Goal: Task Accomplishment & Management: Use online tool/utility

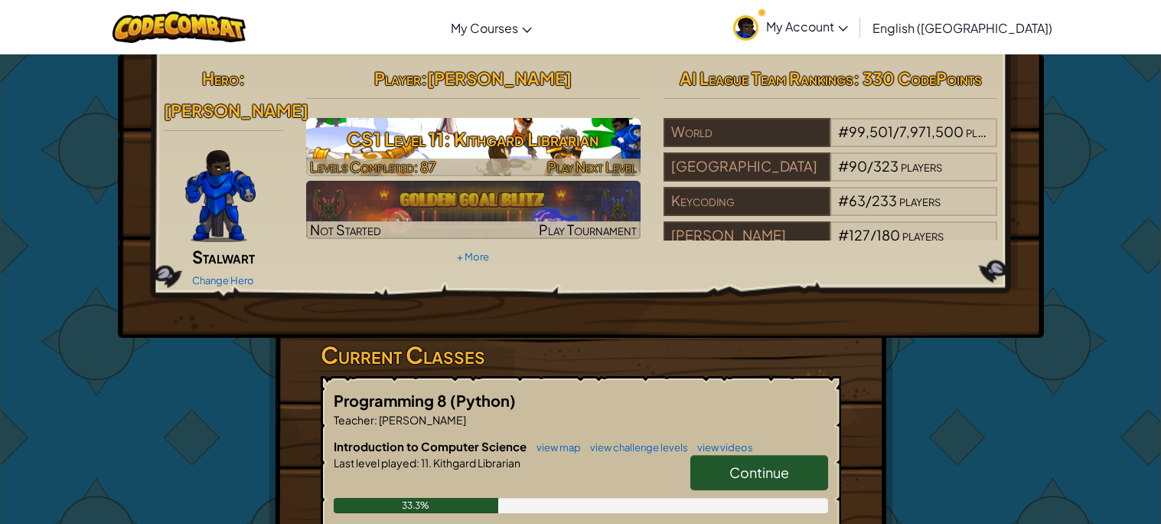
click at [545, 158] on div at bounding box center [473, 167] width 334 height 18
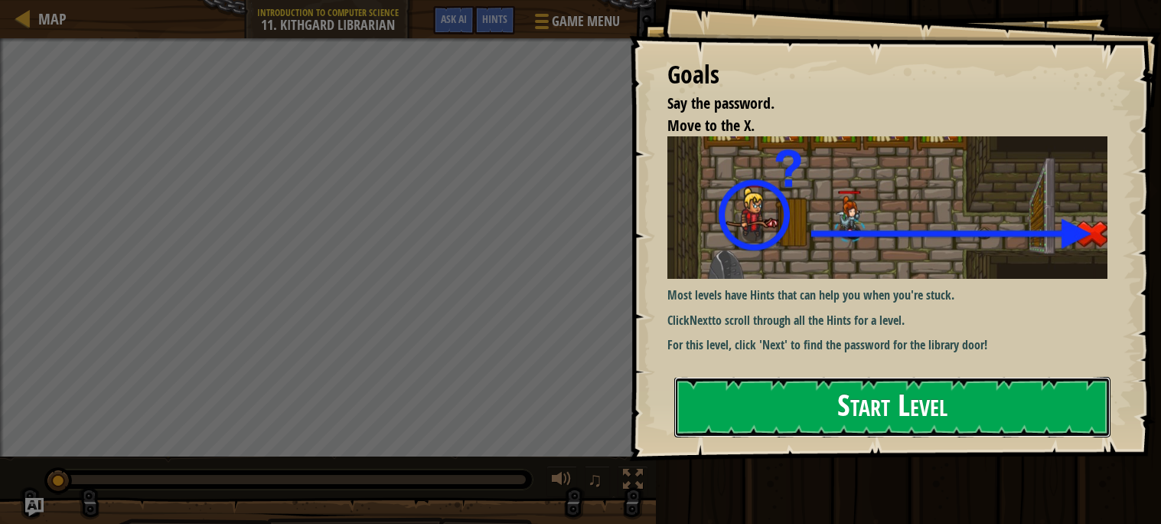
click at [828, 415] on button "Start Level" at bounding box center [892, 407] width 436 height 60
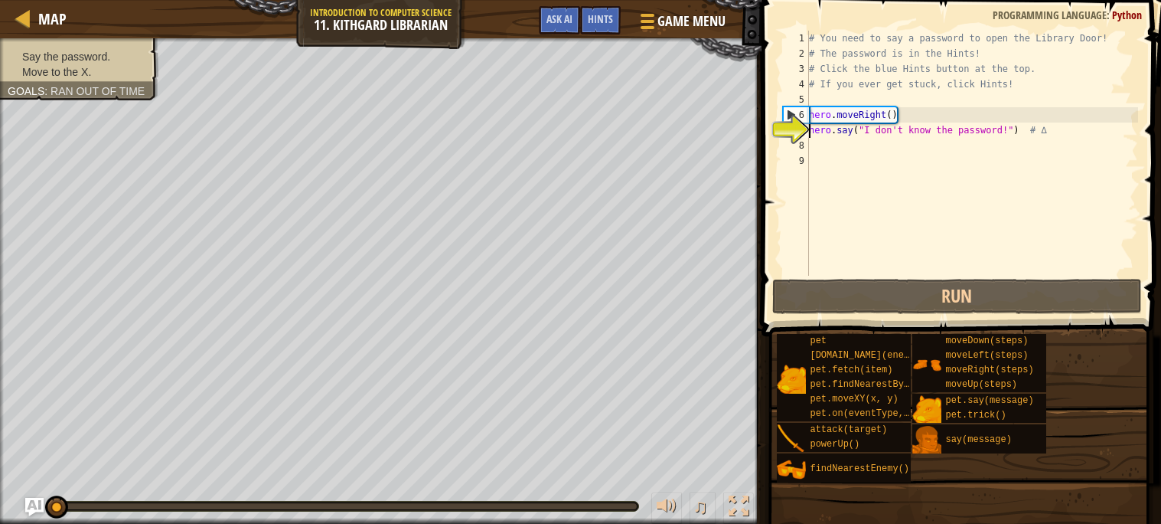
click at [866, 166] on div "# You need to say a password to open the Library Door! # The password is in the…" at bounding box center [972, 169] width 332 height 276
click at [870, 171] on div "# You need to say a password to open the Library Door! # The password is in the…" at bounding box center [972, 169] width 332 height 276
click at [855, 154] on div "# You need to say a password to open the Library Door! # The password is in the…" at bounding box center [972, 169] width 332 height 276
click at [839, 145] on div "# You need to say a password to open the Library Door! # The password is in the…" at bounding box center [972, 169] width 332 height 276
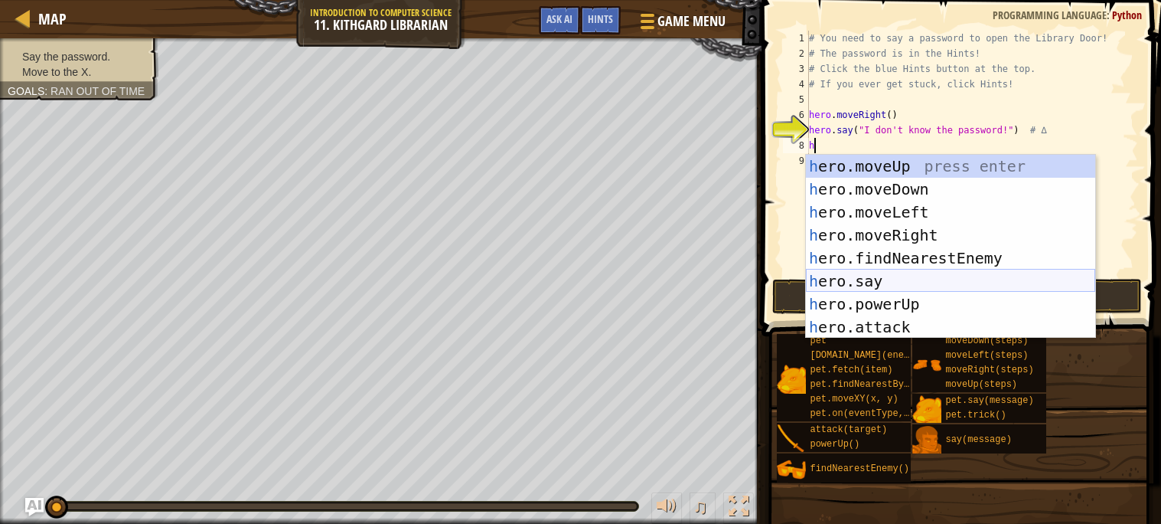
click at [868, 278] on div "h ero.moveUp press enter h ero.moveDown press enter h ero.moveLeft press enter …" at bounding box center [950, 270] width 289 height 230
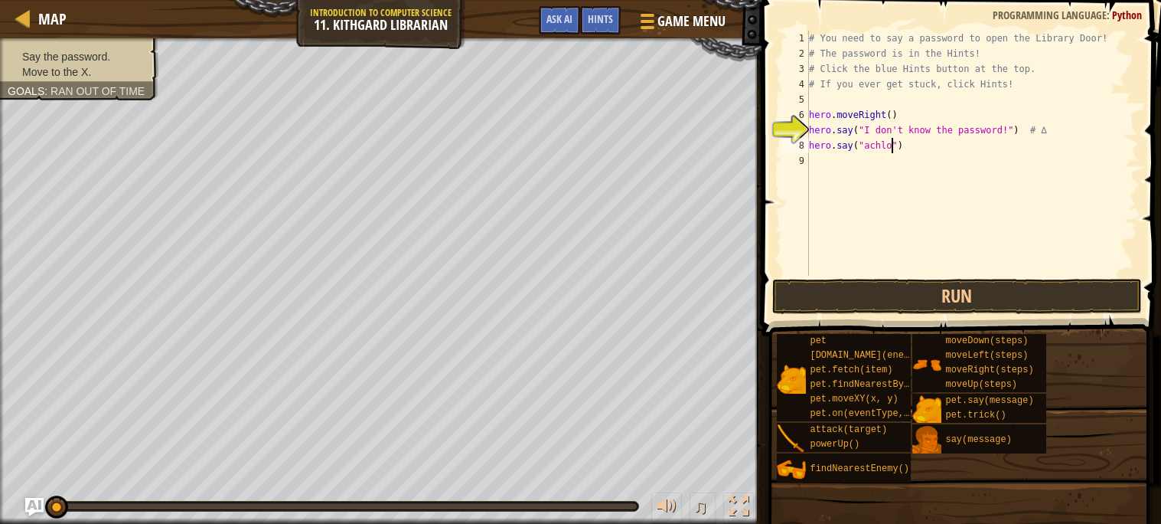
scroll to position [6, 6]
click at [873, 152] on div "# You need to say a password to open the Library Door! # The password is in the…" at bounding box center [972, 169] width 332 height 276
click at [872, 152] on div "# You need to say a password to open the Library Door! # The password is in the…" at bounding box center [972, 169] width 332 height 276
type textarea "hero.say("Achloo")"
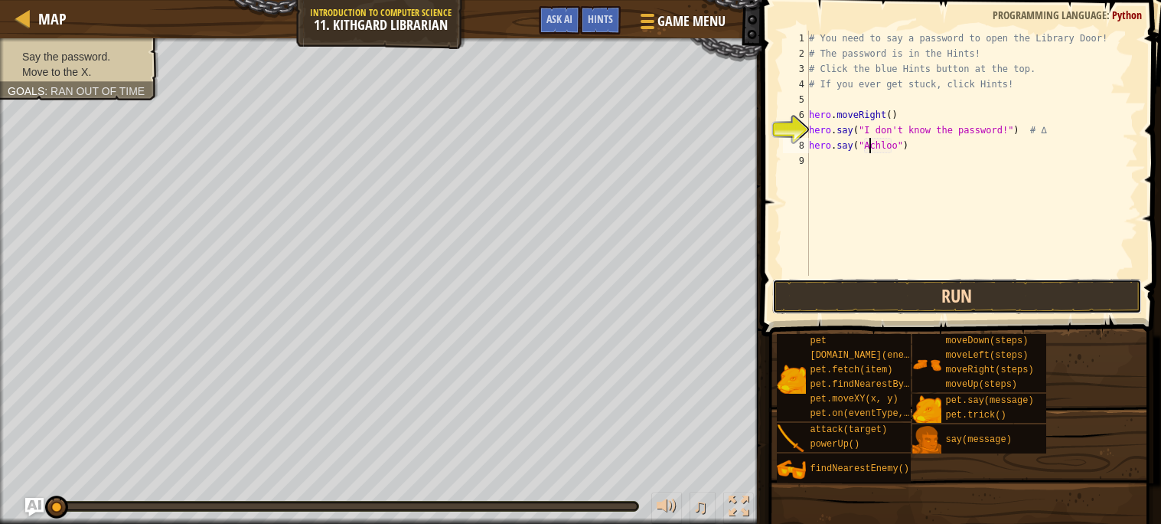
click at [897, 290] on button "Run" at bounding box center [957, 296] width 370 height 35
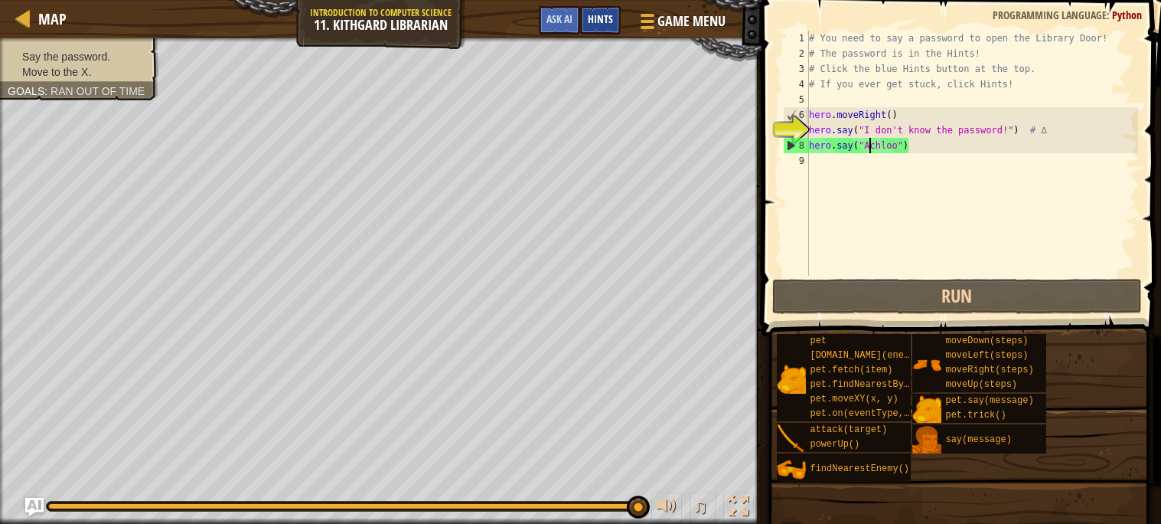
click at [597, 24] on span "Hints" at bounding box center [600, 18] width 25 height 15
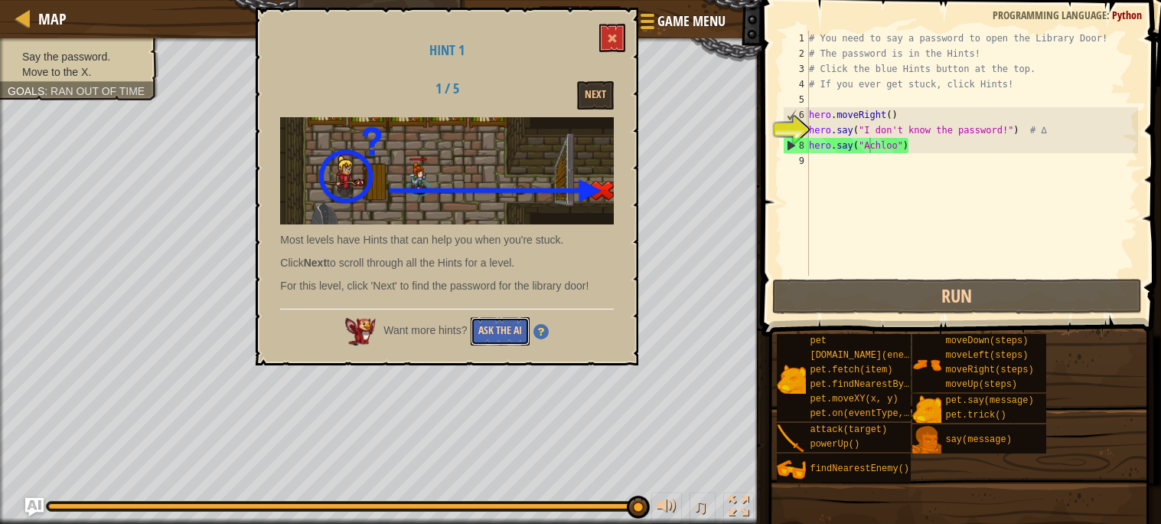
click at [512, 325] on button "Ask the AI" at bounding box center [500, 331] width 59 height 28
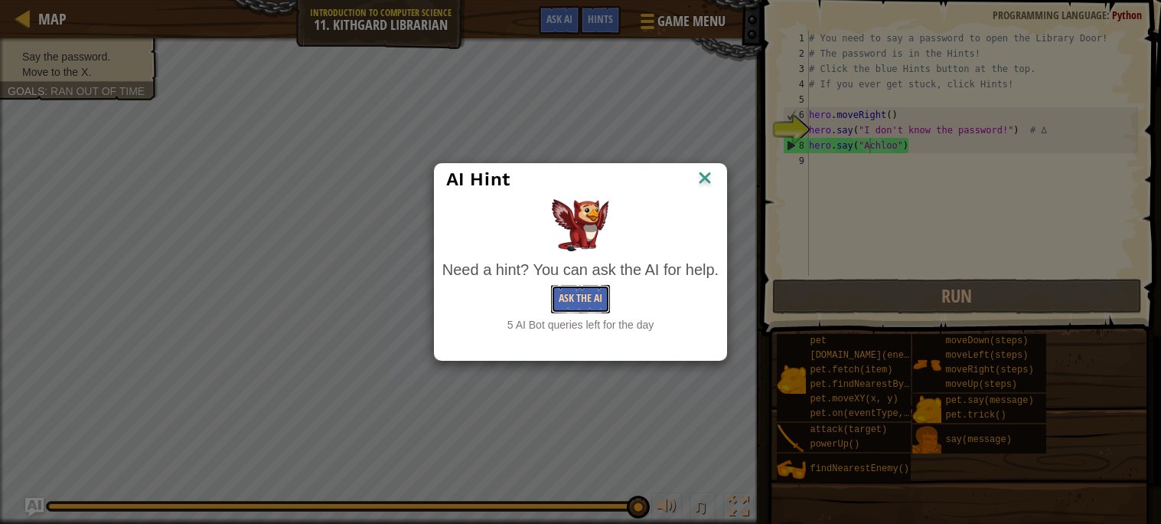
click at [589, 287] on button "Ask the AI" at bounding box center [580, 299] width 59 height 28
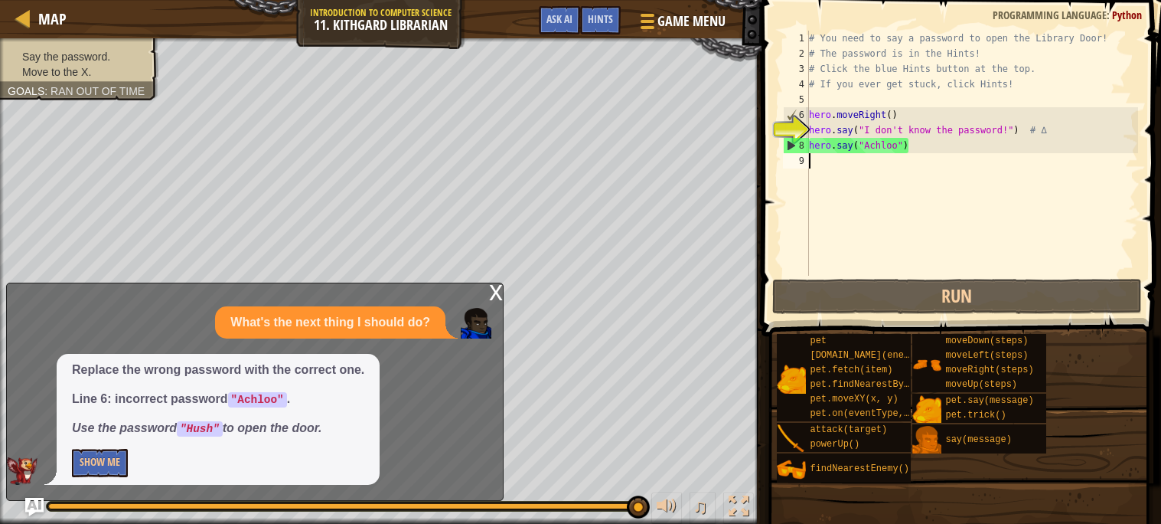
click at [899, 155] on div "# You need to say a password to open the Library Door! # The password is in the…" at bounding box center [972, 169] width 332 height 276
click at [898, 150] on div "# You need to say a password to open the Library Door! # The password is in the…" at bounding box center [972, 169] width 332 height 276
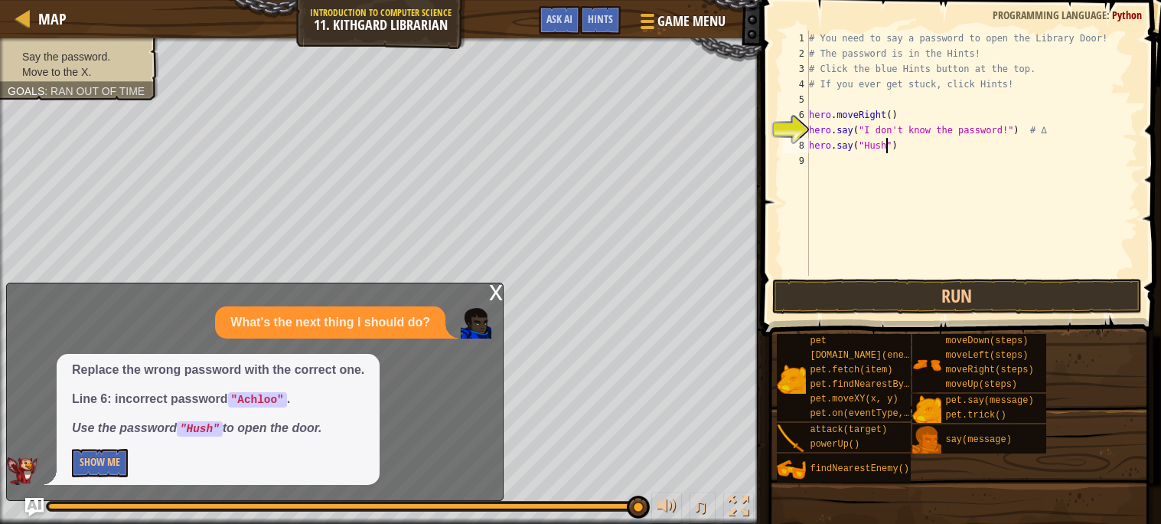
scroll to position [6, 5]
type textarea "hero.say("Hush")"
click at [911, 299] on button "Run" at bounding box center [957, 296] width 370 height 35
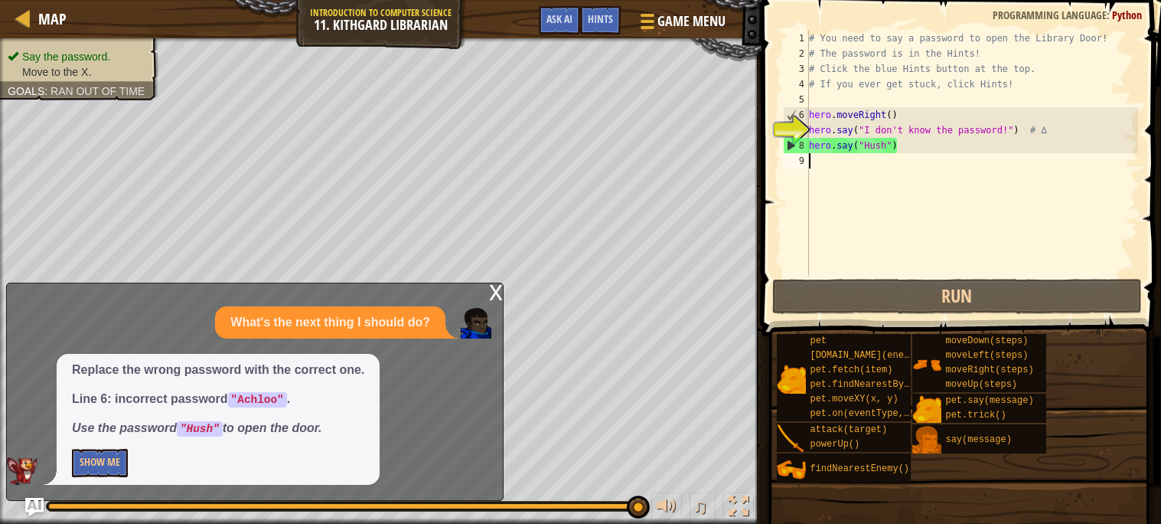
click at [853, 168] on div "# You need to say a password to open the Library Door! # The password is in the…" at bounding box center [972, 169] width 332 height 276
type textarea "h"
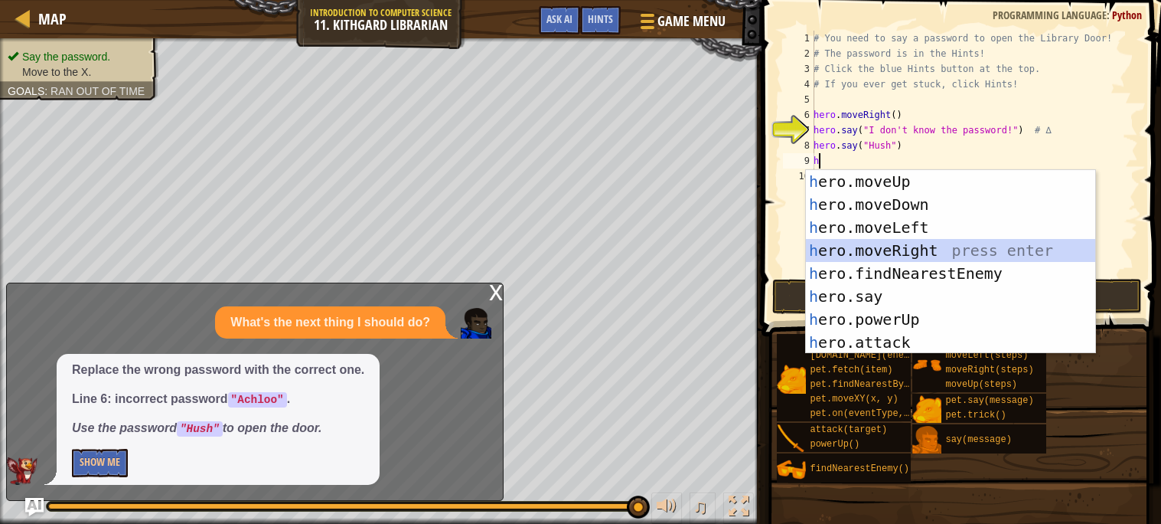
click at [879, 244] on div "h ero.moveUp press enter h ero.moveDown press enter h ero.moveLeft press enter …" at bounding box center [950, 285] width 289 height 230
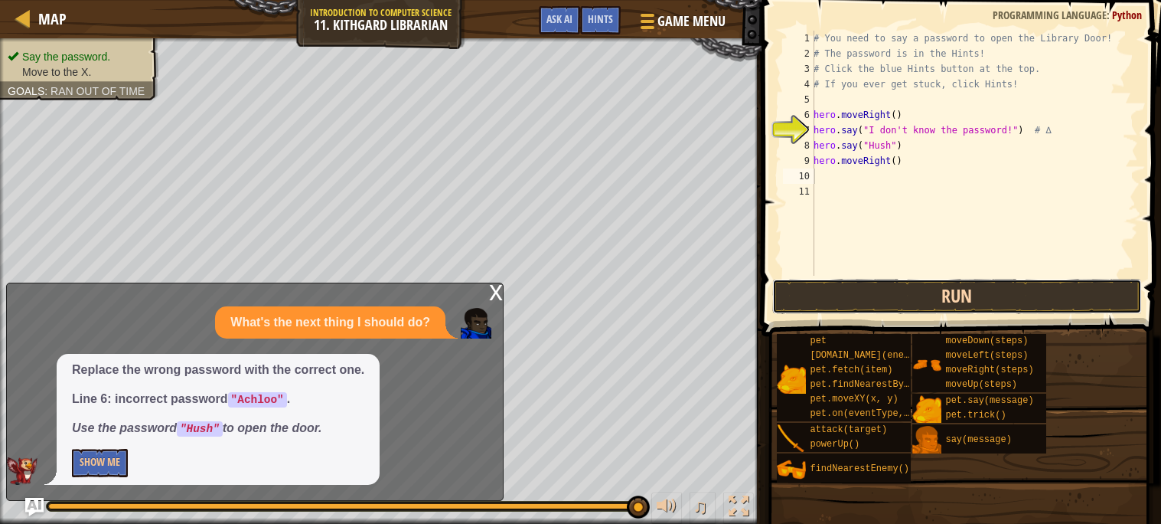
click at [846, 312] on button "Run" at bounding box center [957, 296] width 370 height 35
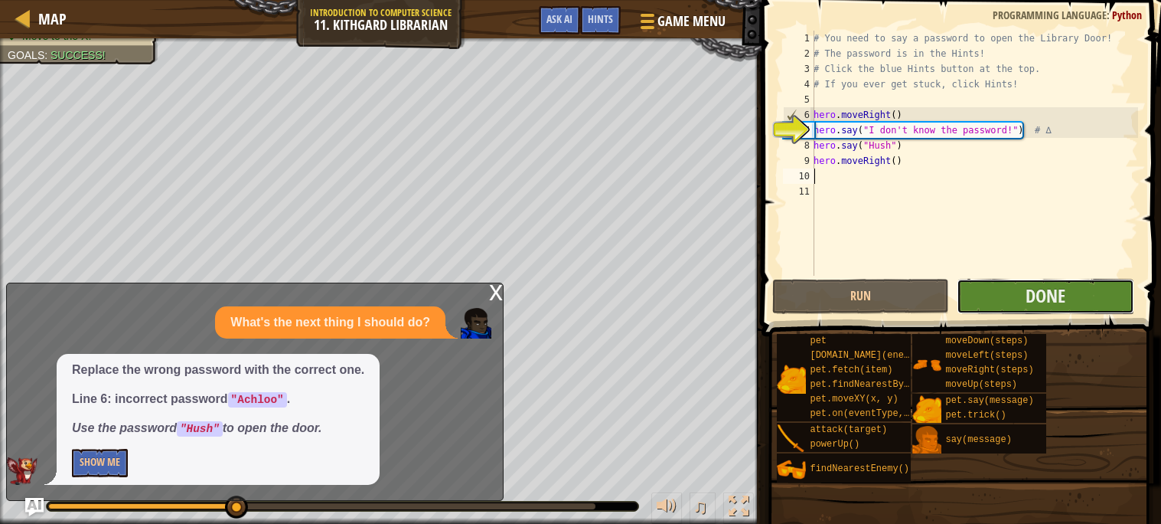
click at [960, 297] on button "Done" at bounding box center [1046, 296] width 178 height 35
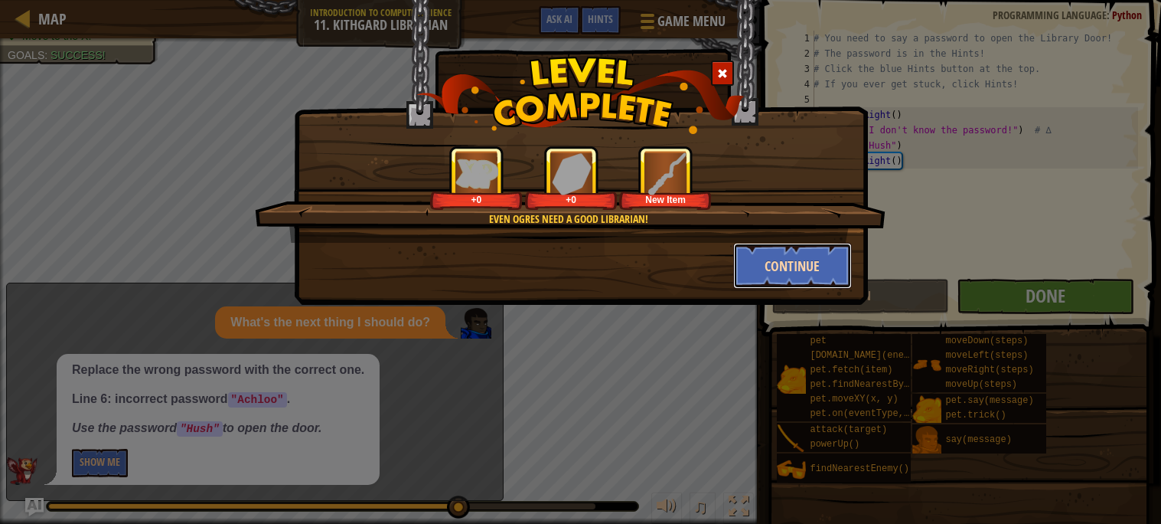
click at [776, 265] on button "Continue" at bounding box center [792, 266] width 119 height 46
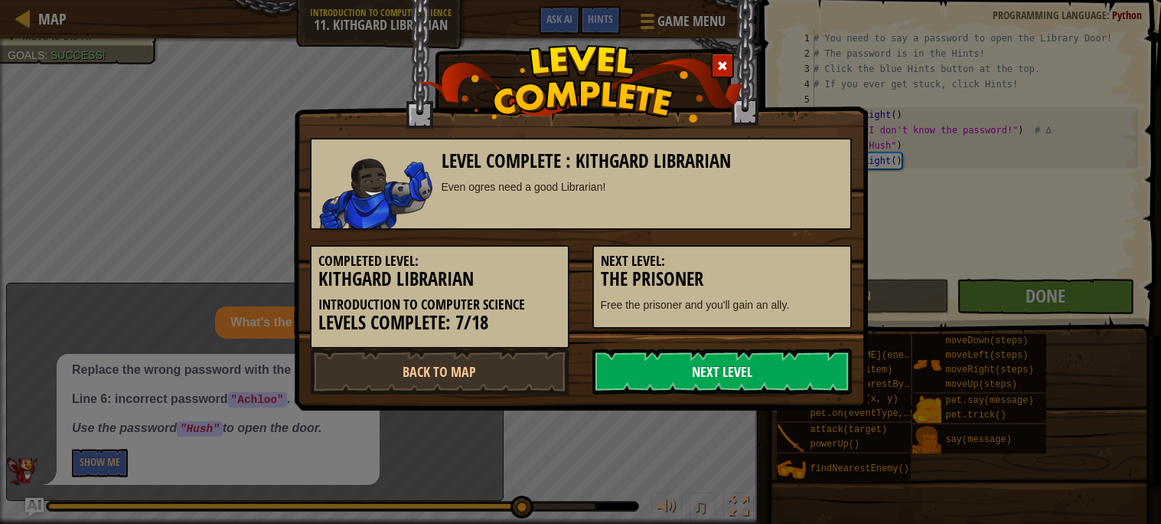
click at [664, 364] on link "Next Level" at bounding box center [721, 371] width 259 height 46
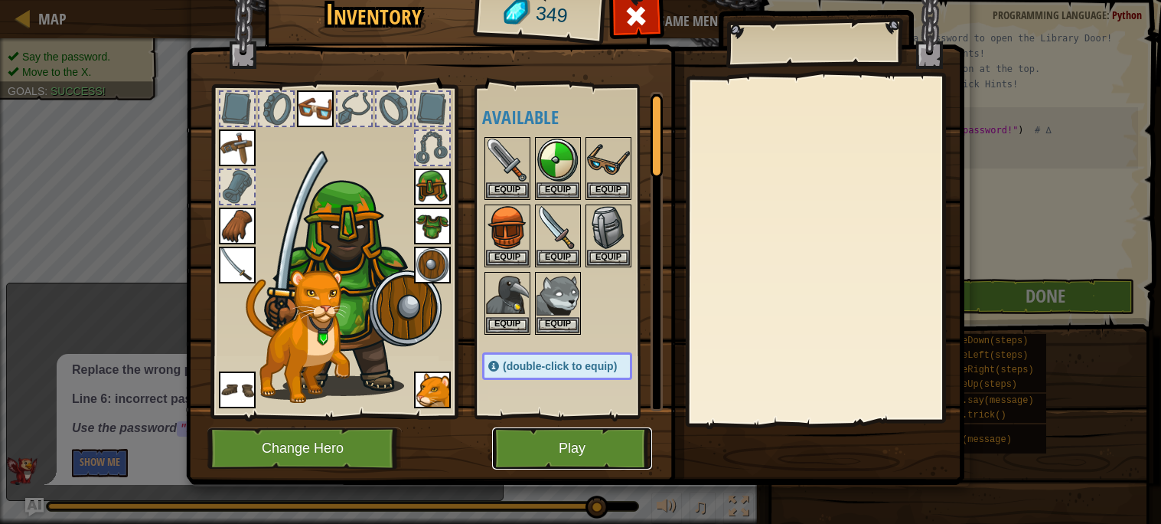
click at [563, 452] on button "Play" at bounding box center [572, 448] width 160 height 42
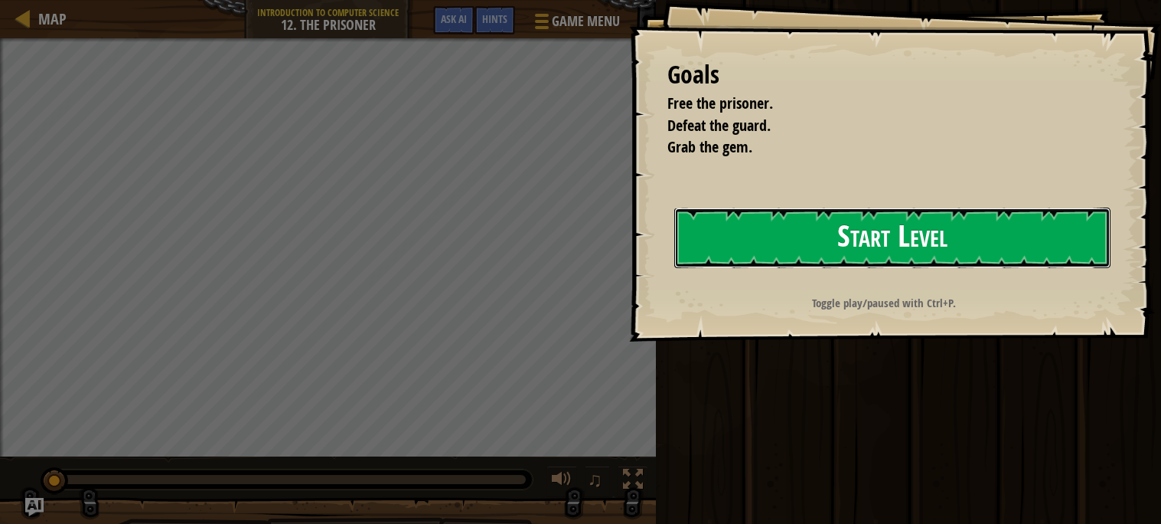
click at [842, 220] on button "Start Level" at bounding box center [892, 237] width 436 height 60
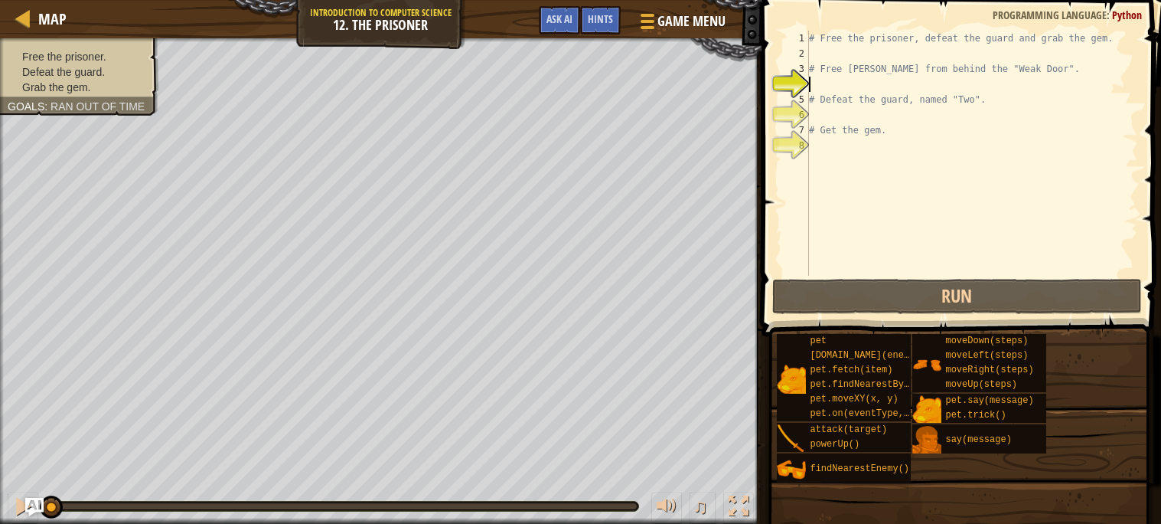
click at [843, 185] on div "# Free the prisoner, defeat the guard and grab the gem. # Free [PERSON_NAME] fr…" at bounding box center [972, 169] width 332 height 276
type textarea "h"
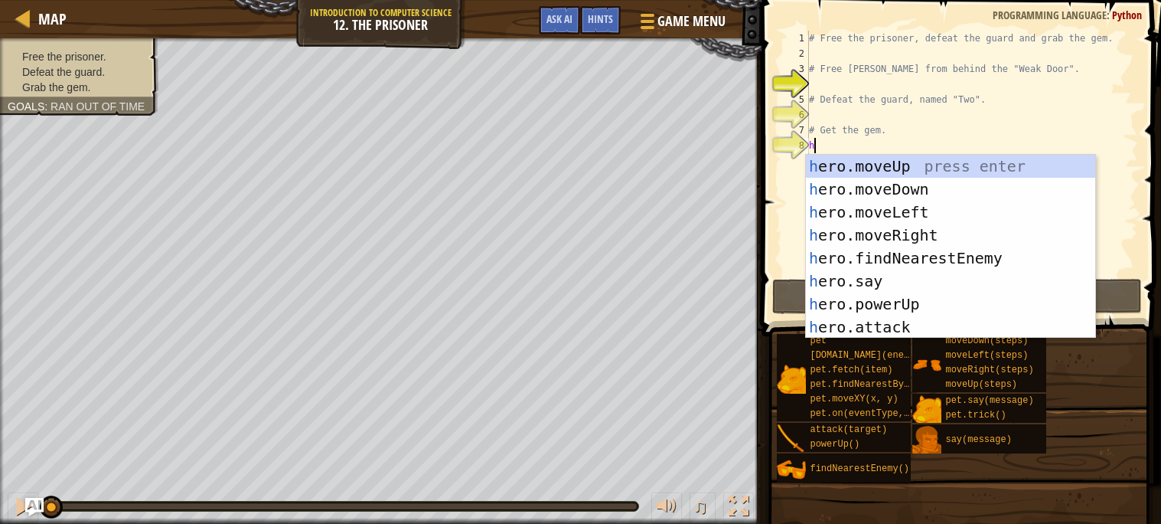
scroll to position [6, 0]
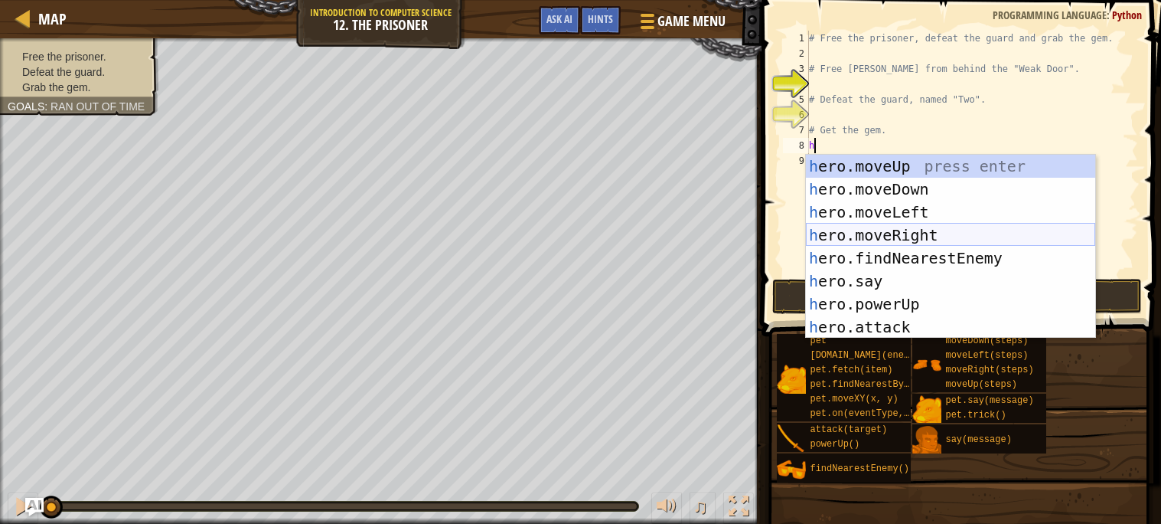
click at [858, 227] on div "h ero.moveUp press enter h ero.moveDown press enter h ero.moveLeft press enter …" at bounding box center [950, 270] width 289 height 230
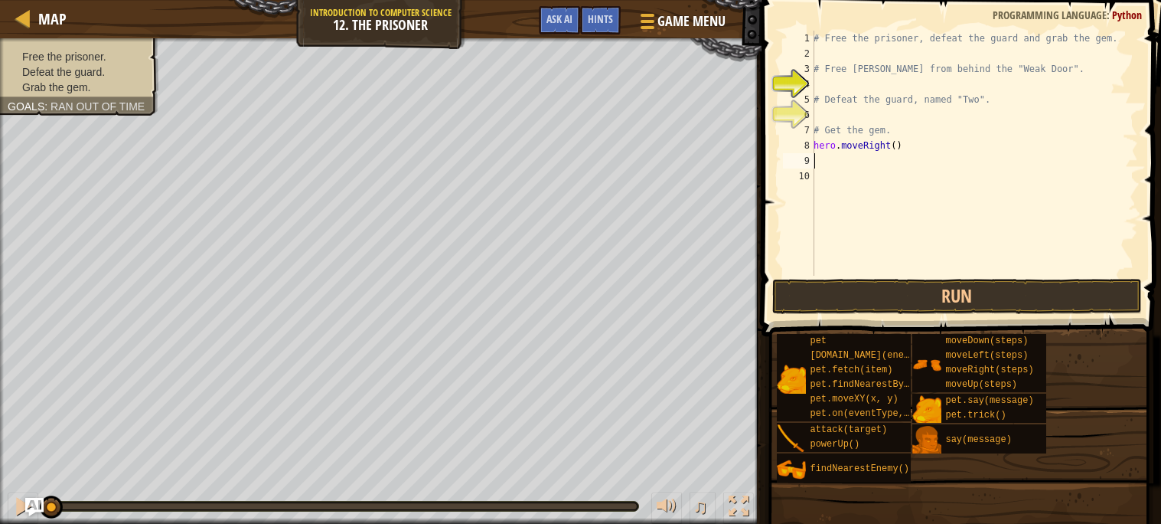
click at [900, 149] on div "# Free the prisoner, defeat the guard and grab the gem. # Free [PERSON_NAME] fr…" at bounding box center [975, 169] width 328 height 276
click at [900, 148] on div "# Free the prisoner, defeat the guard and grab the gem. # Free [PERSON_NAME] fr…" at bounding box center [975, 169] width 328 height 276
click at [896, 144] on div "# Free the prisoner, defeat the guard and grab the gem. # Free [PERSON_NAME] fr…" at bounding box center [975, 169] width 328 height 276
type textarea "hero.moveRight(4)"
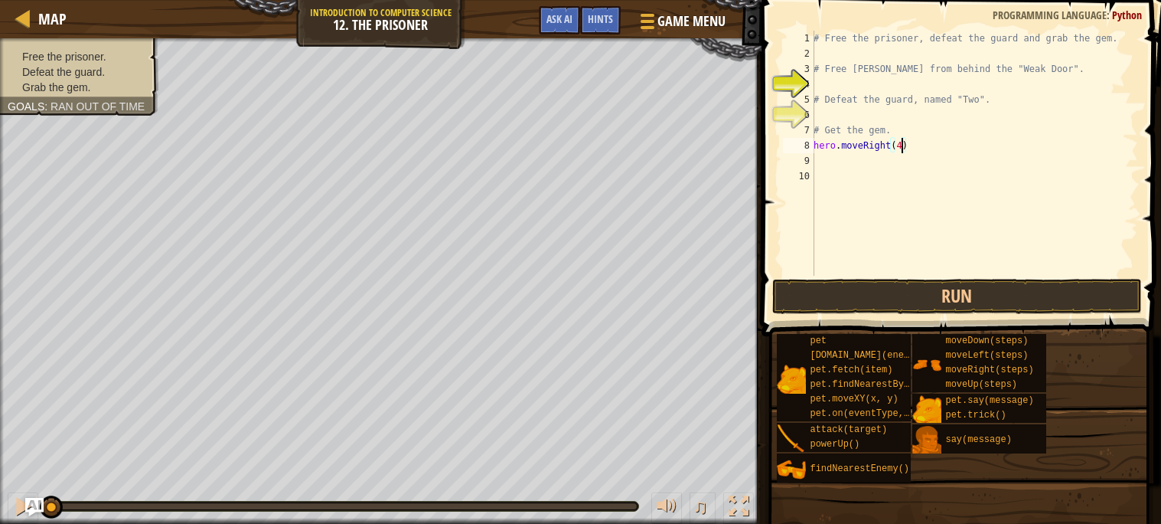
click at [859, 165] on div "# Free the prisoner, defeat the guard and grab the gem. # Free [PERSON_NAME] fr…" at bounding box center [975, 169] width 328 height 276
type textarea "h"
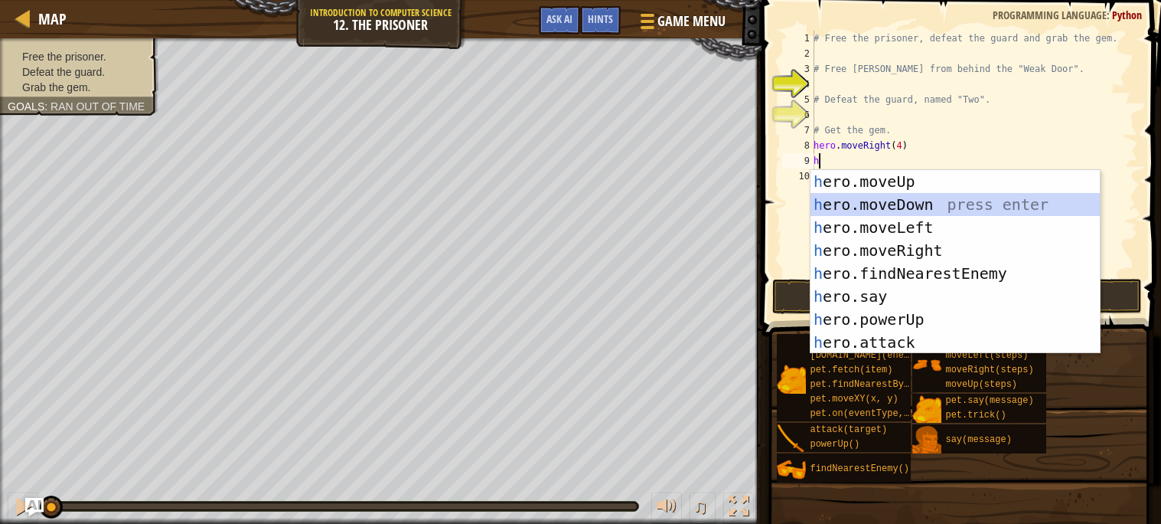
click at [895, 194] on div "h ero.moveUp press enter h ero.moveDown press enter h ero.moveLeft press enter …" at bounding box center [955, 285] width 289 height 230
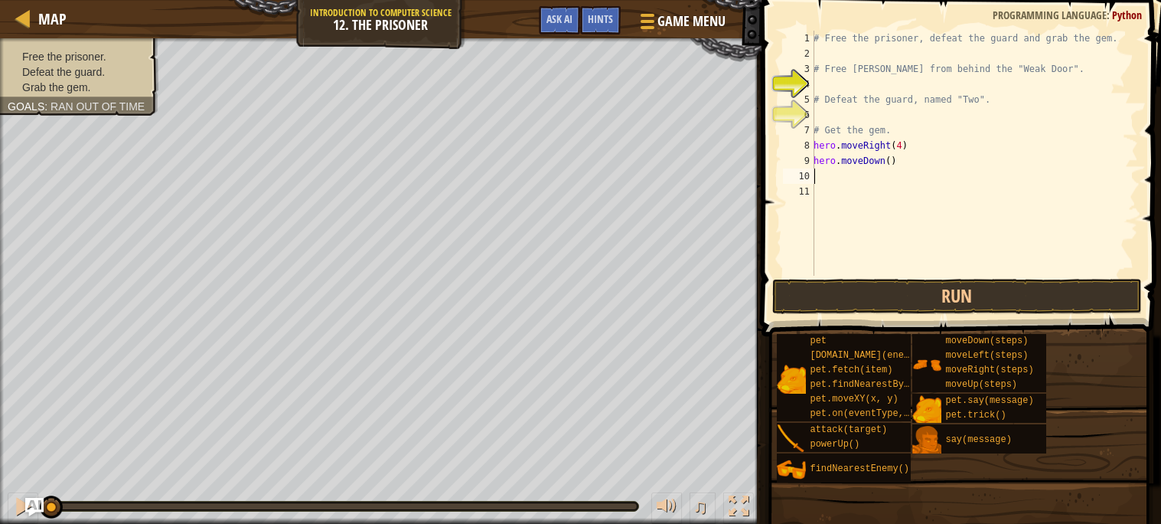
click at [893, 171] on div "# Free the prisoner, defeat the guard and grab the gem. # Free [PERSON_NAME] fr…" at bounding box center [975, 169] width 328 height 276
click at [892, 168] on div "# Free the prisoner, defeat the guard and grab the gem. # Free [PERSON_NAME] fr…" at bounding box center [975, 169] width 328 height 276
click at [892, 164] on div "# Free the prisoner, defeat the guard and grab the gem. # Free [PERSON_NAME] fr…" at bounding box center [975, 169] width 328 height 276
type textarea "hero.moveDown(3)"
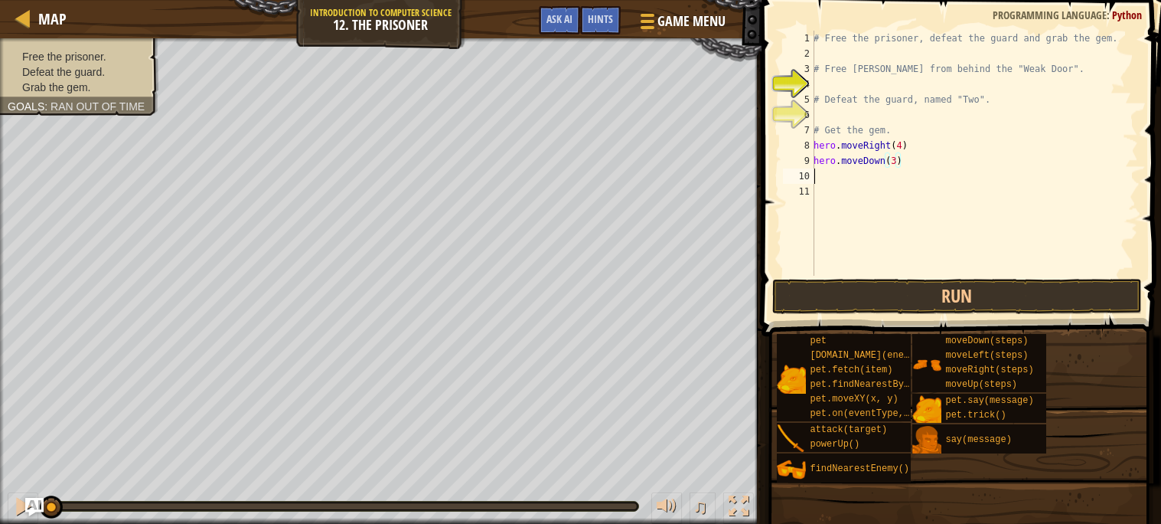
click at [882, 177] on div "# Free the prisoner, defeat the guard and grab the gem. # Free [PERSON_NAME] fr…" at bounding box center [975, 169] width 328 height 276
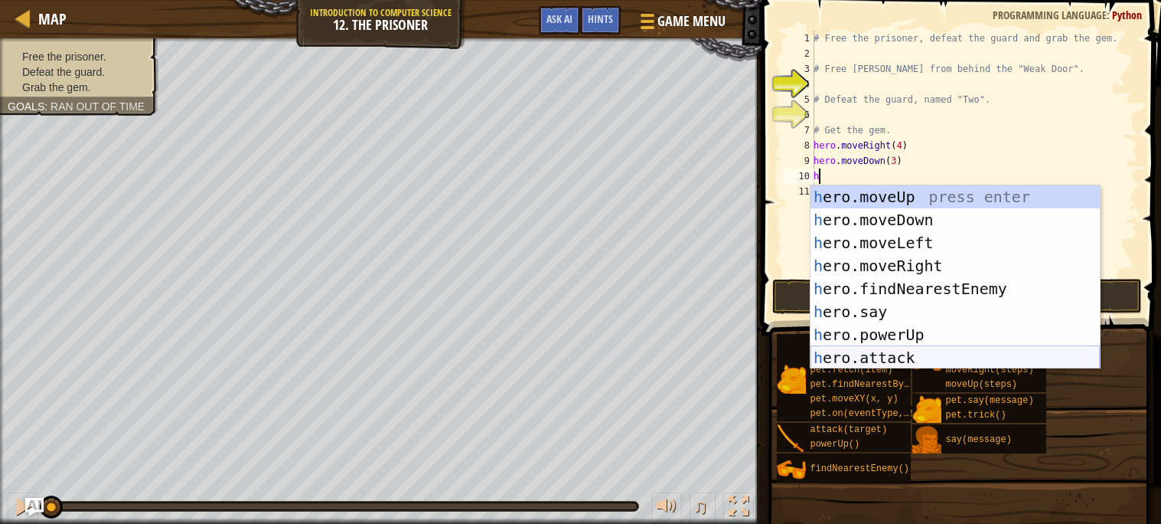
click at [898, 362] on div "h ero.moveUp press enter h ero.moveDown press enter h ero.moveLeft press enter …" at bounding box center [955, 300] width 289 height 230
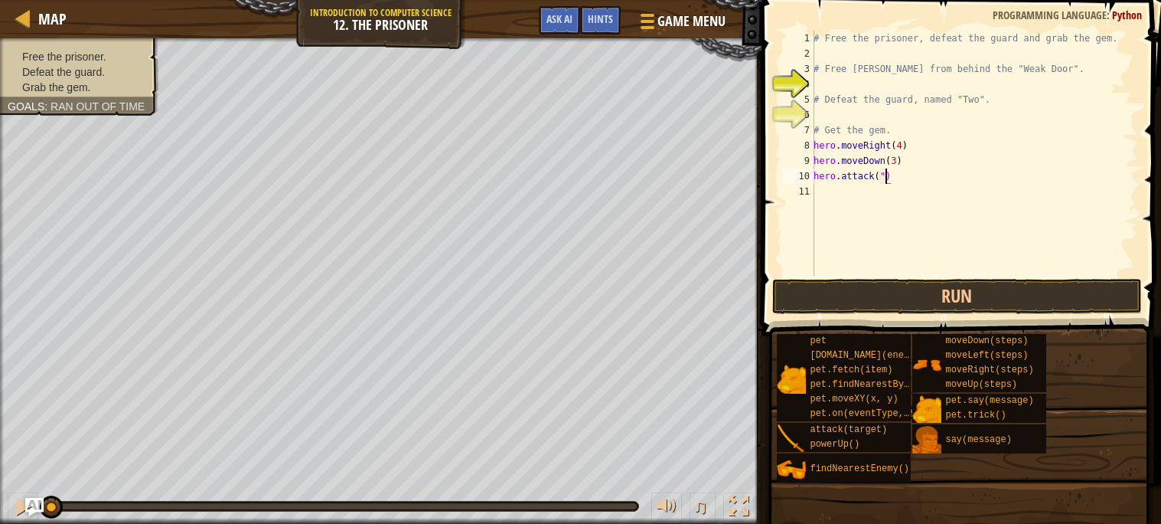
scroll to position [6, 5]
type textarea "hero.attack("two")"
click at [899, 218] on div "# Free the prisoner, defeat the guard and grab the gem. # Free [PERSON_NAME] fr…" at bounding box center [975, 169] width 328 height 276
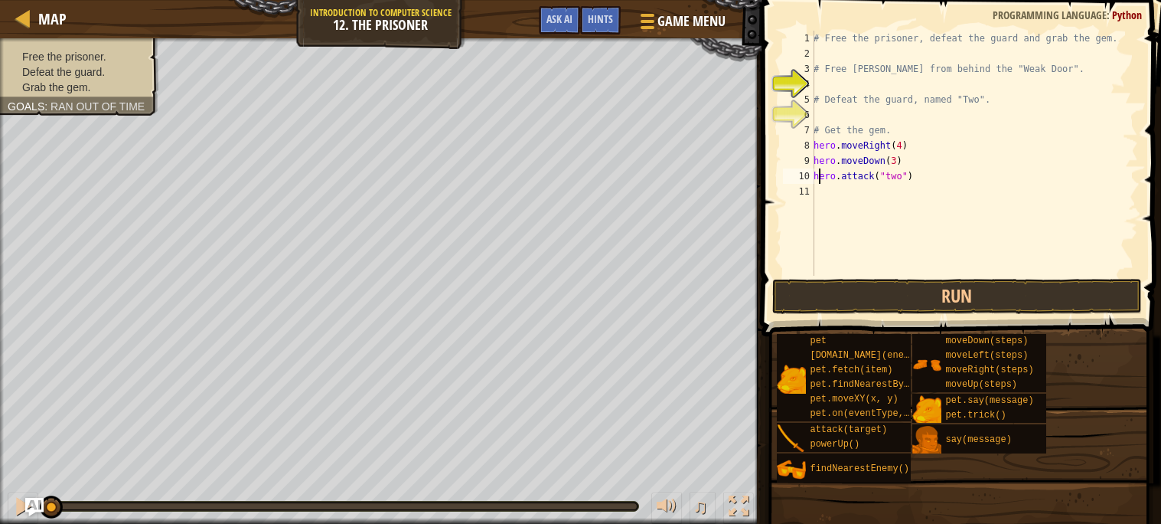
click at [821, 178] on div "# Free the prisoner, defeat the guard and grab the gem. # Free [PERSON_NAME] fr…" at bounding box center [975, 169] width 328 height 276
click at [812, 175] on div "10" at bounding box center [798, 175] width 31 height 15
type textarea "hero.attack("two")"
drag, startPoint x: 816, startPoint y: 175, endPoint x: 919, endPoint y: 178, distance: 103.4
click at [919, 178] on div "# Free the prisoner, defeat the guard and grab the gem. # Free [PERSON_NAME] fr…" at bounding box center [975, 169] width 328 height 276
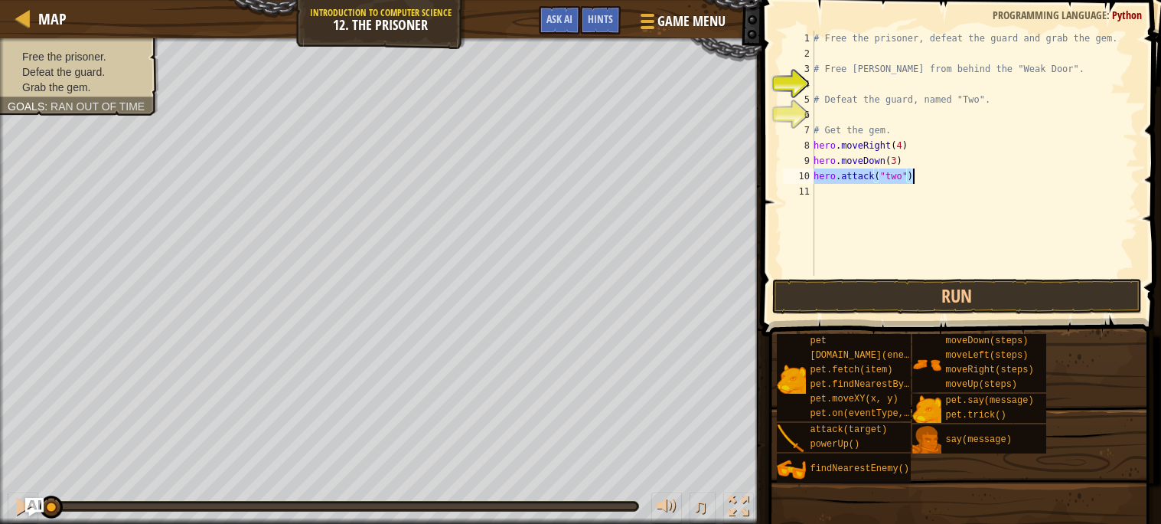
click at [915, 187] on div "# Free the prisoner, defeat the guard and grab the gem. # Free [PERSON_NAME] fr…" at bounding box center [975, 169] width 328 height 276
paste textarea "hero.attack("two")"
click at [842, 295] on button "Run" at bounding box center [957, 296] width 370 height 35
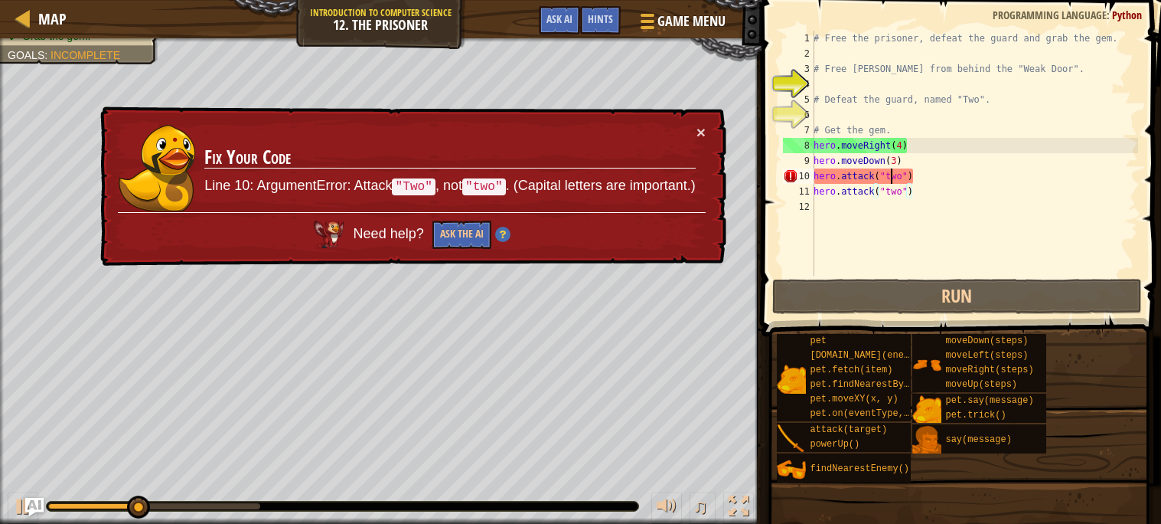
click at [890, 179] on div "# Free the prisoner, defeat the guard and grab the gem. # Free [PERSON_NAME] fr…" at bounding box center [975, 169] width 328 height 276
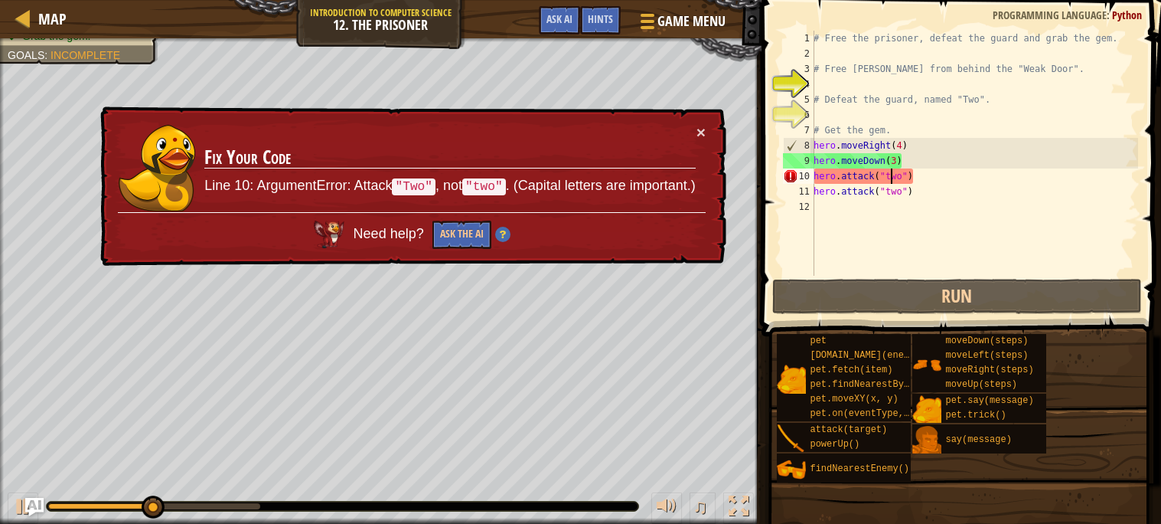
type textarea "hero.attack("wo")"
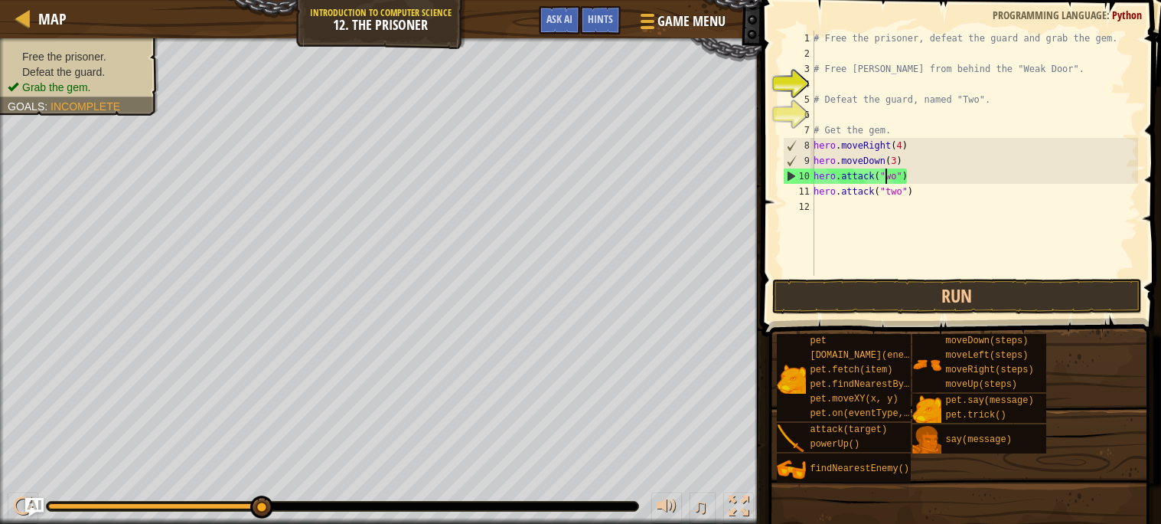
click at [899, 201] on div "# Free the prisoner, defeat the guard and grab the gem. # Free [PERSON_NAME] fr…" at bounding box center [975, 169] width 328 height 276
click at [886, 179] on div "# Free the prisoner, defeat the guard and grab the gem. # Free [PERSON_NAME] fr…" at bounding box center [975, 169] width 328 height 276
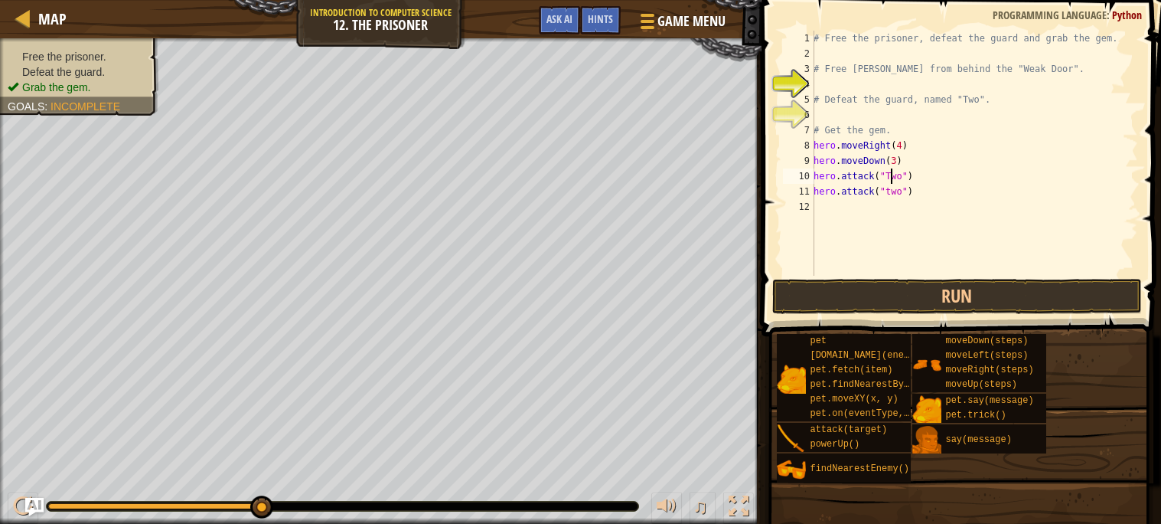
click at [889, 188] on div "# Free the prisoner, defeat the guard and grab the gem. # Free [PERSON_NAME] fr…" at bounding box center [975, 169] width 328 height 276
click at [931, 286] on button "Run" at bounding box center [957, 296] width 370 height 35
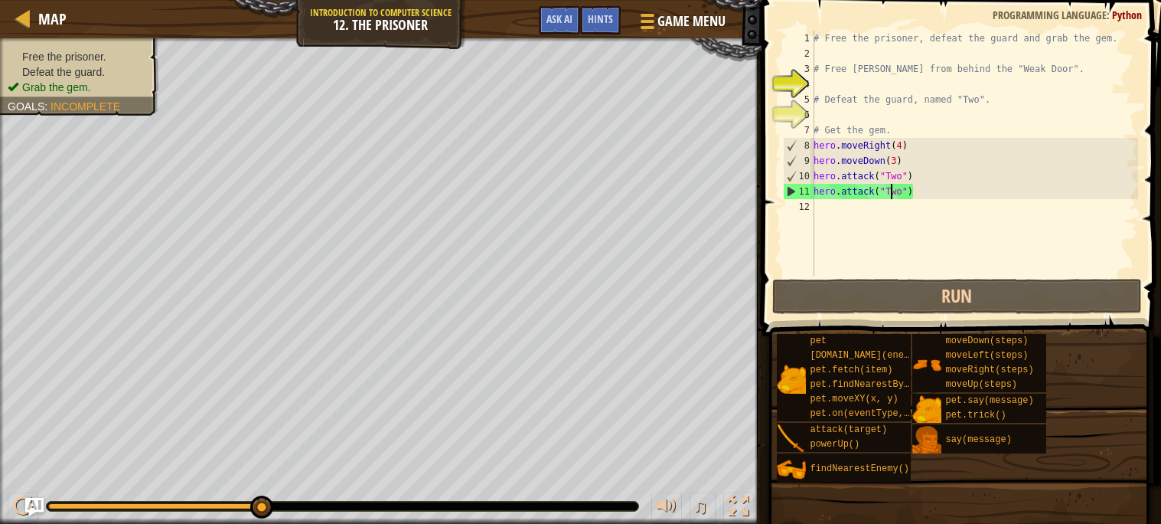
click at [938, 197] on div "# Free the prisoner, defeat the guard and grab the gem. # Free [PERSON_NAME] fr…" at bounding box center [975, 169] width 328 height 276
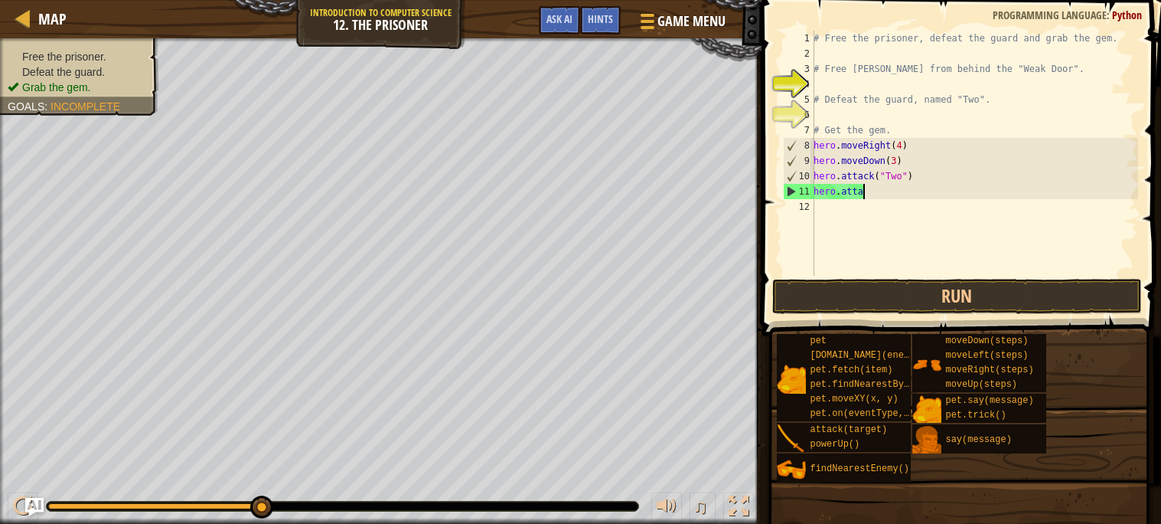
scroll to position [6, 2]
type textarea "h"
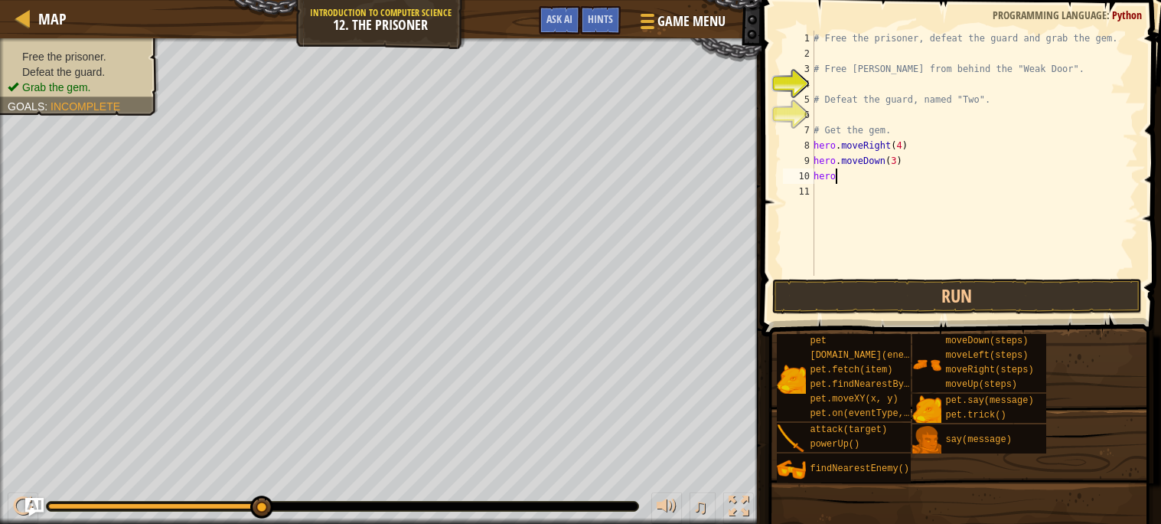
type textarea "h"
drag, startPoint x: 929, startPoint y: 166, endPoint x: 813, endPoint y: 162, distance: 116.4
click at [813, 162] on div "1 2 3 4 5 6 7 8 9 10 11 # Free the prisoner, defeat the guard and grab the gem.…" at bounding box center [959, 153] width 358 height 245
type textarea "hero.moveDown(3)"
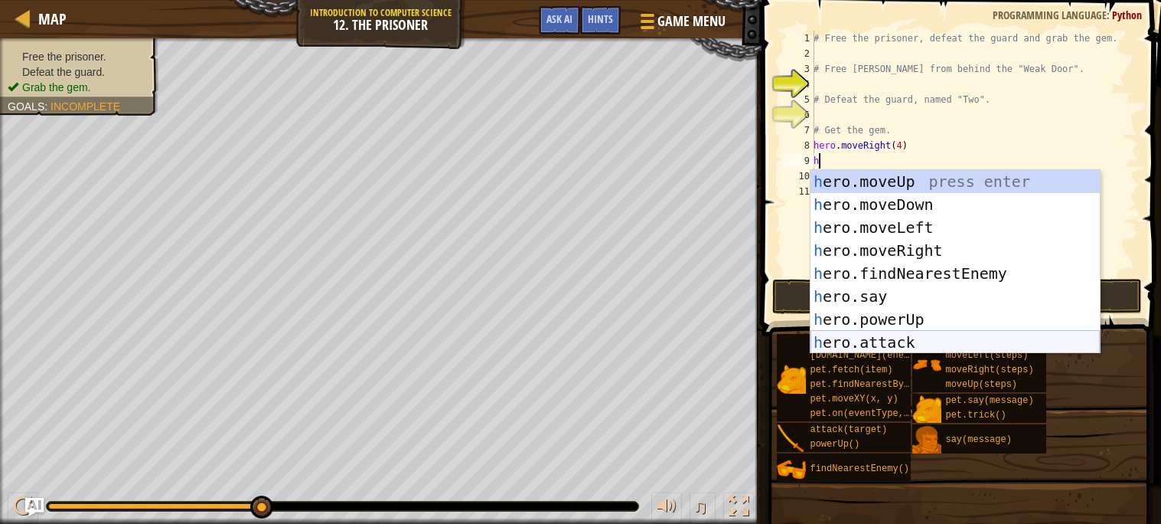
click at [892, 338] on div "h ero.moveUp press enter h ero.moveDown press enter h ero.moveLeft press enter …" at bounding box center [955, 285] width 289 height 230
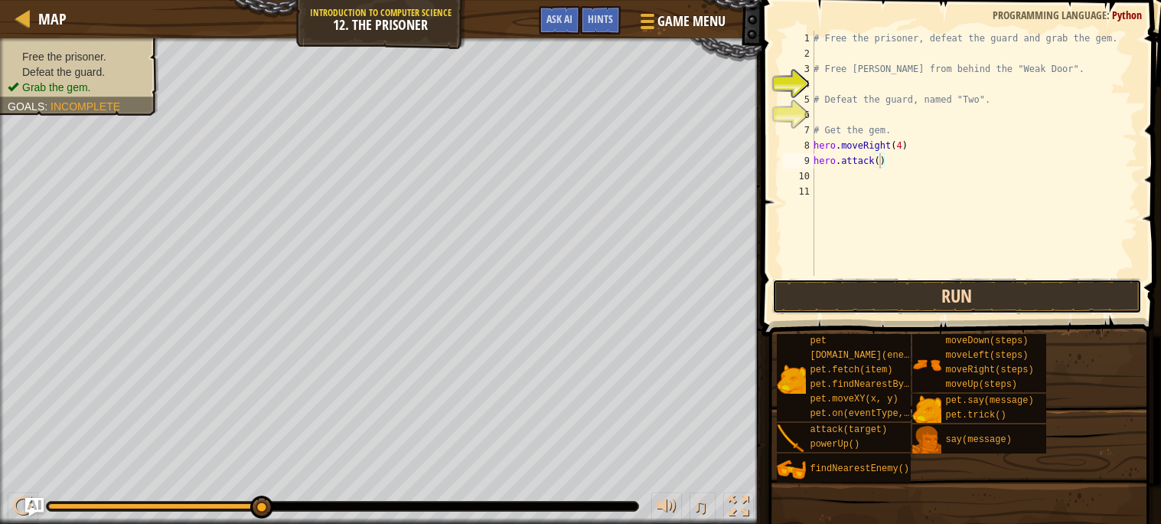
click at [923, 282] on button "Run" at bounding box center [957, 296] width 370 height 35
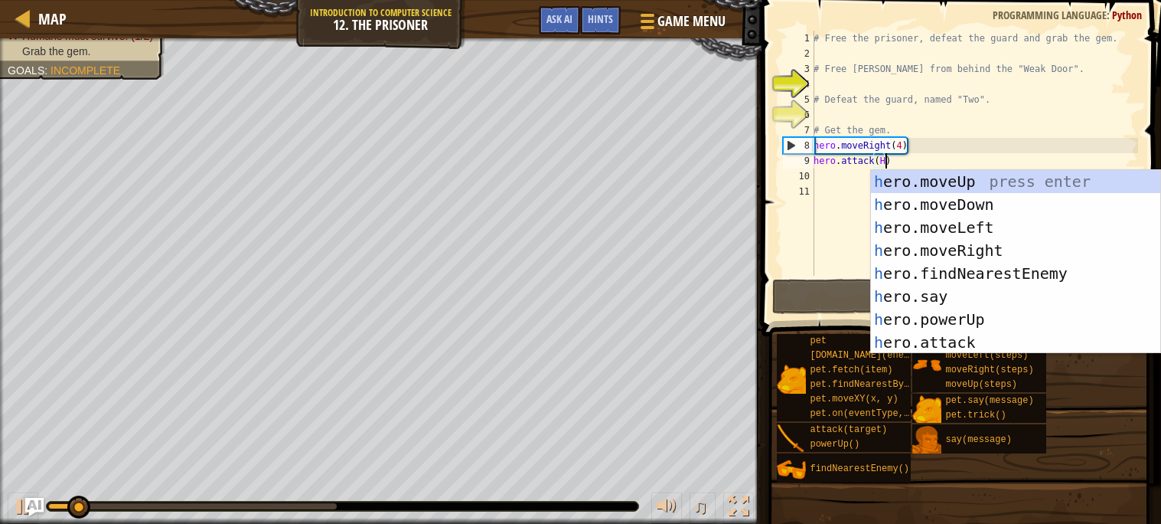
scroll to position [6, 5]
click at [903, 147] on div "# Free the prisoner, defeat the guard and grab the gem. # Free [PERSON_NAME] fr…" at bounding box center [975, 169] width 328 height 276
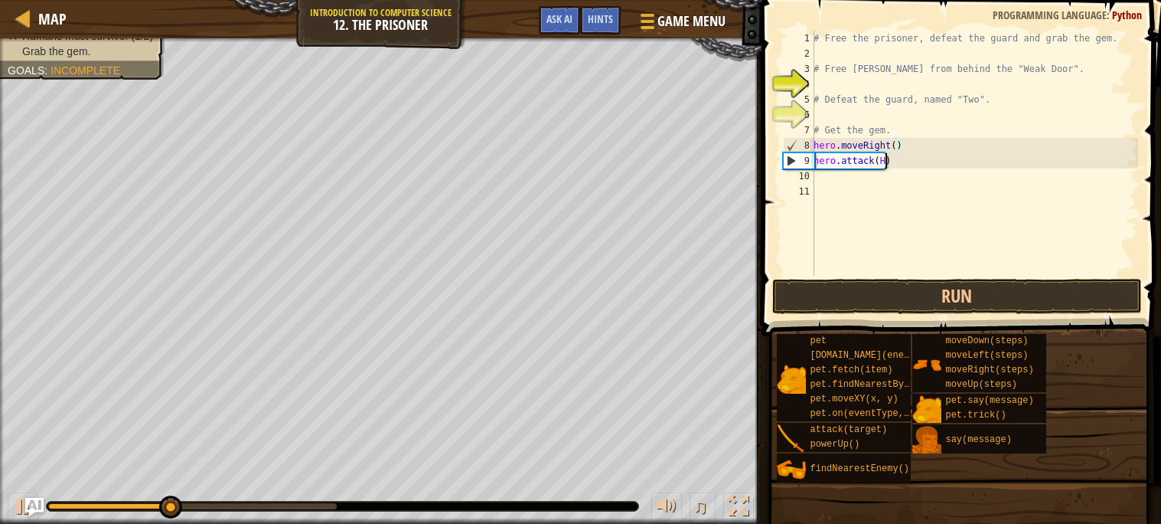
click at [887, 160] on div "# Free the prisoner, defeat the guard and grab the gem. # Free [PERSON_NAME] fr…" at bounding box center [975, 169] width 328 height 276
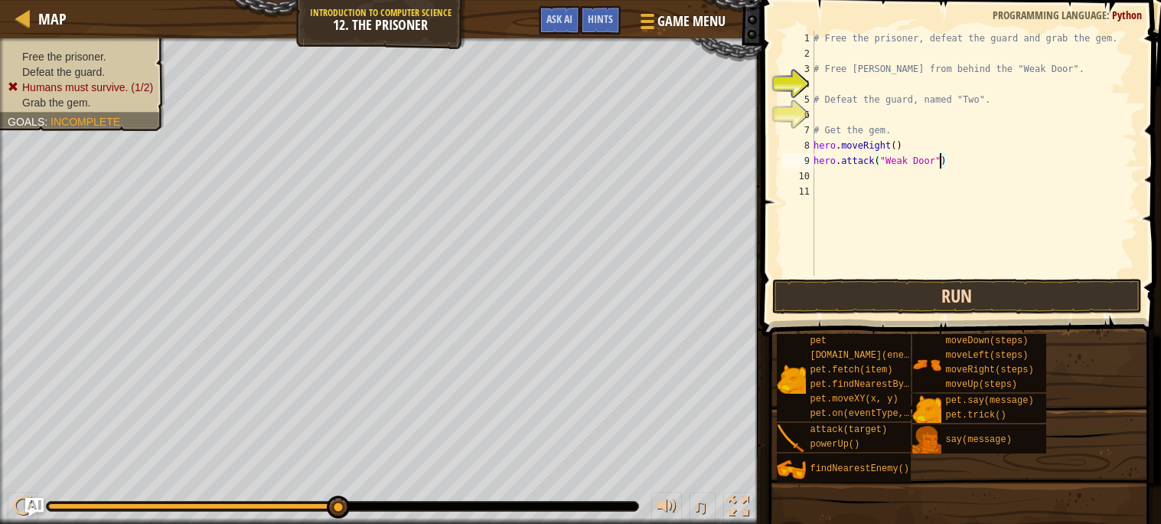
type textarea "hero.attack("Weak Door")"
click at [907, 295] on button "Run" at bounding box center [957, 296] width 370 height 35
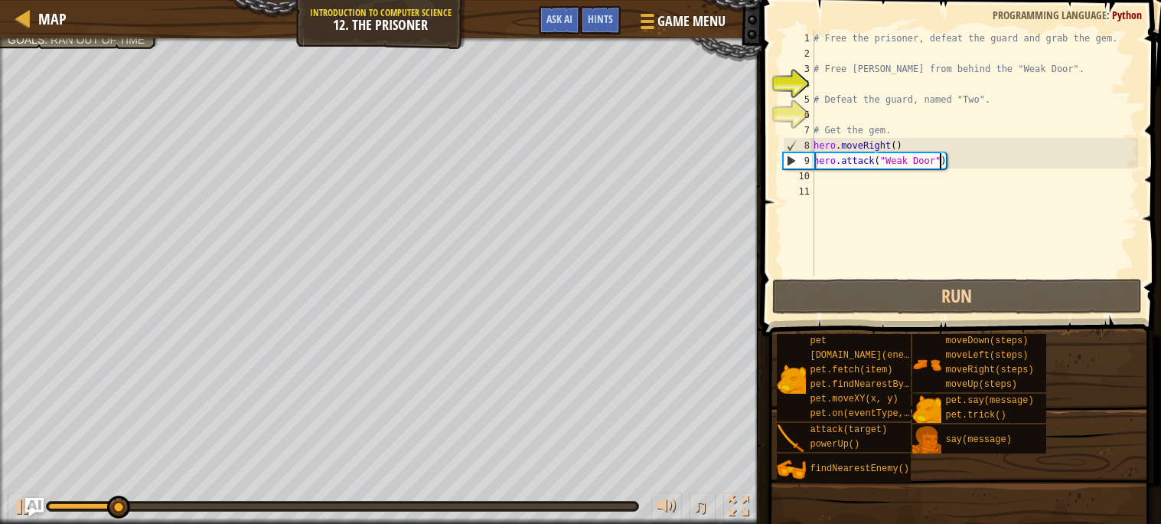
click at [830, 184] on div "# Free the prisoner, defeat the guard and grab the gem. # Free [PERSON_NAME] fr…" at bounding box center [975, 169] width 328 height 276
type textarea "h"
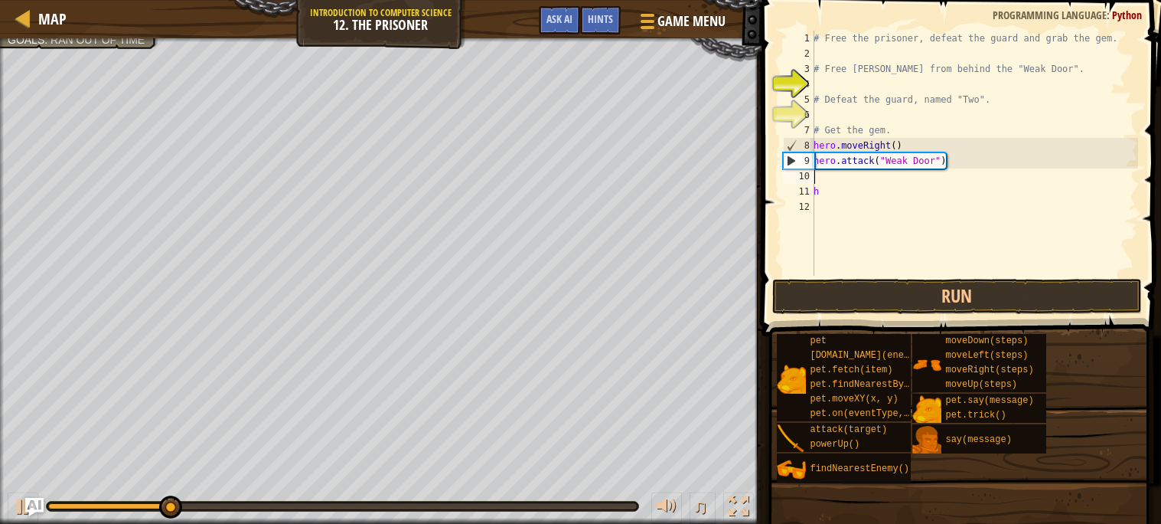
click at [825, 175] on div "# Free the prisoner, defeat the guard and grab the gem. # Free [PERSON_NAME] fr…" at bounding box center [975, 169] width 328 height 276
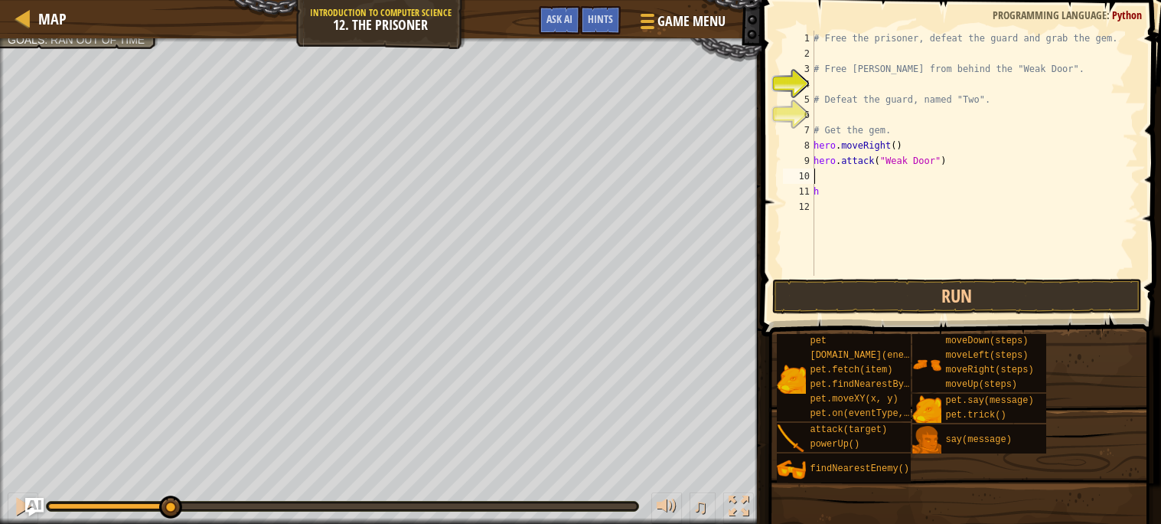
type textarea "h"
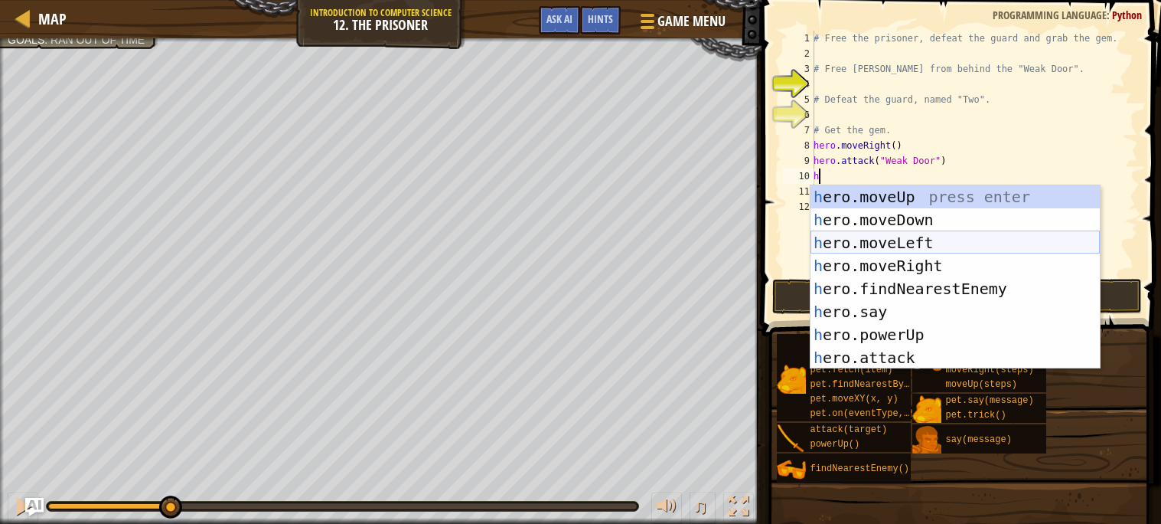
click at [890, 251] on div "h ero.moveUp press enter h ero.moveDown press enter h ero.moveLeft press enter …" at bounding box center [955, 300] width 289 height 230
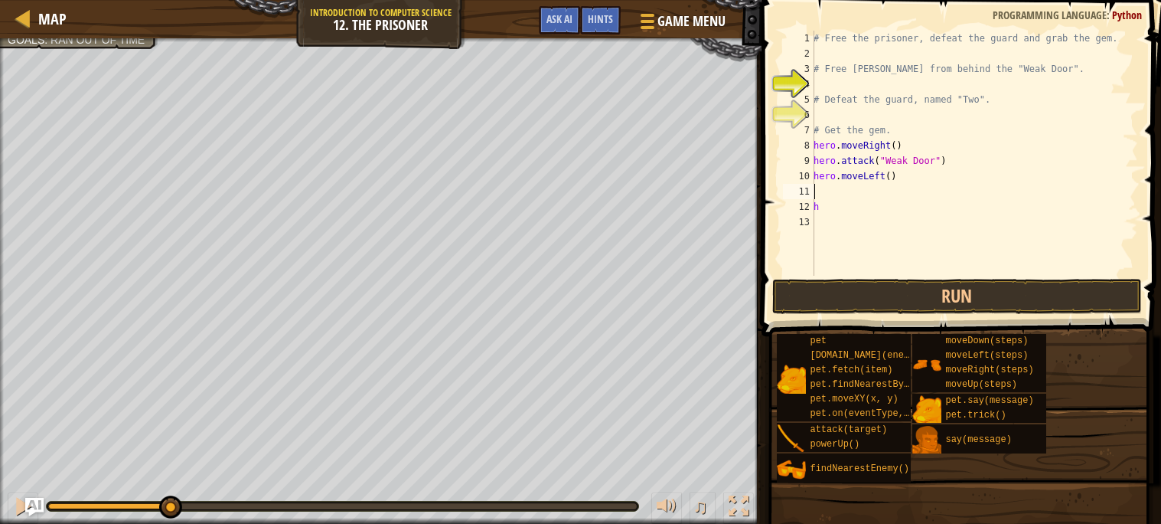
click at [889, 175] on div "# Free the prisoner, defeat the guard and grab the gem. # Free [PERSON_NAME] fr…" at bounding box center [975, 169] width 328 height 276
click at [891, 175] on div "# Free the prisoner, defeat the guard and grab the gem. # Free [PERSON_NAME] fr…" at bounding box center [975, 169] width 328 height 276
click at [889, 174] on div "# Free the prisoner, defeat the guard and grab the gem. # Free [PERSON_NAME] fr…" at bounding box center [975, 153] width 328 height 245
click at [891, 176] on div "# Free the prisoner, defeat the guard and grab the gem. # Free [PERSON_NAME] fr…" at bounding box center [975, 169] width 328 height 276
type textarea "hero.moveLeft(3)"
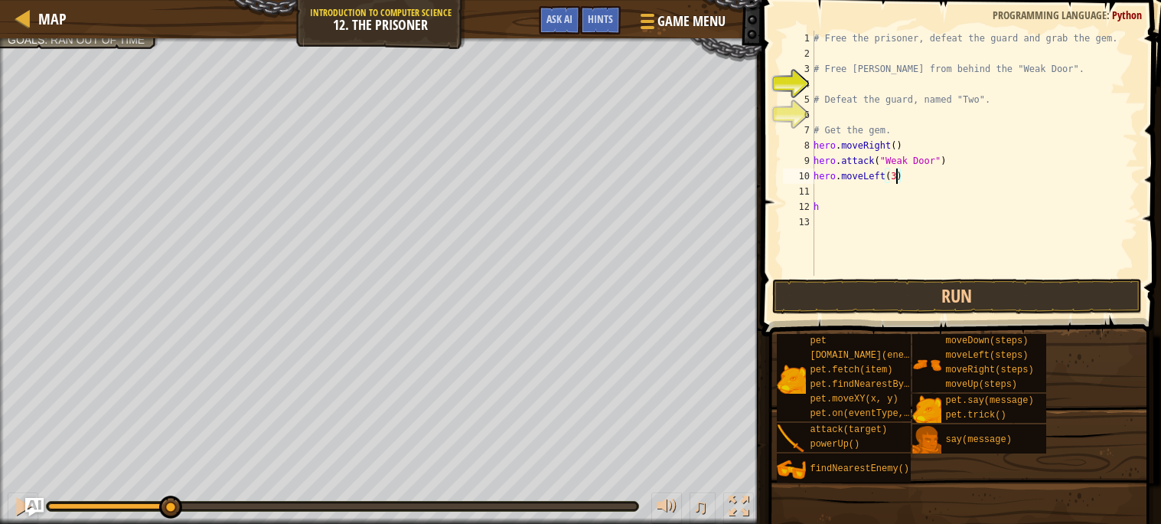
scroll to position [6, 5]
click at [854, 191] on div "# Free the prisoner, defeat the guard and grab the gem. # Free [PERSON_NAME] fr…" at bounding box center [975, 169] width 328 height 276
click at [850, 200] on div "# Free the prisoner, defeat the guard and grab the gem. # Free [PERSON_NAME] fr…" at bounding box center [975, 169] width 328 height 276
type textarea "h"
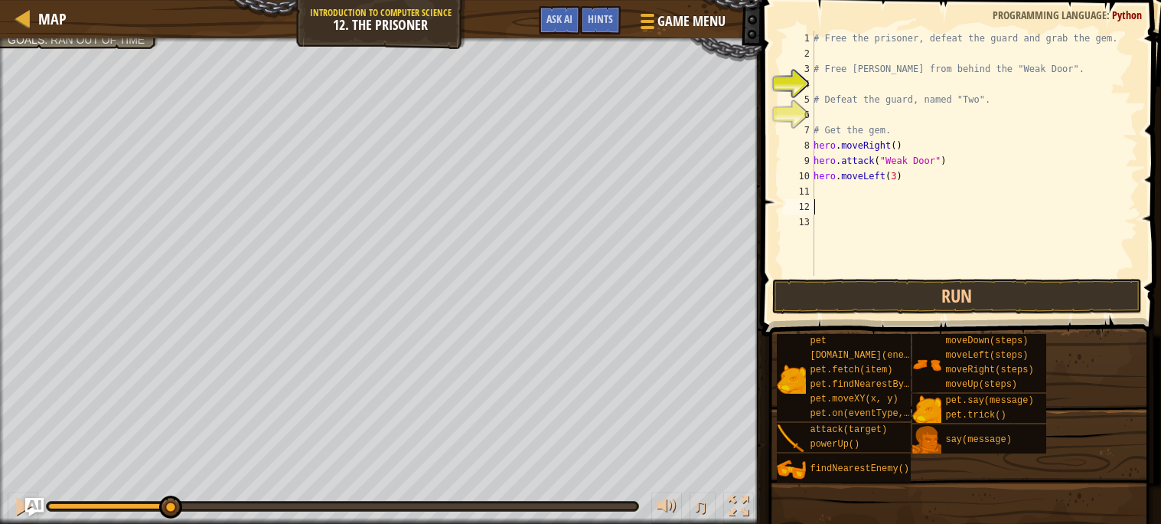
click at [820, 194] on div "# Free the prisoner, defeat the guard and grab the gem. # Free [PERSON_NAME] fr…" at bounding box center [975, 169] width 328 height 276
type textarea "h"
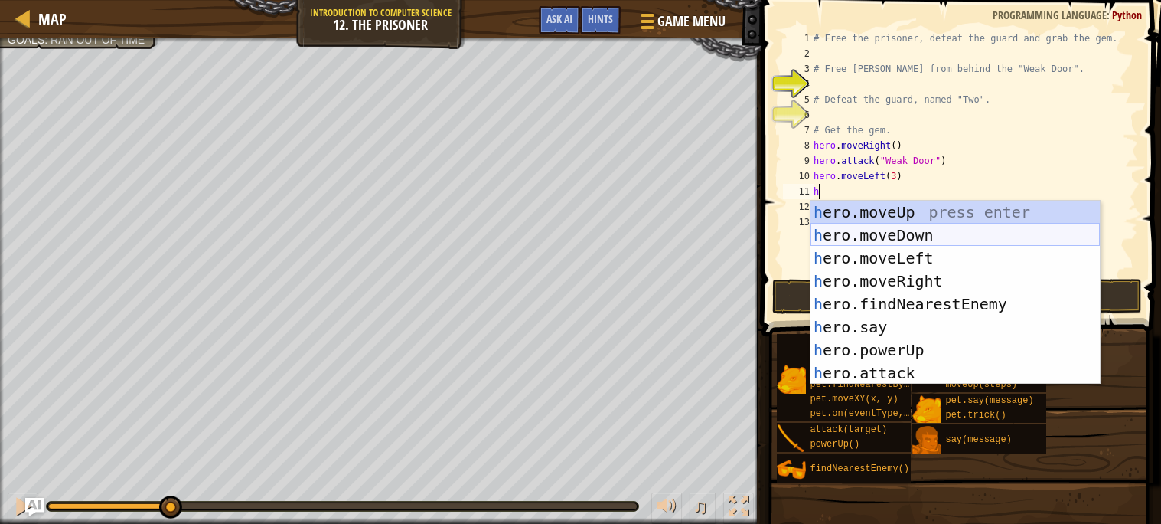
click at [900, 242] on div "h ero.moveUp press enter h ero.moveDown press enter h ero.moveLeft press enter …" at bounding box center [955, 316] width 289 height 230
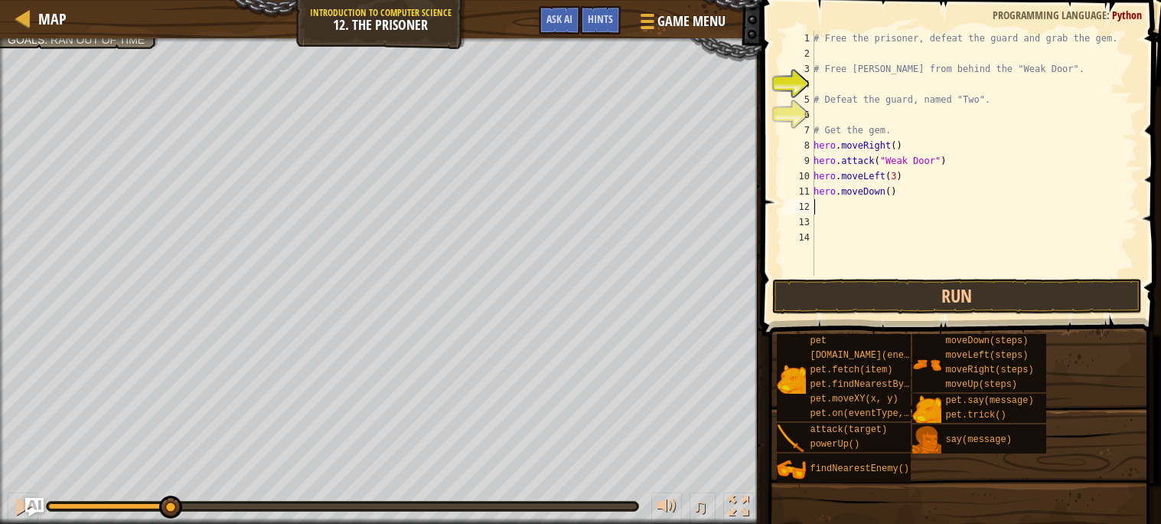
click at [893, 195] on div "# Free the prisoner, defeat the guard and grab the gem. # Free [PERSON_NAME] fr…" at bounding box center [975, 169] width 328 height 276
type textarea "hero.moveDown(3)"
click at [884, 214] on div "# Free the prisoner, defeat the guard and grab the gem. # Free [PERSON_NAME] fr…" at bounding box center [975, 169] width 328 height 276
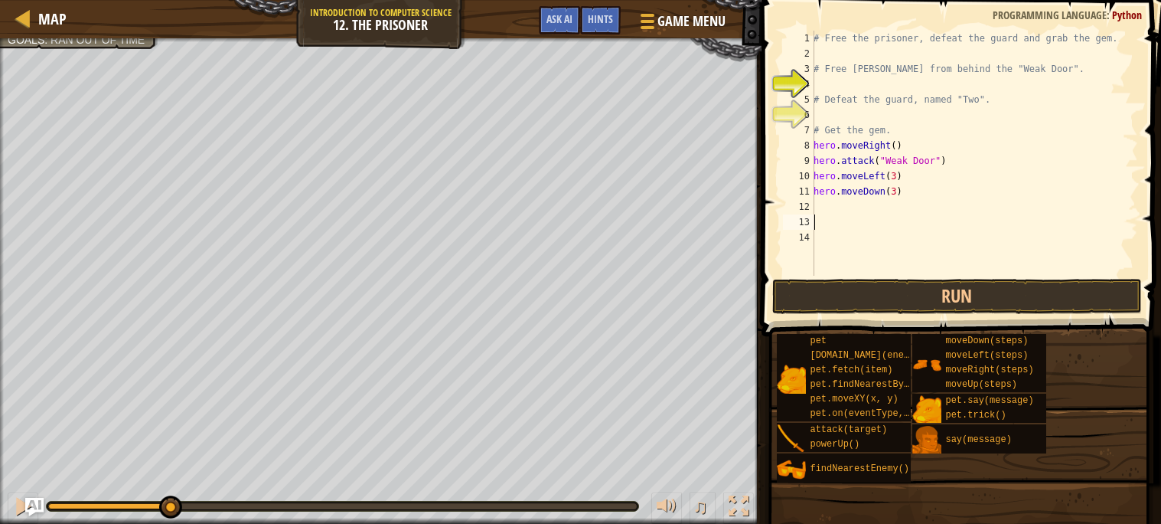
click at [838, 204] on div "# Free the prisoner, defeat the guard and grab the gem. # Free [PERSON_NAME] fr…" at bounding box center [975, 169] width 328 height 276
type textarea "h"
paste textarea "hero.moveDown(3)"
type textarea "h"
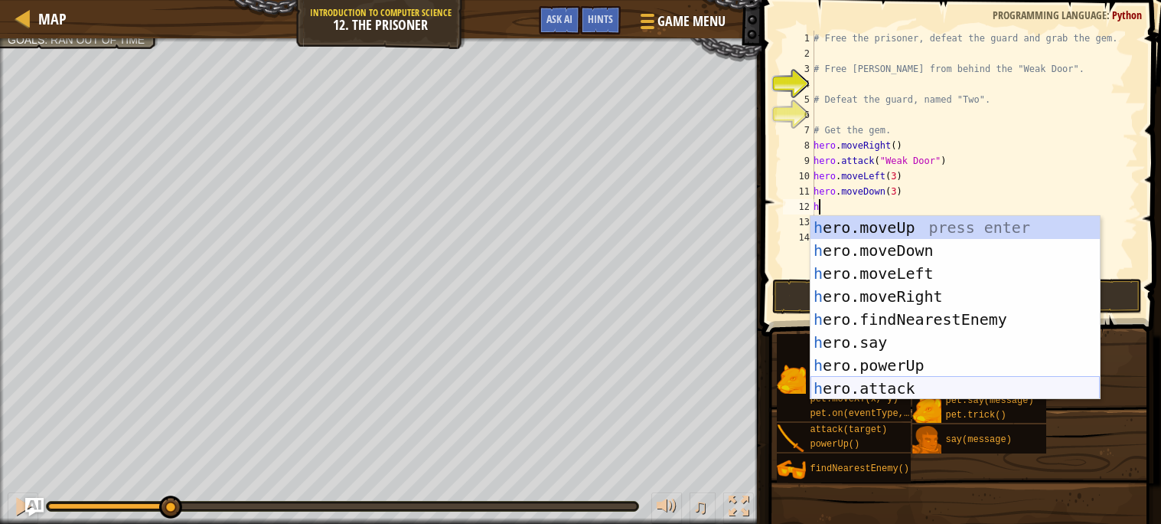
click at [902, 391] on div "h ero.moveUp press enter h ero.moveDown press enter h ero.moveLeft press enter …" at bounding box center [955, 331] width 289 height 230
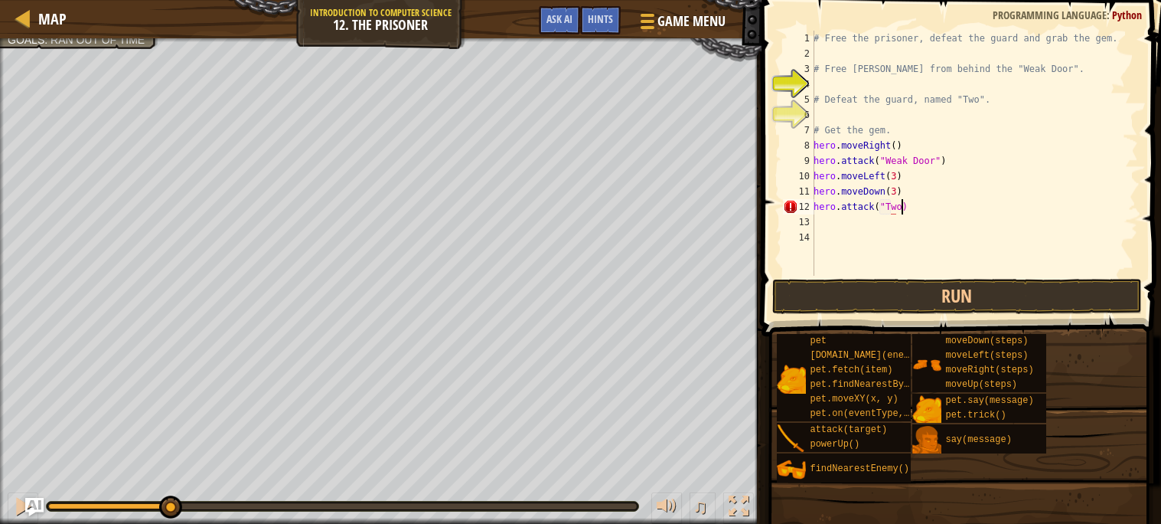
scroll to position [6, 6]
type textarea "hero.attack("Two")"
click at [852, 220] on div "# Free the prisoner, defeat the guard and grab the gem. # Free [PERSON_NAME] fr…" at bounding box center [975, 169] width 328 height 276
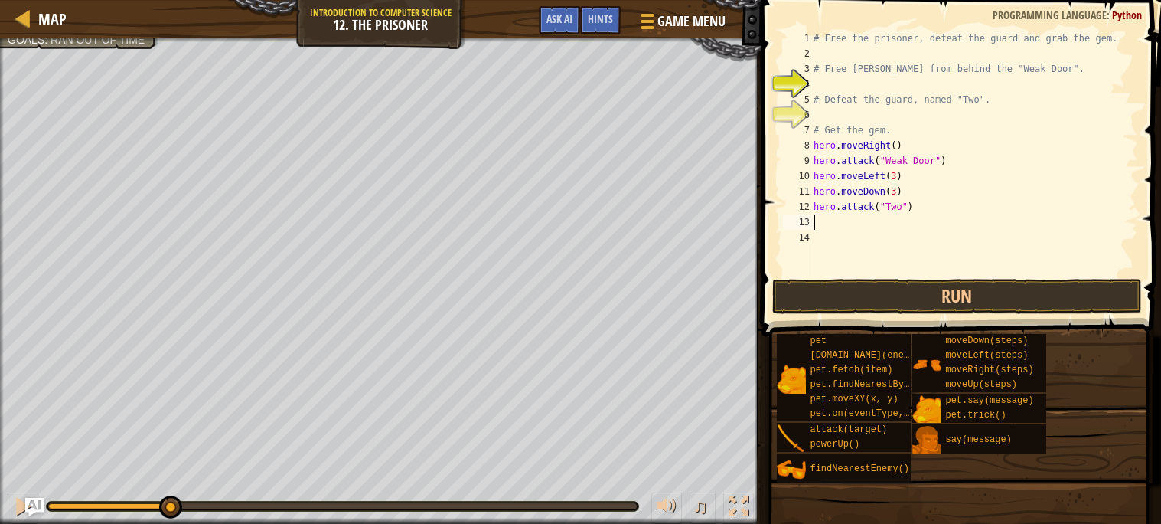
click at [819, 207] on div "# Free the prisoner, defeat the guard and grab the gem. # Free [PERSON_NAME] fr…" at bounding box center [975, 169] width 328 height 276
type textarea "hero.attack("Two")"
click at [819, 207] on div "# Free the prisoner, defeat the guard and grab the gem. # Free [PERSON_NAME] fr…" at bounding box center [975, 153] width 328 height 245
click at [819, 207] on div "# Free the prisoner, defeat the guard and grab the gem. # Free [PERSON_NAME] fr…" at bounding box center [975, 169] width 328 height 276
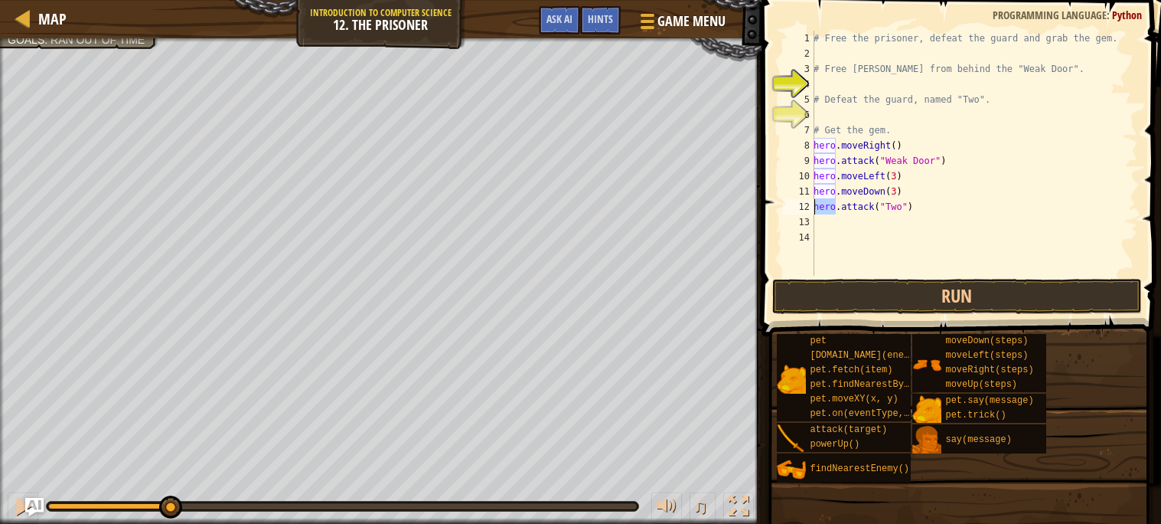
click at [814, 206] on div "# Free the prisoner, defeat the guard and grab the gem. # Free [PERSON_NAME] fr…" at bounding box center [975, 153] width 328 height 245
drag, startPoint x: 815, startPoint y: 206, endPoint x: 913, endPoint y: 210, distance: 98.1
click at [913, 210] on div "# Free the prisoner, defeat the guard and grab the gem. # Free [PERSON_NAME] fr…" at bounding box center [975, 169] width 328 height 276
click at [908, 225] on div "# Free the prisoner, defeat the guard and grab the gem. # Free [PERSON_NAME] fr…" at bounding box center [975, 169] width 328 height 276
paste textarea "hero.attack("Two")"
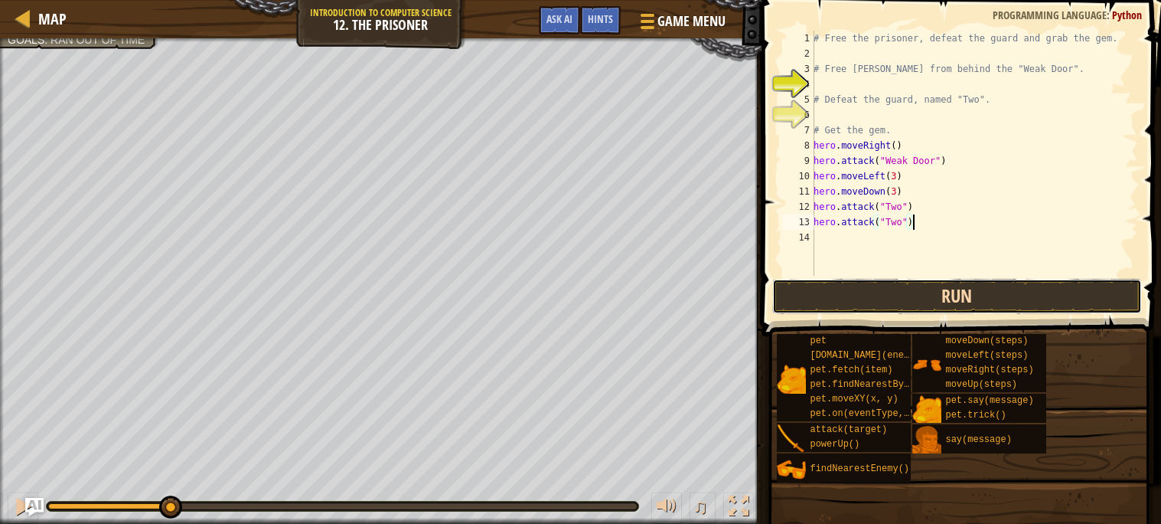
click at [934, 304] on button "Run" at bounding box center [957, 296] width 370 height 35
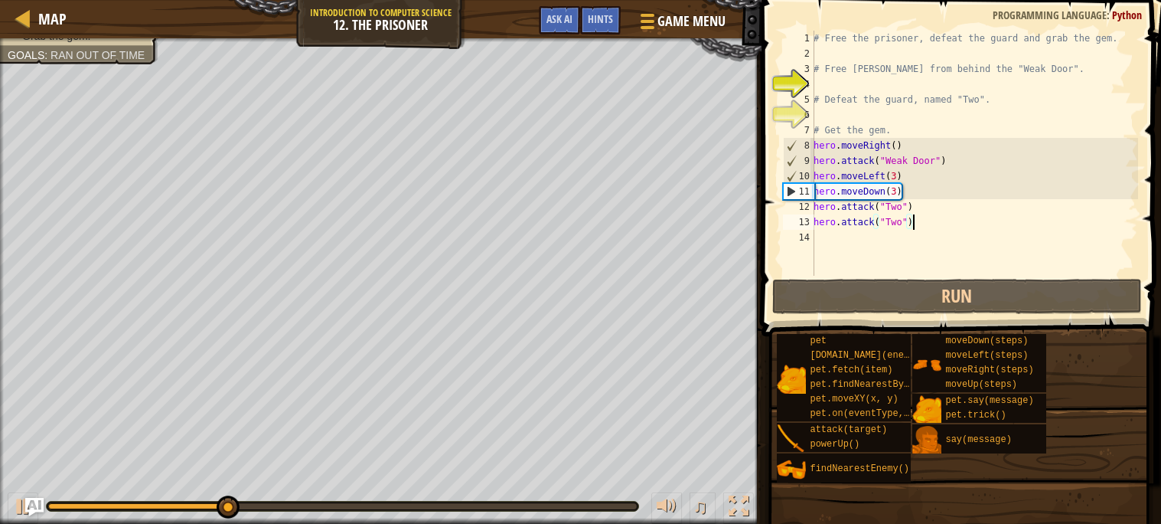
click at [919, 169] on div "# Free the prisoner, defeat the guard and grab the gem. # Free [PERSON_NAME] fr…" at bounding box center [975, 169] width 328 height 276
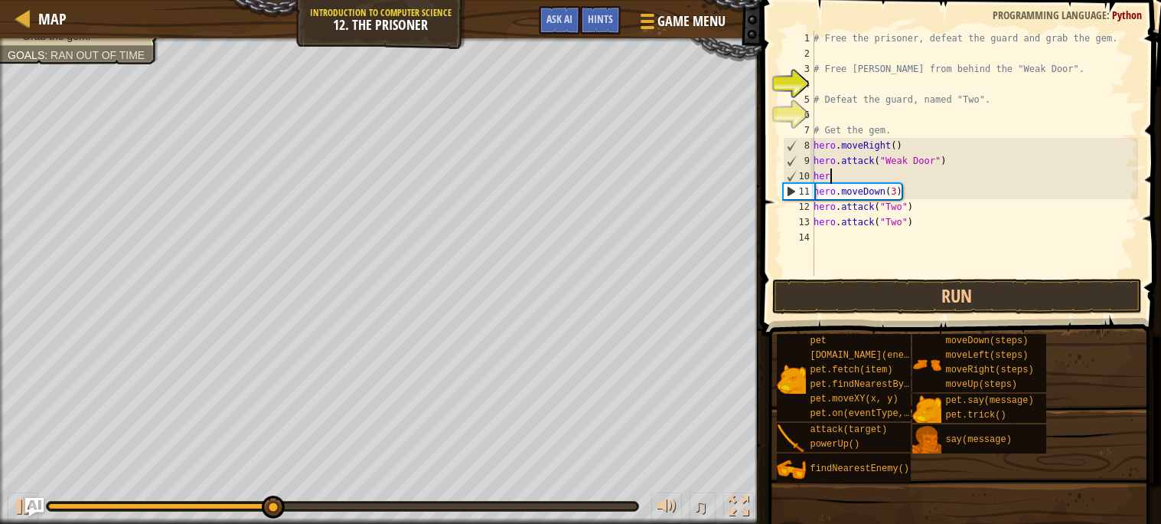
type textarea "h"
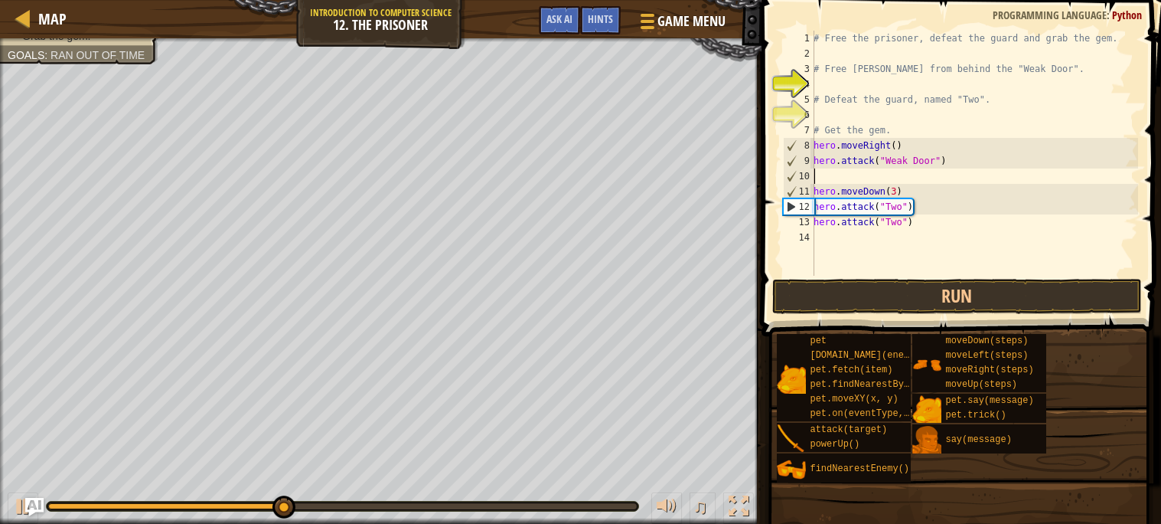
type textarea "h"
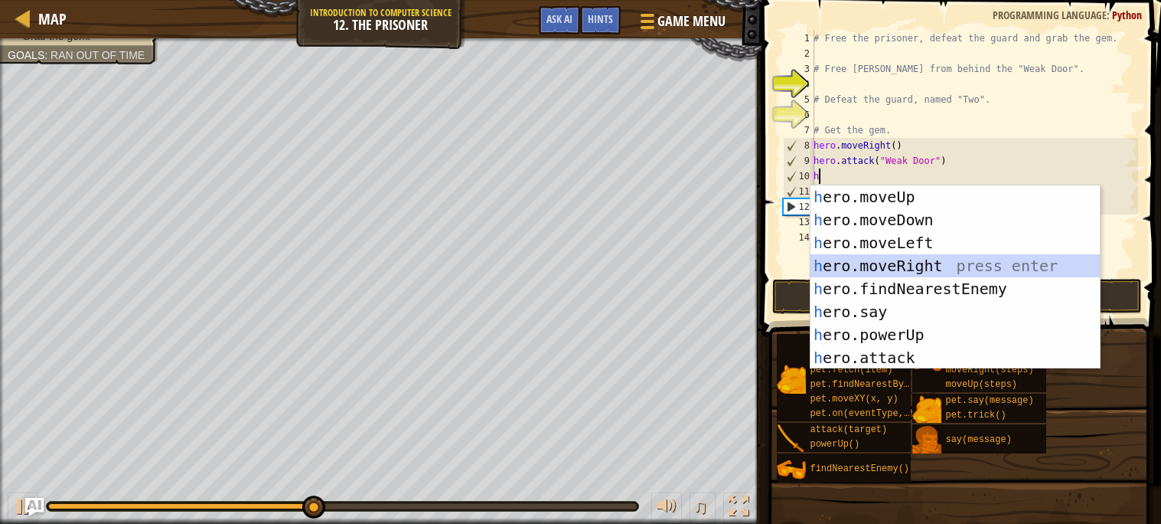
click at [895, 266] on div "h ero.moveUp press enter h ero.moveDown press enter h ero.moveLeft press enter …" at bounding box center [955, 300] width 289 height 230
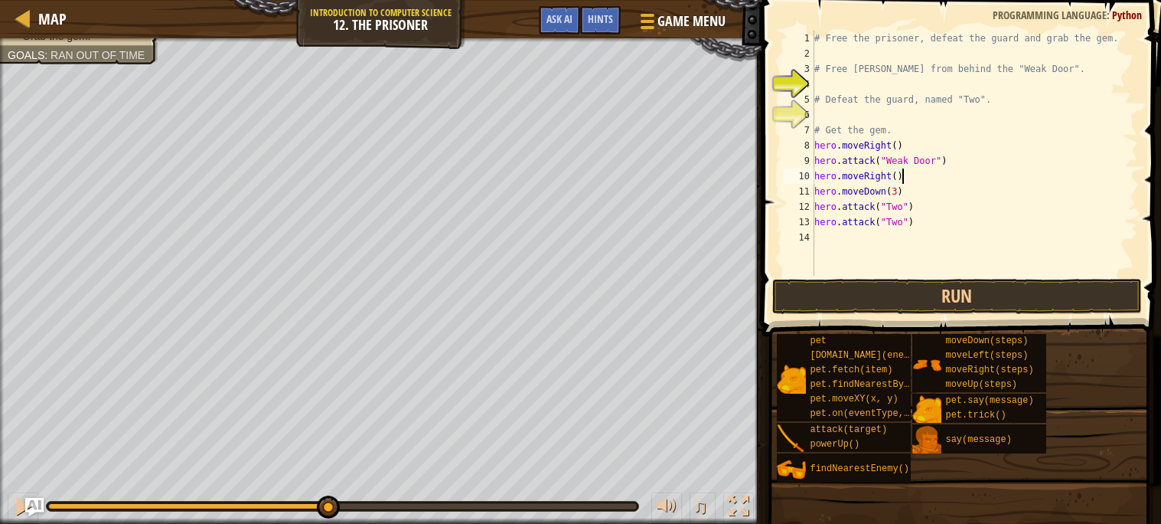
click at [897, 172] on div "# Free the prisoner, defeat the guard and grab the gem. # Free [PERSON_NAME] fr…" at bounding box center [974, 169] width 327 height 276
type textarea "hero.moveRight(3)"
click at [905, 301] on button "Run" at bounding box center [957, 296] width 370 height 35
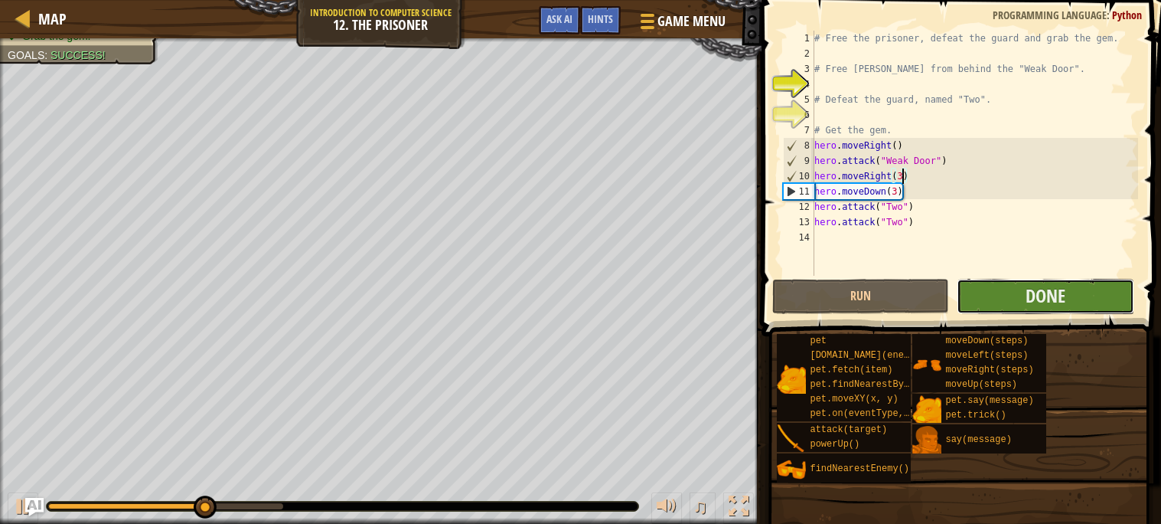
click at [982, 297] on button "Done" at bounding box center [1046, 296] width 178 height 35
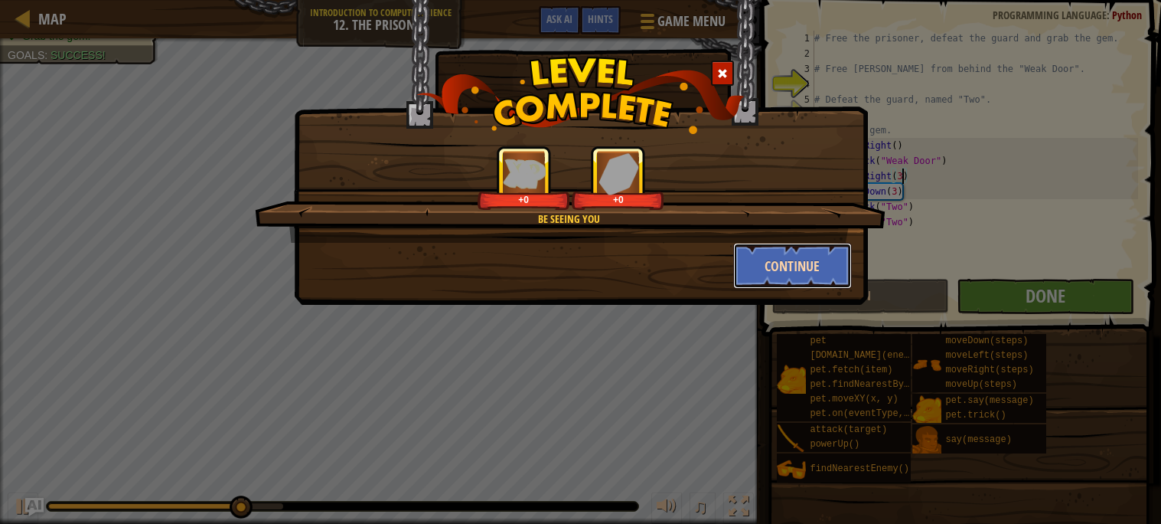
click at [771, 263] on button "Continue" at bounding box center [792, 266] width 119 height 46
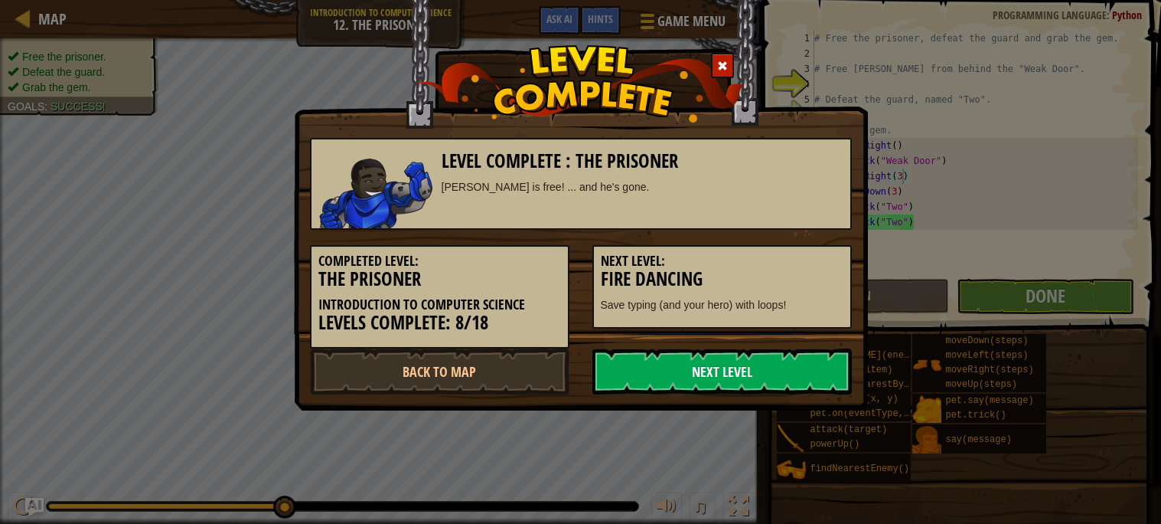
click at [749, 376] on link "Next Level" at bounding box center [721, 371] width 259 height 46
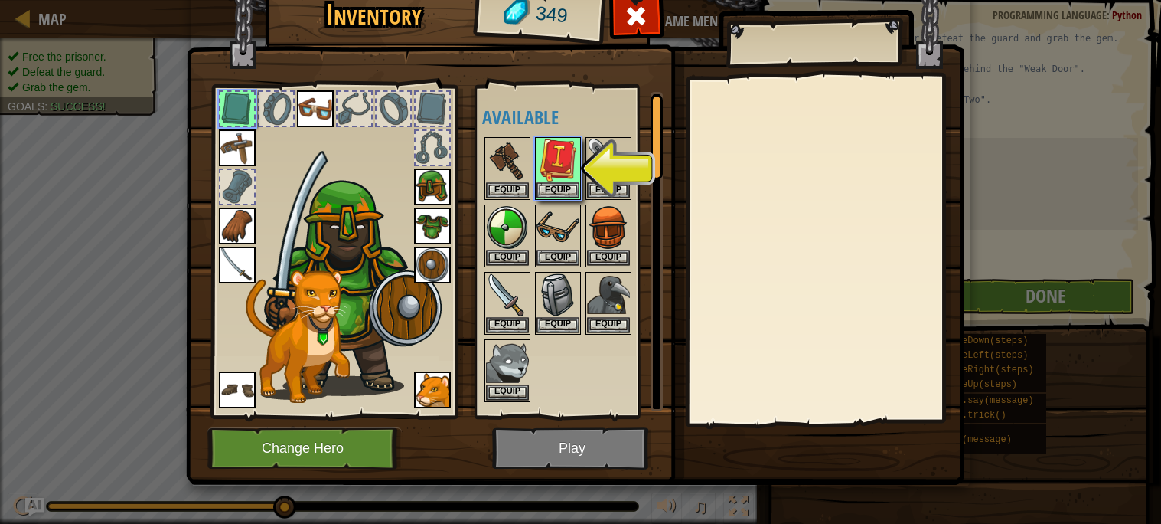
click at [550, 455] on img at bounding box center [575, 207] width 778 height 556
click at [567, 179] on img at bounding box center [558, 160] width 43 height 43
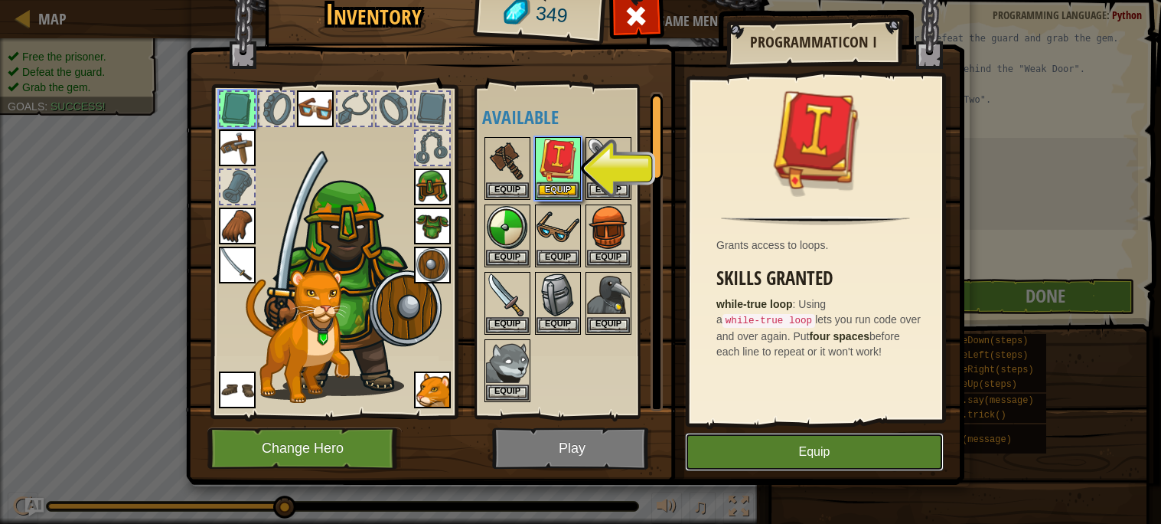
click at [775, 438] on button "Equip" at bounding box center [814, 451] width 259 height 38
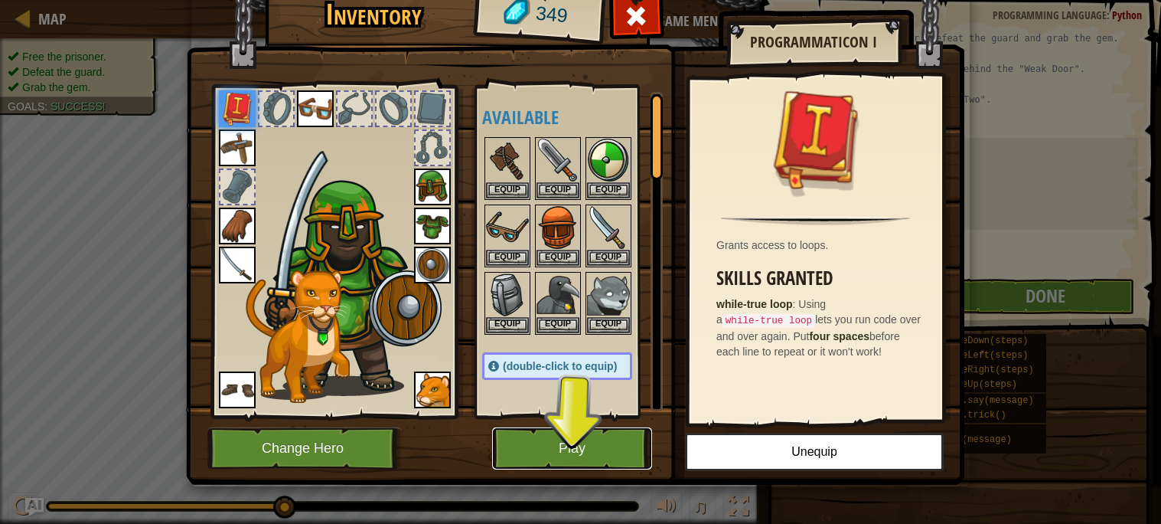
click at [618, 450] on button "Play" at bounding box center [572, 448] width 160 height 42
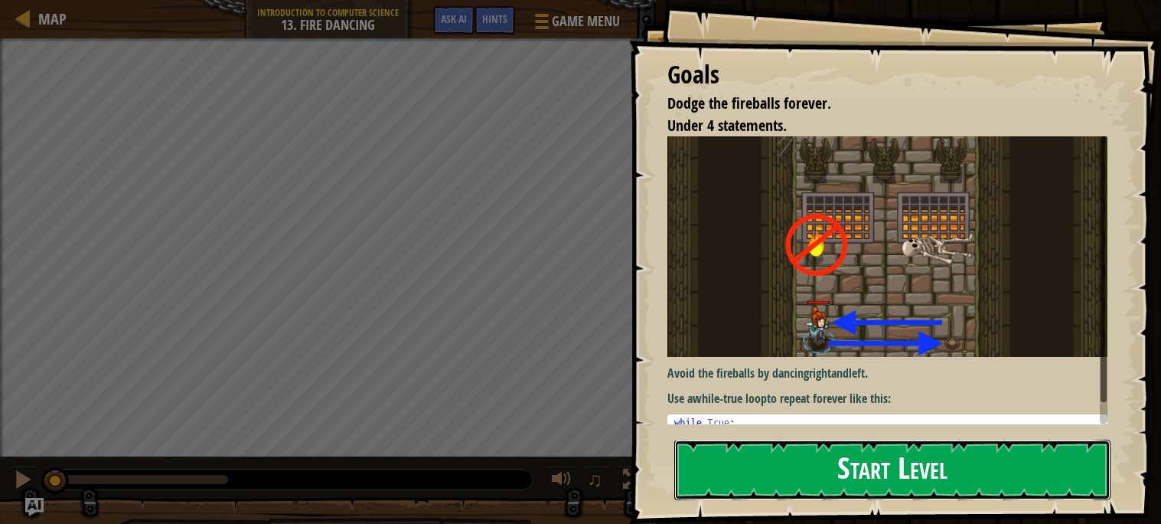
click at [779, 474] on button "Start Level" at bounding box center [892, 469] width 436 height 60
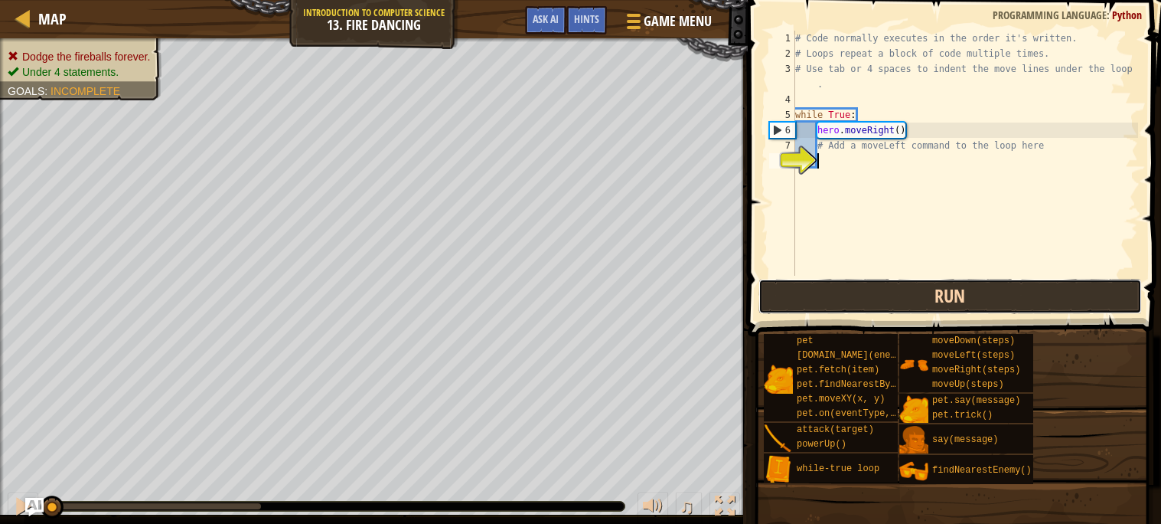
click at [807, 302] on button "Run" at bounding box center [949, 296] width 383 height 35
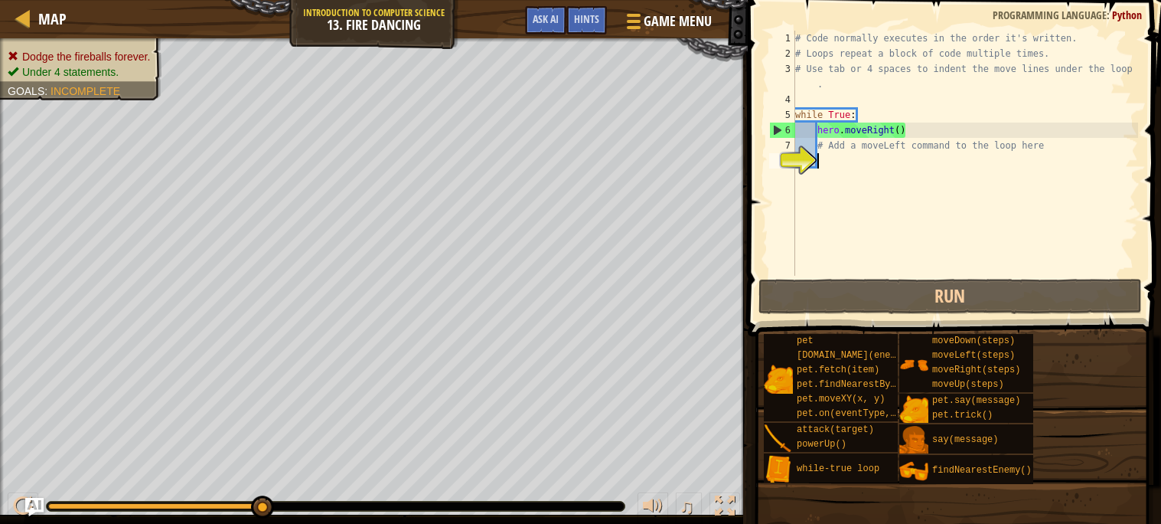
type textarea "h"
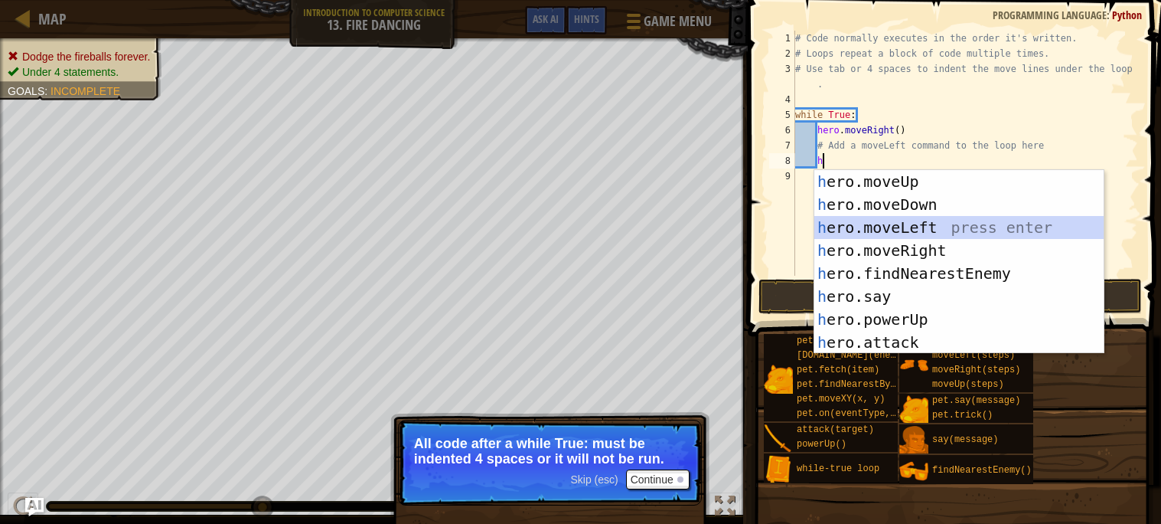
click at [895, 236] on div "h ero.moveUp press enter h ero.moveDown press enter h ero.moveLeft press enter …" at bounding box center [958, 285] width 289 height 230
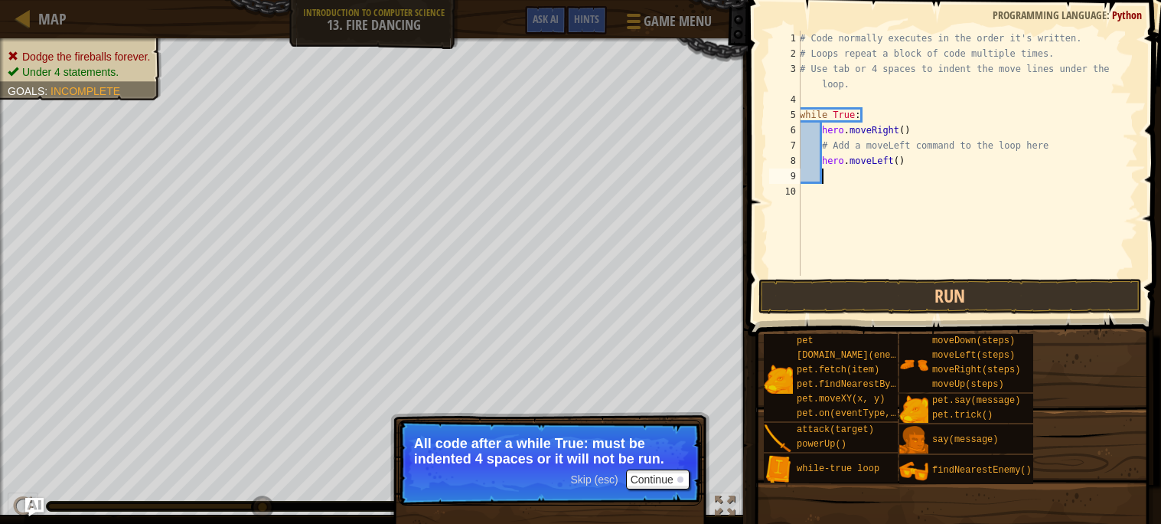
type textarea "h"
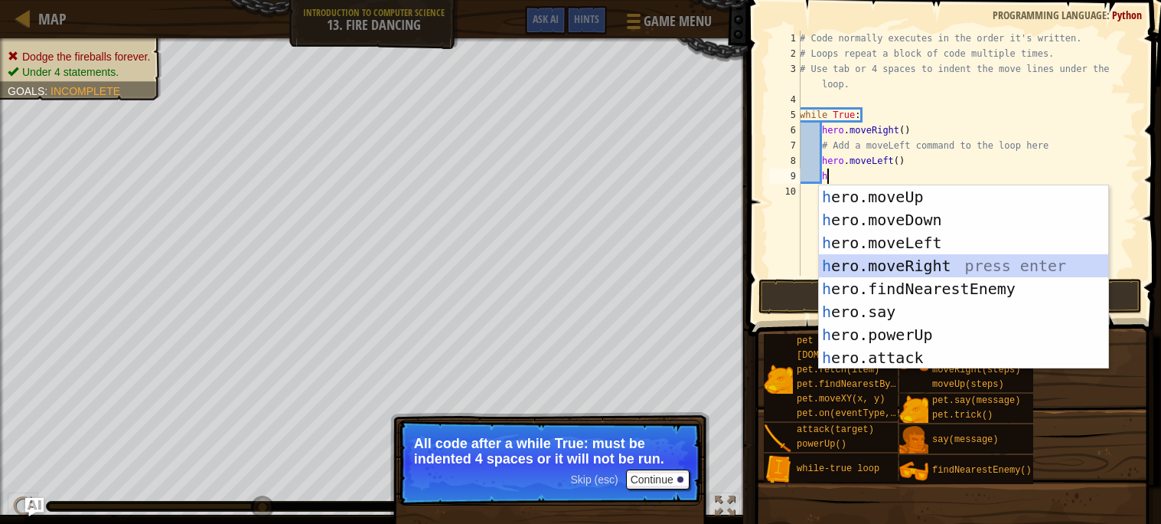
click at [903, 269] on div "h ero.moveUp press enter h ero.moveDown press enter h ero.moveLeft press enter …" at bounding box center [963, 300] width 289 height 230
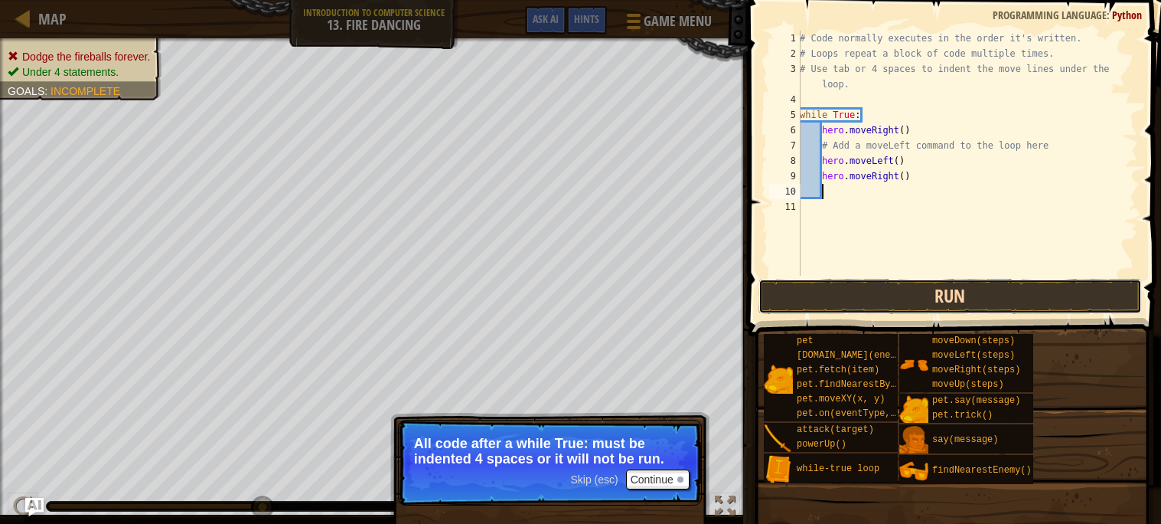
click at [861, 305] on button "Run" at bounding box center [949, 296] width 383 height 35
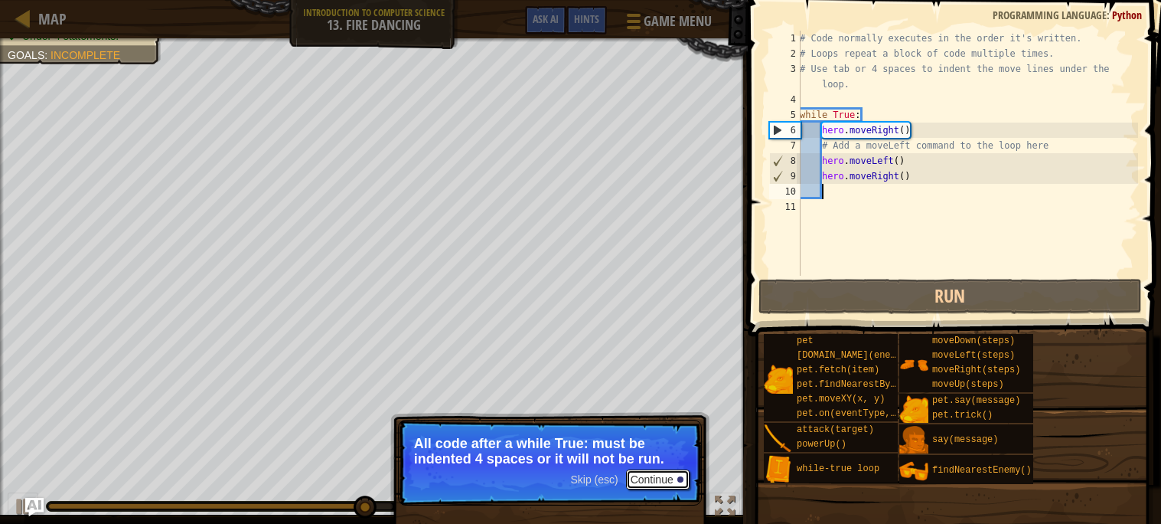
click at [642, 481] on button "Continue" at bounding box center [658, 479] width 64 height 20
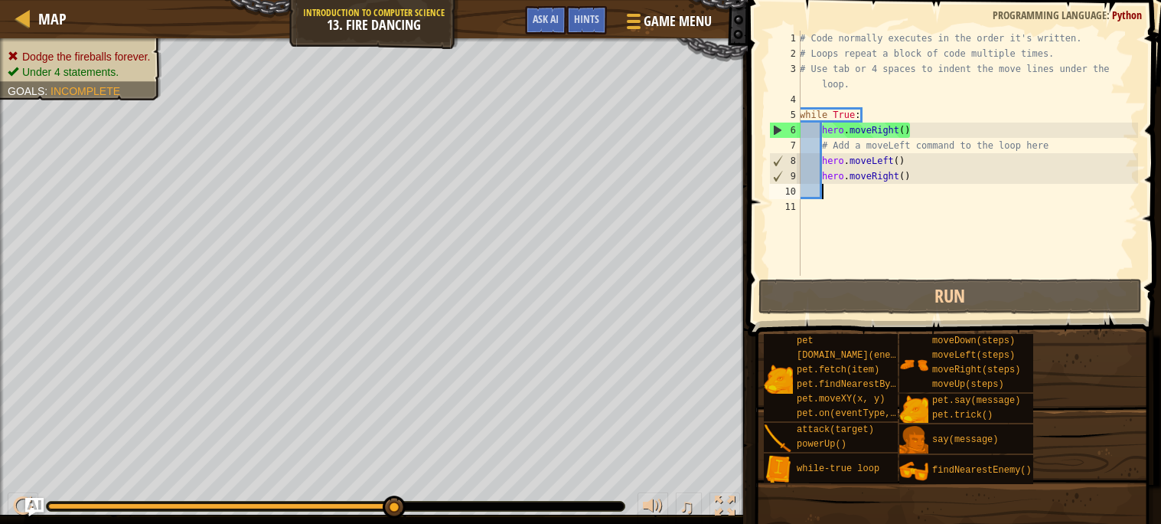
click at [900, 163] on div "# Code normally executes in the order it's written. # Loops repeat a block of c…" at bounding box center [967, 169] width 341 height 276
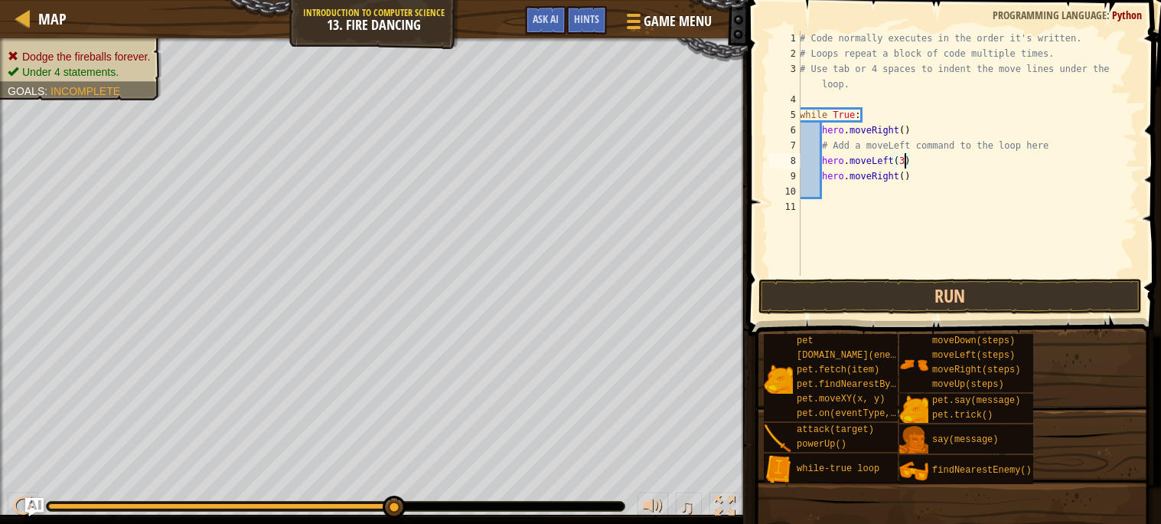
click at [905, 179] on div "# Code normally executes in the order it's written. # Loops repeat a block of c…" at bounding box center [967, 169] width 341 height 276
click at [905, 301] on button "Run" at bounding box center [949, 296] width 383 height 35
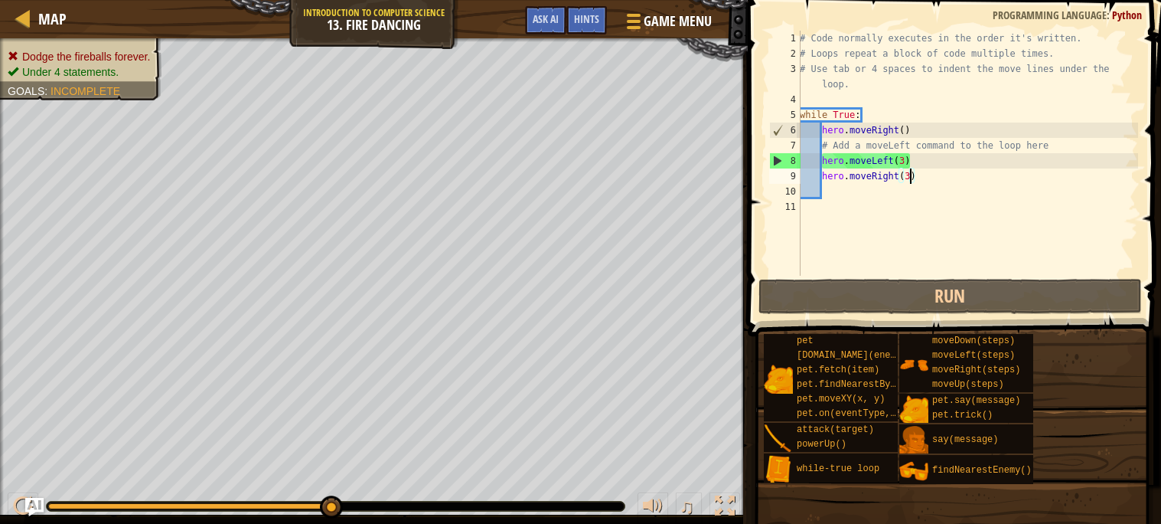
drag, startPoint x: 334, startPoint y: 507, endPoint x: 510, endPoint y: 511, distance: 176.1
click at [902, 161] on div "# Code normally executes in the order it's written. # Loops repeat a block of c…" at bounding box center [967, 169] width 341 height 276
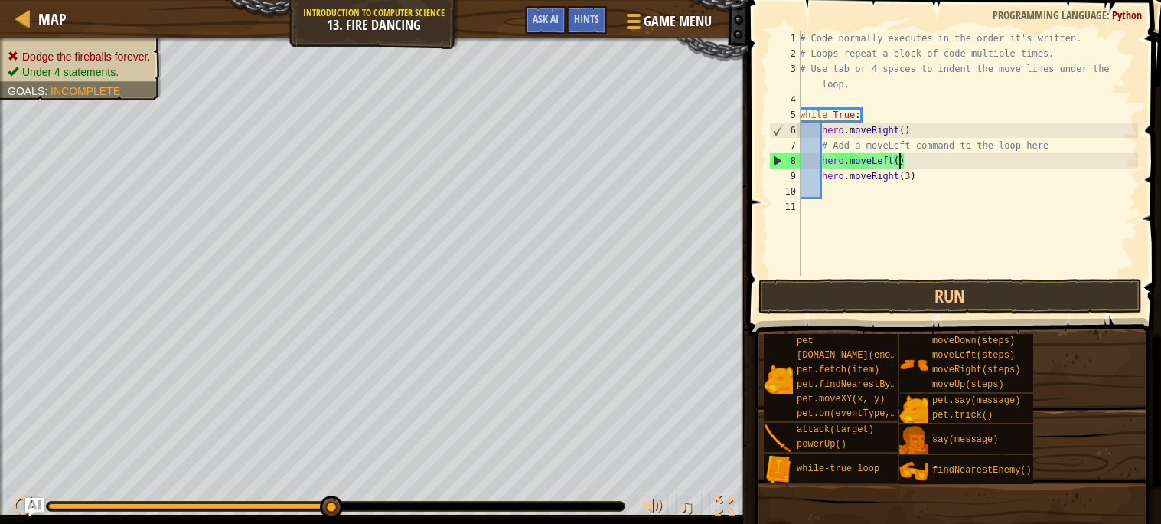
scroll to position [6, 7]
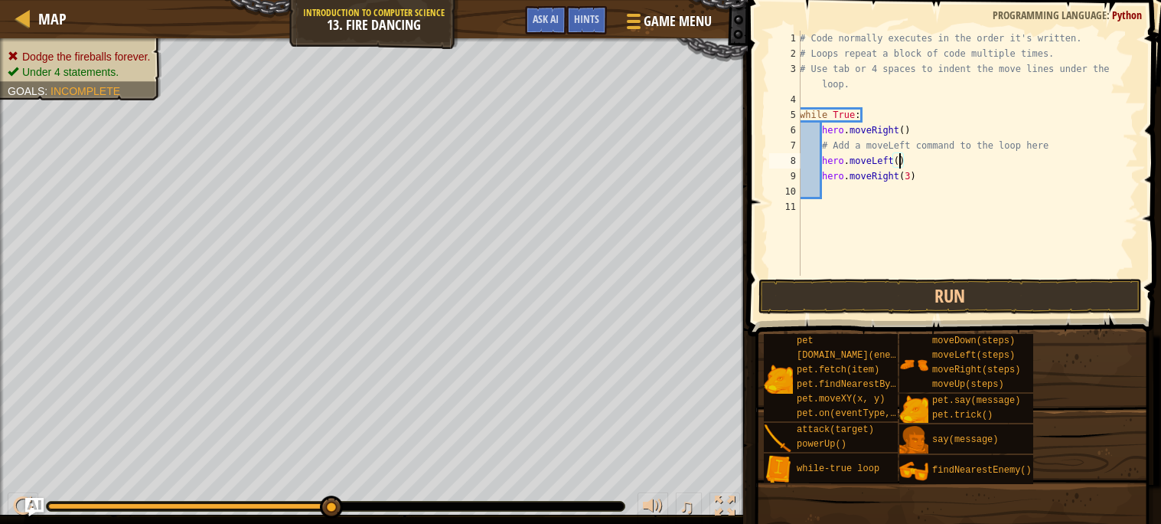
click at [917, 178] on div "# Code normally executes in the order it's written. # Loops repeat a block of c…" at bounding box center [967, 169] width 341 height 276
type textarea "h"
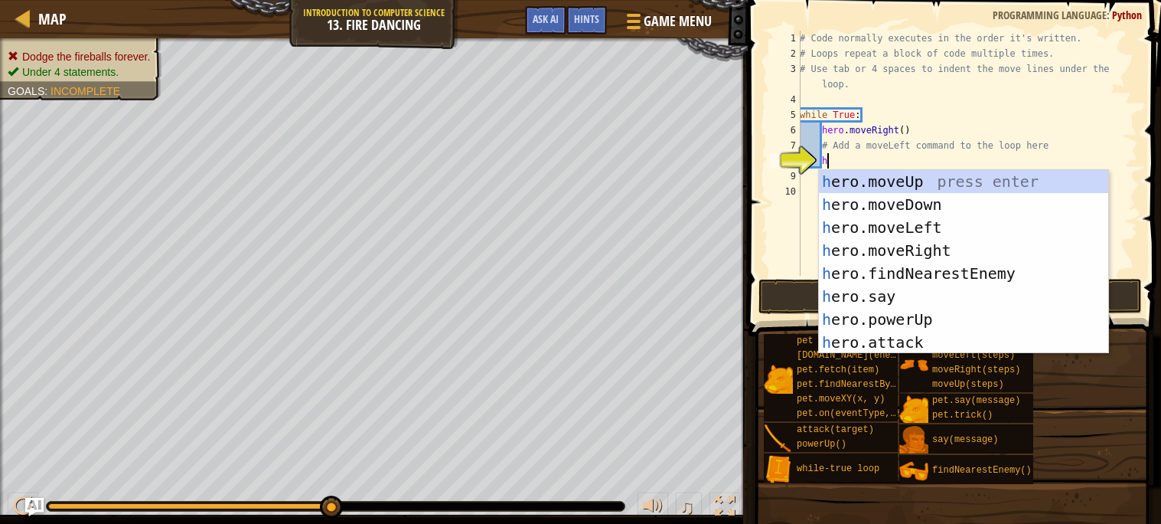
scroll to position [6, 1]
click at [923, 248] on div "h ero.moveUp press enter h ero.moveDown press enter h ero.moveLeft press enter …" at bounding box center [963, 285] width 289 height 230
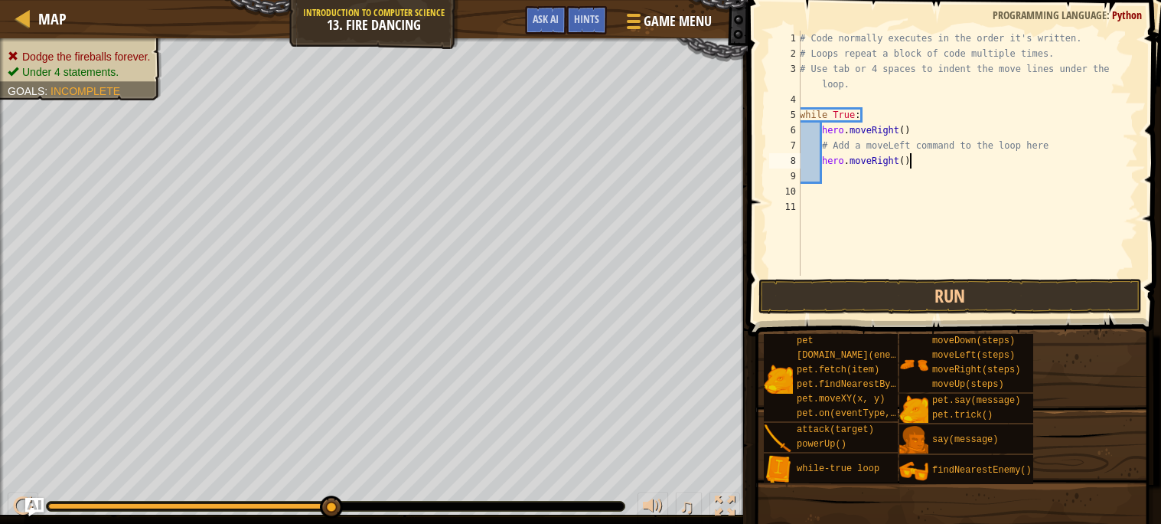
click at [908, 159] on div "# Code normally executes in the order it's written. # Loops repeat a block of c…" at bounding box center [967, 169] width 341 height 276
type textarea "h"
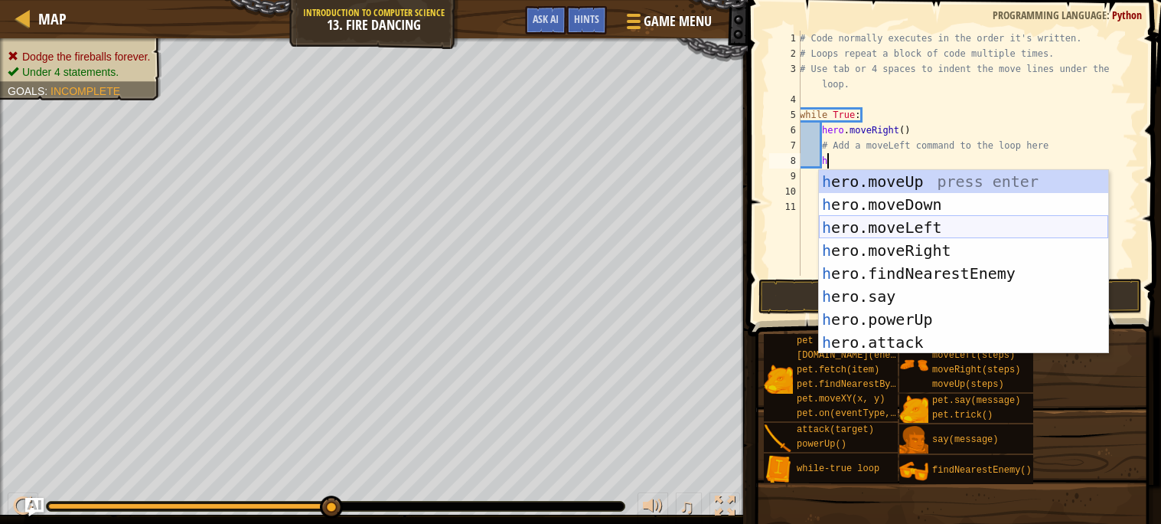
click at [889, 223] on div "h ero.moveUp press enter h ero.moveDown press enter h ero.moveLeft press enter …" at bounding box center [963, 285] width 289 height 230
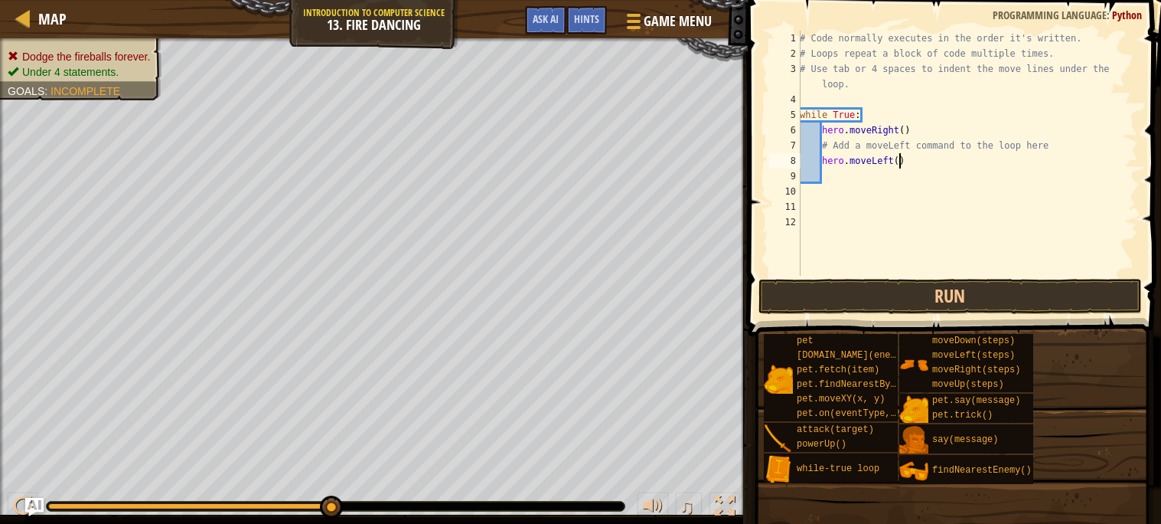
click at [899, 160] on div "# Code normally executes in the order it's written. # Loops repeat a block of c…" at bounding box center [967, 169] width 341 height 276
type textarea "hero.moveLeft(1)"
click at [924, 307] on button "Run" at bounding box center [949, 296] width 383 height 35
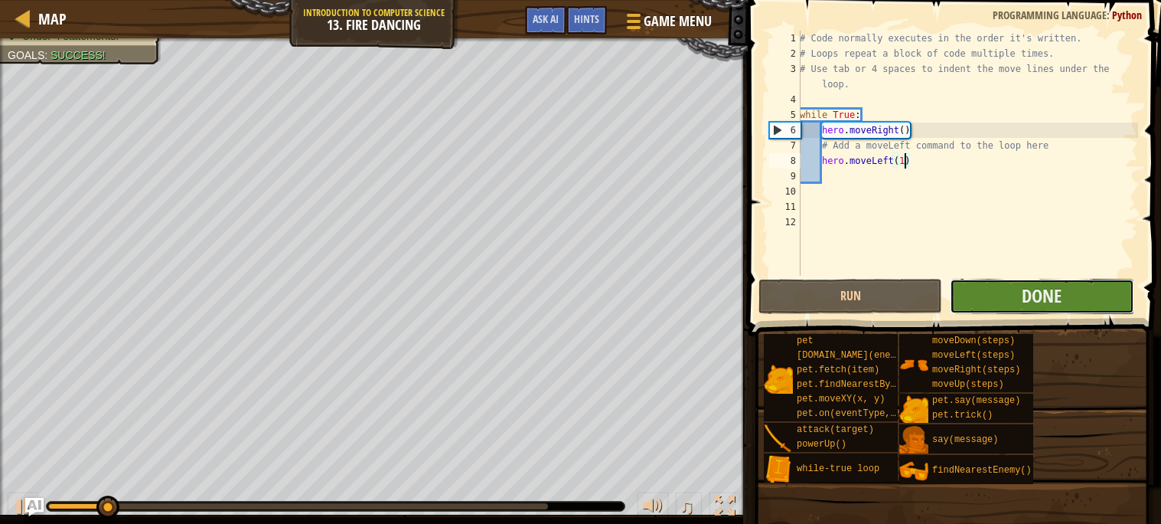
click at [985, 292] on button "Done" at bounding box center [1042, 296] width 184 height 35
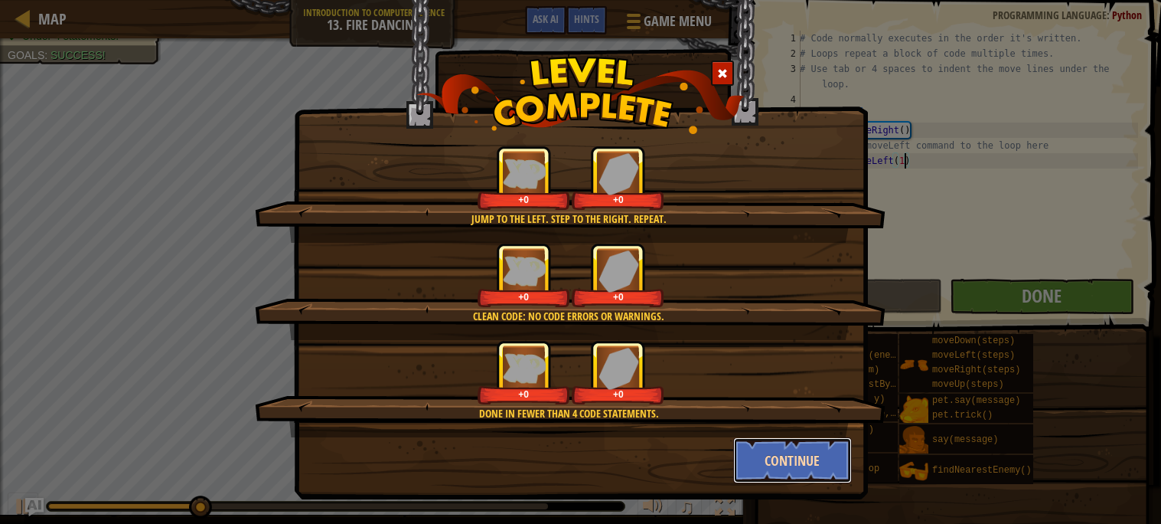
click at [809, 465] on button "Continue" at bounding box center [792, 460] width 119 height 46
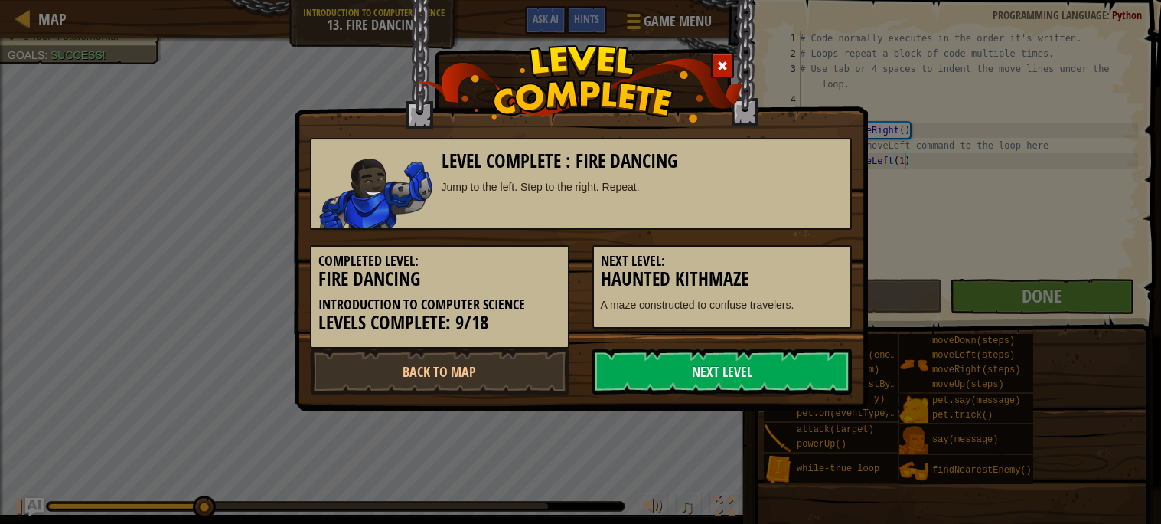
click at [809, 463] on div "Level Complete : Fire Dancing Jump to the left. Step to the right. Repeat. Comp…" at bounding box center [580, 262] width 1161 height 524
click at [693, 365] on link "Next Level" at bounding box center [721, 371] width 259 height 46
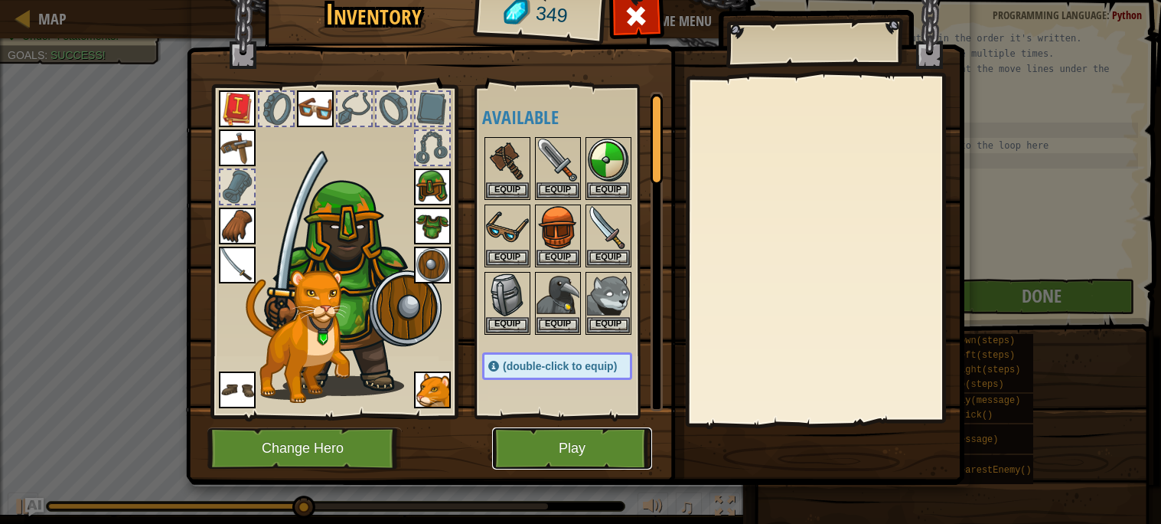
click at [555, 452] on button "Play" at bounding box center [572, 448] width 160 height 42
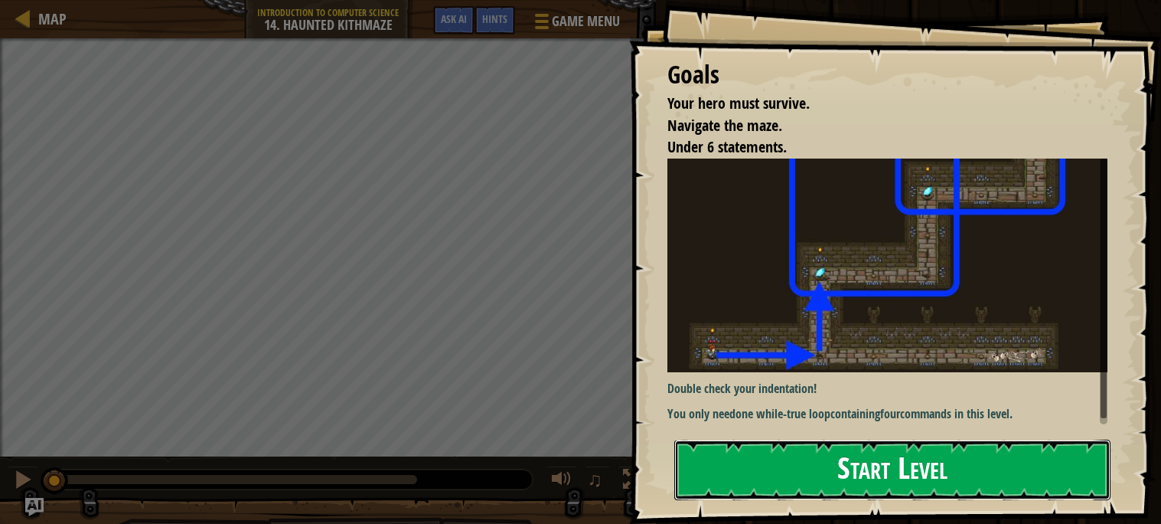
click at [750, 484] on button "Start Level" at bounding box center [892, 469] width 436 height 60
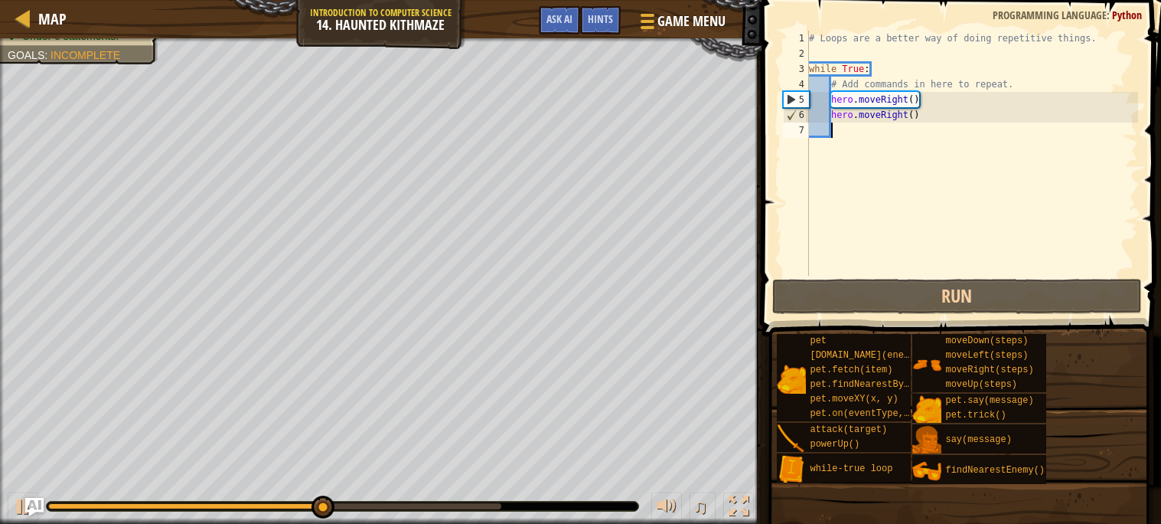
click at [922, 117] on div "# Loops are a better way of doing repetitive things. while True : # Add command…" at bounding box center [972, 169] width 332 height 276
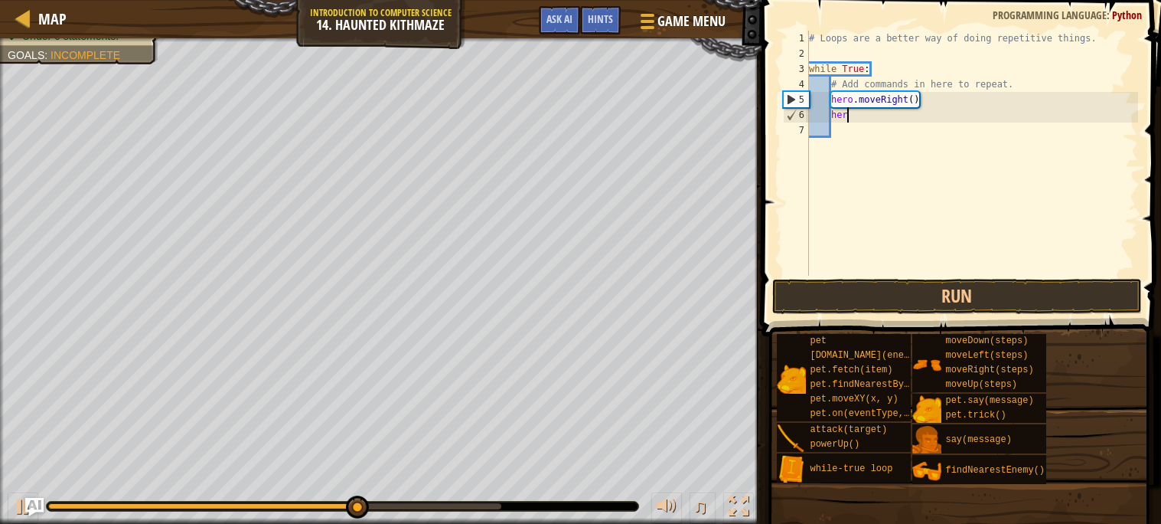
type textarea "h"
click at [931, 104] on div "# Loops are a better way of doing repetitive things. while True : # Add command…" at bounding box center [972, 169] width 332 height 276
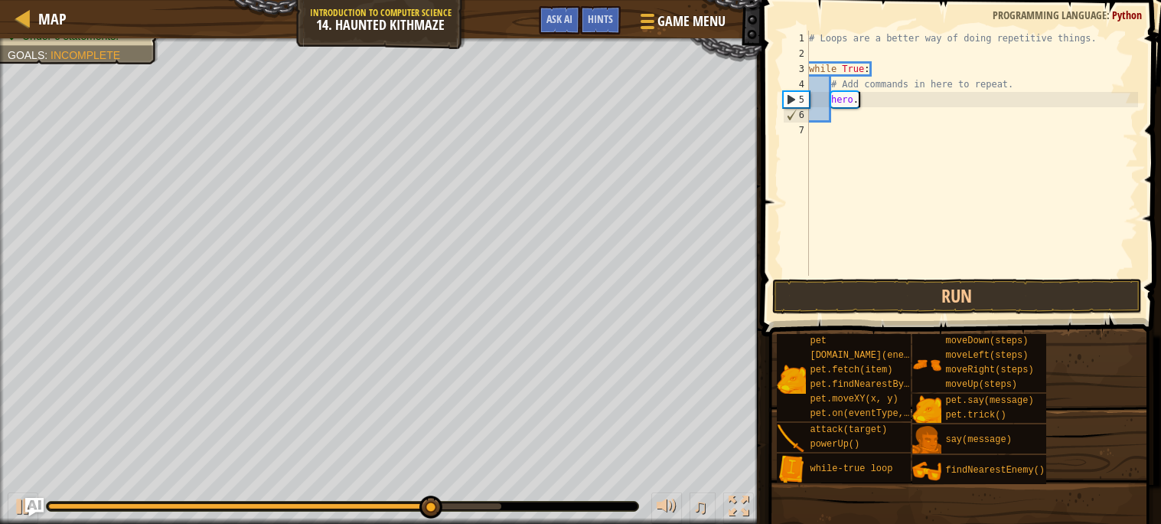
type textarea "h"
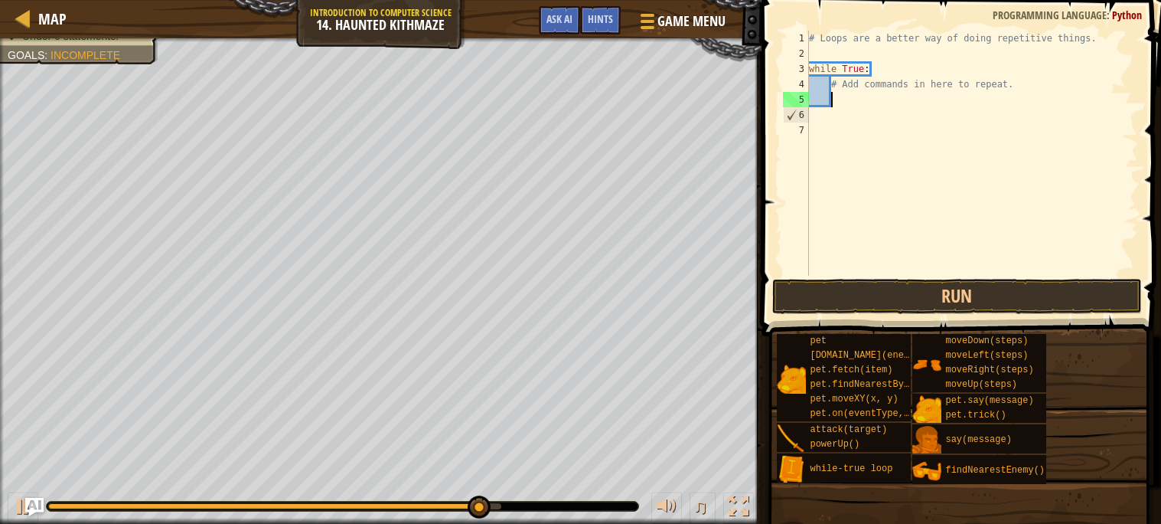
type textarea "h"
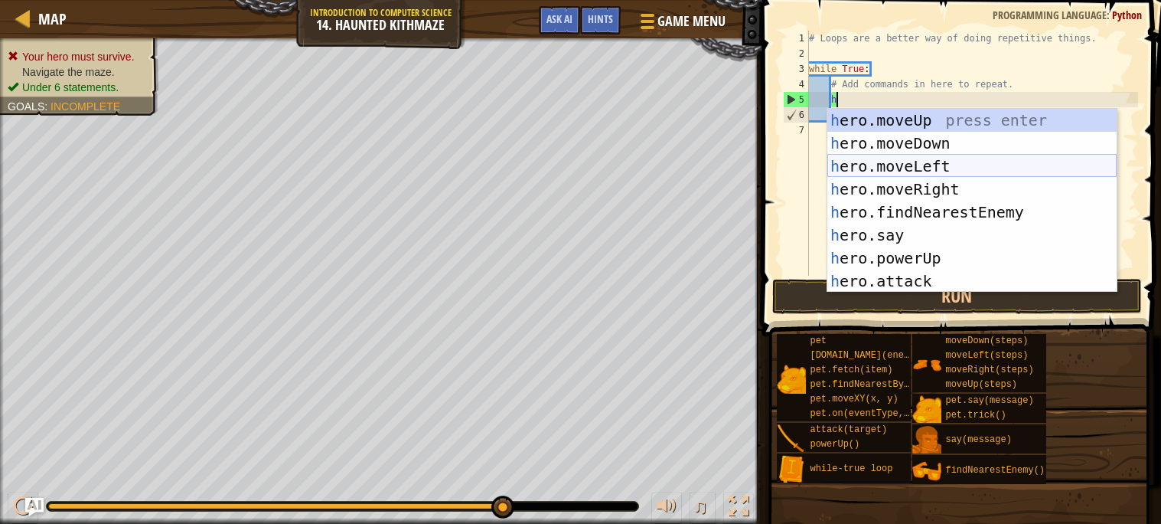
click at [917, 179] on div "h ero.moveUp press enter h ero.moveDown press enter h ero.moveLeft press enter …" at bounding box center [971, 224] width 289 height 230
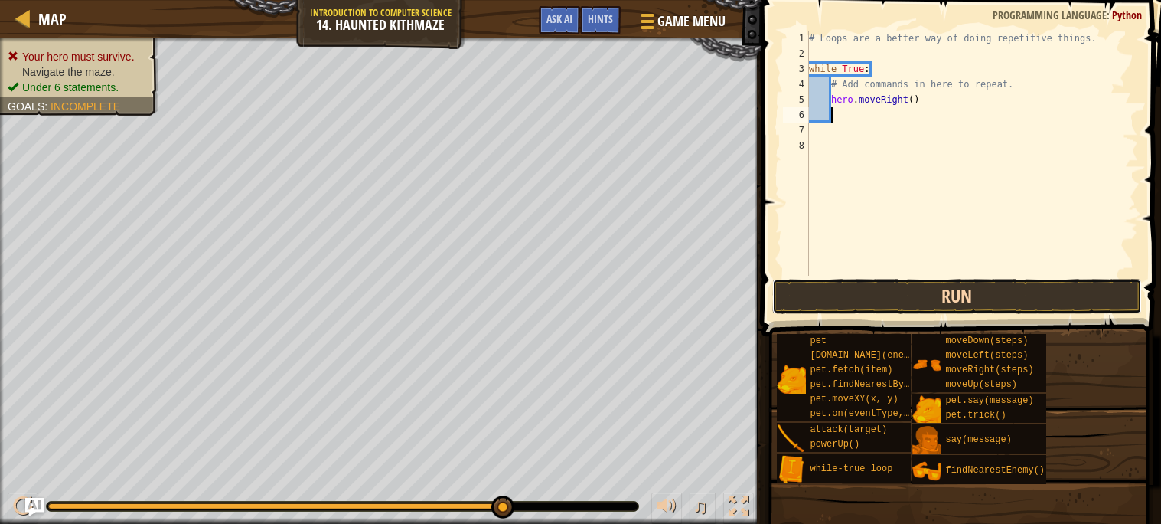
click at [935, 290] on button "Run" at bounding box center [957, 296] width 370 height 35
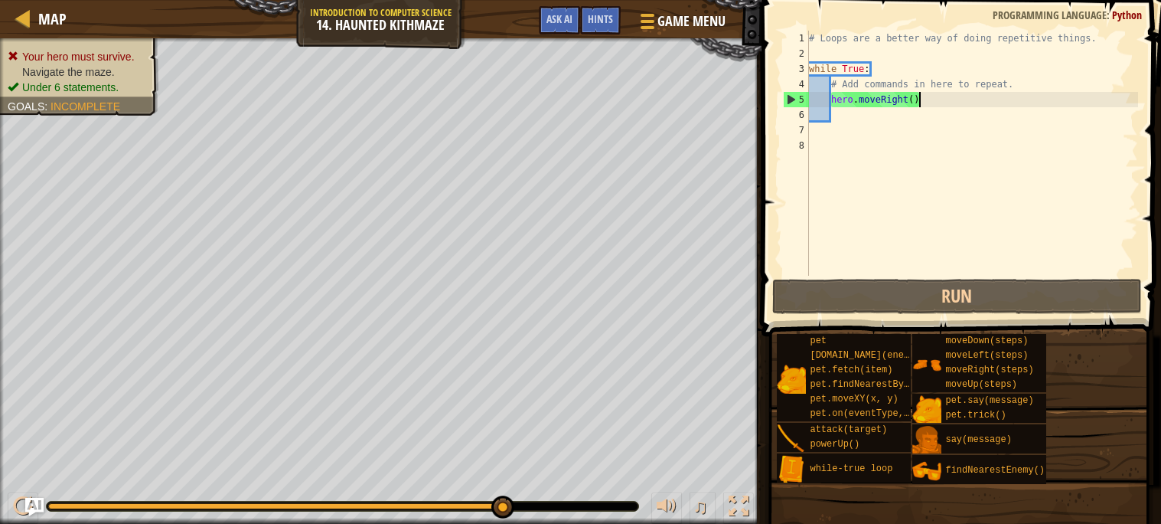
click at [922, 99] on div "# Loops are a better way of doing repetitive things. while True : # Add command…" at bounding box center [972, 169] width 332 height 276
click at [915, 99] on div "# Loops are a better way of doing repetitive things. while True : # Add command…" at bounding box center [972, 169] width 332 height 276
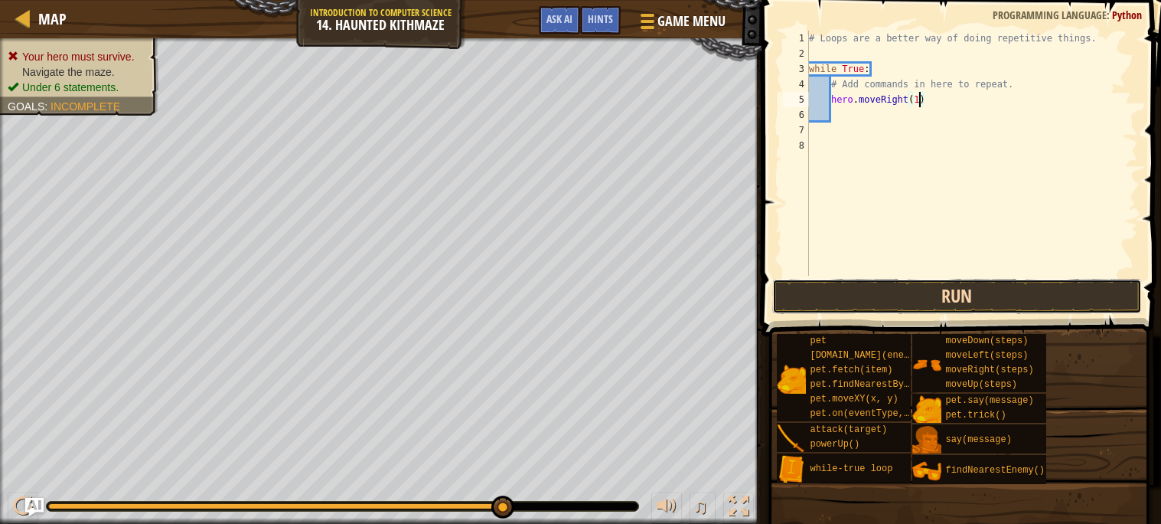
click at [934, 288] on button "Run" at bounding box center [957, 296] width 370 height 35
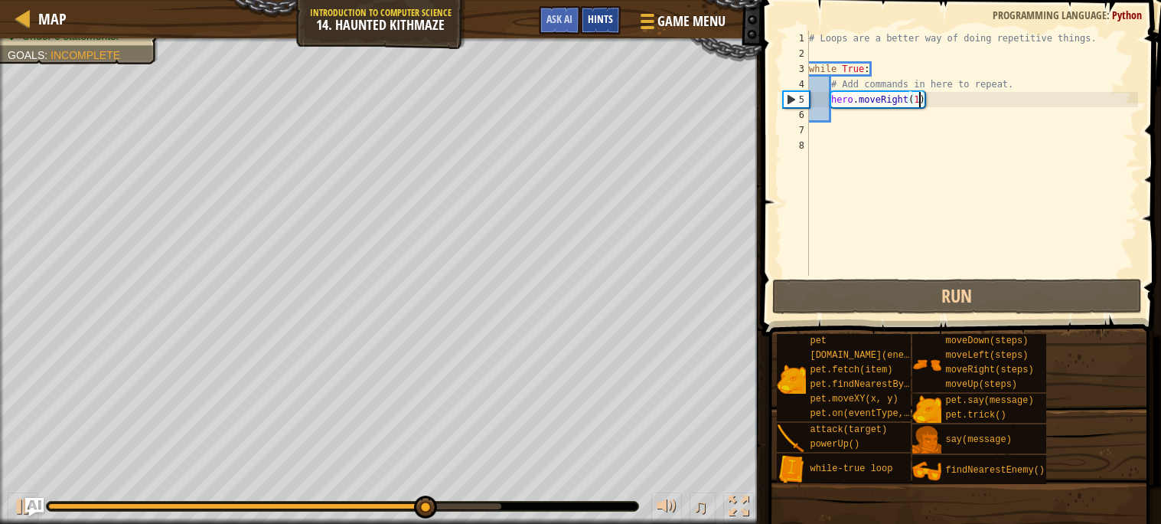
click at [597, 24] on span "Hints" at bounding box center [600, 18] width 25 height 15
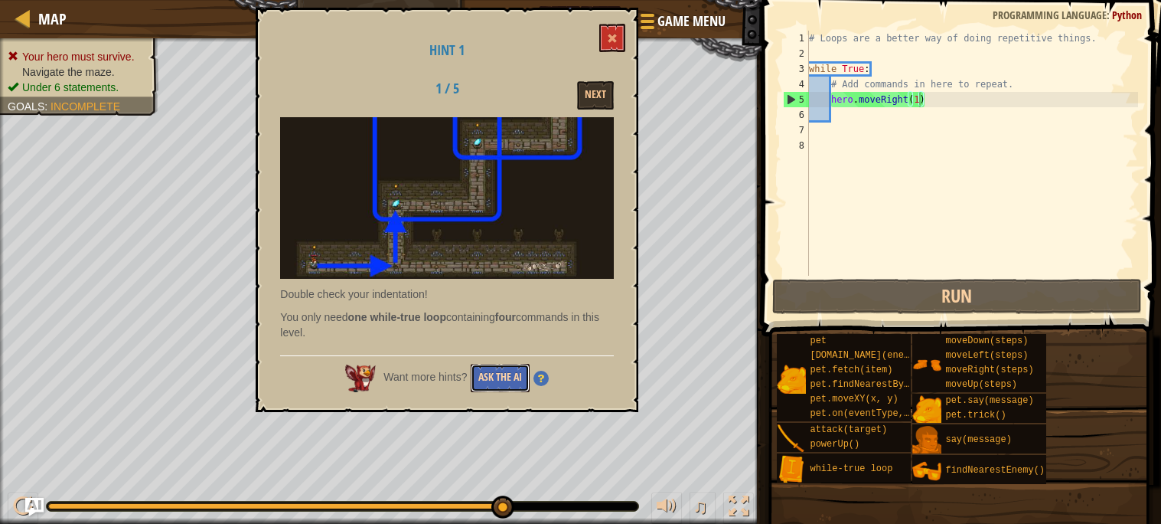
click at [502, 367] on button "Ask the AI" at bounding box center [500, 378] width 59 height 28
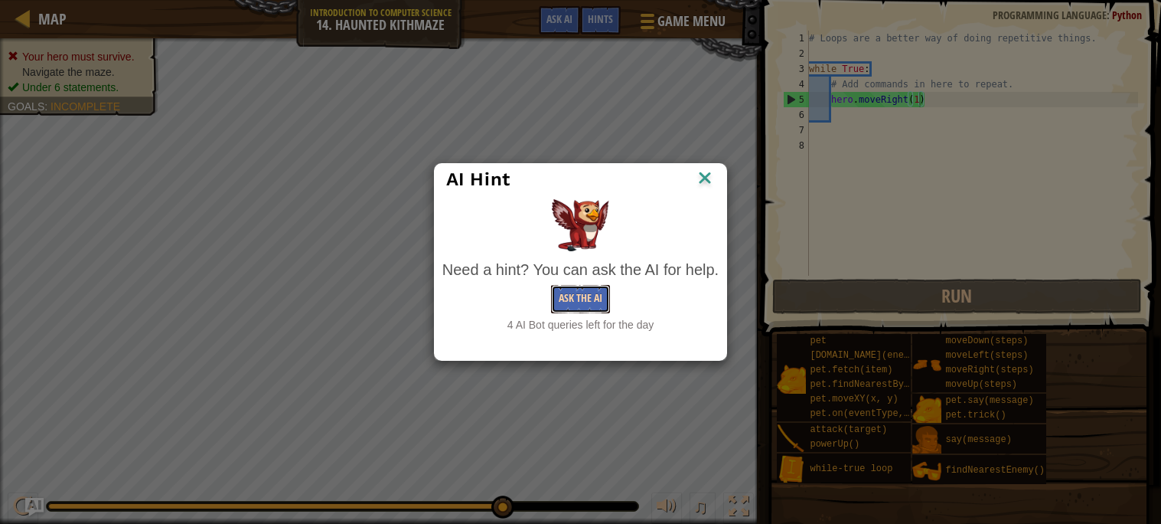
click at [561, 305] on button "Ask the AI" at bounding box center [580, 299] width 59 height 28
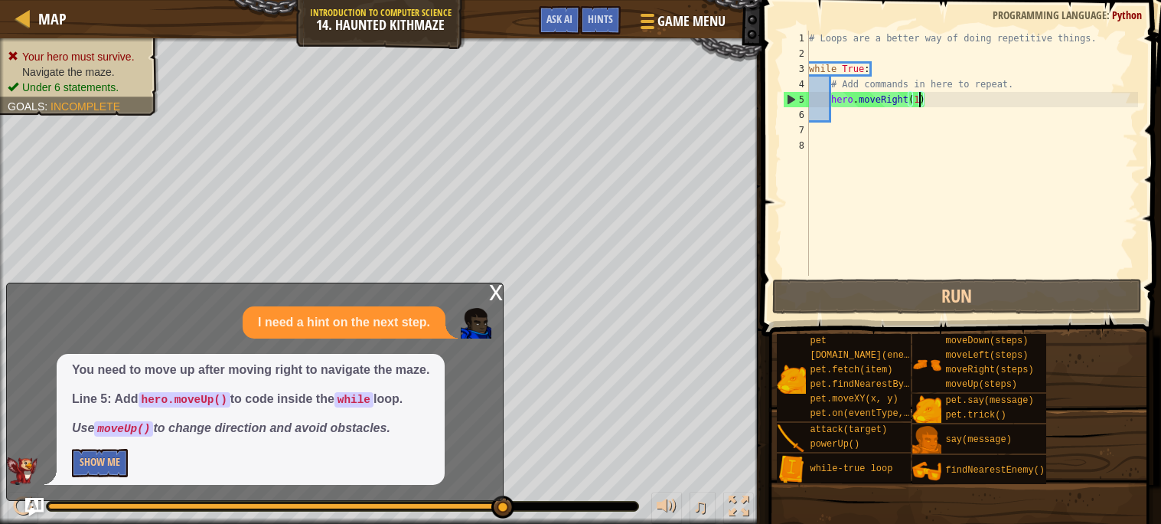
click at [929, 101] on div "# Loops are a better way of doing repetitive things. while True : # Add command…" at bounding box center [972, 169] width 332 height 276
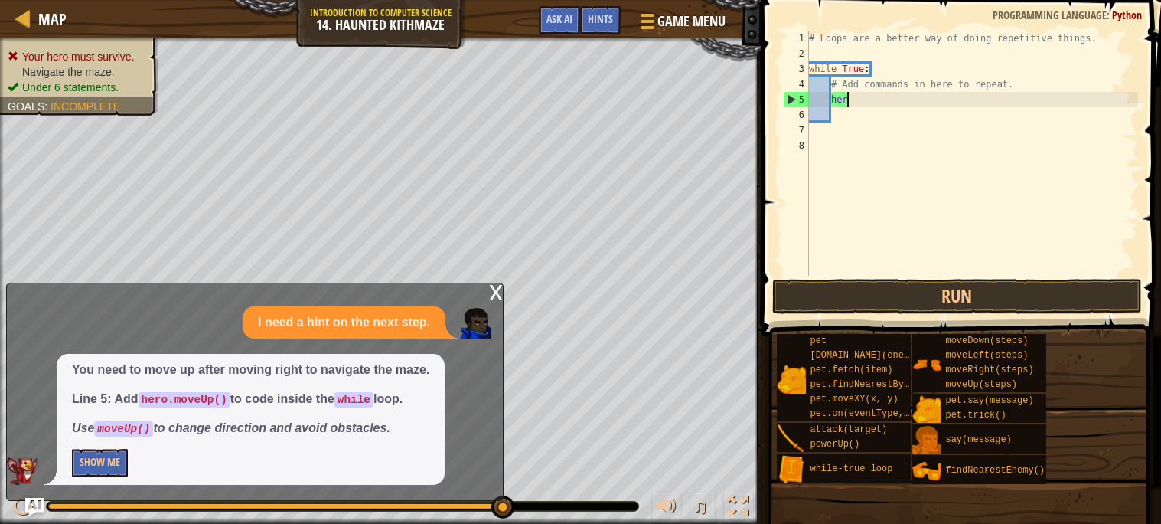
type textarea "h"
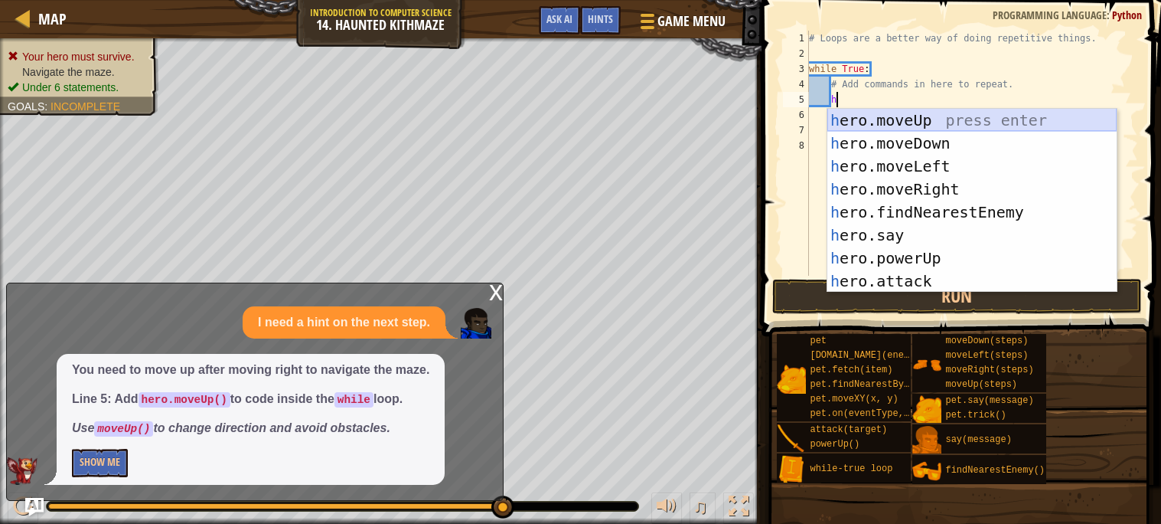
click at [939, 116] on div "h ero.moveUp press enter h ero.moveDown press enter h ero.moveLeft press enter …" at bounding box center [971, 224] width 289 height 230
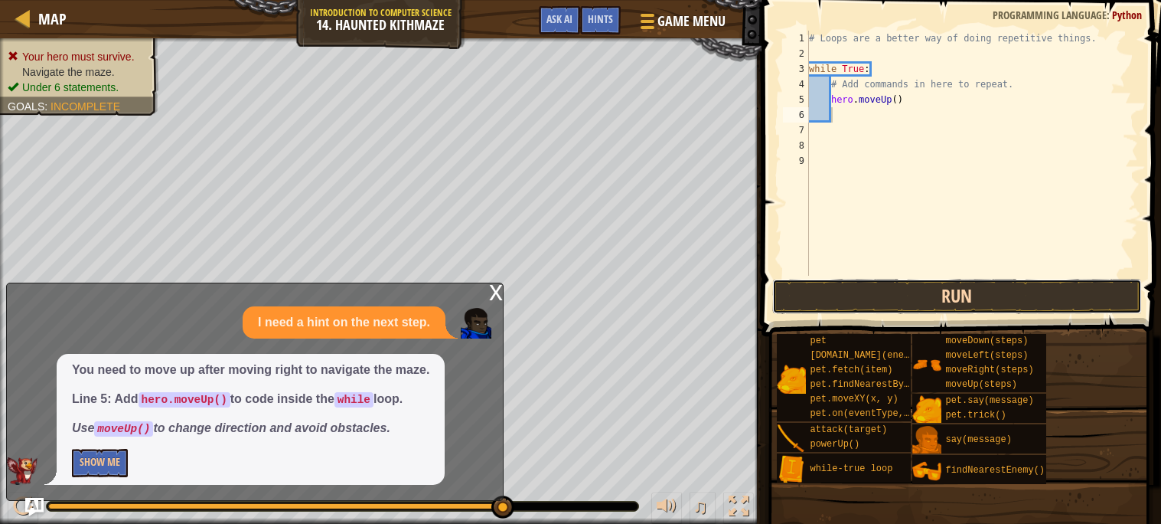
click at [846, 282] on button "Run" at bounding box center [957, 296] width 370 height 35
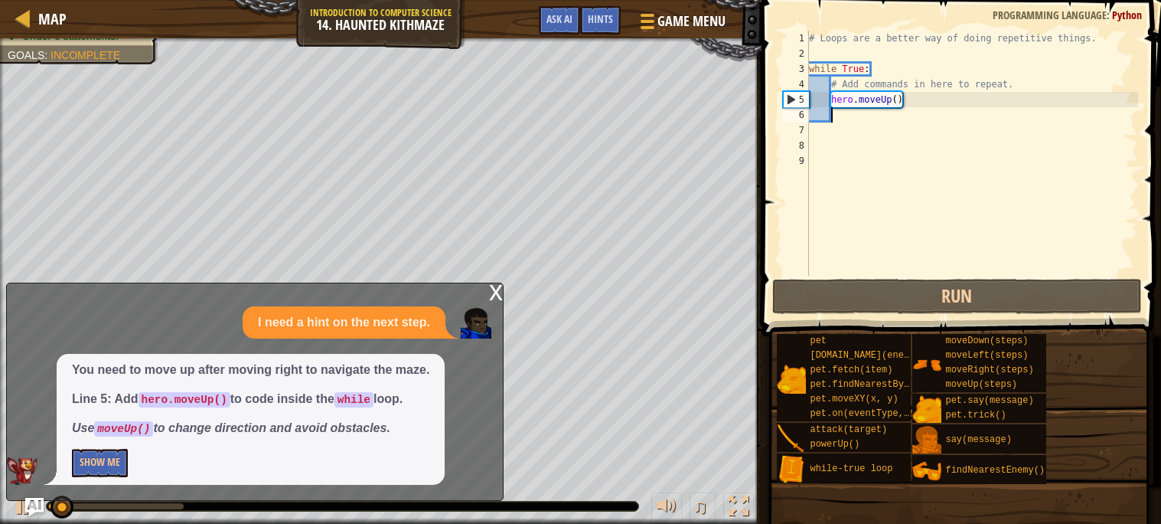
click at [495, 292] on div "x" at bounding box center [496, 290] width 14 height 15
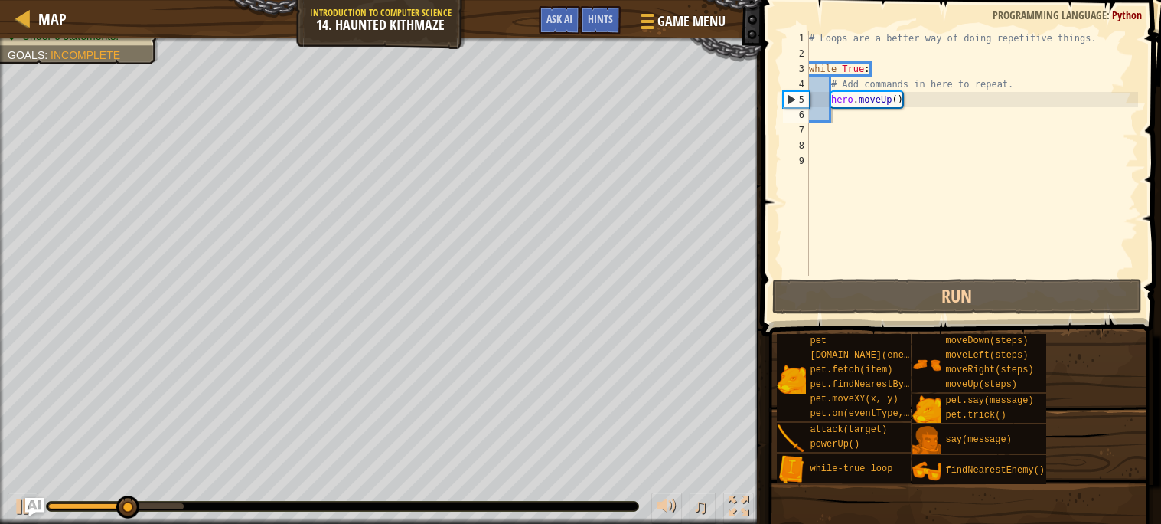
click at [919, 116] on div "# Loops are a better way of doing repetitive things. while True : # Add command…" at bounding box center [972, 169] width 332 height 276
click at [908, 93] on div "# Loops are a better way of doing repetitive things. while True : # Add command…" at bounding box center [972, 169] width 332 height 276
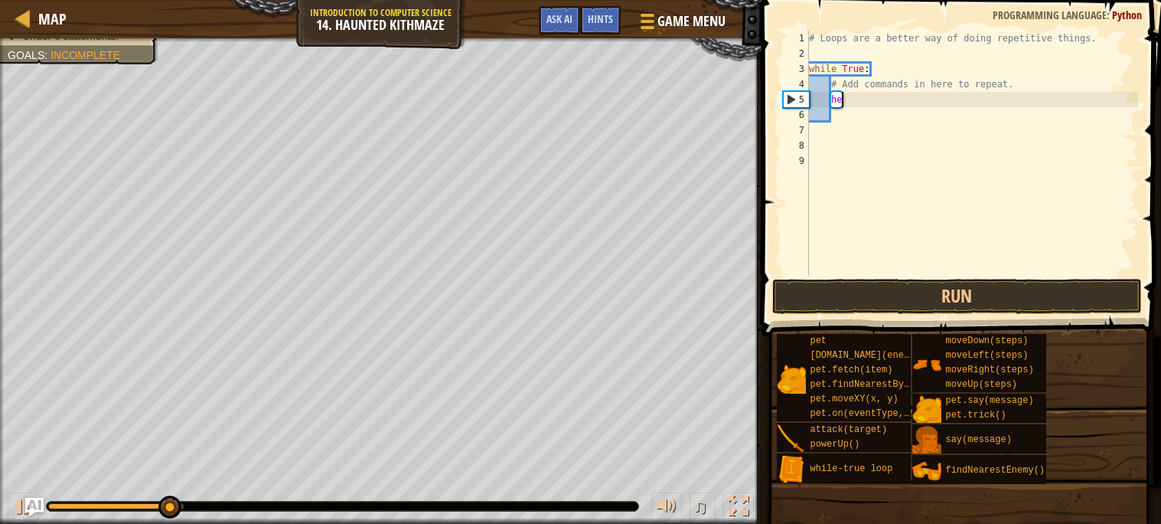
type textarea "h"
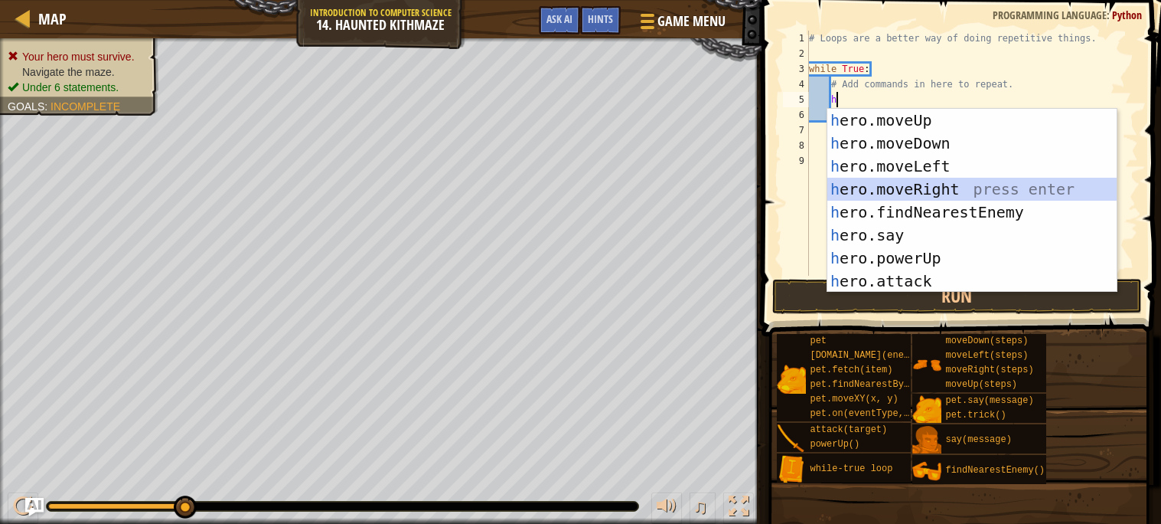
click at [954, 181] on div "h ero.moveUp press enter h ero.moveDown press enter h ero.moveLeft press enter …" at bounding box center [971, 224] width 289 height 230
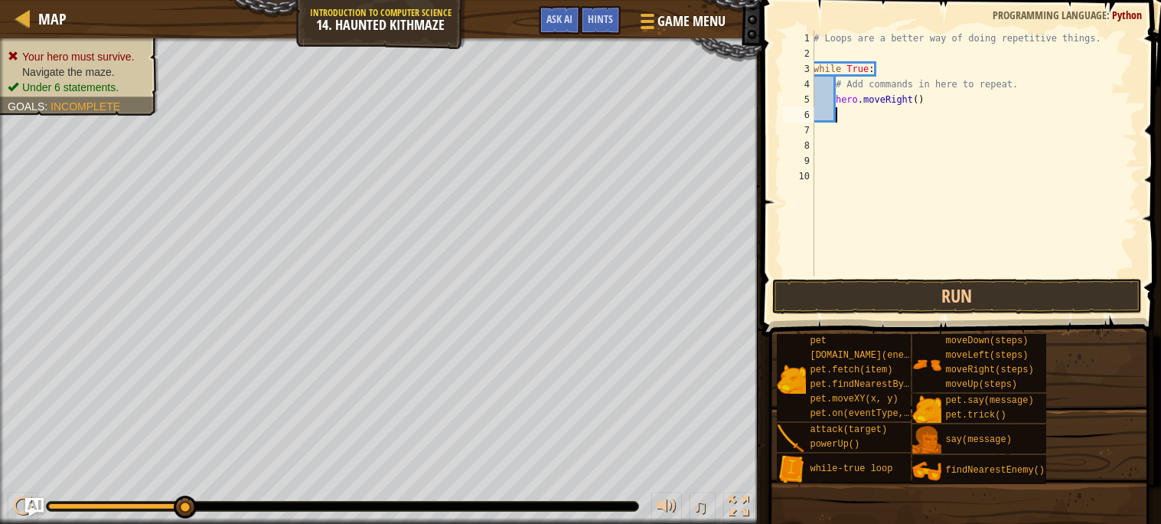
click at [923, 108] on div "# Loops are a better way of doing repetitive things. while True : # Add command…" at bounding box center [975, 169] width 328 height 276
click at [920, 103] on div "# Loops are a better way of doing repetitive things. while True : # Add command…" at bounding box center [975, 169] width 328 height 276
type textarea "hero.moveRight(2)"
click at [925, 141] on div "# Loops are a better way of doing repetitive things. while True : # Add command…" at bounding box center [975, 169] width 328 height 276
click at [853, 111] on div "# Loops are a better way of doing repetitive things. while True : # Add command…" at bounding box center [975, 169] width 328 height 276
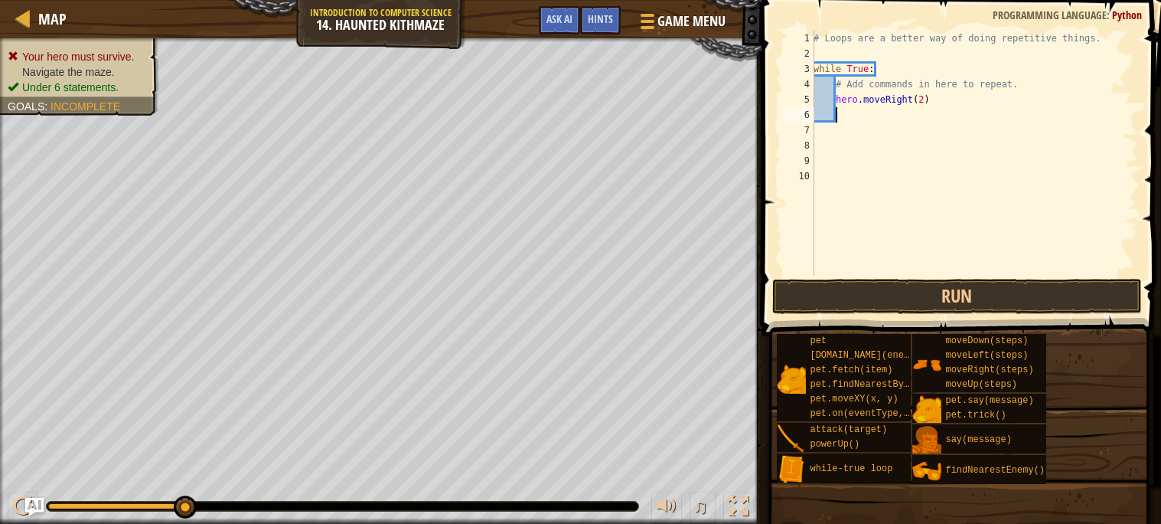
type textarea "h"
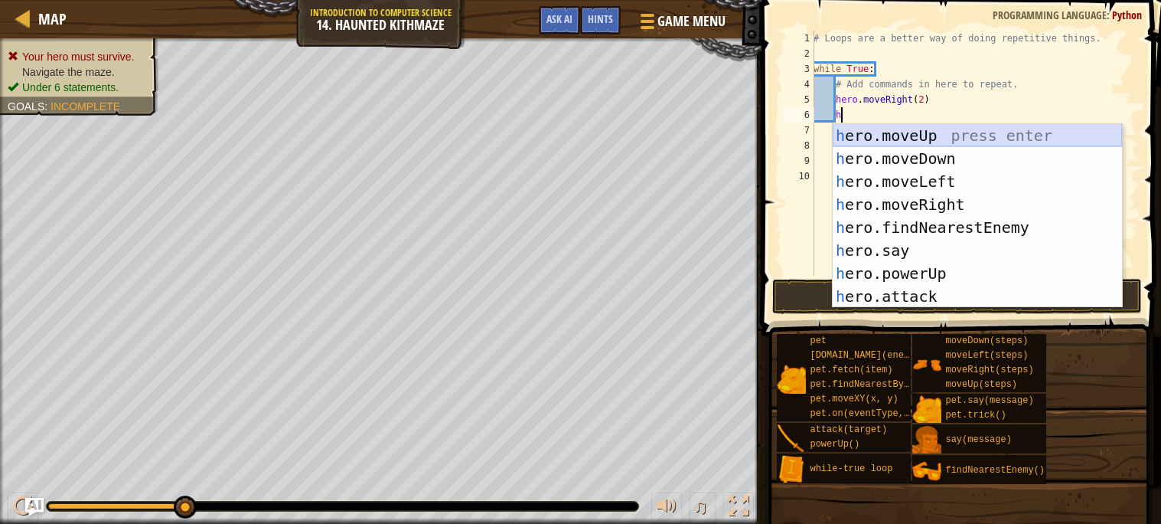
click at [921, 135] on div "h ero.moveUp press enter h ero.moveDown press enter h ero.moveLeft press enter …" at bounding box center [977, 239] width 289 height 230
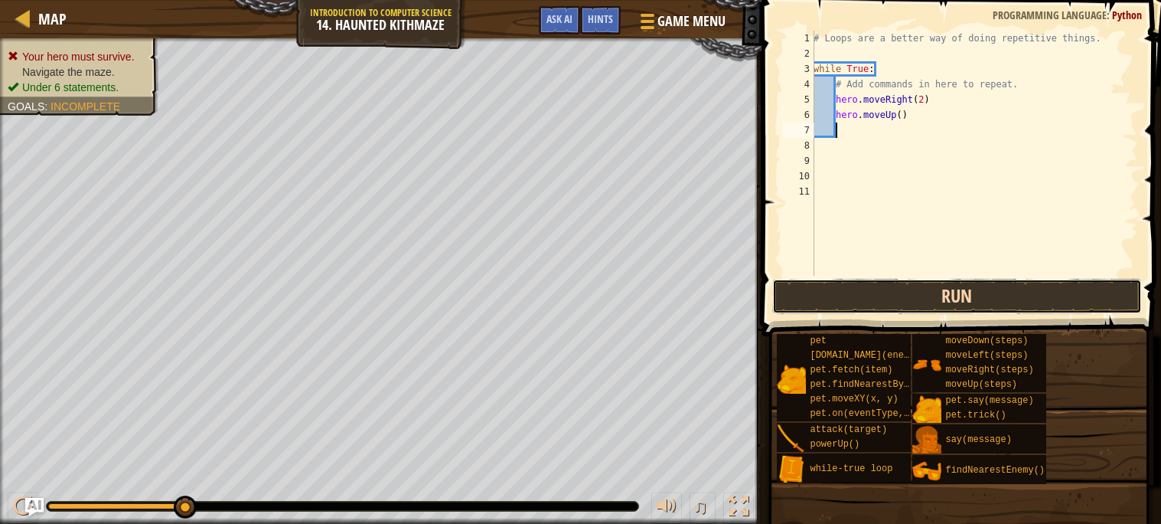
click at [796, 305] on button "Run" at bounding box center [957, 296] width 370 height 35
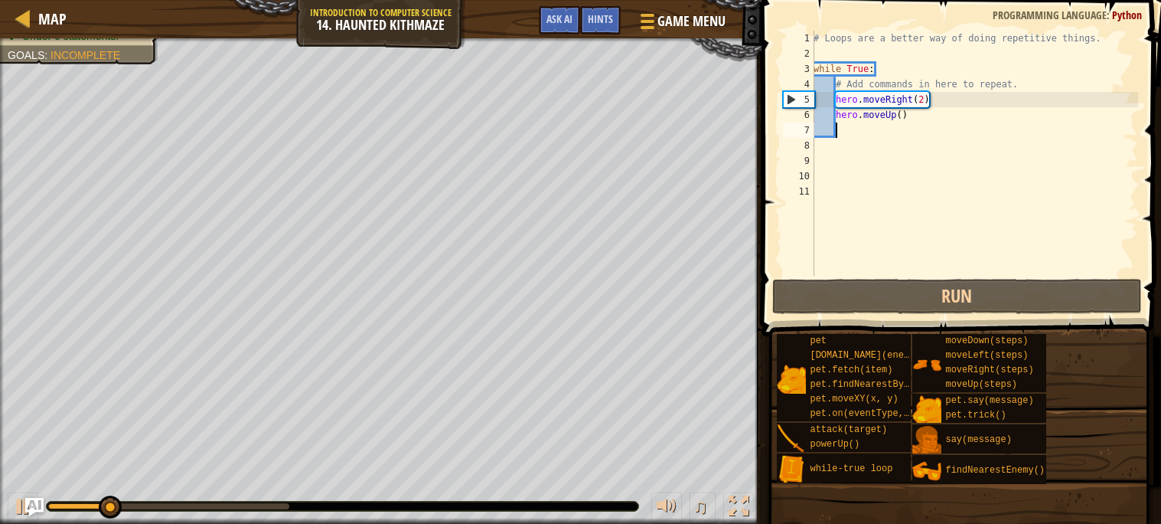
click at [906, 119] on div "# Loops are a better way of doing repetitive things. while True : # Add command…" at bounding box center [975, 169] width 328 height 276
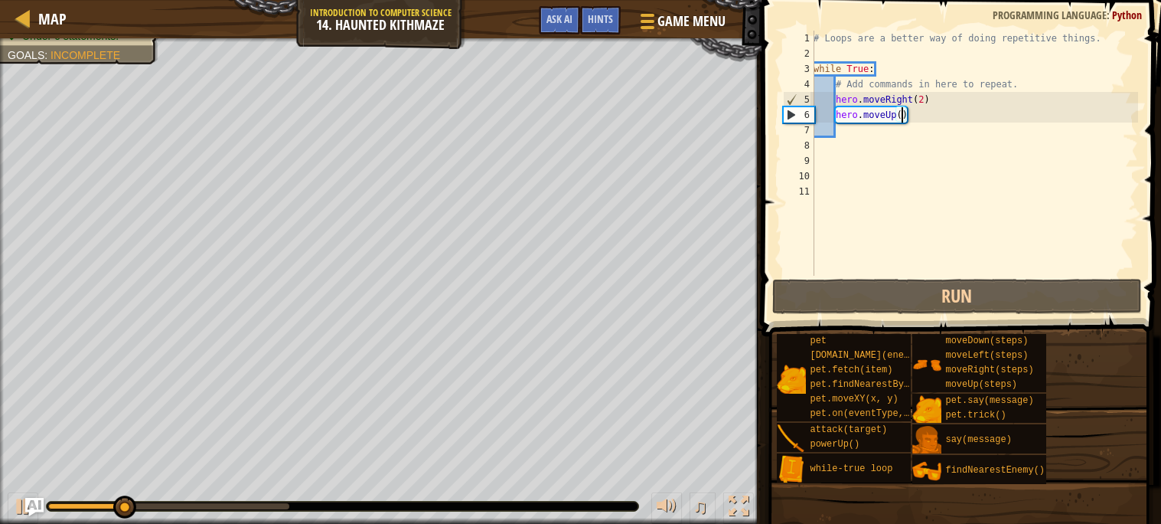
click at [903, 119] on div "# Loops are a better way of doing repetitive things. while True : # Add command…" at bounding box center [975, 169] width 328 height 276
type textarea "hero.moveUp(2)"
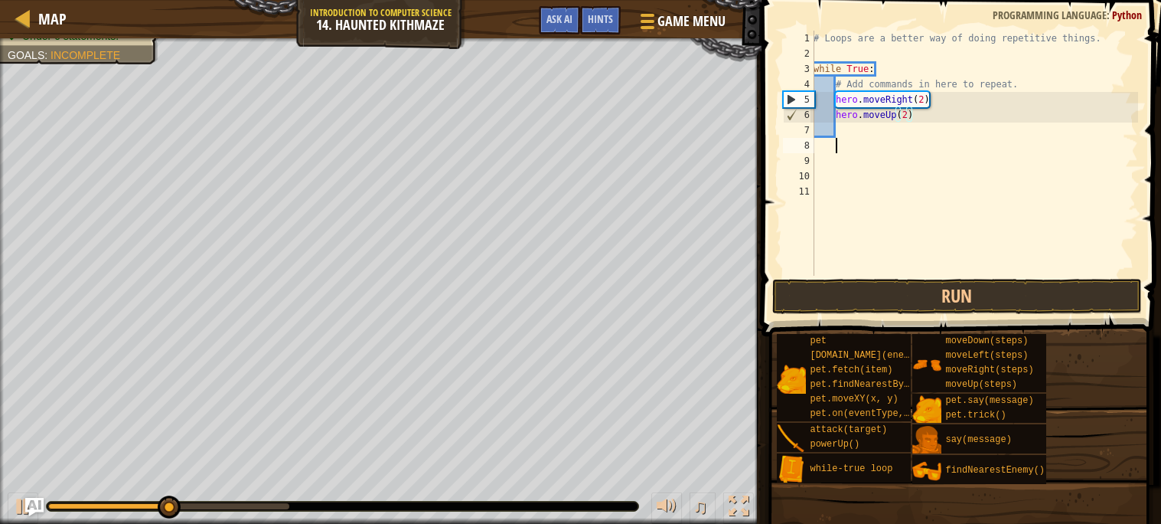
click at [901, 139] on div "# Loops are a better way of doing repetitive things. while True : # Add command…" at bounding box center [975, 169] width 328 height 276
click at [868, 132] on div "# Loops are a better way of doing repetitive things. while True : # Add command…" at bounding box center [975, 169] width 328 height 276
type textarea "h"
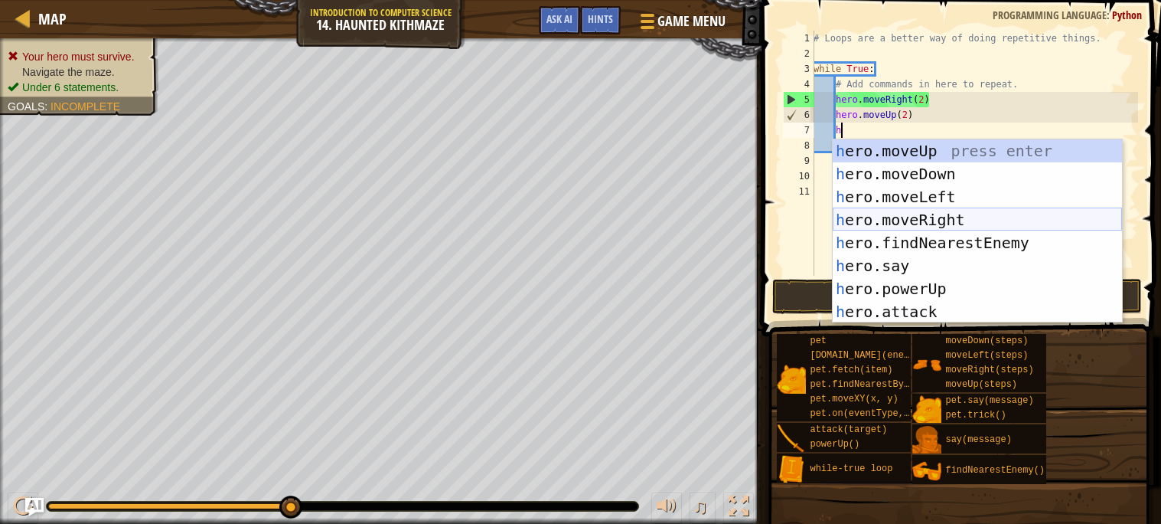
click at [922, 217] on div "h ero.moveUp press enter h ero.moveDown press enter h ero.moveLeft press enter …" at bounding box center [977, 254] width 289 height 230
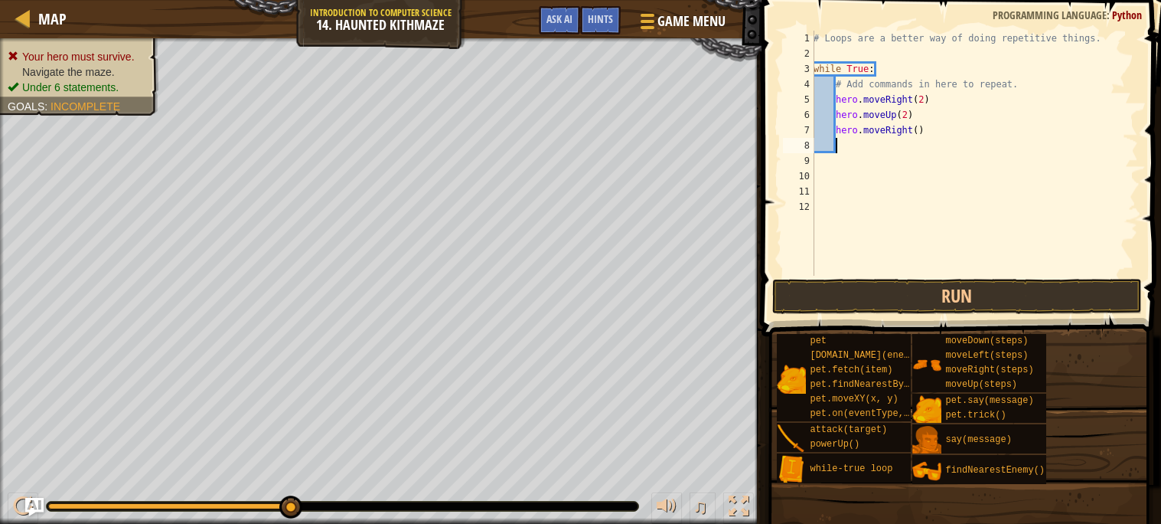
click at [917, 126] on div "# Loops are a better way of doing repetitive things. while True : # Add command…" at bounding box center [975, 169] width 328 height 276
type textarea "hero.moveRight(2)"
click at [953, 297] on button "Run" at bounding box center [957, 296] width 370 height 35
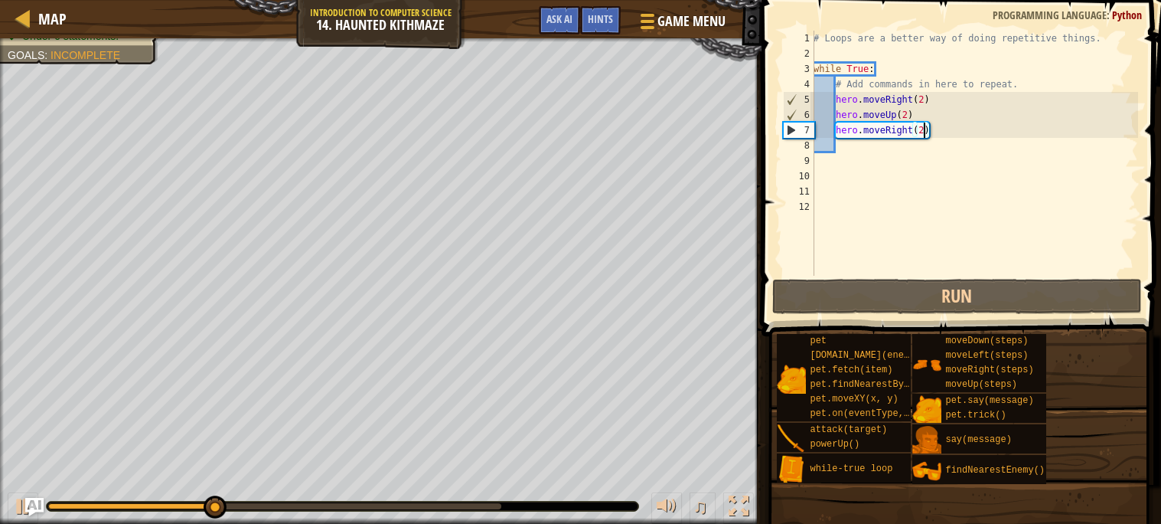
click at [849, 148] on div "# Loops are a better way of doing repetitive things. while True : # Add command…" at bounding box center [975, 169] width 328 height 276
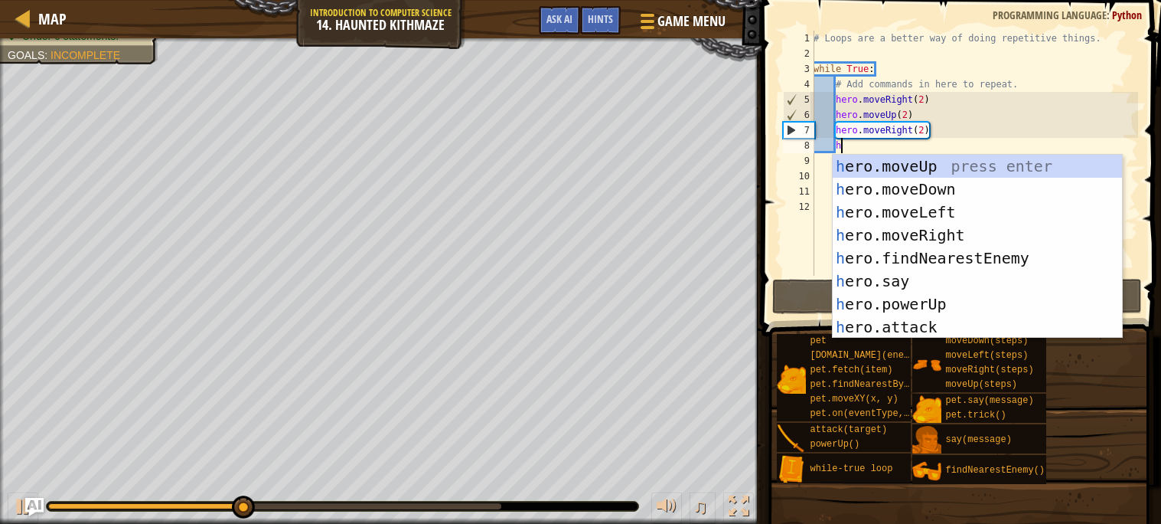
type textarea "h"
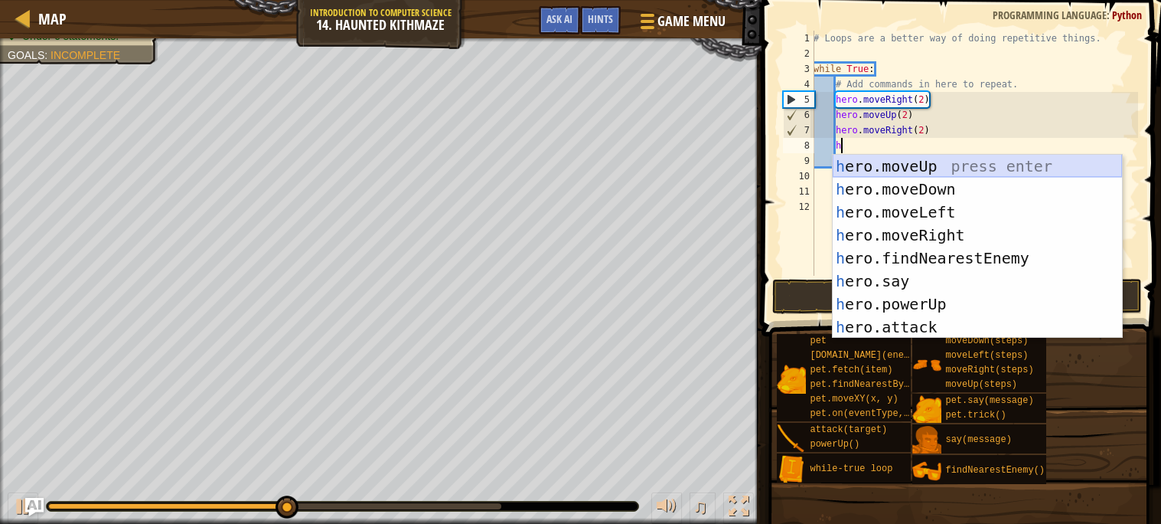
click at [910, 169] on div "h ero.moveUp press enter h ero.moveDown press enter h ero.moveLeft press enter …" at bounding box center [977, 270] width 289 height 230
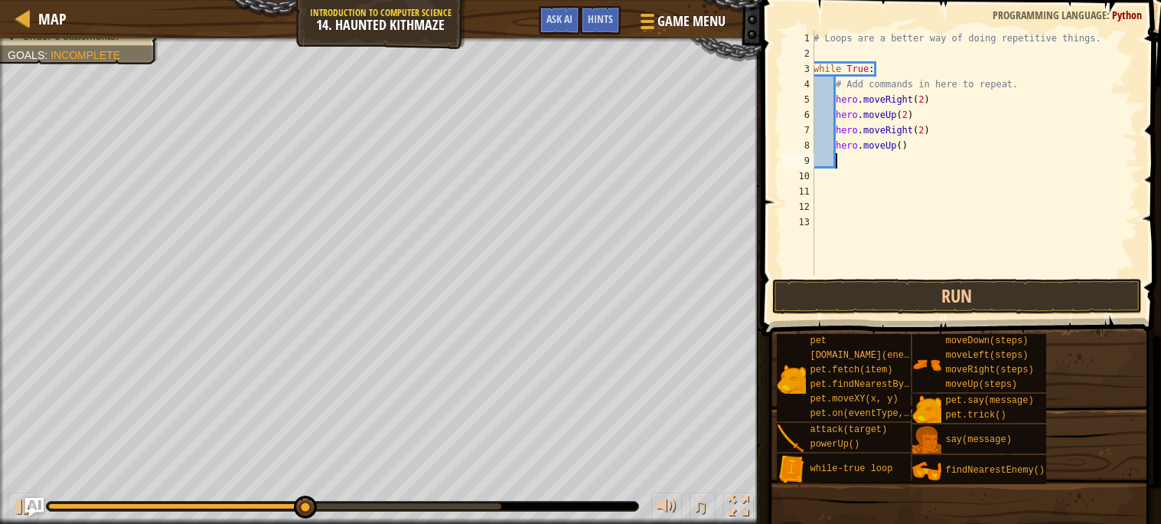
click at [900, 153] on div "# Loops are a better way of doing repetitive things. while True : # Add command…" at bounding box center [975, 169] width 328 height 276
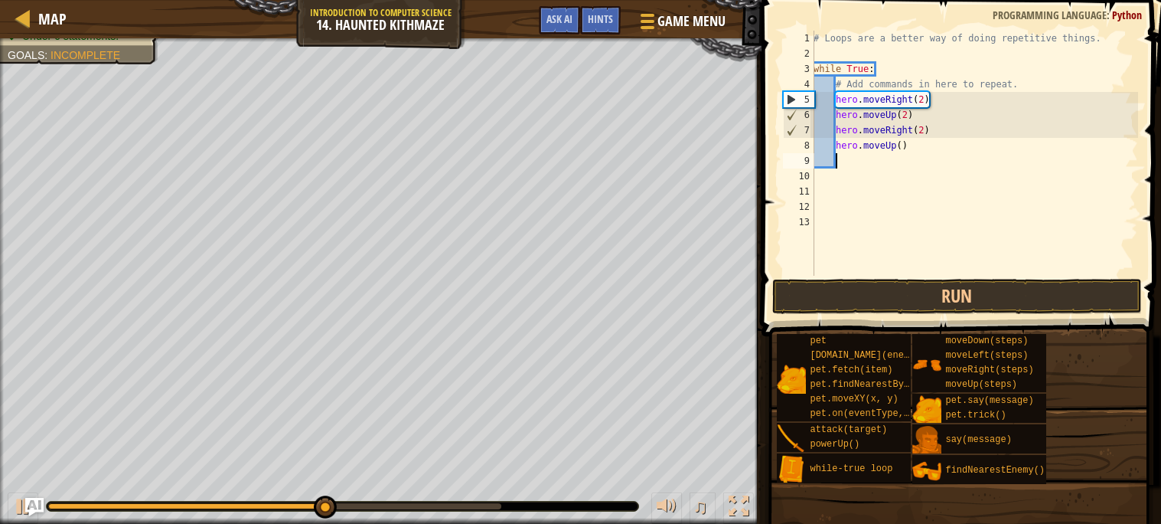
click at [902, 149] on div "# Loops are a better way of doing repetitive things. while True : # Add command…" at bounding box center [975, 169] width 328 height 276
type textarea "hero.moveUp(2)"
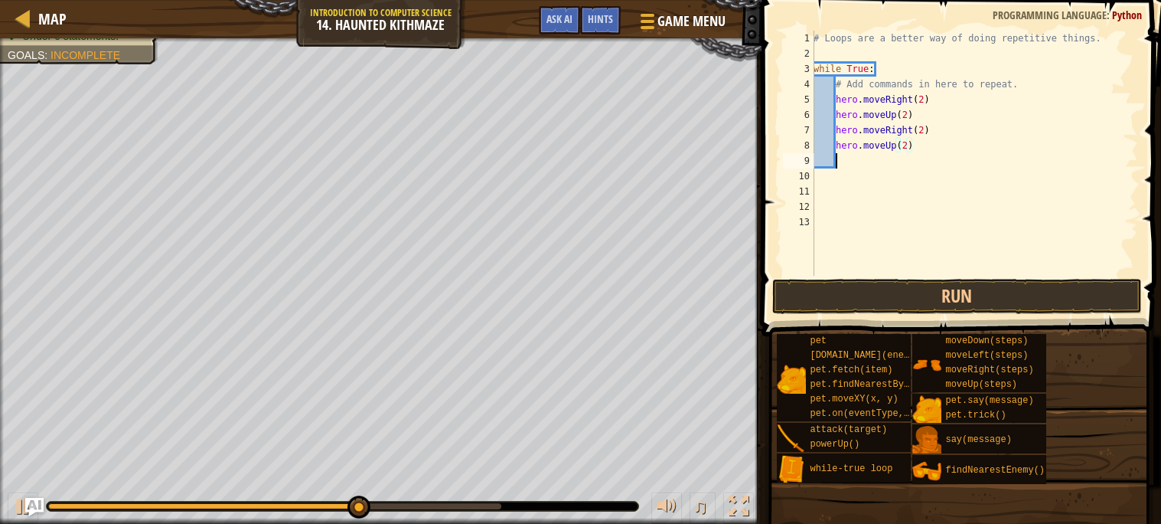
click at [894, 159] on div "# Loops are a better way of doing repetitive things. while True : # Add command…" at bounding box center [975, 169] width 328 height 276
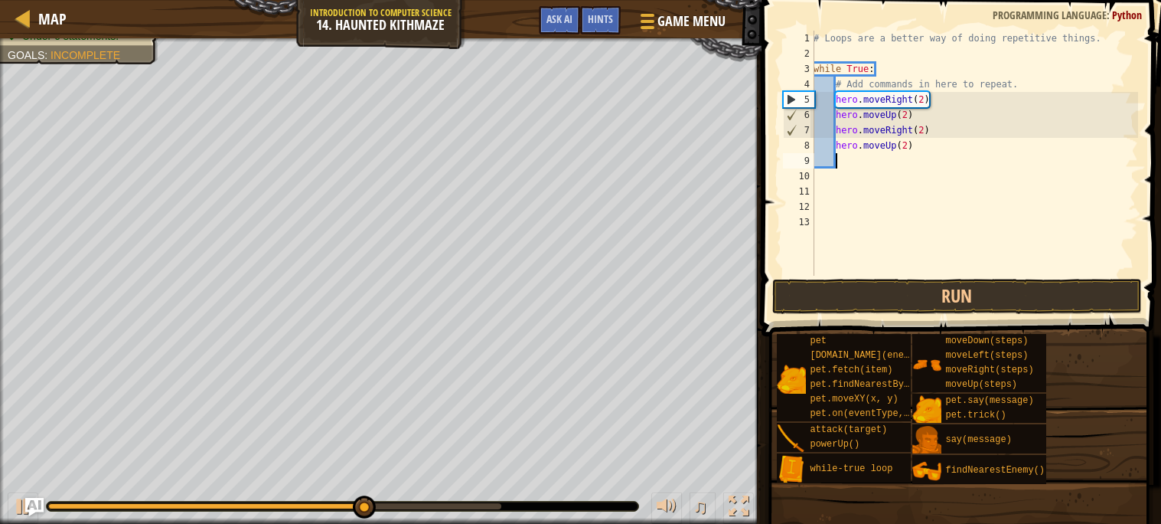
scroll to position [6, 1]
type textarea "h"
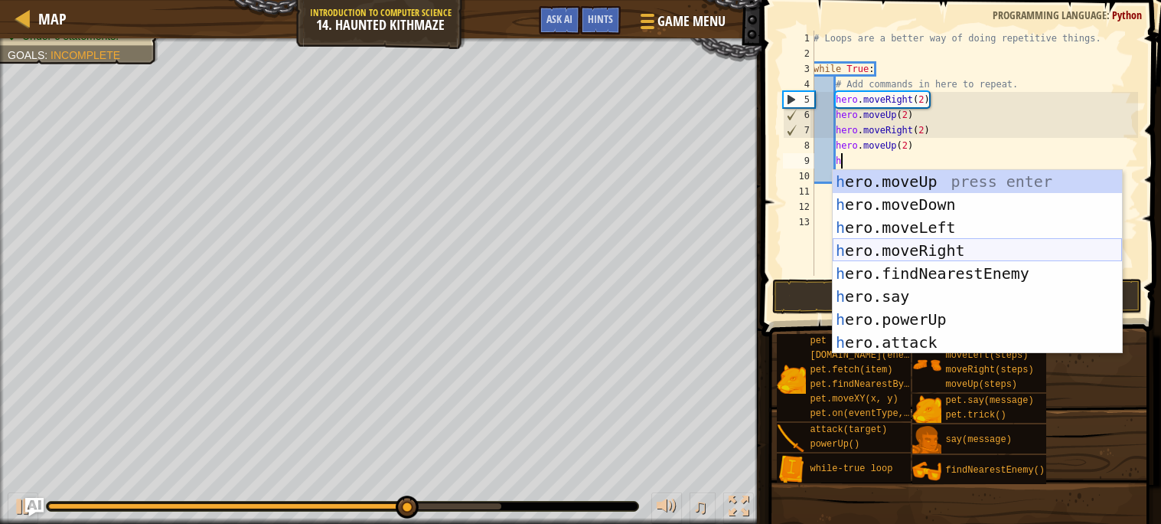
click at [922, 249] on div "h ero.moveUp press enter h ero.moveDown press enter h ero.moveLeft press enter …" at bounding box center [977, 285] width 289 height 230
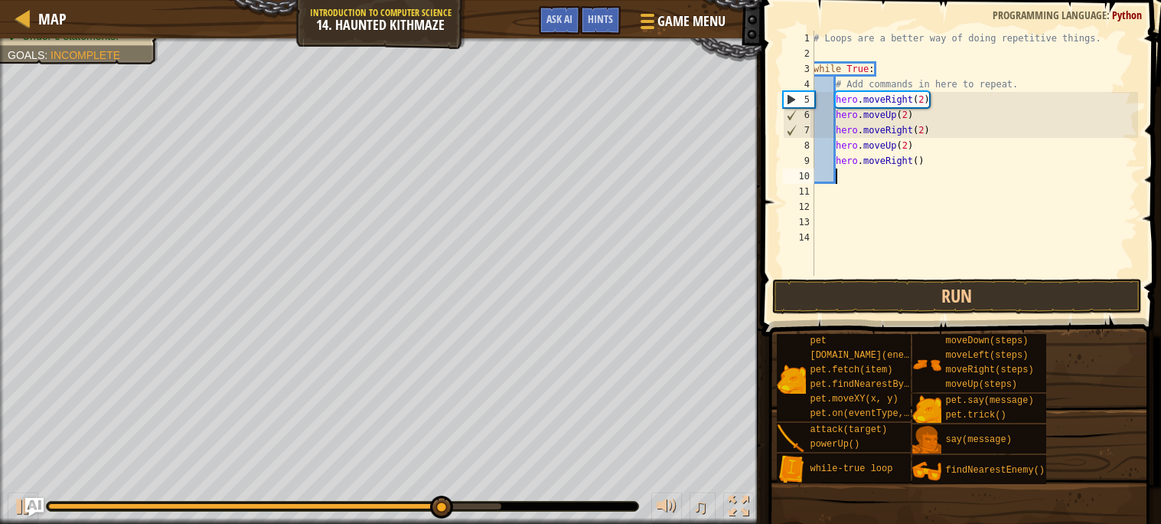
click at [919, 162] on div "# Loops are a better way of doing repetitive things. while True : # Add command…" at bounding box center [975, 169] width 328 height 276
type textarea "hero.moveRight(2)"
click at [928, 293] on button "Run" at bounding box center [957, 296] width 370 height 35
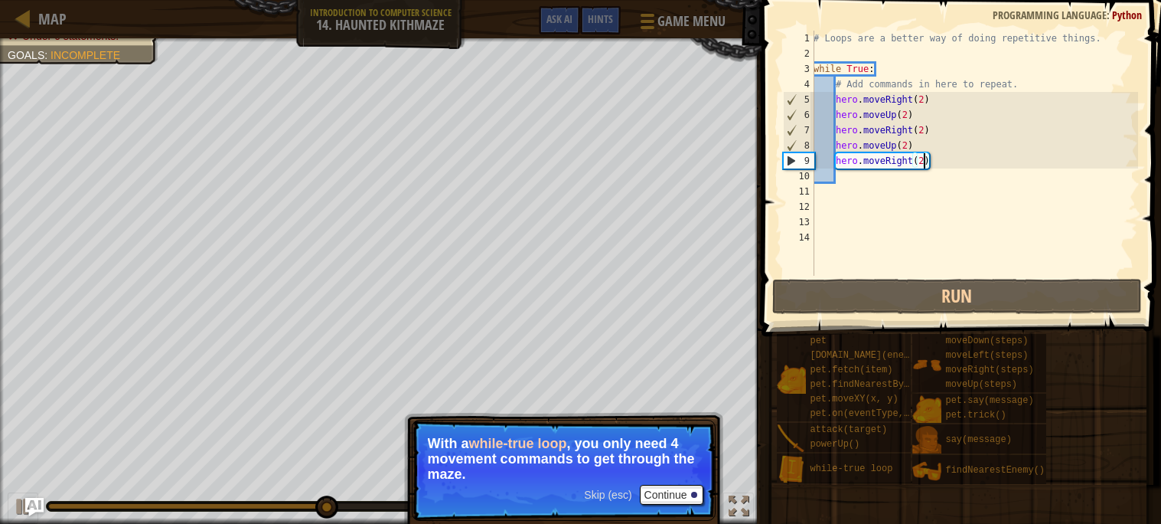
click at [863, 183] on div "# Loops are a better way of doing repetitive things. while True : # Add command…" at bounding box center [975, 169] width 328 height 276
type textarea "h"
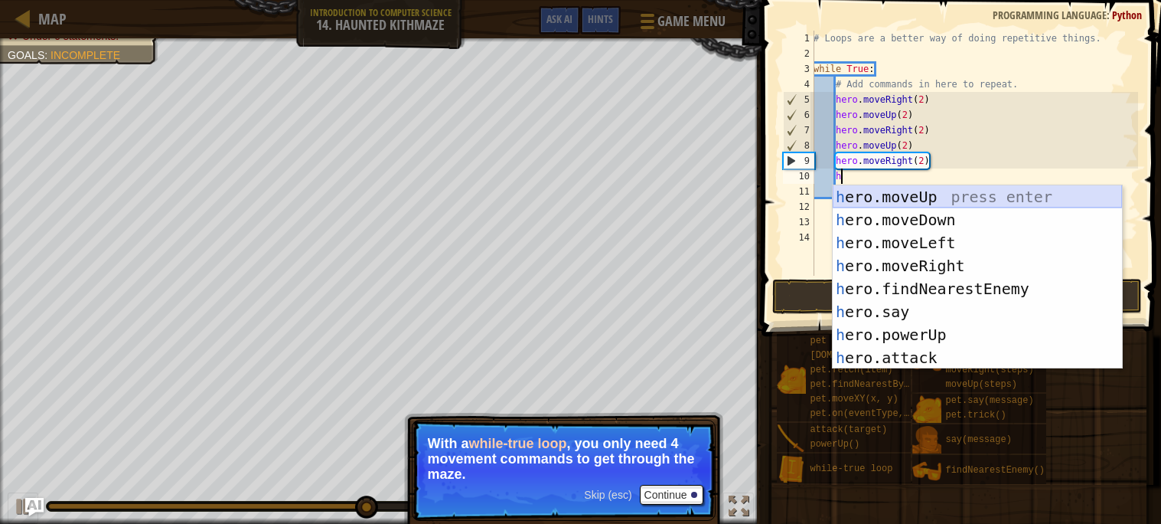
click at [889, 194] on div "h ero.moveUp press enter h ero.moveDown press enter h ero.moveLeft press enter …" at bounding box center [977, 300] width 289 height 230
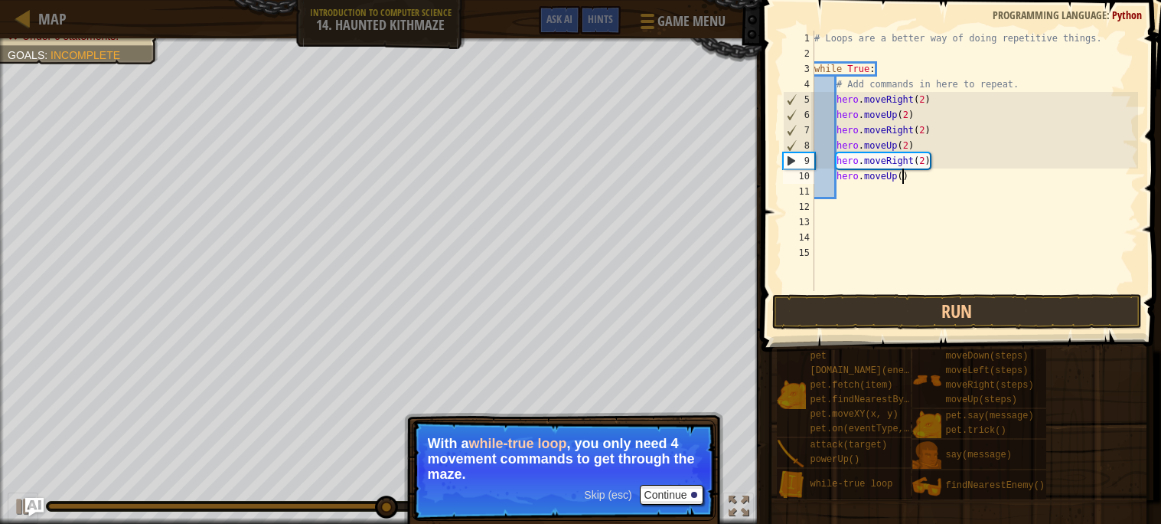
click at [904, 178] on div "# Loops are a better way of doing repetitive things. while True : # Add command…" at bounding box center [975, 176] width 328 height 291
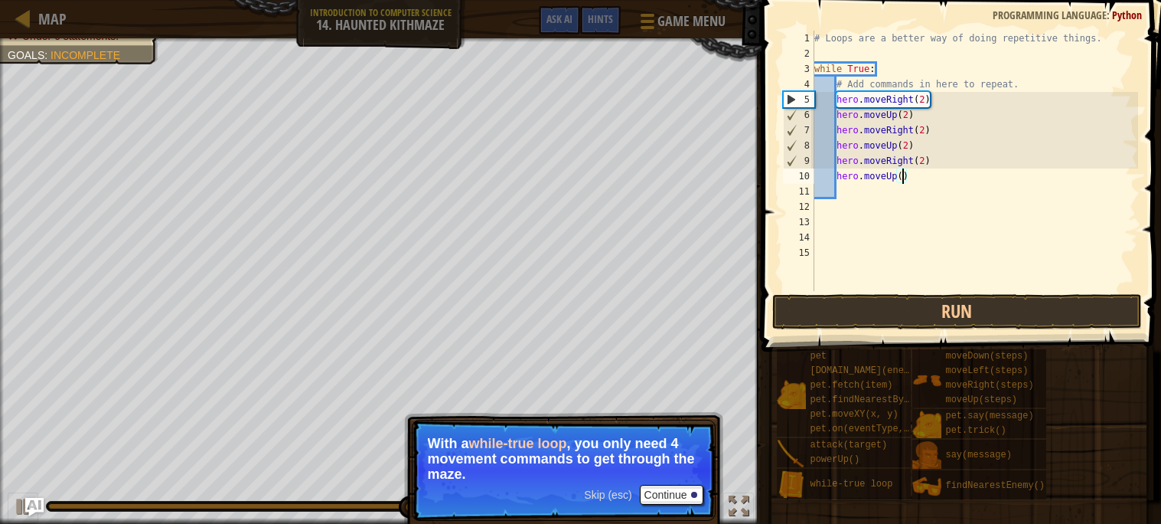
click at [904, 178] on div "# Loops are a better way of doing repetitive things. while True : # Add command…" at bounding box center [974, 176] width 327 height 291
click at [989, 306] on button "Run" at bounding box center [957, 311] width 370 height 35
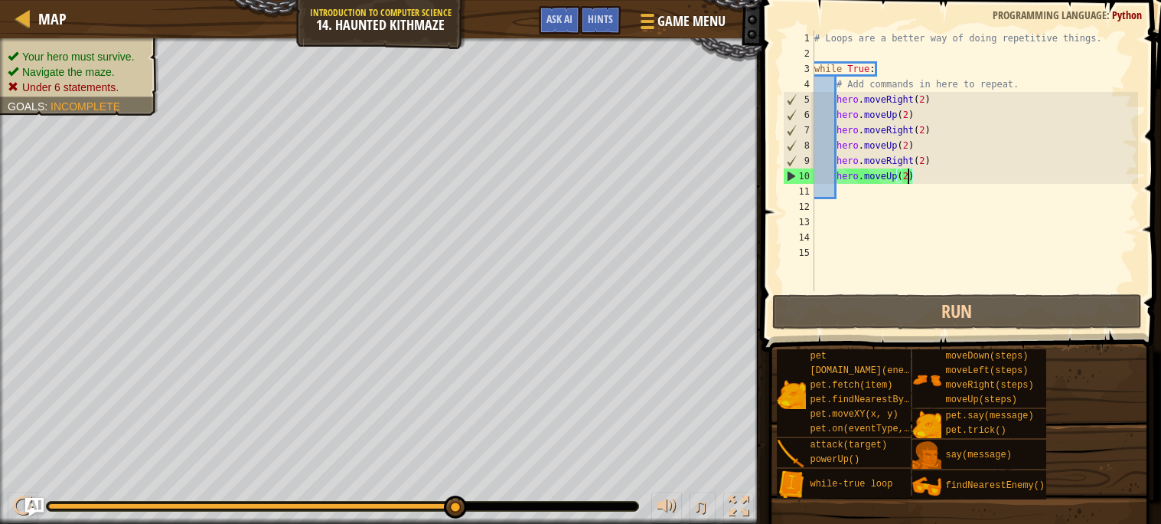
click at [948, 96] on div "# Loops are a better way of doing repetitive things. while True : # Add command…" at bounding box center [974, 176] width 327 height 291
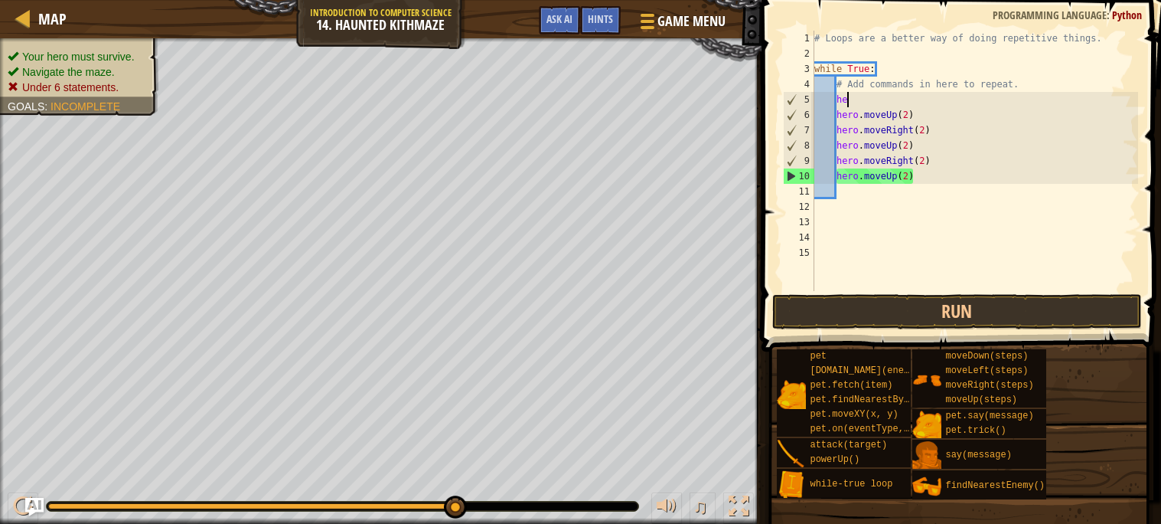
type textarea "h"
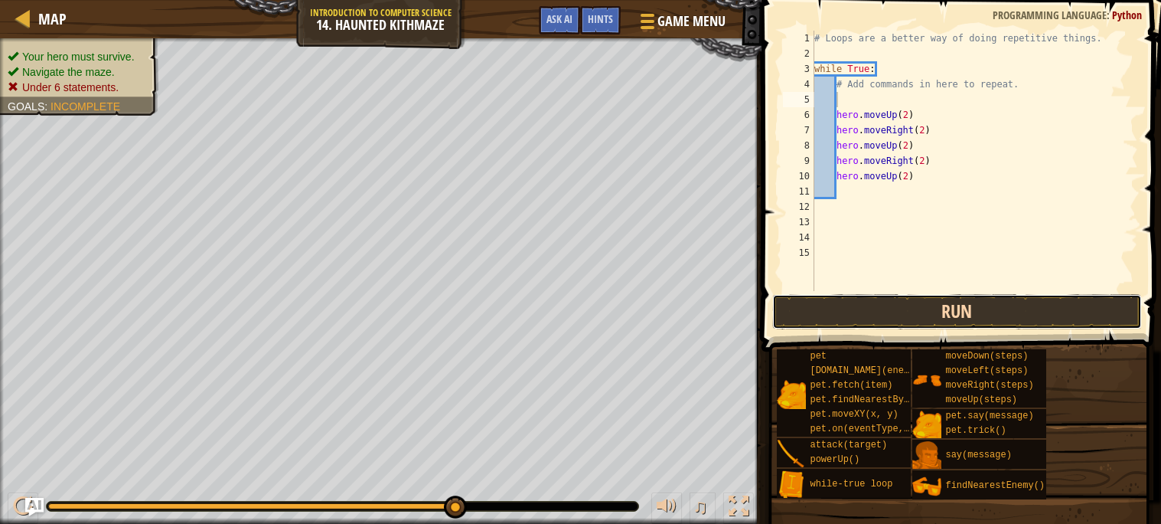
click at [961, 309] on button "Run" at bounding box center [957, 311] width 370 height 35
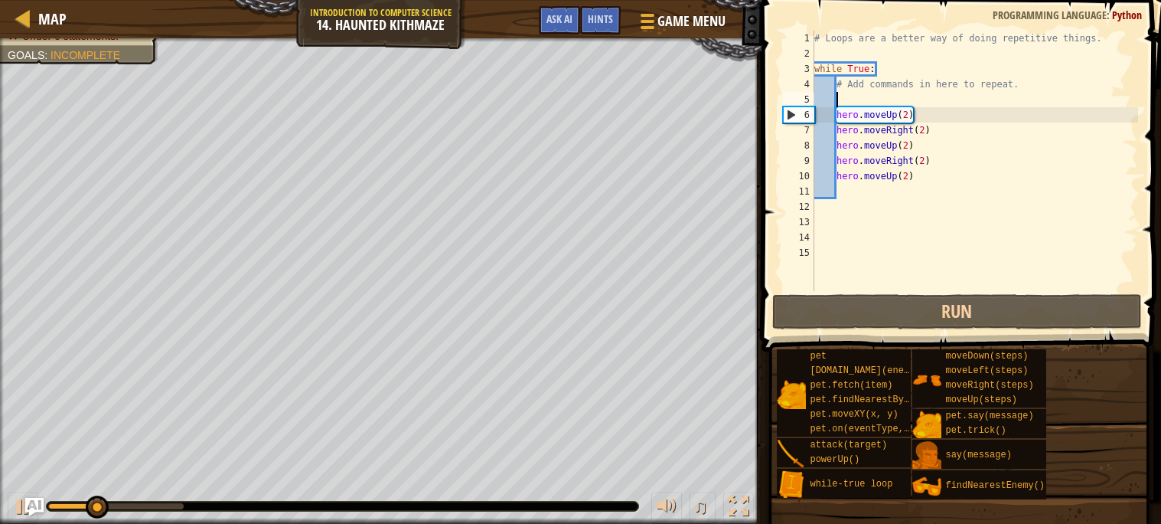
type textarea "h"
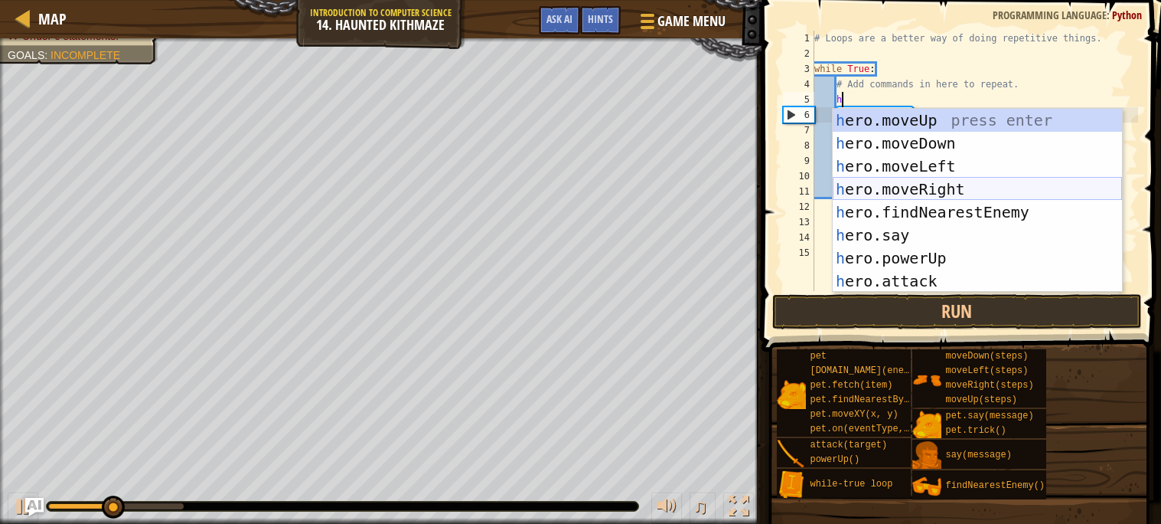
click at [935, 185] on div "h ero.moveUp press enter h ero.moveDown press enter h ero.moveLeft press enter …" at bounding box center [977, 224] width 289 height 230
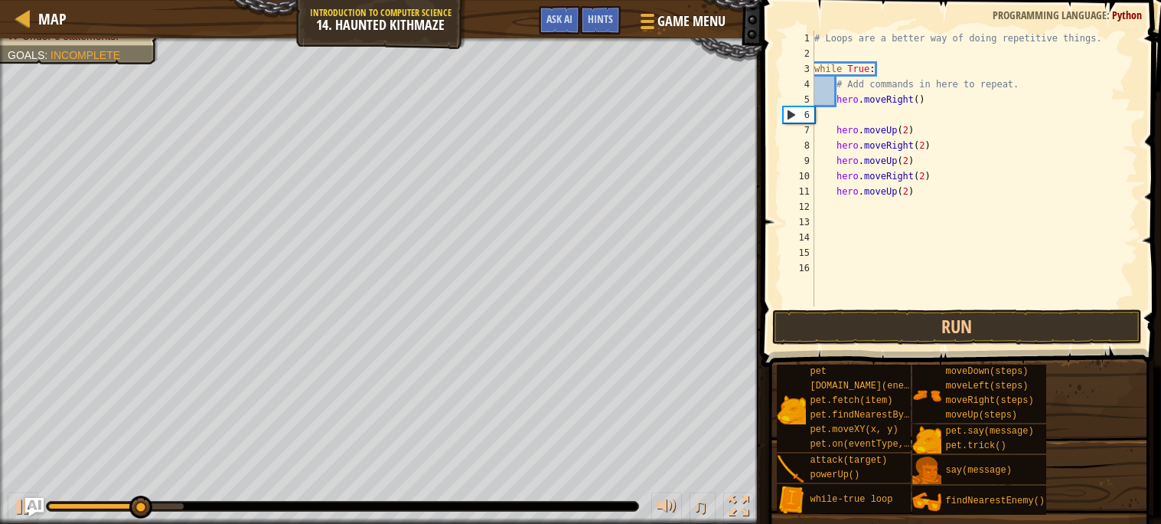
scroll to position [6, 0]
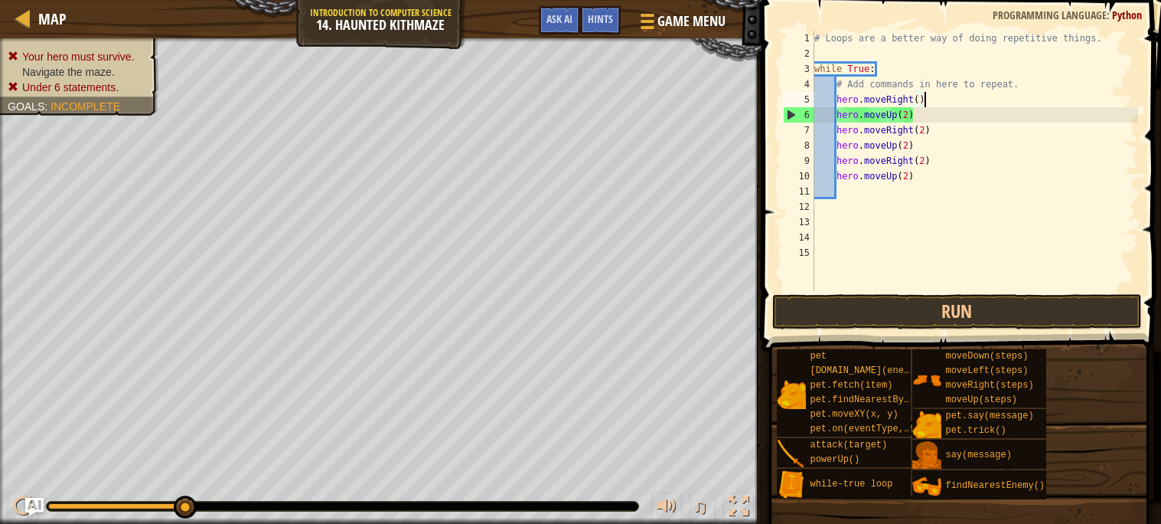
click at [918, 96] on div "# Loops are a better way of doing repetitive things. while True : # Add command…" at bounding box center [974, 176] width 327 height 291
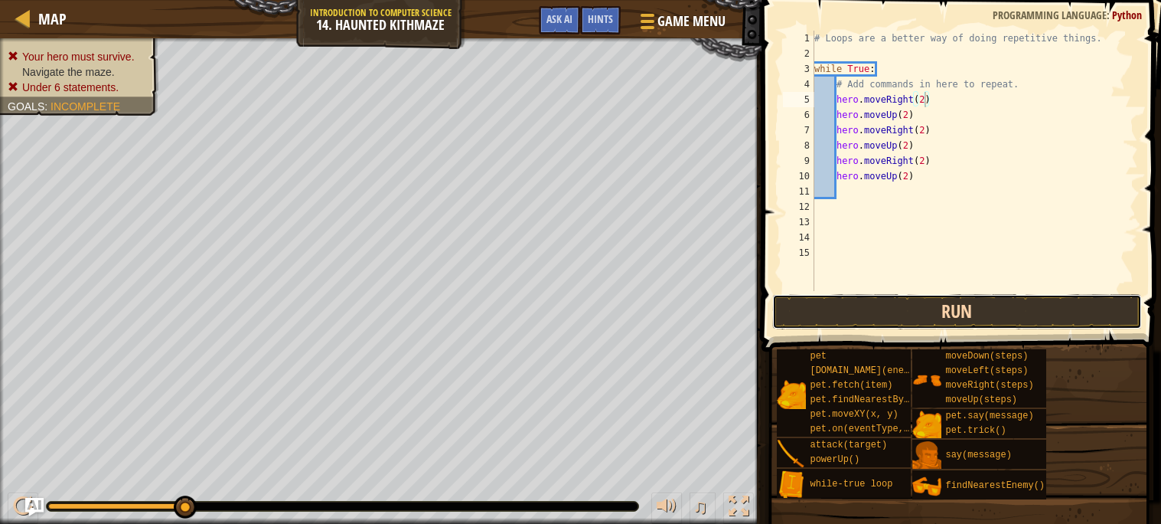
click at [967, 305] on button "Run" at bounding box center [957, 311] width 370 height 35
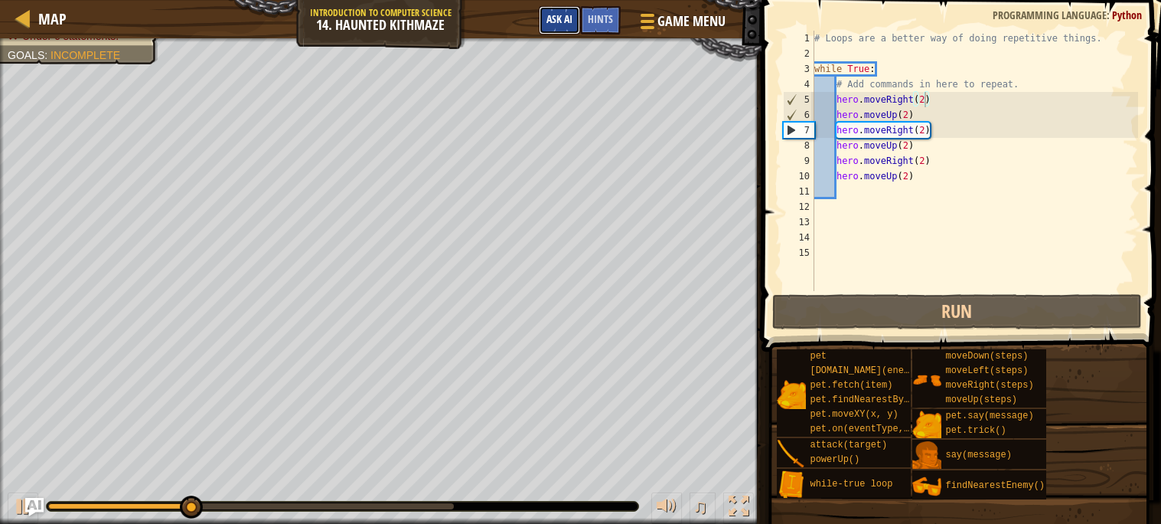
click at [554, 23] on span "Ask AI" at bounding box center [559, 18] width 26 height 15
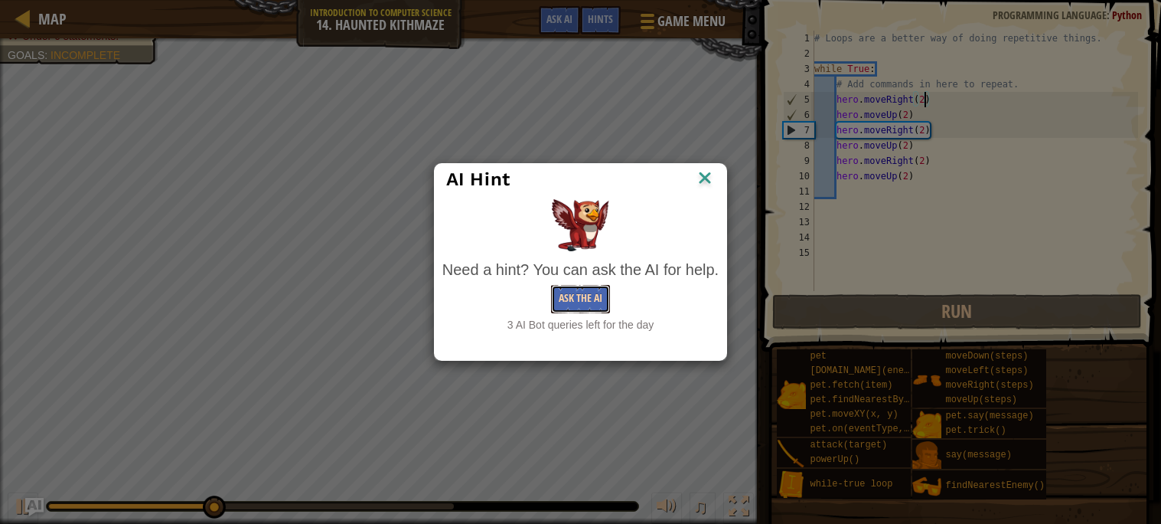
click at [584, 297] on button "Ask the AI" at bounding box center [580, 299] width 59 height 28
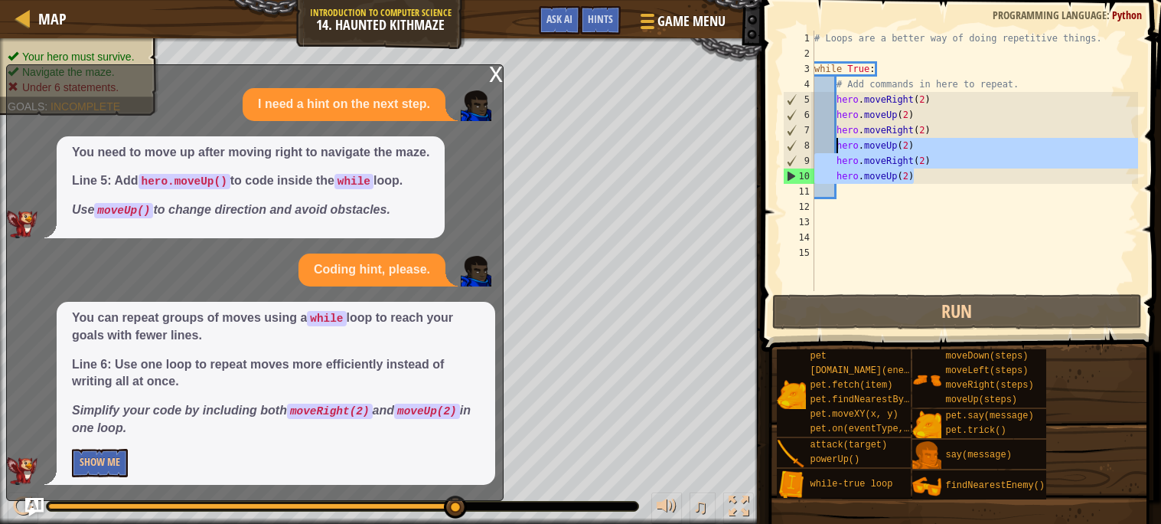
drag, startPoint x: 922, startPoint y: 173, endPoint x: 840, endPoint y: 138, distance: 89.1
click at [840, 138] on div "# Loops are a better way of doing repetitive things. while True : # Add command…" at bounding box center [974, 176] width 327 height 291
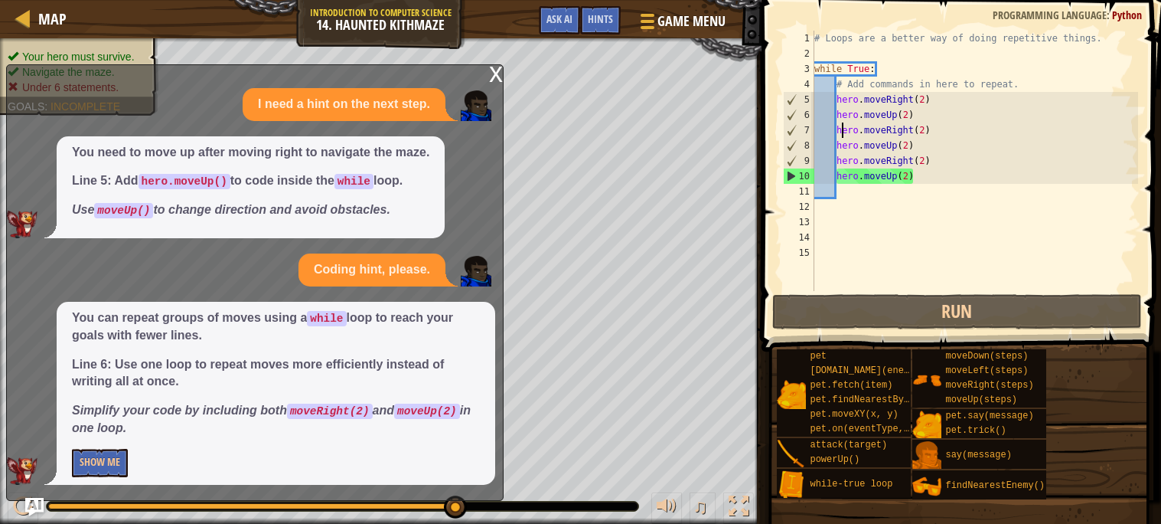
click at [840, 137] on div "# Loops are a better way of doing repetitive things. while True : # Add command…" at bounding box center [974, 176] width 327 height 291
click at [935, 126] on div "# Loops are a better way of doing repetitive things. while True : # Add command…" at bounding box center [974, 176] width 327 height 291
click at [909, 115] on div "# Loops are a better way of doing repetitive things. while True : # Add command…" at bounding box center [974, 176] width 327 height 291
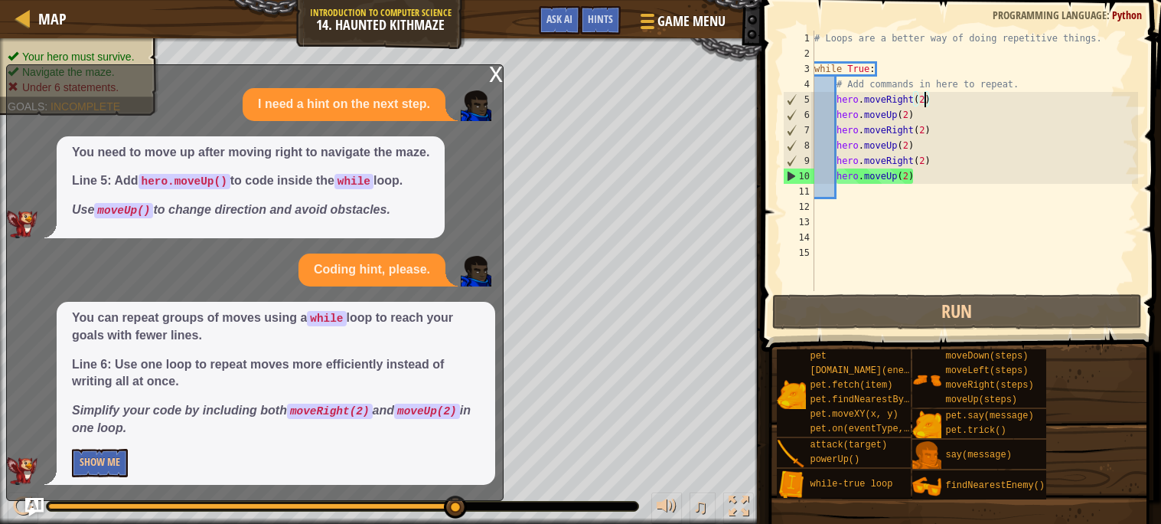
click at [925, 96] on div "# Loops are a better way of doing repetitive things. while True : # Add command…" at bounding box center [974, 176] width 327 height 291
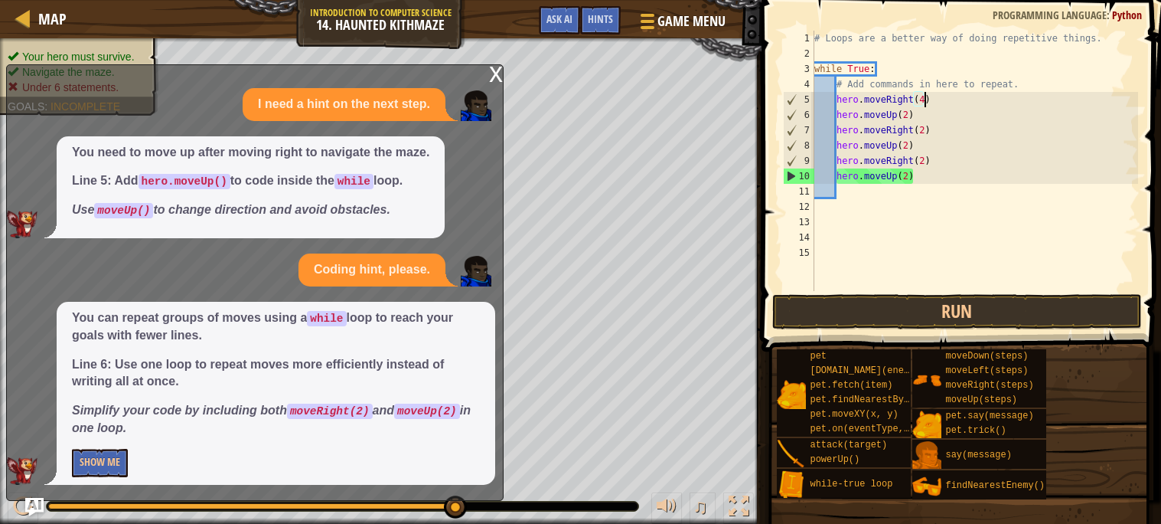
scroll to position [6, 8]
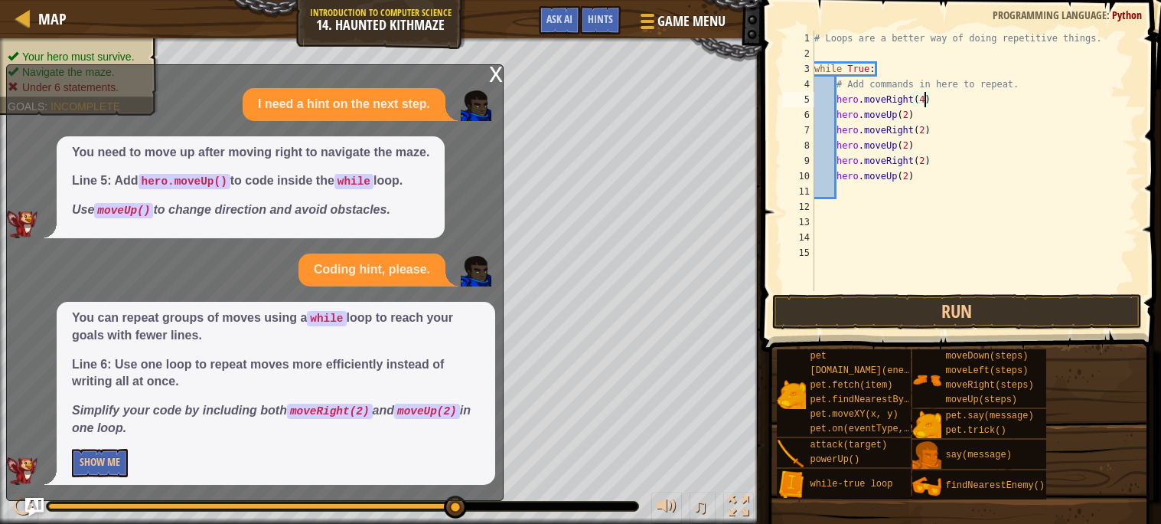
click at [907, 116] on div "# Loops are a better way of doing repetitive things. while True : # Add command…" at bounding box center [974, 176] width 327 height 291
click at [924, 99] on div "# Loops are a better way of doing repetitive things. while True : # Add command…" at bounding box center [974, 176] width 327 height 291
click at [906, 114] on div "# Loops are a better way of doing repetitive things. while True : # Add command…" at bounding box center [974, 176] width 327 height 291
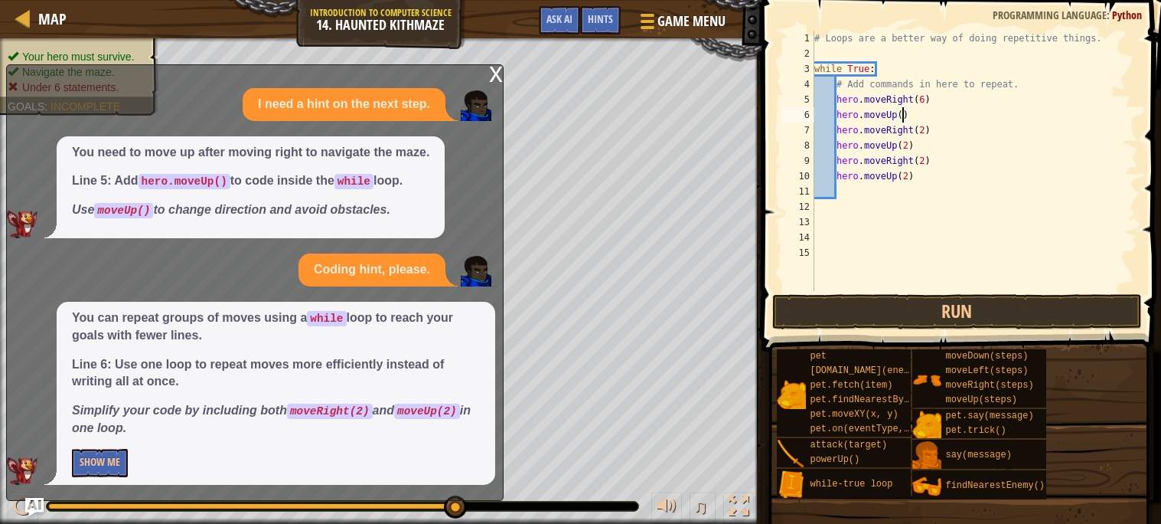
scroll to position [6, 7]
drag, startPoint x: 930, startPoint y: 127, endPoint x: 840, endPoint y: 151, distance: 92.6
click at [840, 151] on div "# Loops are a better way of doing repetitive things. while True : # Add command…" at bounding box center [974, 176] width 327 height 291
click at [840, 151] on div "# Loops are a better way of doing repetitive things. while True : # Add command…" at bounding box center [974, 161] width 327 height 260
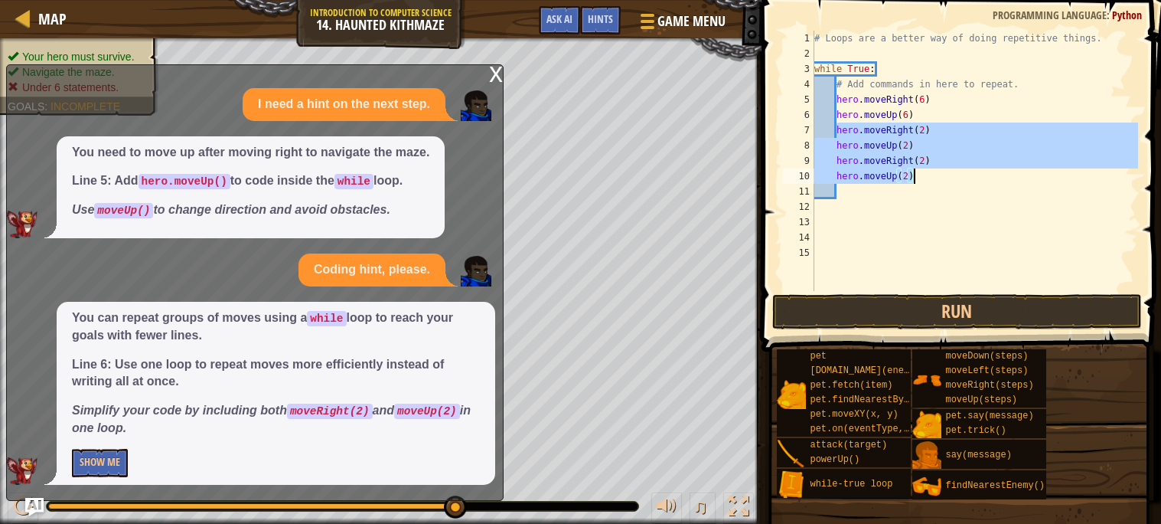
drag, startPoint x: 837, startPoint y: 129, endPoint x: 925, endPoint y: 177, distance: 100.4
click at [925, 177] on div "# Loops are a better way of doing repetitive things. while True : # Add command…" at bounding box center [974, 176] width 327 height 291
type textarea "hero.moveRight(2) hero.moveUp(2)"
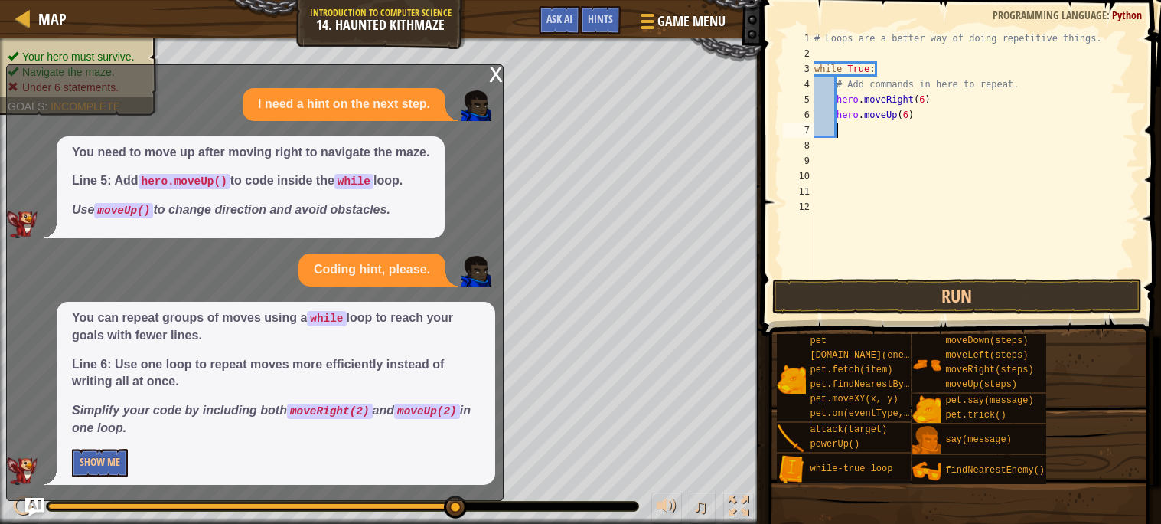
scroll to position [6, 1]
click at [964, 285] on button "Run" at bounding box center [957, 296] width 370 height 35
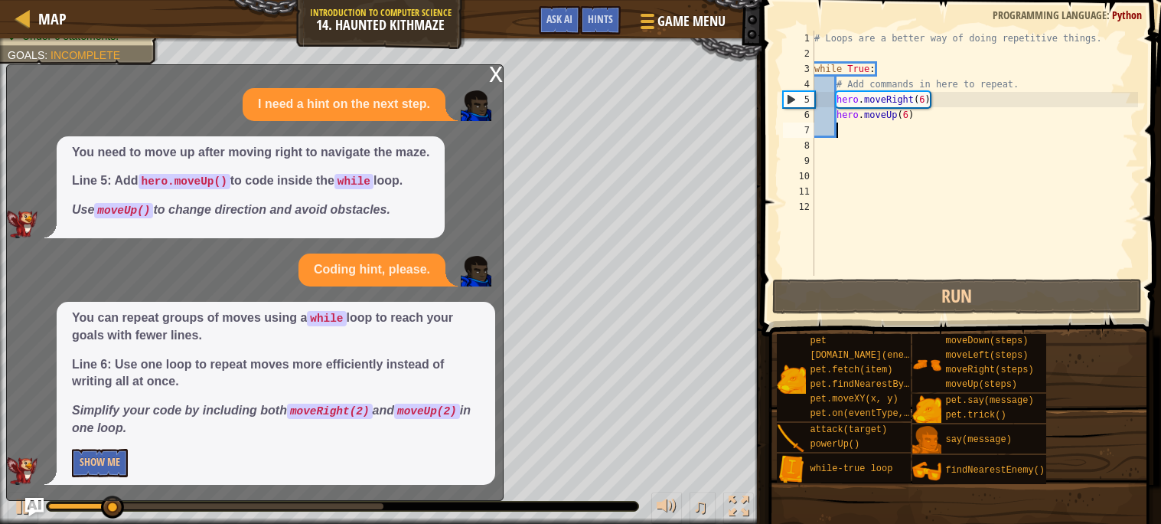
click at [498, 79] on div "x" at bounding box center [496, 72] width 14 height 15
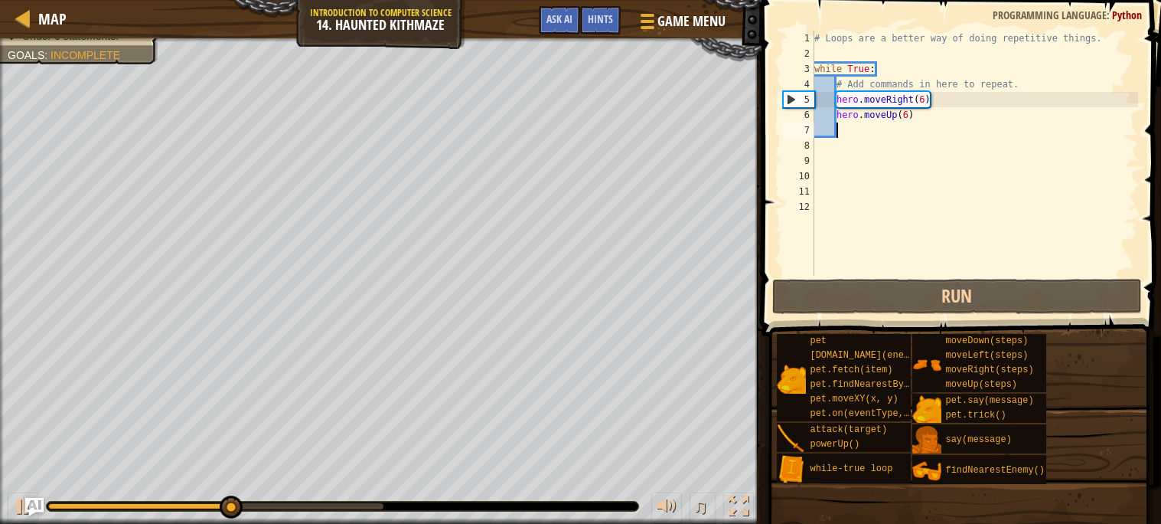
click at [922, 97] on div "# Loops are a better way of doing repetitive things. while True : # Add command…" at bounding box center [974, 169] width 327 height 276
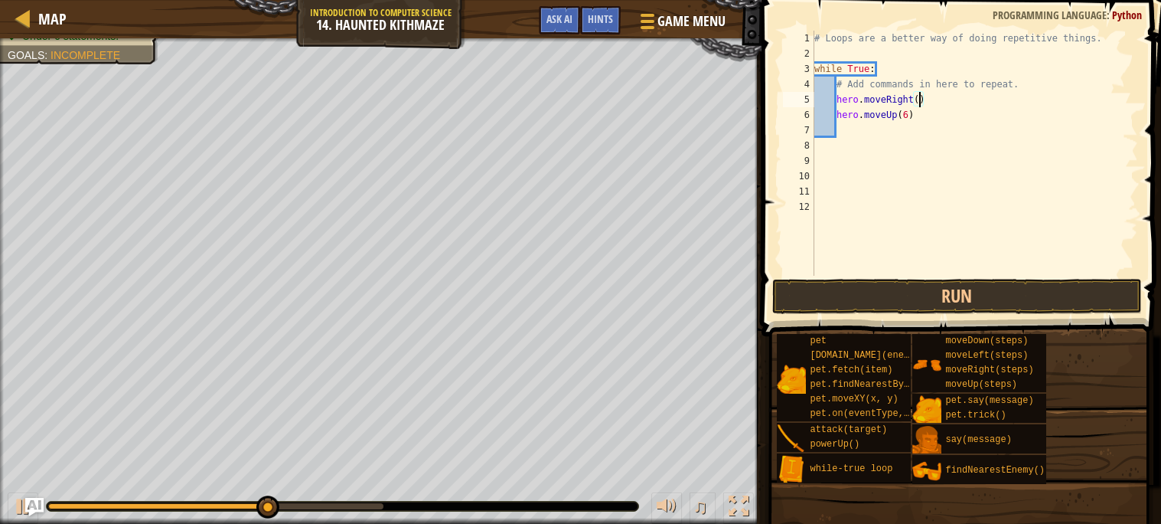
scroll to position [6, 8]
click at [908, 113] on div "# Loops are a better way of doing repetitive things. while True : # Add command…" at bounding box center [974, 169] width 327 height 276
type textarea "hero.moveUp(2)"
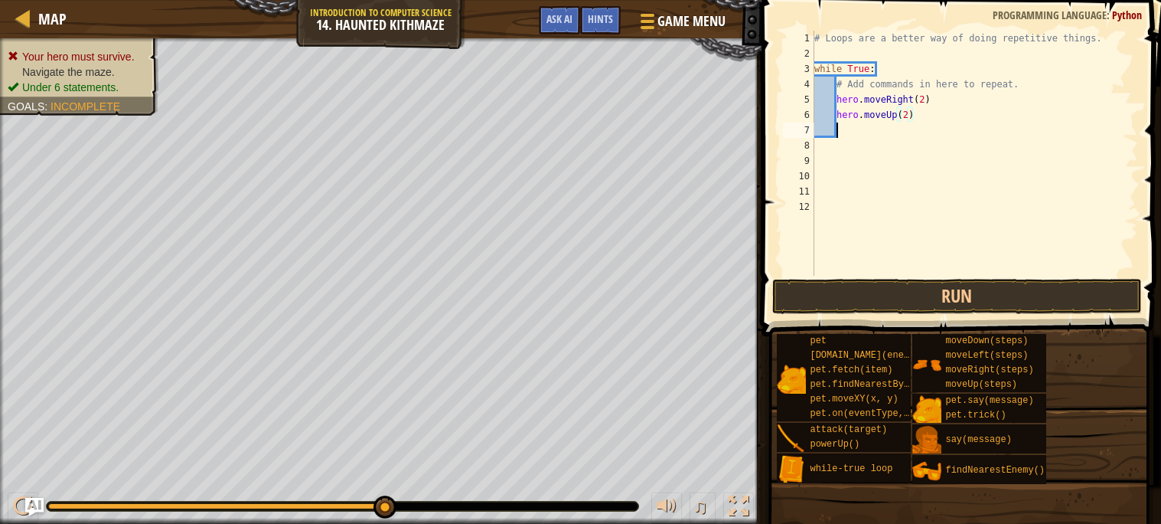
click at [892, 135] on div "# Loops are a better way of doing repetitive things. while True : # Add command…" at bounding box center [974, 169] width 327 height 276
type textarea "h"
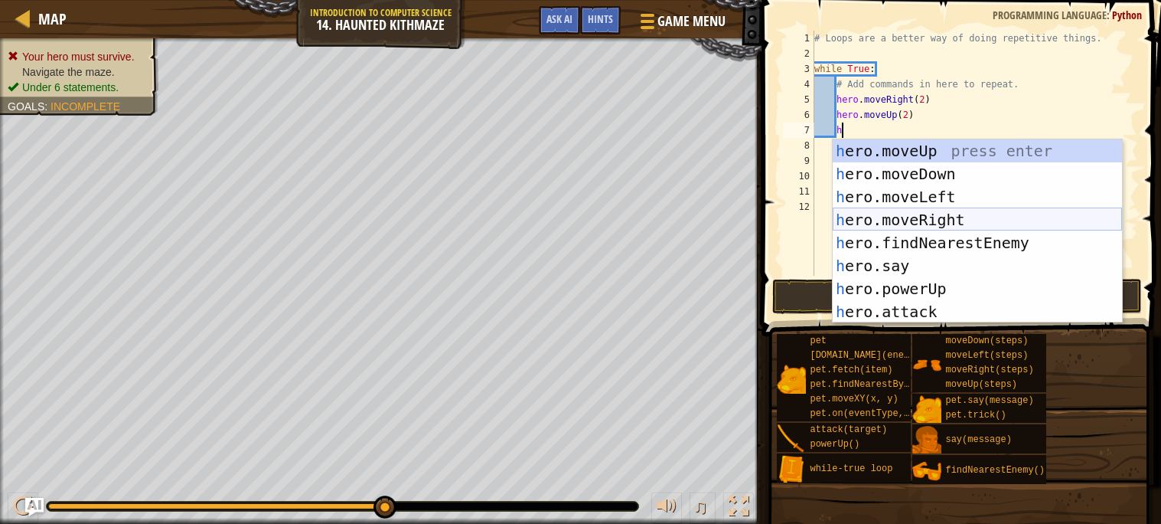
click at [922, 215] on div "h ero.moveUp press enter h ero.moveDown press enter h ero.moveLeft press enter …" at bounding box center [977, 254] width 289 height 230
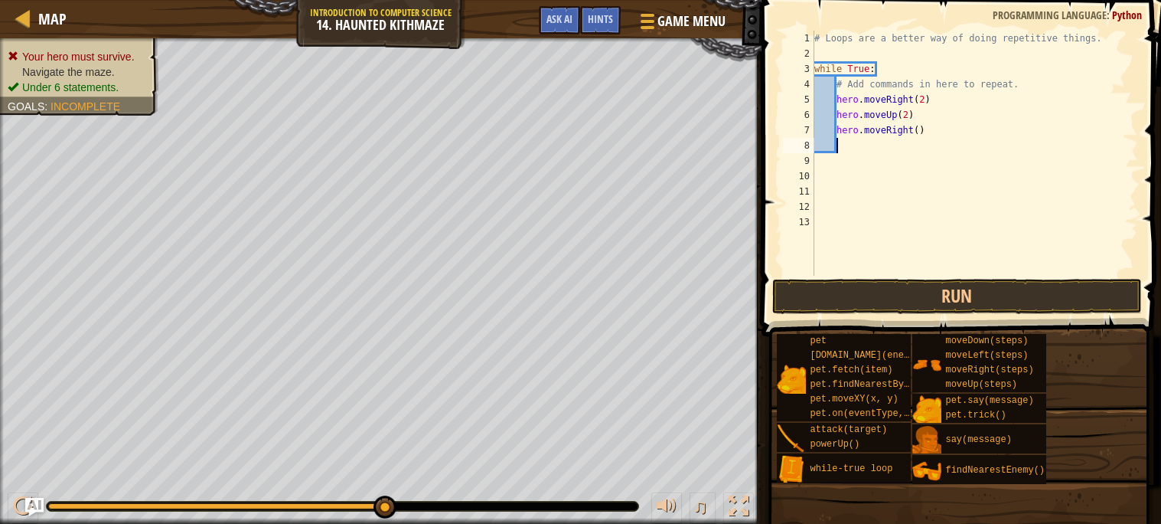
click at [922, 133] on div "# Loops are a better way of doing repetitive things. while True : # Add command…" at bounding box center [974, 169] width 327 height 276
click at [919, 133] on div "# Loops are a better way of doing repetitive things. while True : # Add command…" at bounding box center [974, 169] width 327 height 276
type textarea "hero.moveRight(2)"
click at [896, 147] on div "# Loops are a better way of doing repetitive things. while True : # Add command…" at bounding box center [974, 169] width 327 height 276
type textarea "h"
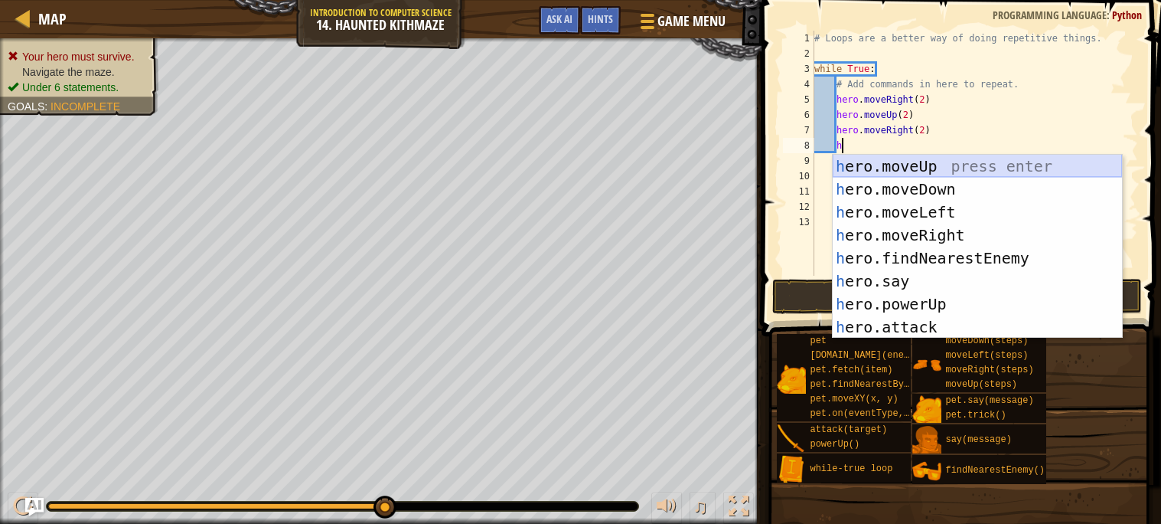
click at [930, 171] on div "h ero.moveUp press enter h ero.moveDown press enter h ero.moveLeft press enter …" at bounding box center [977, 270] width 289 height 230
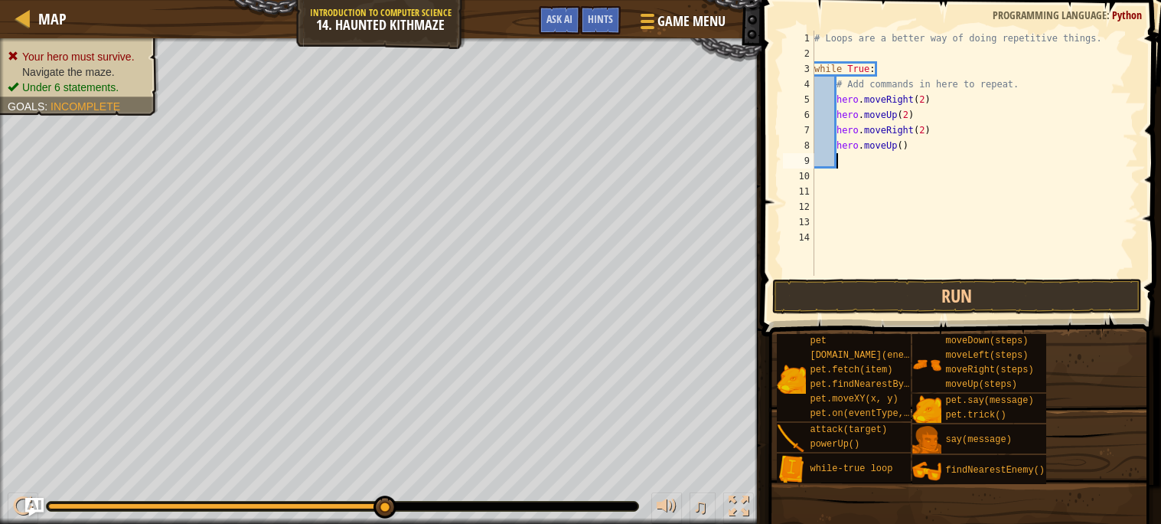
click at [901, 146] on div "# Loops are a better way of doing repetitive things. while True : # Add command…" at bounding box center [974, 169] width 327 height 276
click at [905, 147] on div "# Loops are a better way of doing repetitive things. while True : # Add command…" at bounding box center [974, 169] width 327 height 276
type textarea "hero.moveUp(2)"
click at [955, 300] on button "Run" at bounding box center [957, 296] width 370 height 35
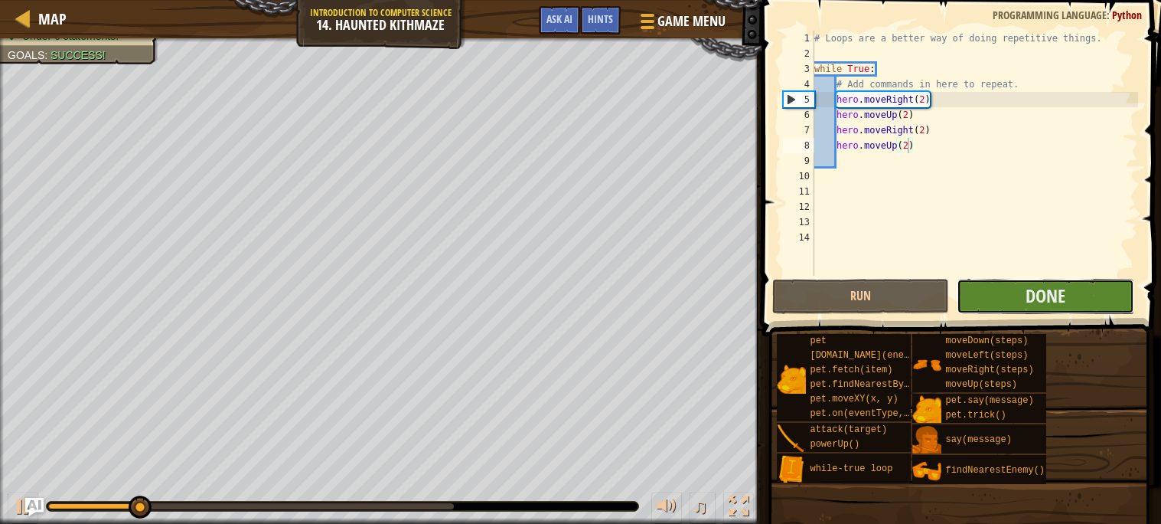
click at [980, 291] on button "Done" at bounding box center [1046, 296] width 178 height 35
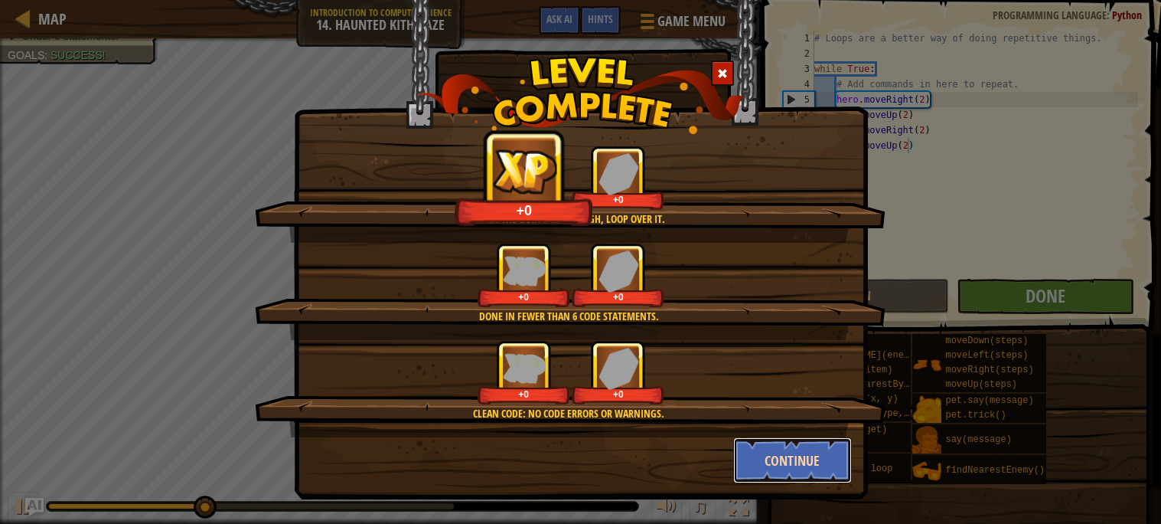
click at [788, 451] on button "Continue" at bounding box center [792, 460] width 119 height 46
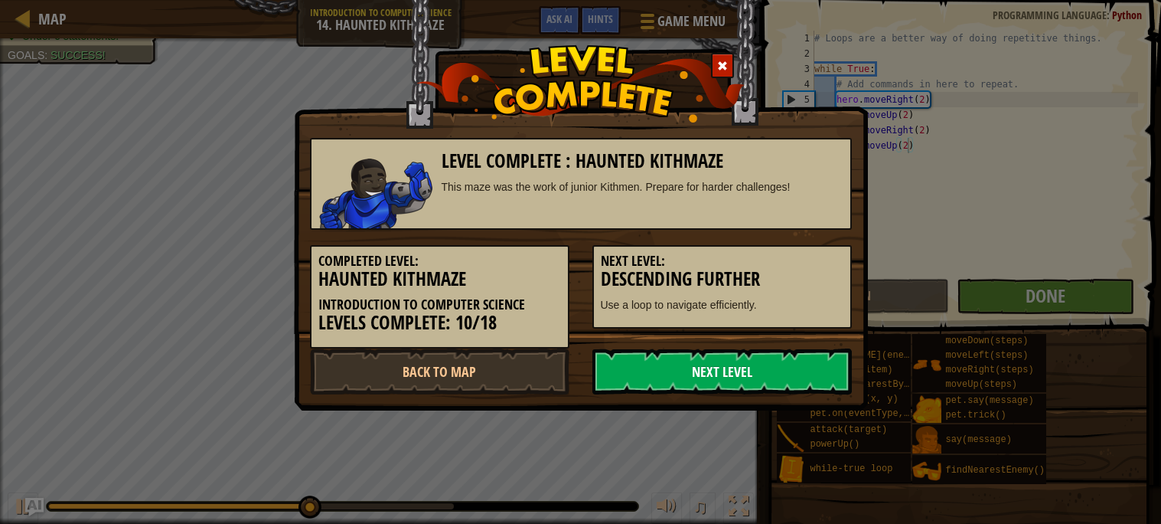
click at [724, 375] on link "Next Level" at bounding box center [721, 371] width 259 height 46
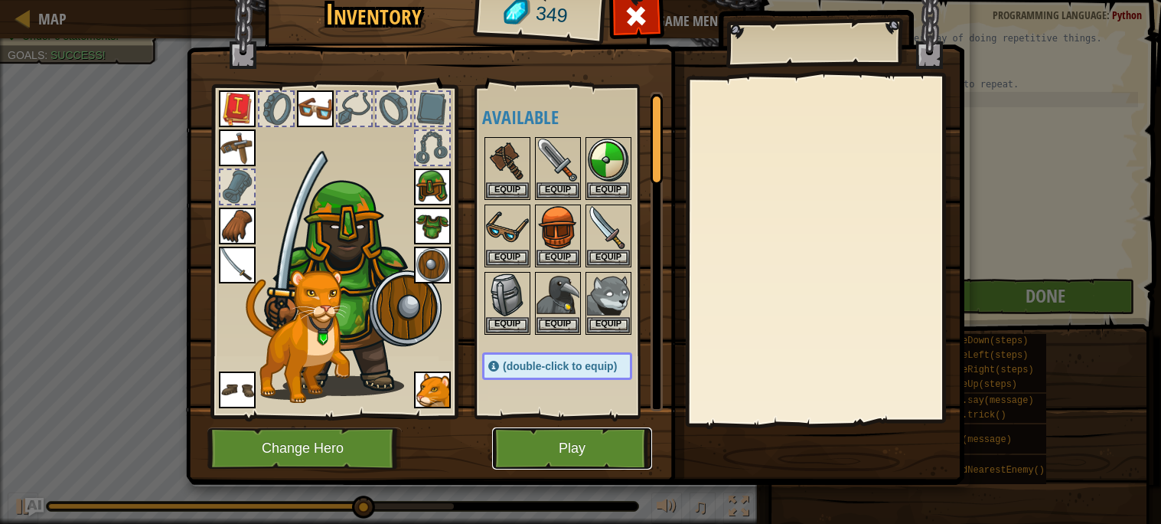
click at [616, 463] on button "Play" at bounding box center [572, 448] width 160 height 42
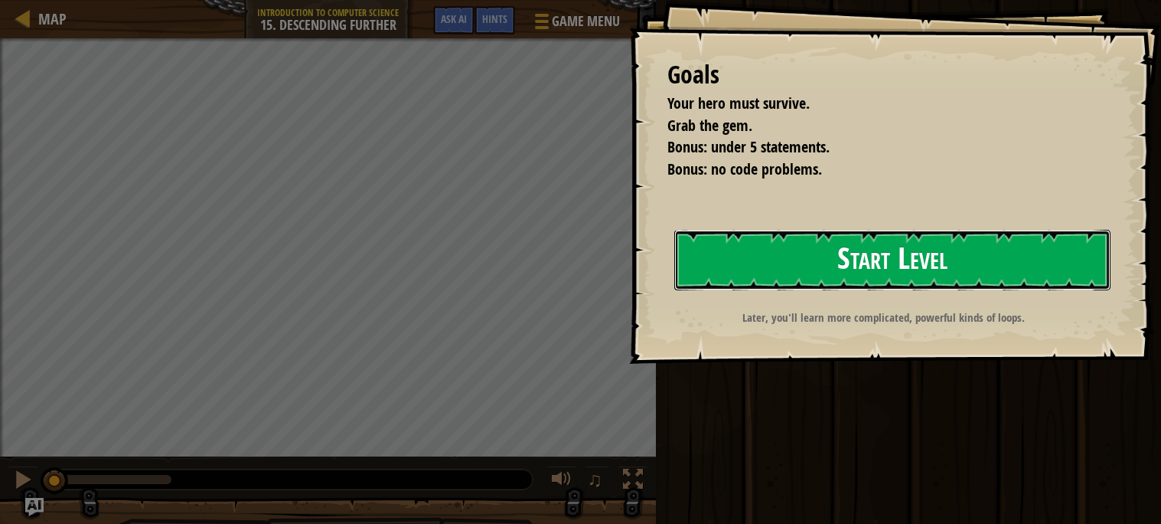
click at [860, 253] on button "Start Level" at bounding box center [892, 260] width 436 height 60
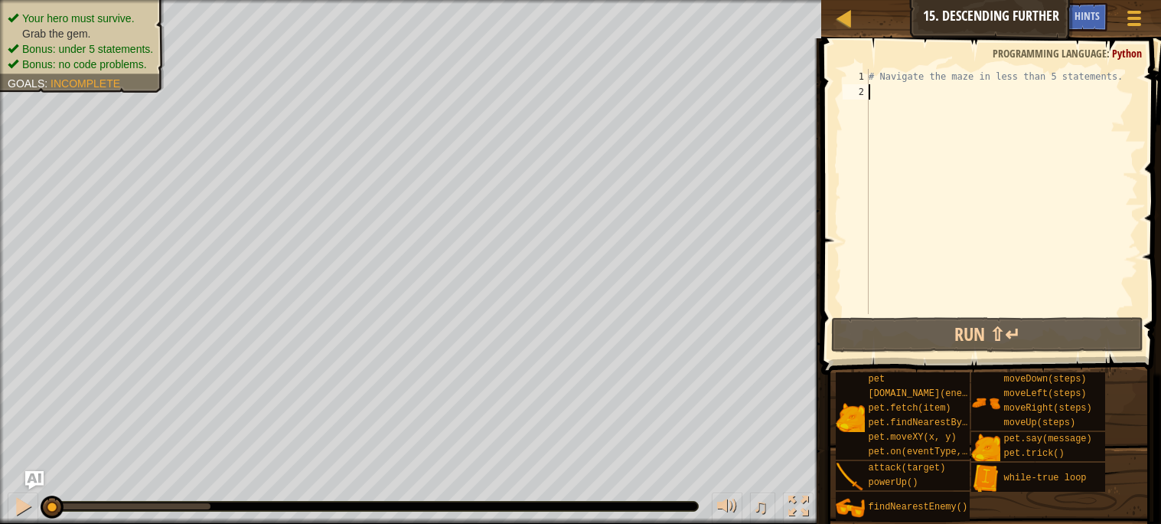
type textarea "h"
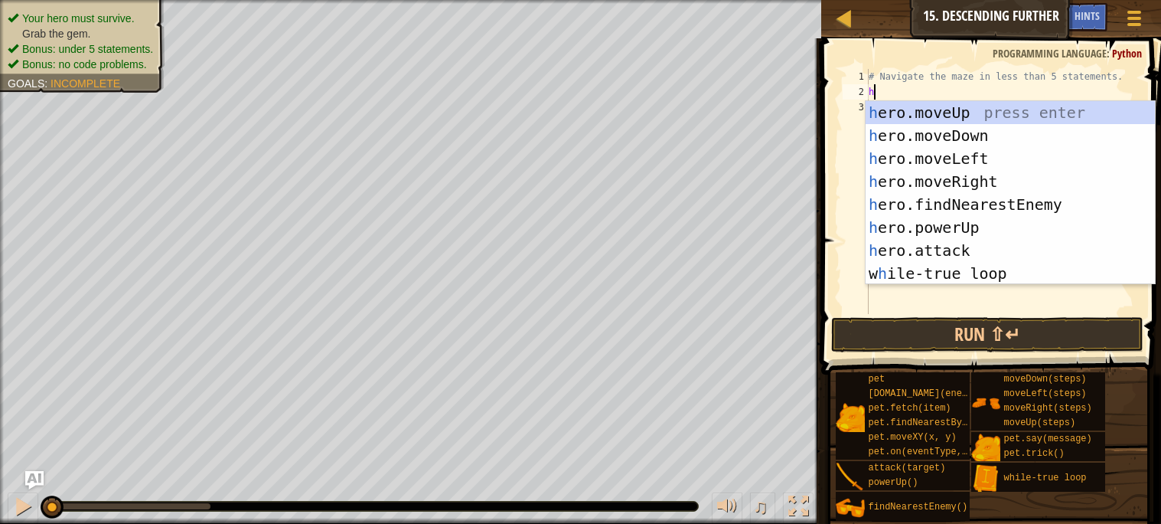
scroll to position [6, 0]
click at [964, 180] on div "h ero.moveUp press enter h ero.moveDown press enter h ero.moveLeft press enter …" at bounding box center [1010, 216] width 289 height 230
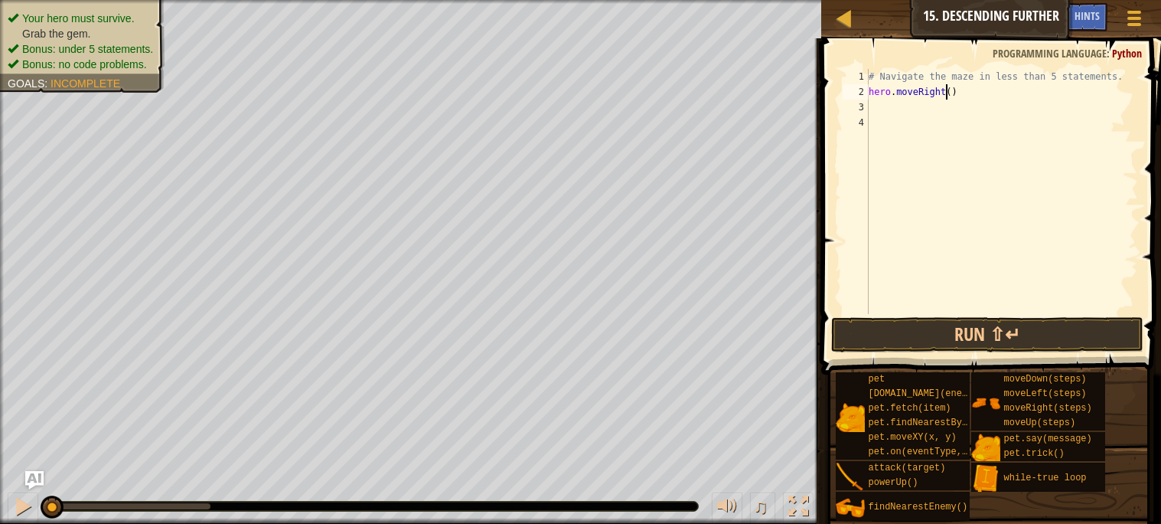
click at [948, 98] on div "# Navigate the maze in less than 5 statements. hero . moveRight ( )" at bounding box center [1002, 207] width 272 height 276
click at [951, 97] on div "# Navigate the maze in less than 5 statements. hero . moveRight ( )" at bounding box center [1002, 207] width 272 height 276
type textarea "hero.moveRight(2)"
click at [933, 107] on div "# Navigate the maze in less than 5 statements. hero . moveRight ( 2 )" at bounding box center [1002, 207] width 272 height 276
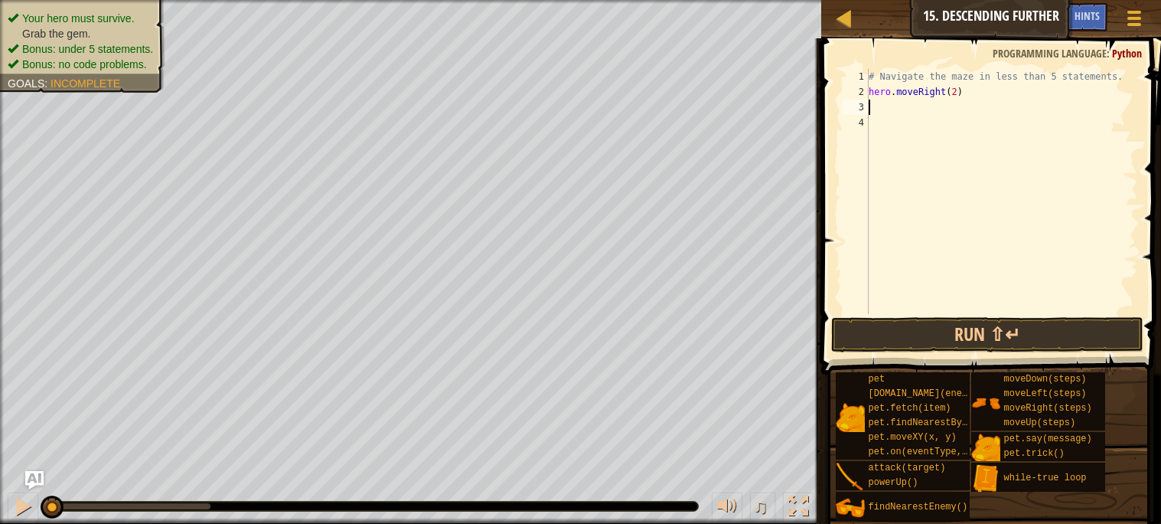
scroll to position [6, 0]
type textarea "h"
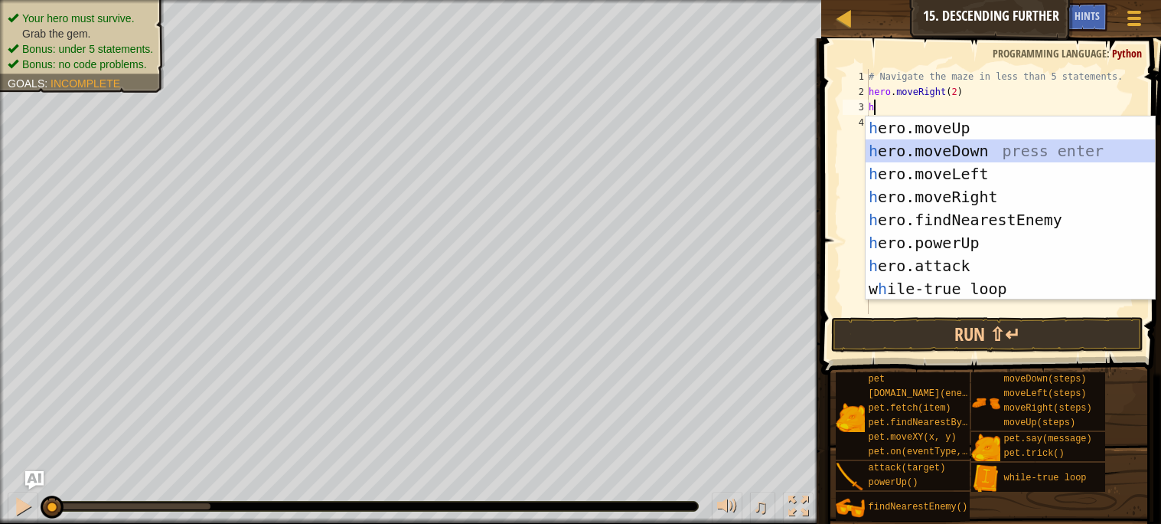
click at [951, 143] on div "h ero.moveUp press enter h ero.moveDown press enter h ero.moveLeft press enter …" at bounding box center [1010, 231] width 289 height 230
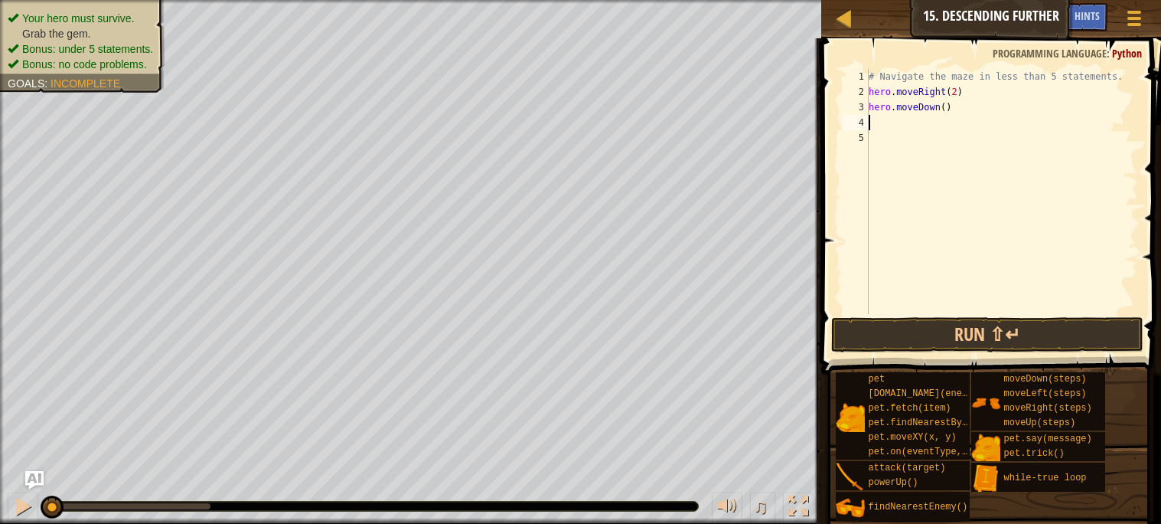
type textarea "h"
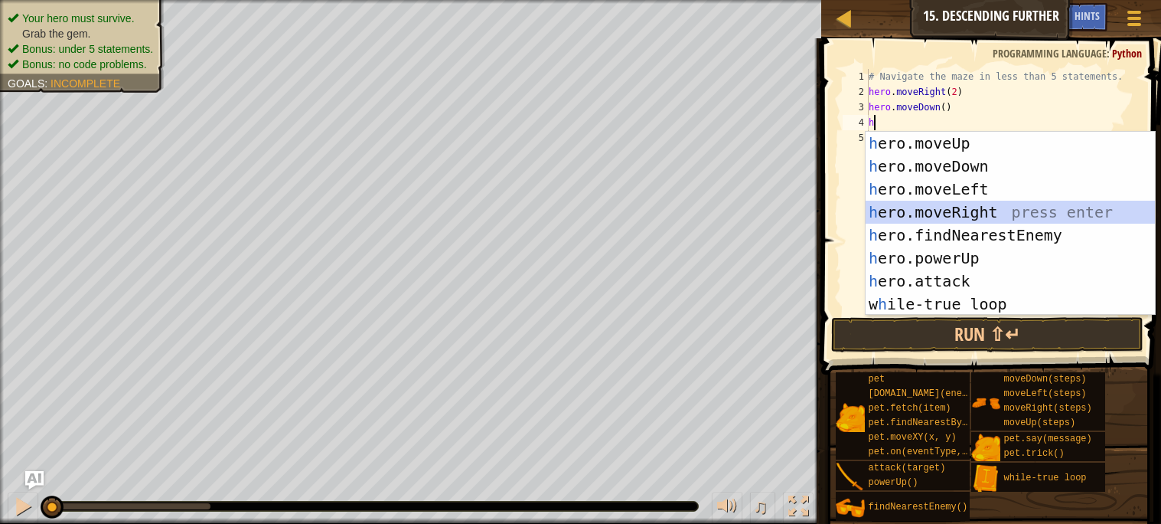
click at [973, 208] on div "h ero.moveUp press enter h ero.moveDown press enter h ero.moveLeft press enter …" at bounding box center [1010, 247] width 289 height 230
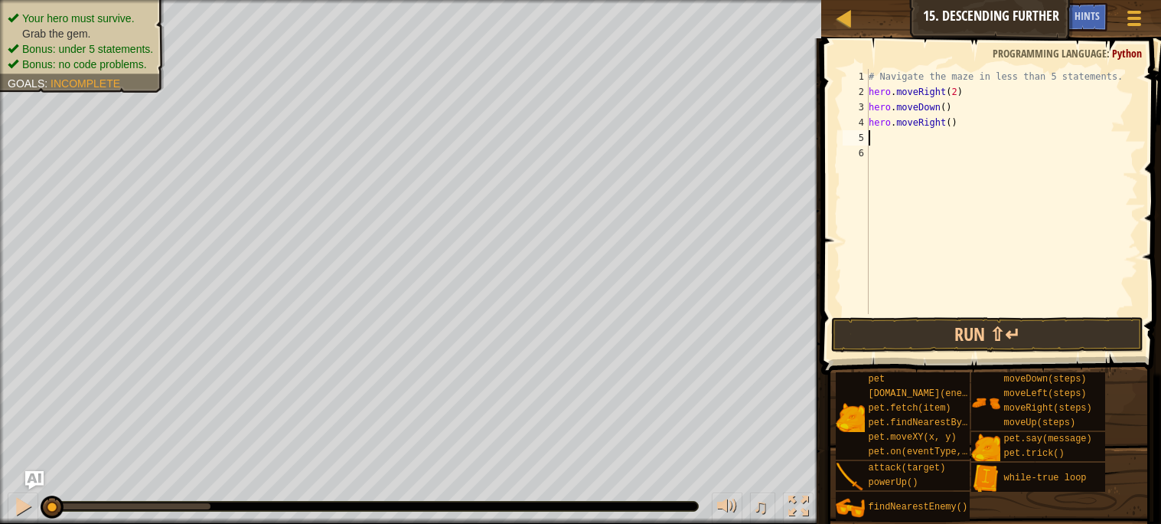
click at [952, 131] on div "# Navigate the maze in less than 5 statements. hero . moveRight ( 2 ) hero . mo…" at bounding box center [1002, 207] width 272 height 276
click at [951, 125] on div "# Navigate the maze in less than 5 statements. hero . moveRight ( 2 ) hero . mo…" at bounding box center [1002, 207] width 272 height 276
type textarea "hero.moveRight(2)"
click at [895, 142] on div "# Navigate the maze in less than 5 statements. hero . moveRight ( 2 ) hero . mo…" at bounding box center [1002, 207] width 272 height 276
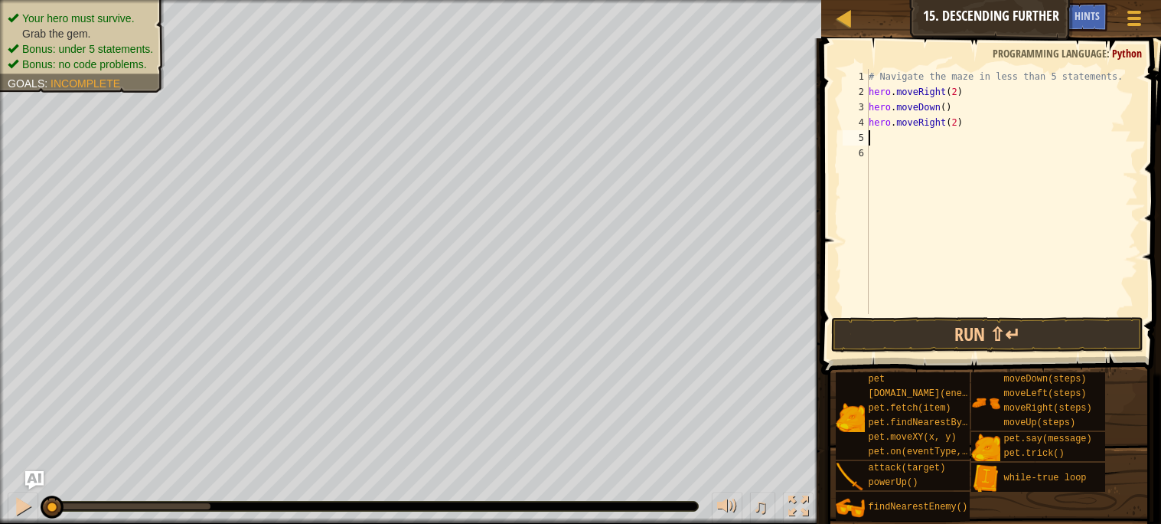
scroll to position [6, 0]
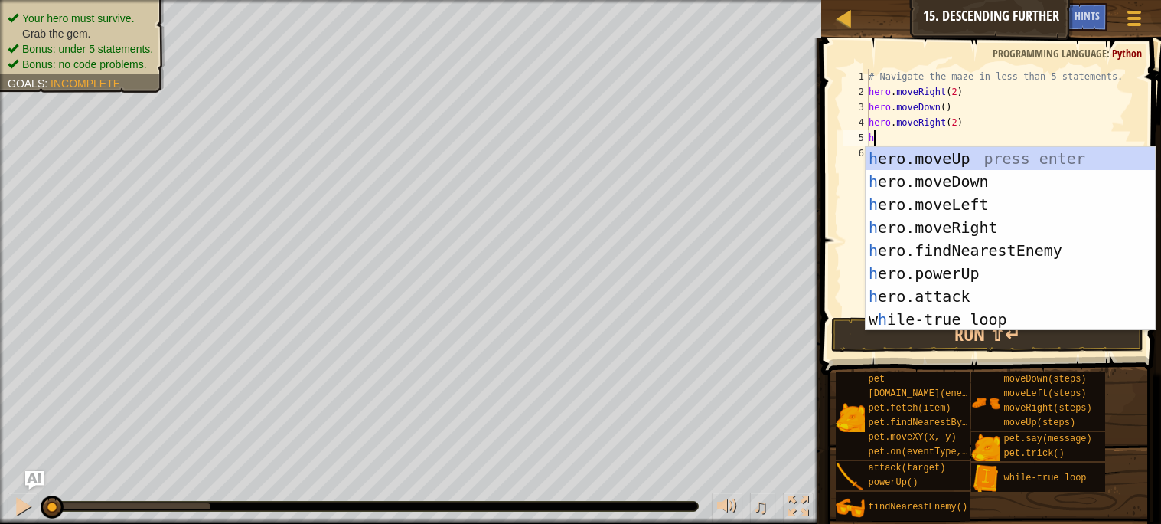
type textarea "h"
click at [954, 181] on div "h ero.moveUp press enter h ero.moveDown press enter h ero.moveLeft press enter …" at bounding box center [1010, 262] width 289 height 230
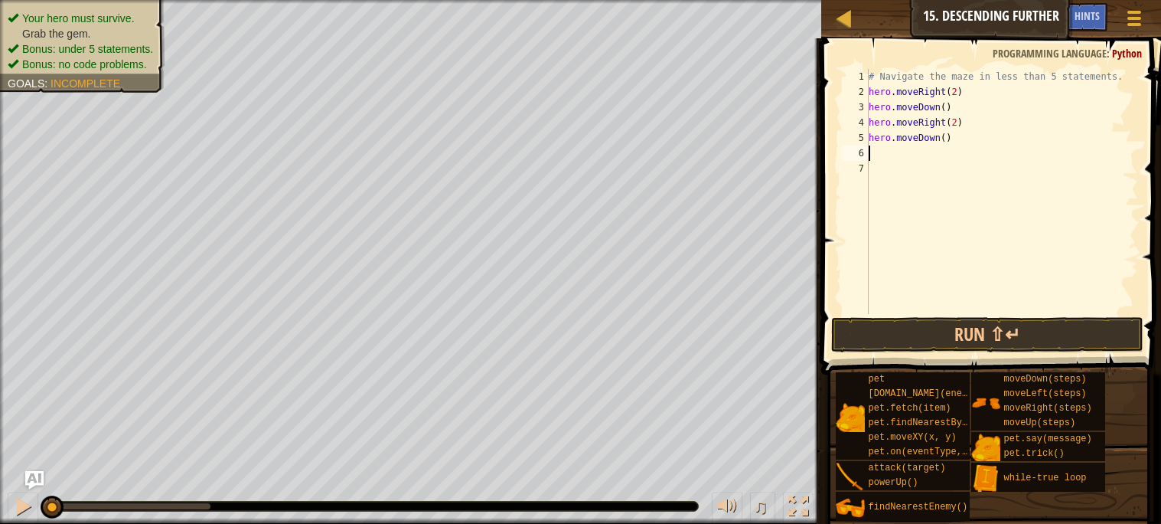
click at [931, 168] on div "# Navigate the maze in less than 5 statements. hero . moveRight ( 2 ) hero . mo…" at bounding box center [1002, 207] width 272 height 276
click at [911, 156] on div "# Navigate the maze in less than 5 statements. hero . moveRight ( 2 ) hero . mo…" at bounding box center [1002, 207] width 272 height 276
type textarea "h"
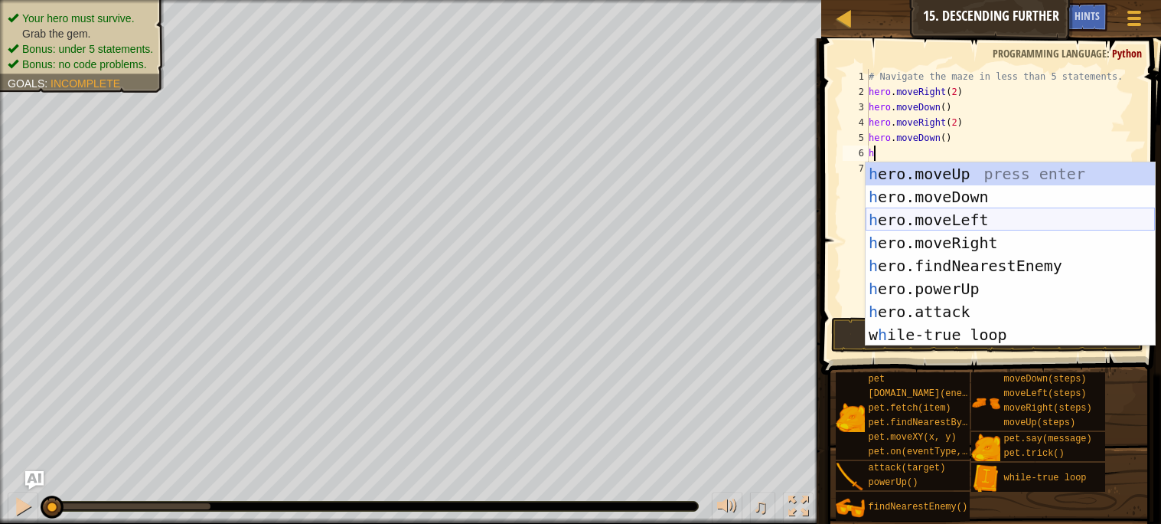
click at [976, 238] on div "h ero.moveUp press enter h ero.moveDown press enter h ero.moveLeft press enter …" at bounding box center [1010, 277] width 289 height 230
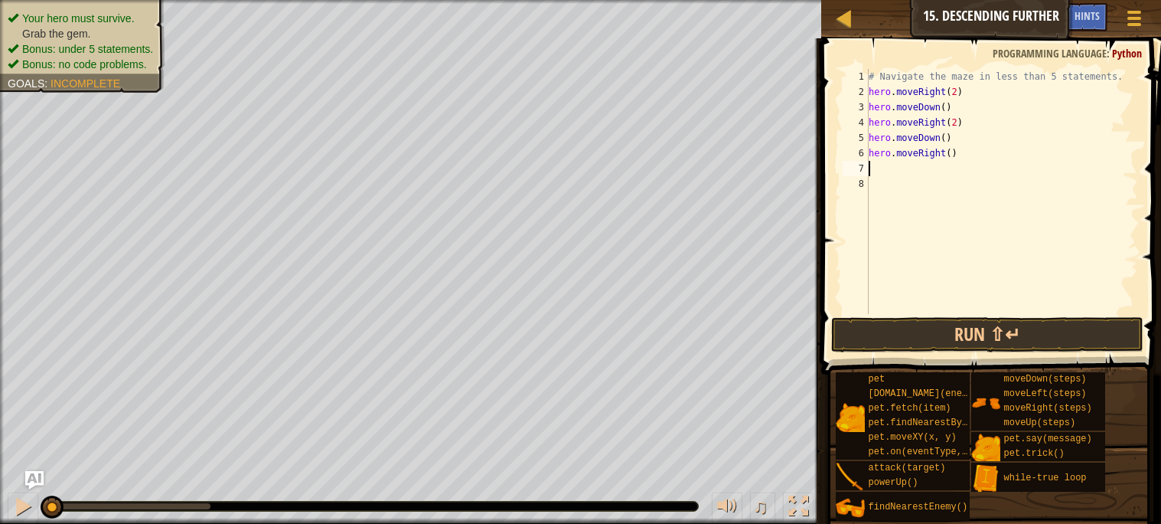
click at [953, 158] on div "# Navigate the maze in less than 5 statements. hero . moveRight ( 2 ) hero . mo…" at bounding box center [1002, 207] width 272 height 276
type textarea "hero.moveRight(2)"
click at [1021, 347] on button "Run ⇧↵" at bounding box center [987, 334] width 312 height 35
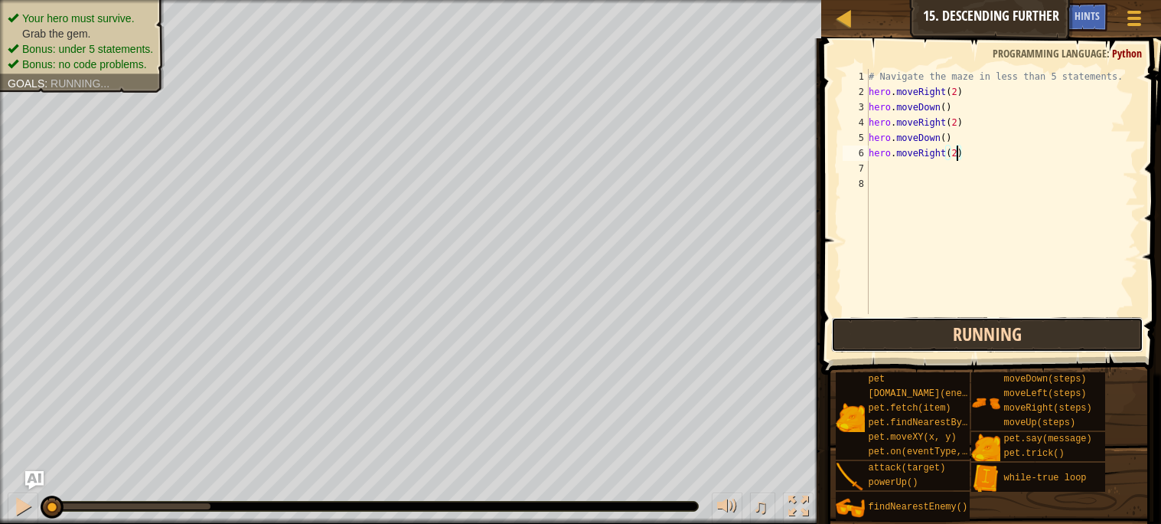
click at [1013, 334] on button "Running" at bounding box center [987, 334] width 312 height 35
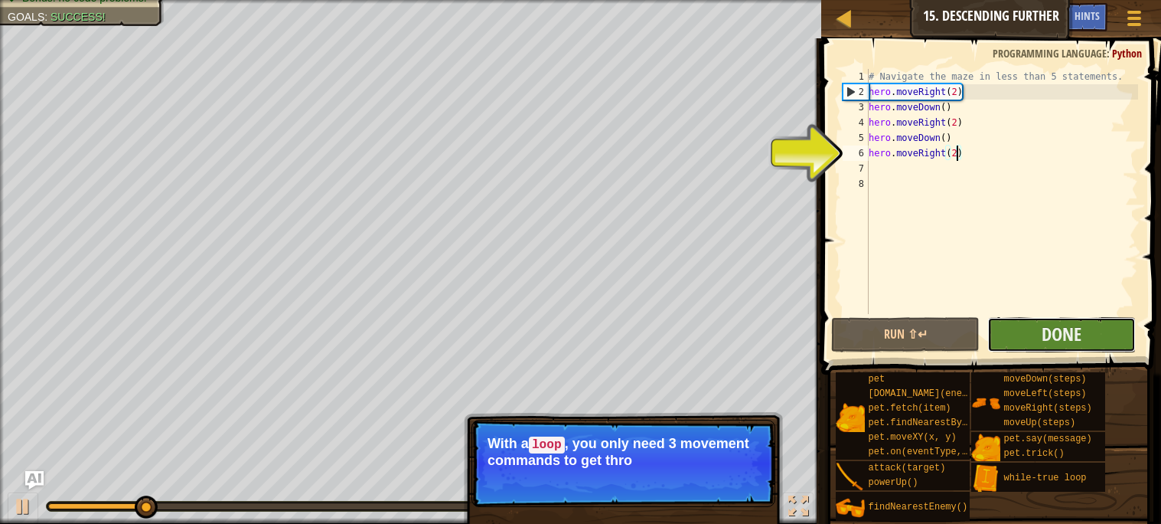
click at [1014, 334] on button "Done" at bounding box center [1061, 334] width 148 height 35
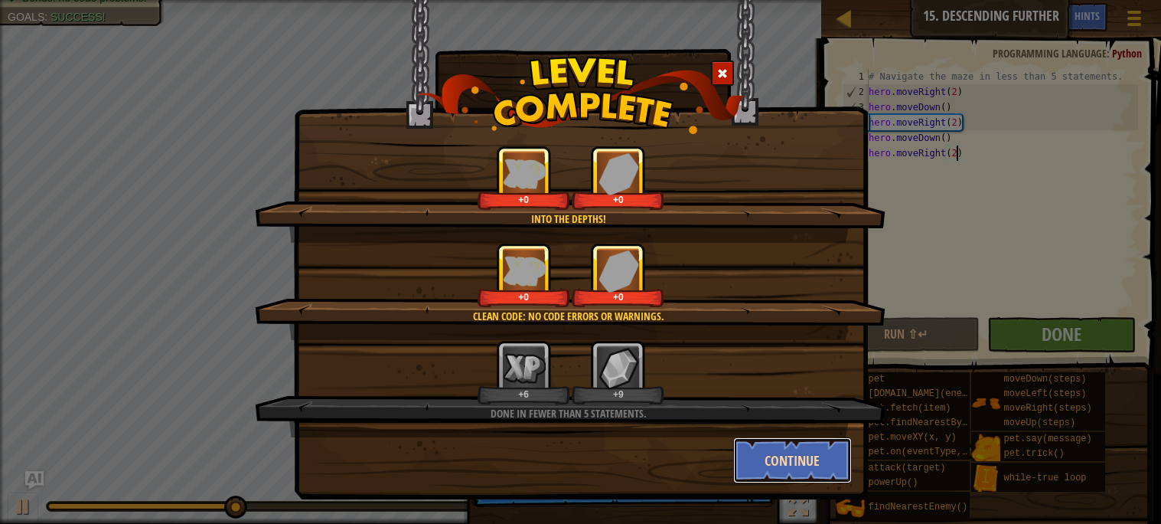
click at [813, 453] on button "Continue" at bounding box center [792, 460] width 119 height 46
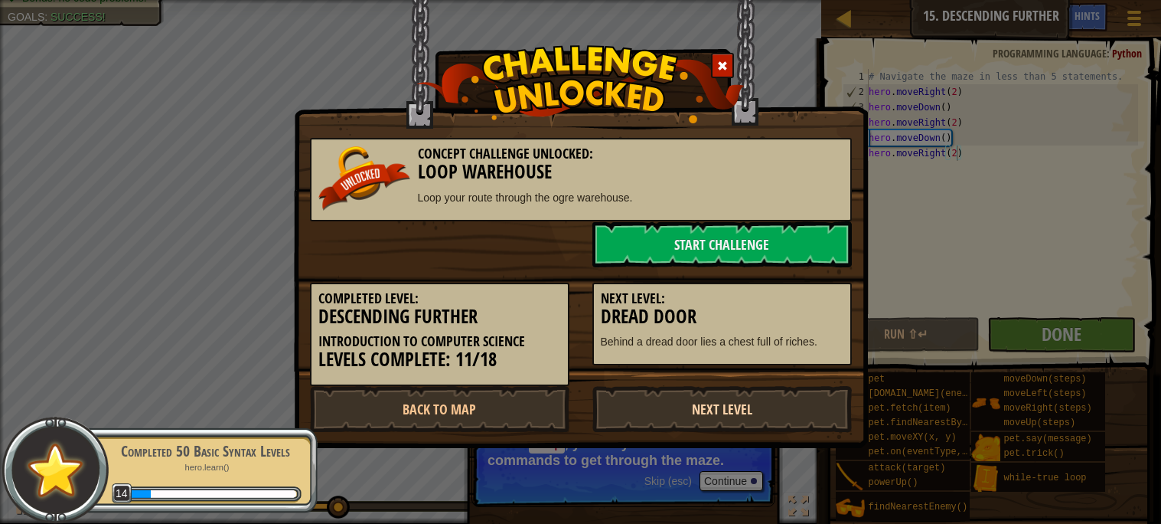
click at [761, 409] on link "Next Level" at bounding box center [721, 409] width 259 height 46
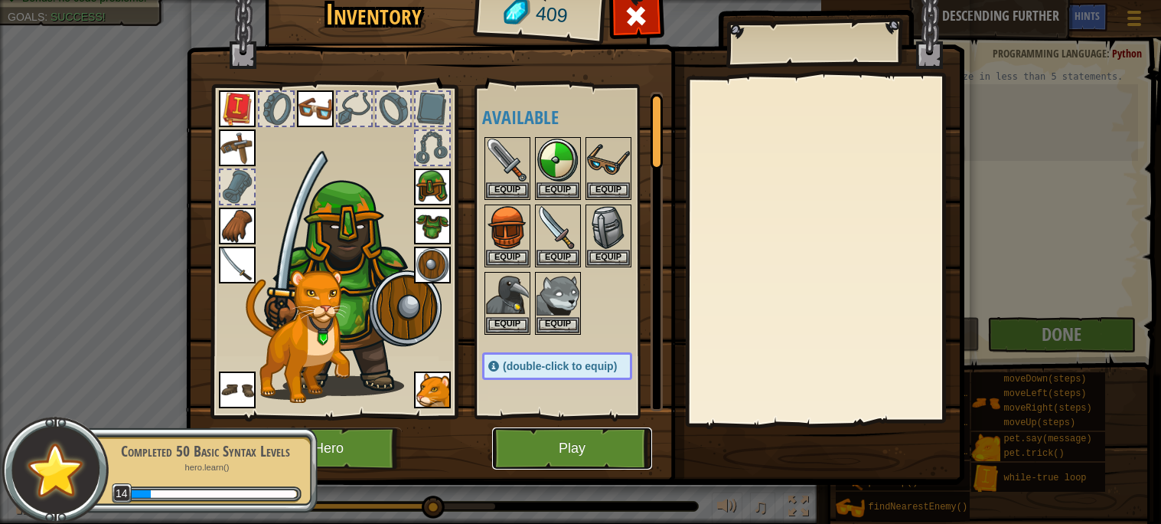
click at [614, 451] on button "Play" at bounding box center [572, 448] width 160 height 42
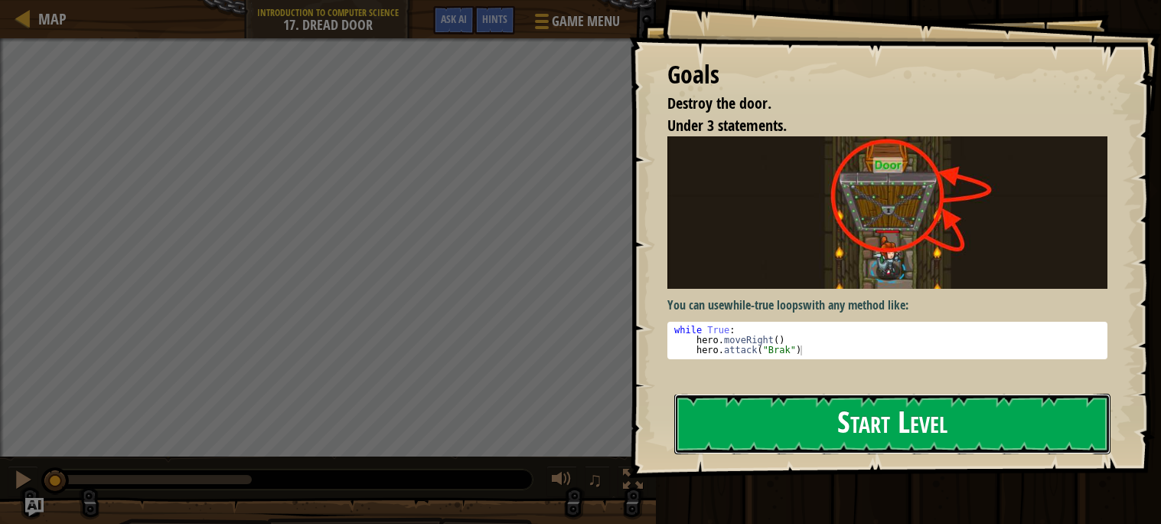
click at [739, 446] on button "Start Level" at bounding box center [892, 423] width 436 height 60
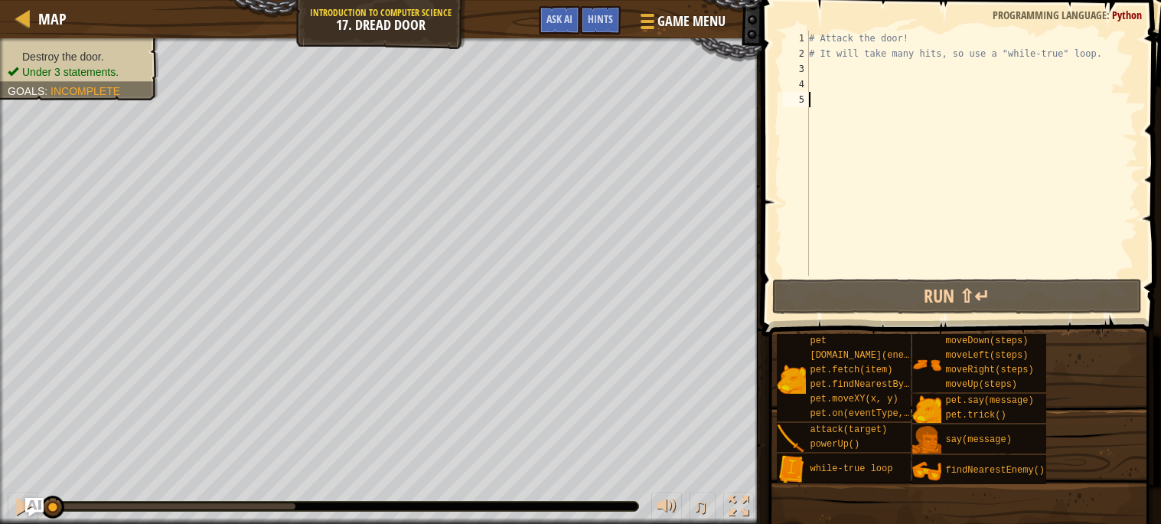
click at [822, 83] on div "# Attack the door! # It will take many hits, so use a "while-true" loop." at bounding box center [972, 169] width 332 height 276
click at [819, 67] on div "# Attack the door! # It will take many hits, so use a "while-true" loop." at bounding box center [972, 169] width 332 height 276
type textarea "h"
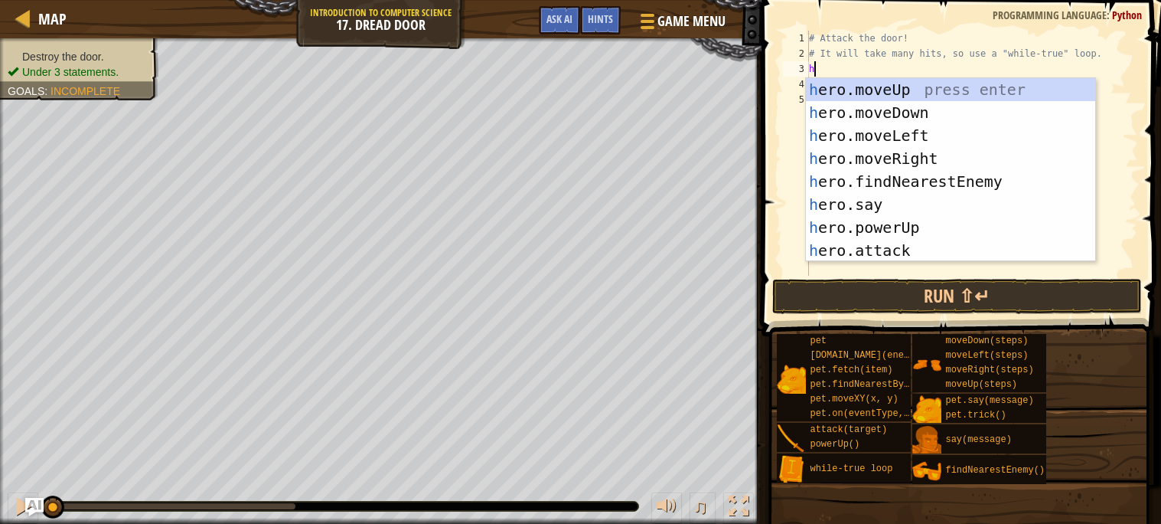
scroll to position [6, 0]
click at [869, 238] on div "h ero.moveUp press enter h ero.moveDown press enter h ero.moveLeft press enter …" at bounding box center [950, 193] width 289 height 230
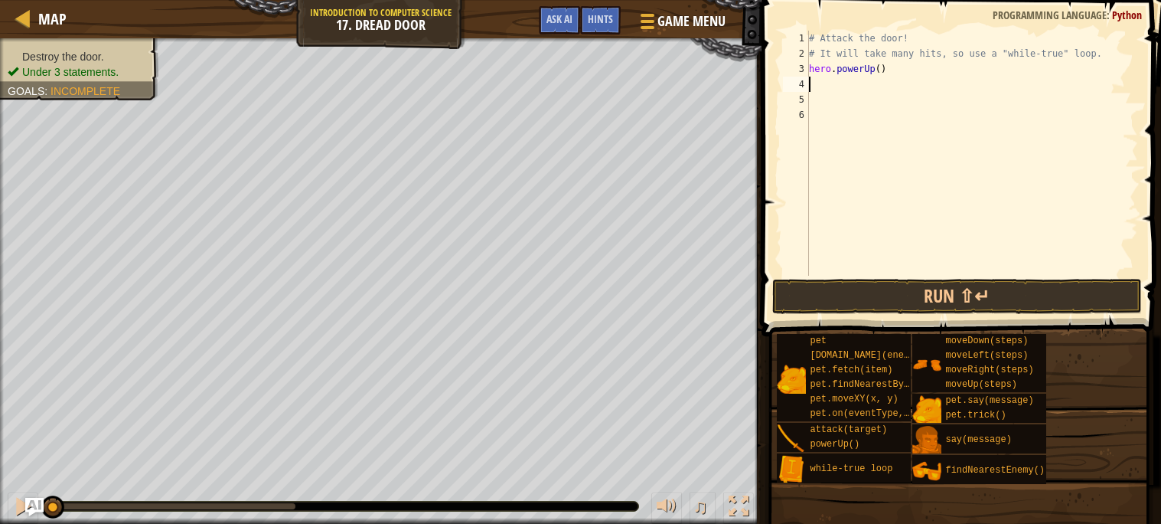
click at [882, 72] on div "# Attack the door! # It will take many hits, so use a "while-true" loop. hero .…" at bounding box center [972, 169] width 332 height 276
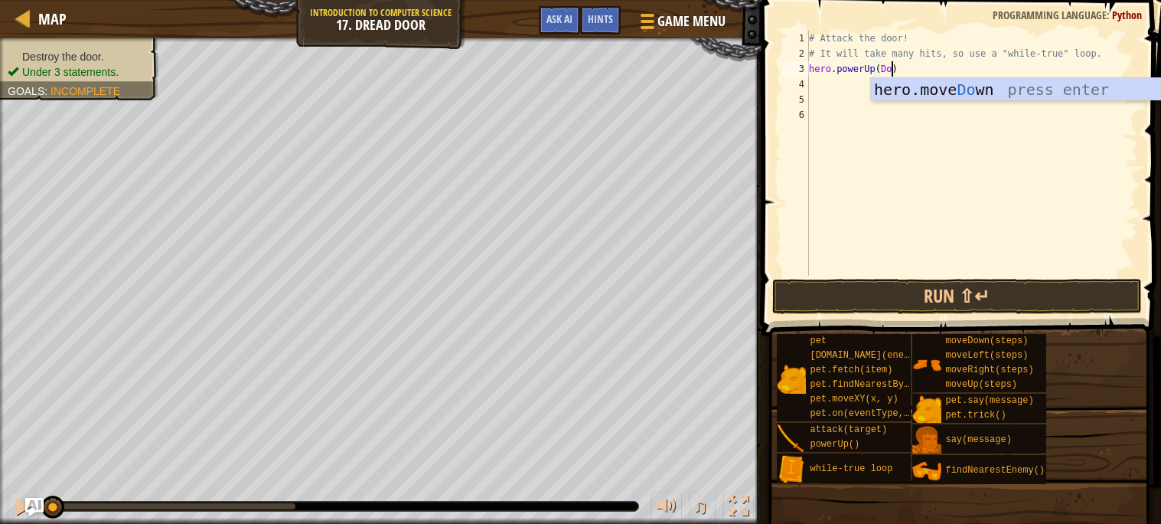
scroll to position [6, 6]
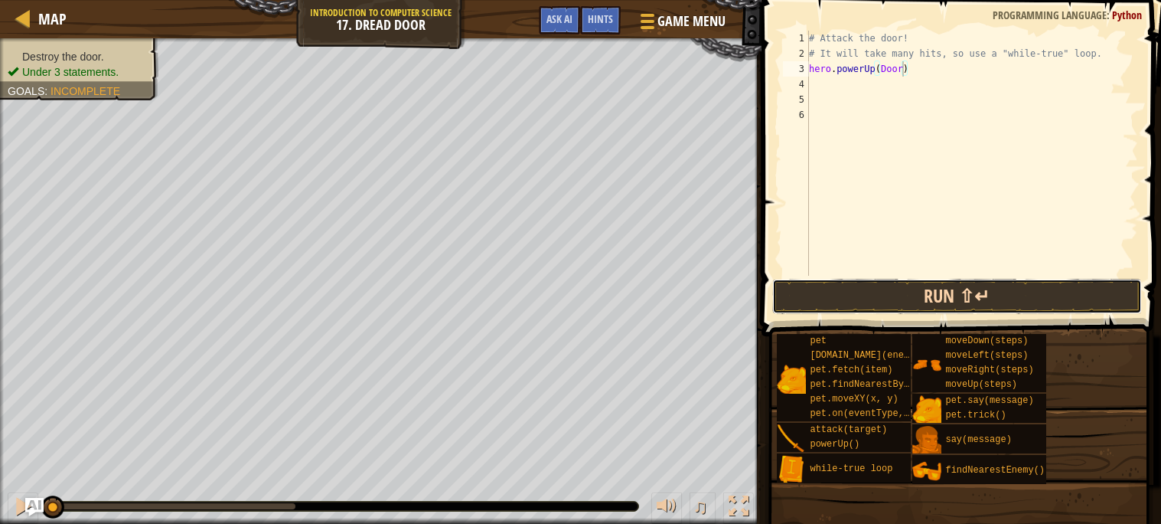
click at [944, 296] on button "Run ⇧↵" at bounding box center [957, 296] width 370 height 35
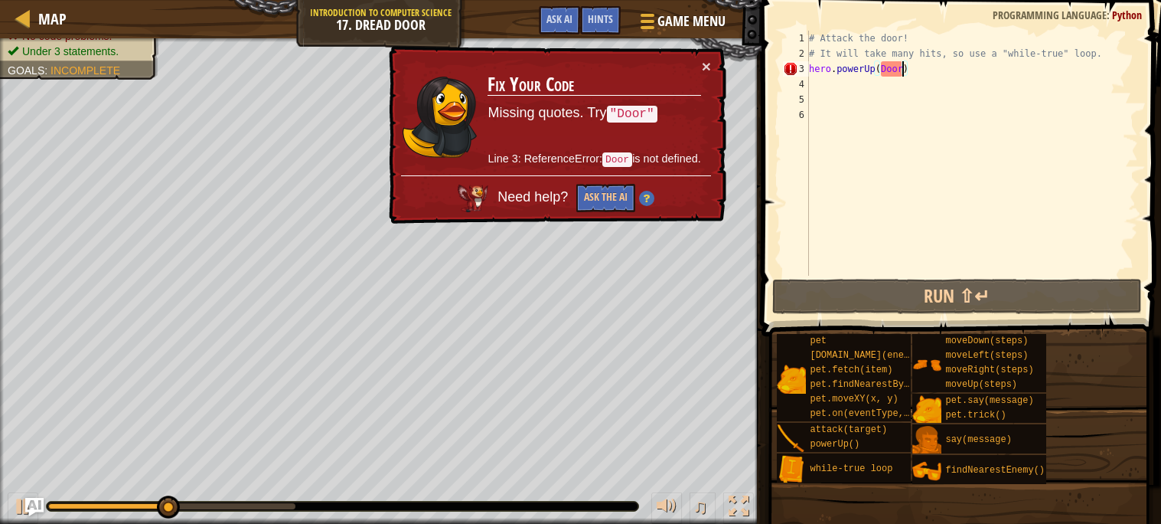
click at [879, 66] on div "# Attack the door! # It will take many hits, so use a "while-true" loop. hero .…" at bounding box center [972, 169] width 332 height 276
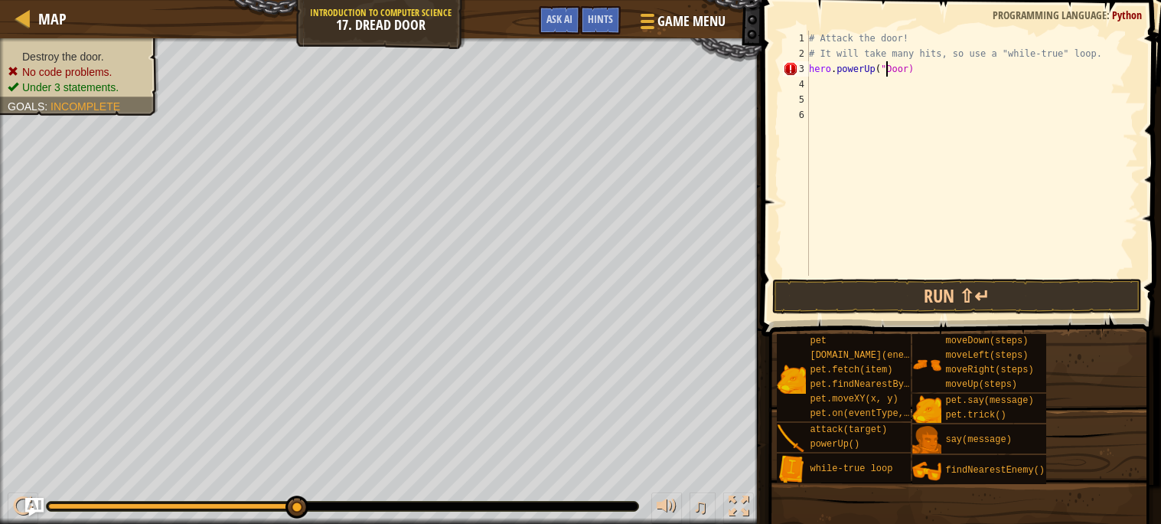
click at [907, 67] on div "# Attack the door! # It will take many hits, so use a "while-true" loop. hero .…" at bounding box center [972, 169] width 332 height 276
type textarea "hero.powerUp("Door")"
click at [957, 293] on button "Run ⇧↵" at bounding box center [957, 296] width 370 height 35
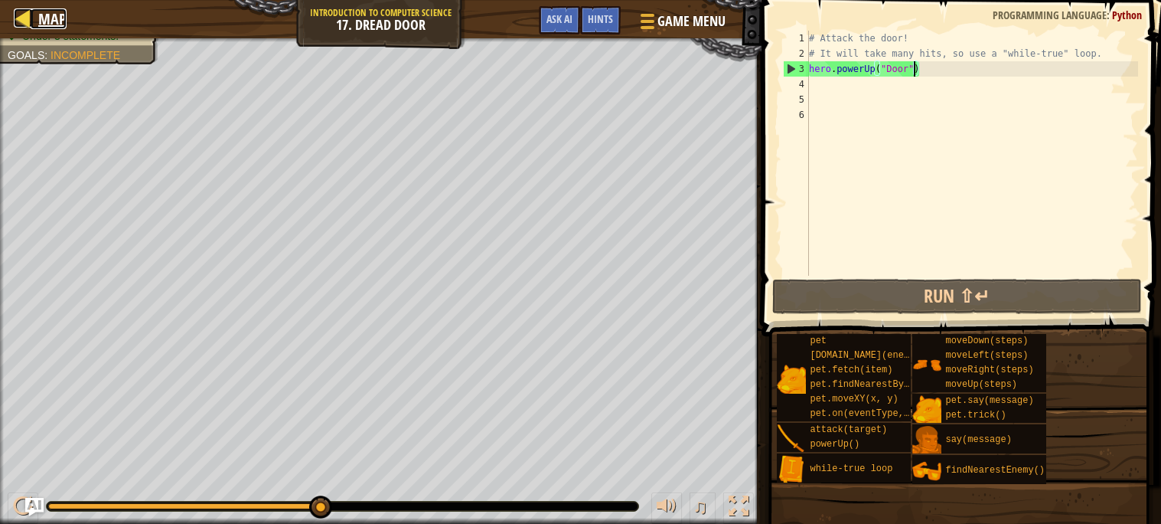
click at [51, 18] on span "Map" at bounding box center [52, 18] width 28 height 21
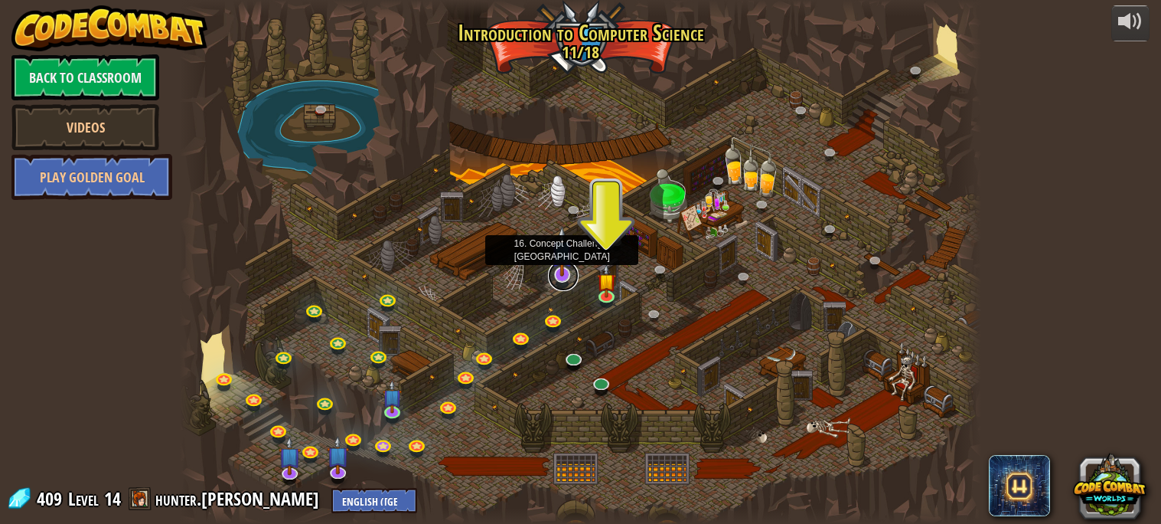
click at [559, 285] on link at bounding box center [563, 275] width 31 height 31
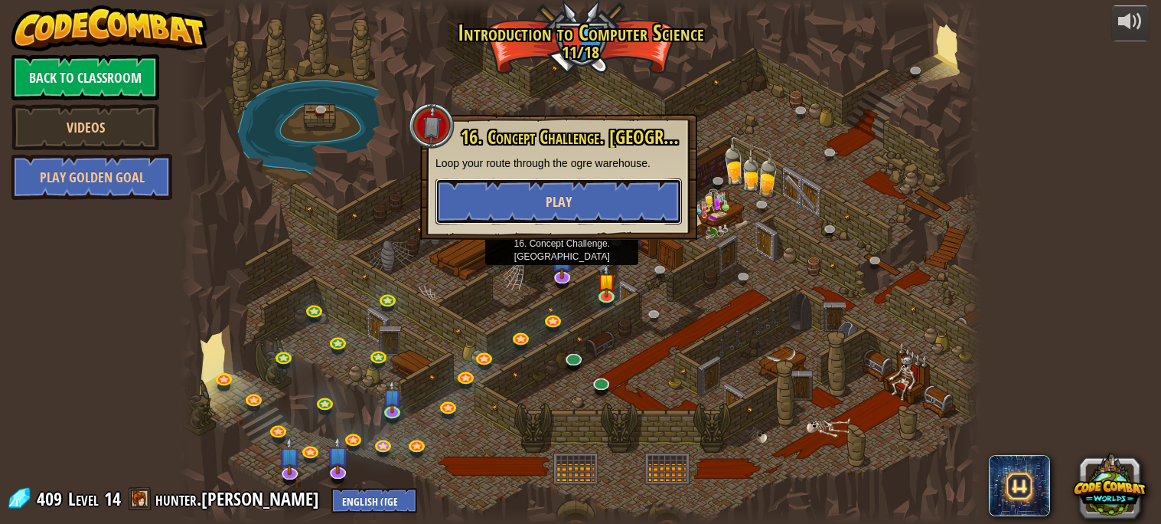
click at [532, 214] on button "Play" at bounding box center [558, 201] width 246 height 46
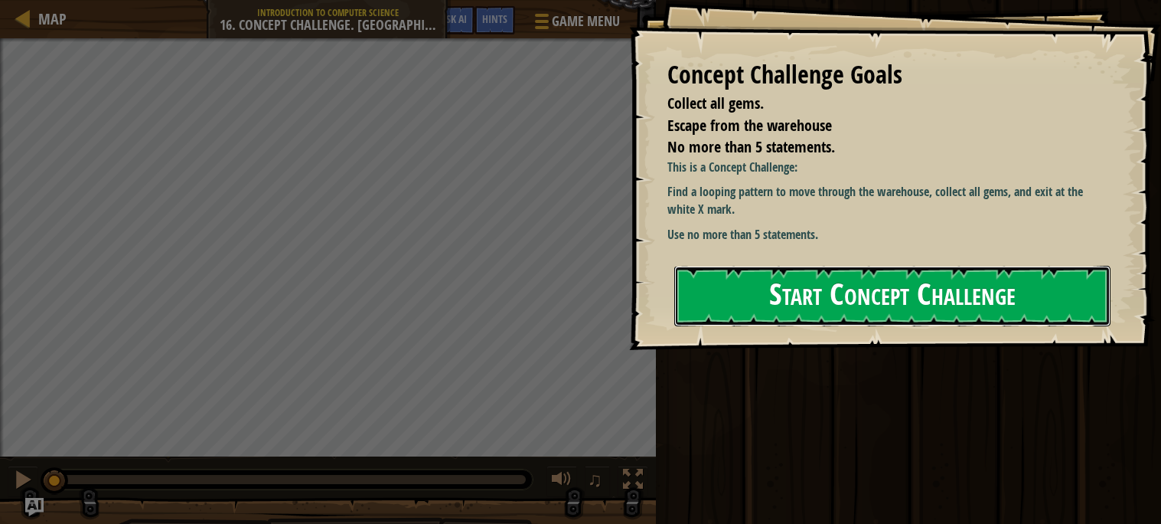
click at [840, 298] on button "Start Concept Challenge" at bounding box center [892, 296] width 436 height 60
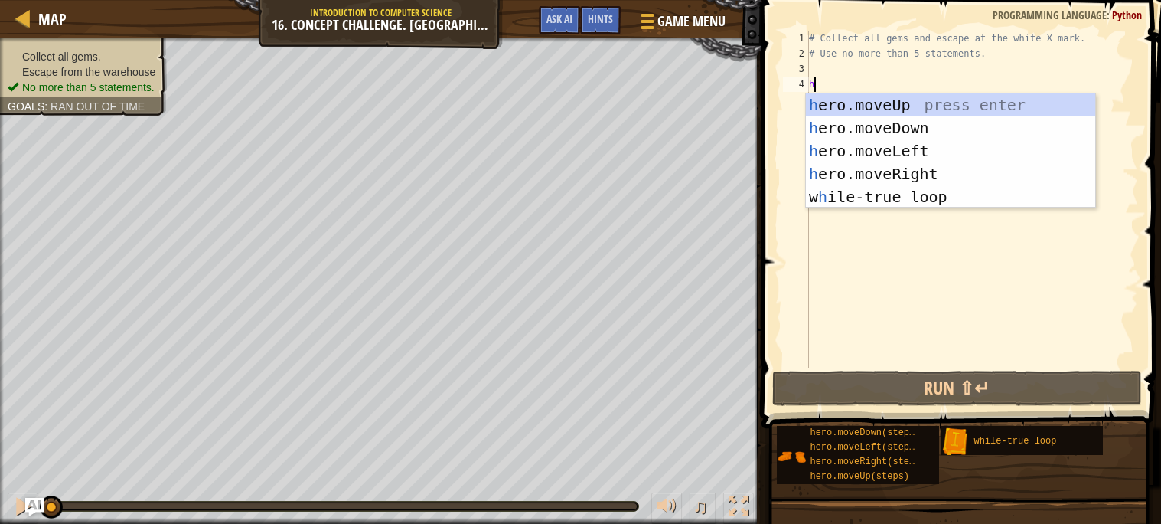
scroll to position [6, 0]
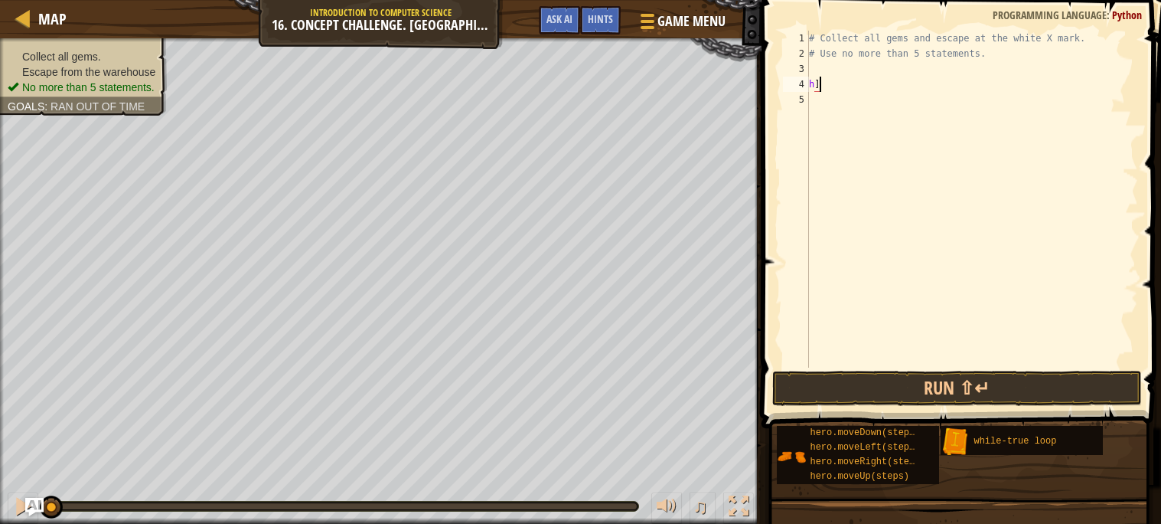
type textarea "h"
click at [814, 70] on div "# Collect all gems and escape at the white X mark. # Use no more than 5 stateme…" at bounding box center [972, 214] width 332 height 367
type textarea "h"
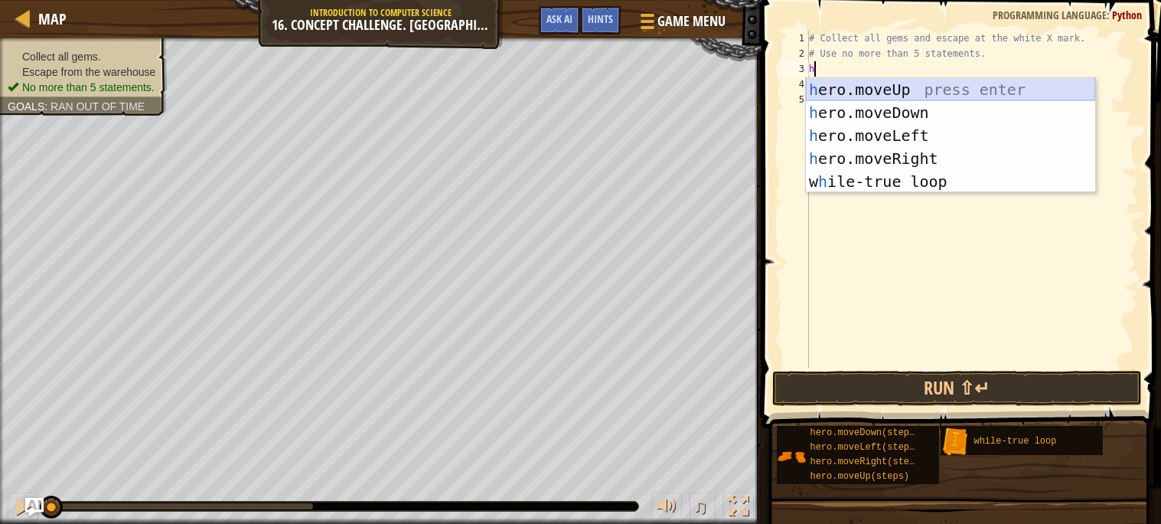
click at [895, 88] on div "h ero.moveUp press enter h ero.moveDown press enter h ero.moveLeft press enter …" at bounding box center [950, 158] width 289 height 161
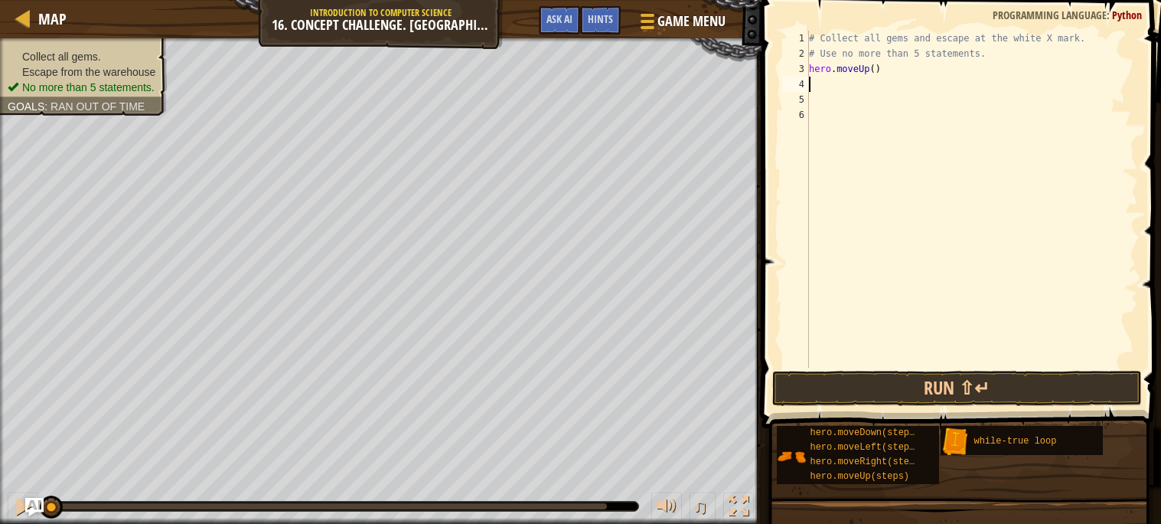
type textarea "h"
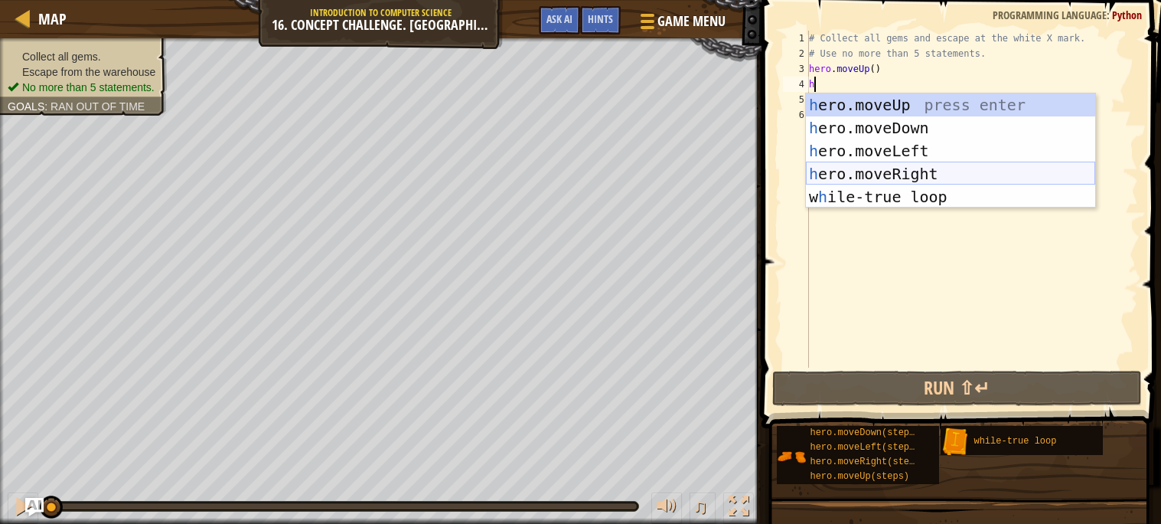
click at [924, 175] on div "h ero.moveUp press enter h ero.moveDown press enter h ero.moveLeft press enter …" at bounding box center [950, 173] width 289 height 161
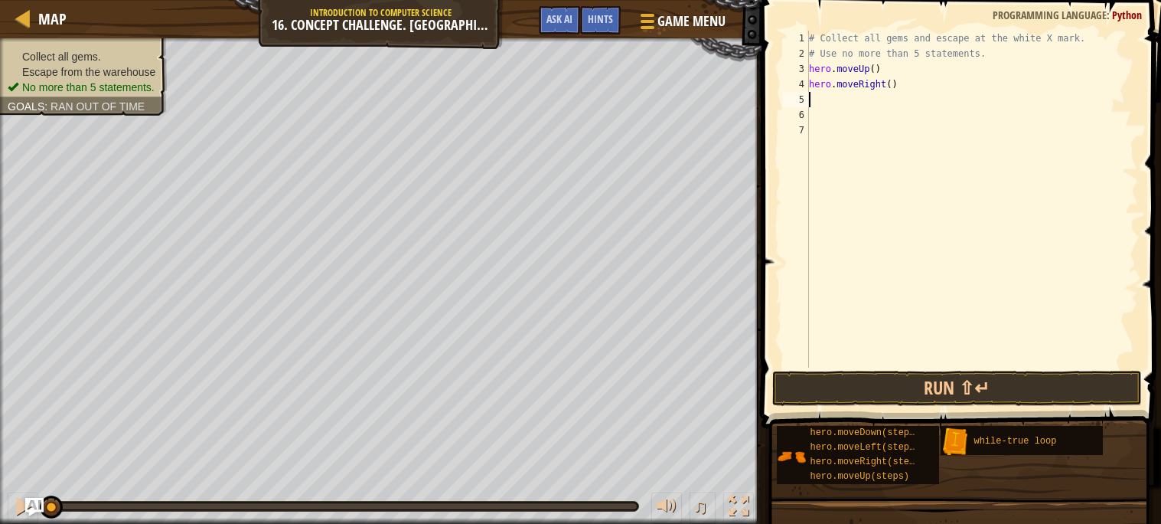
click at [893, 86] on div "# Collect all gems and escape at the white X mark. # Use no more than 5 stateme…" at bounding box center [972, 214] width 332 height 367
type textarea "hero.moveRight(2)"
click at [843, 106] on div "# Collect all gems and escape at the white X mark. # Use no more than 5 stateme…" at bounding box center [972, 214] width 332 height 367
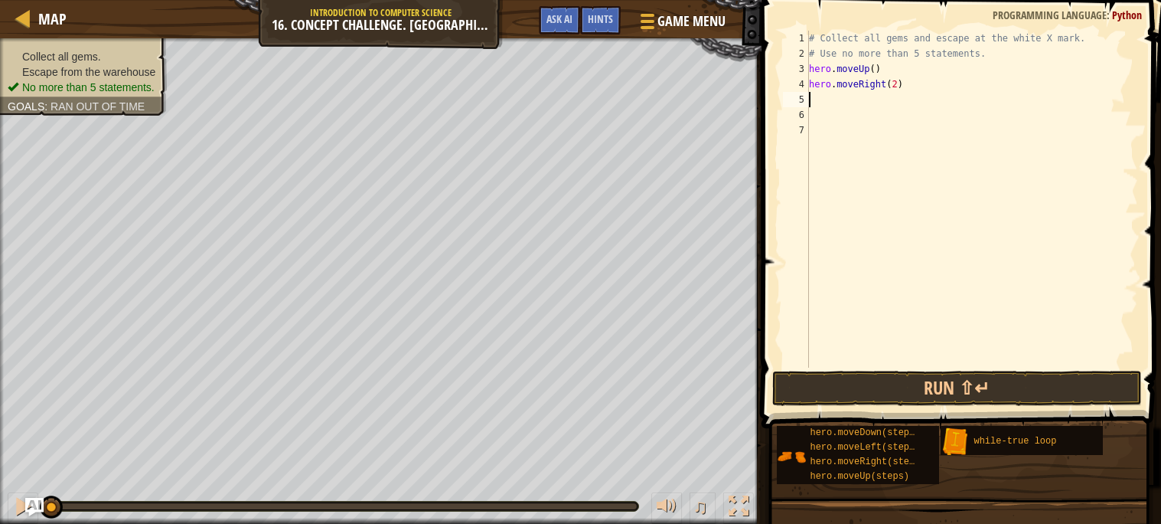
type textarea "h"
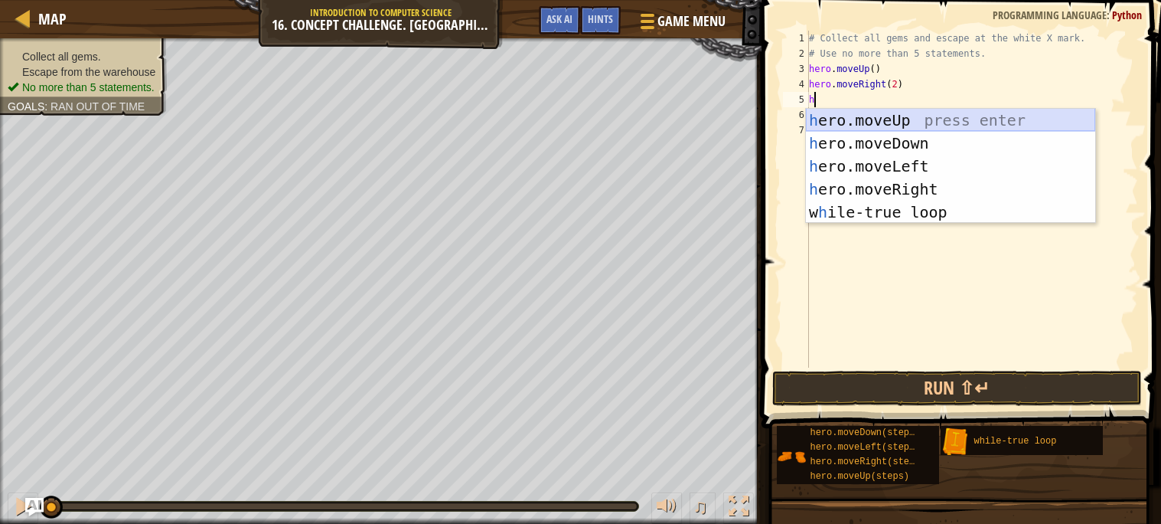
click at [871, 113] on div "h ero.moveUp press enter h ero.moveDown press enter h ero.moveLeft press enter …" at bounding box center [950, 189] width 289 height 161
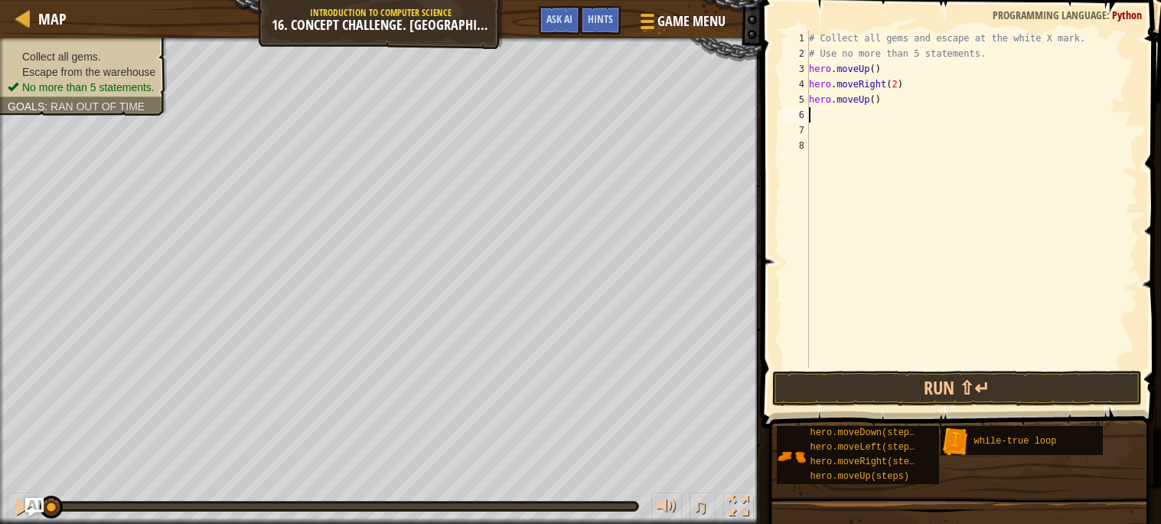
click at [876, 102] on div "# Collect all gems and escape at the white X mark. # Use no more than 5 stateme…" at bounding box center [972, 214] width 332 height 367
type textarea "hero.moveUp(2)"
click at [840, 116] on div "# Collect all gems and escape at the white X mark. # Use no more than 5 stateme…" at bounding box center [972, 214] width 332 height 367
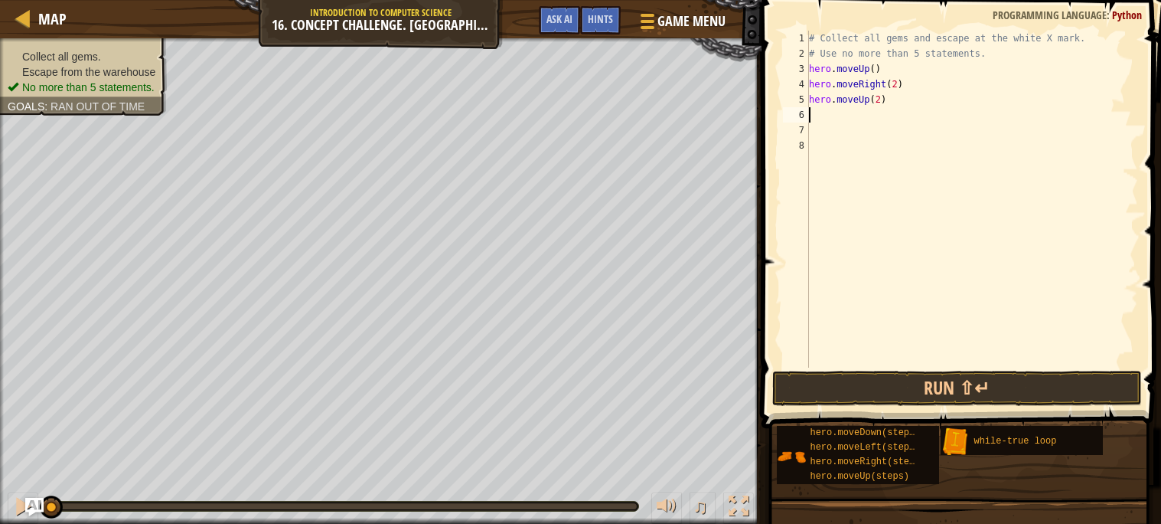
type textarea "h"
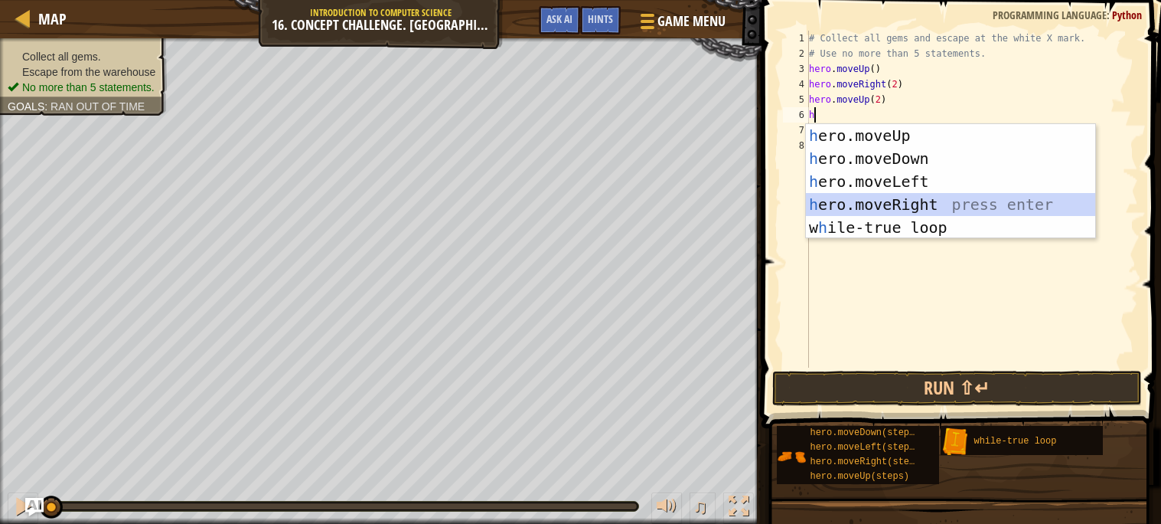
click at [903, 203] on div "h ero.moveUp press enter h ero.moveDown press enter h ero.moveLeft press enter …" at bounding box center [950, 204] width 289 height 161
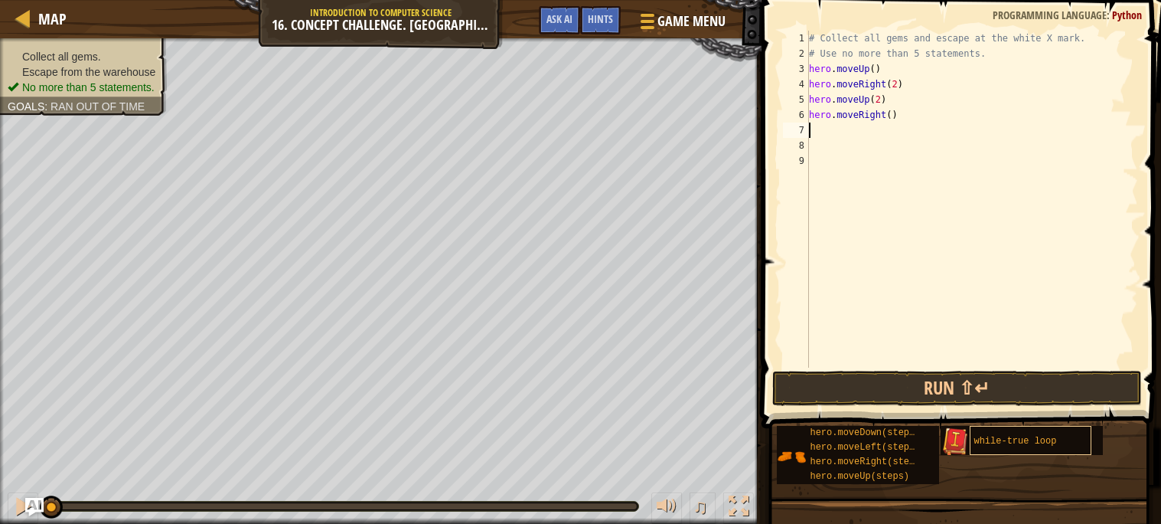
click at [989, 433] on div "while-true loop" at bounding box center [1031, 440] width 122 height 29
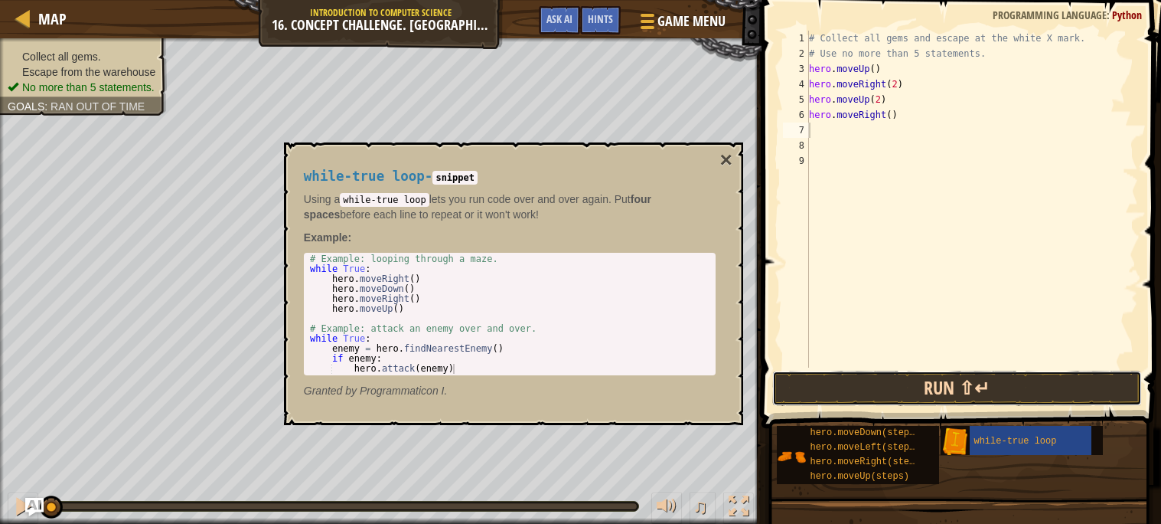
click at [966, 396] on button "Run ⇧↵" at bounding box center [957, 387] width 370 height 35
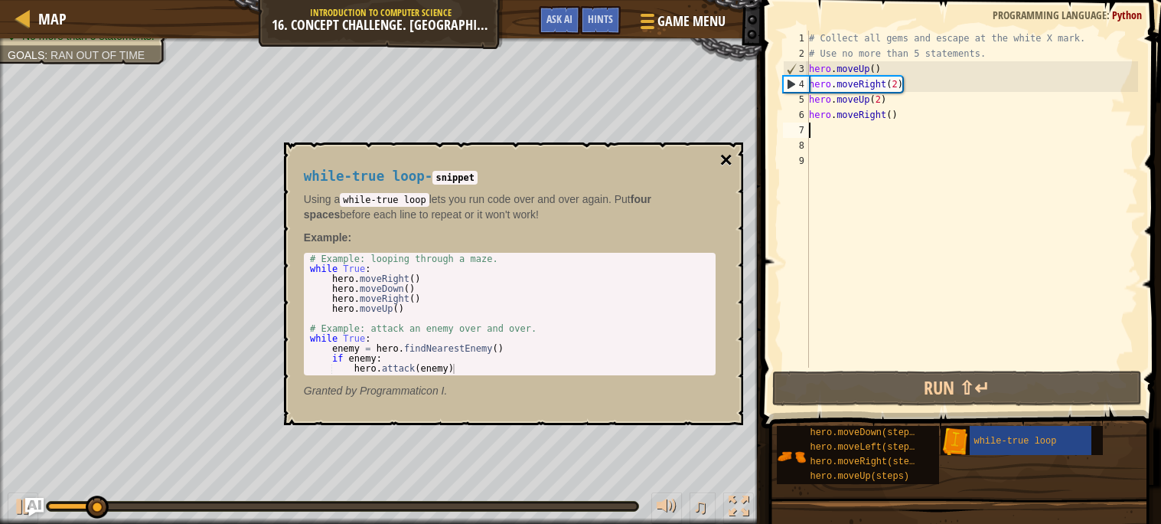
click at [726, 165] on button "×" at bounding box center [725, 159] width 12 height 21
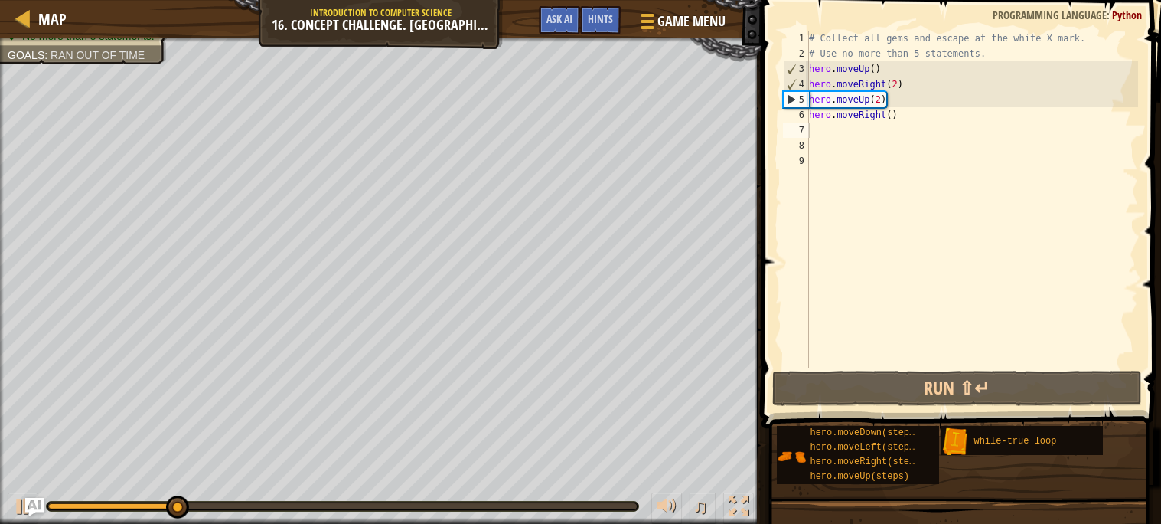
click at [878, 68] on div "# Collect all gems and escape at the white X mark. # Use no more than 5 stateme…" at bounding box center [972, 214] width 332 height 367
click at [878, 69] on div "# Collect all gems and escape at the white X mark. # Use no more than 5 stateme…" at bounding box center [972, 214] width 332 height 367
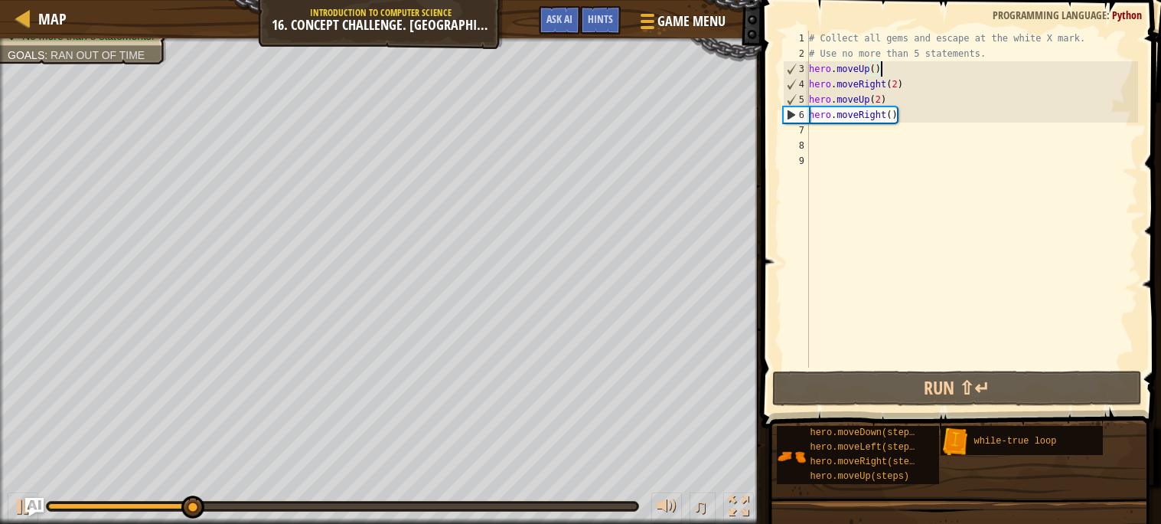
click at [876, 69] on div "# Collect all gems and escape at the white X mark. # Use no more than 5 stateme…" at bounding box center [972, 214] width 332 height 367
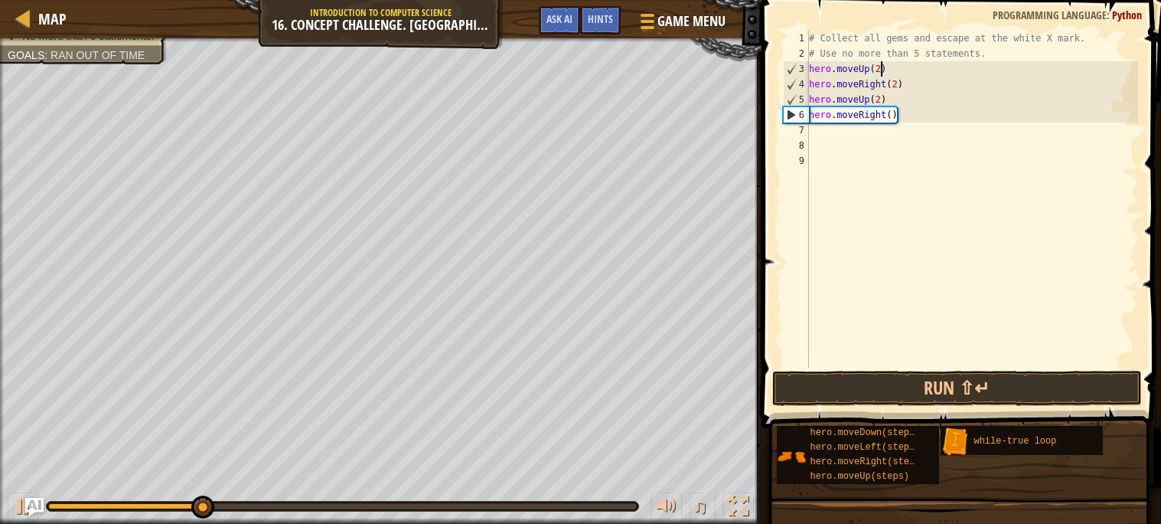
scroll to position [6, 5]
type textarea "hero.moveUp(2)"
click at [876, 386] on button "Run ⇧↵" at bounding box center [957, 387] width 370 height 35
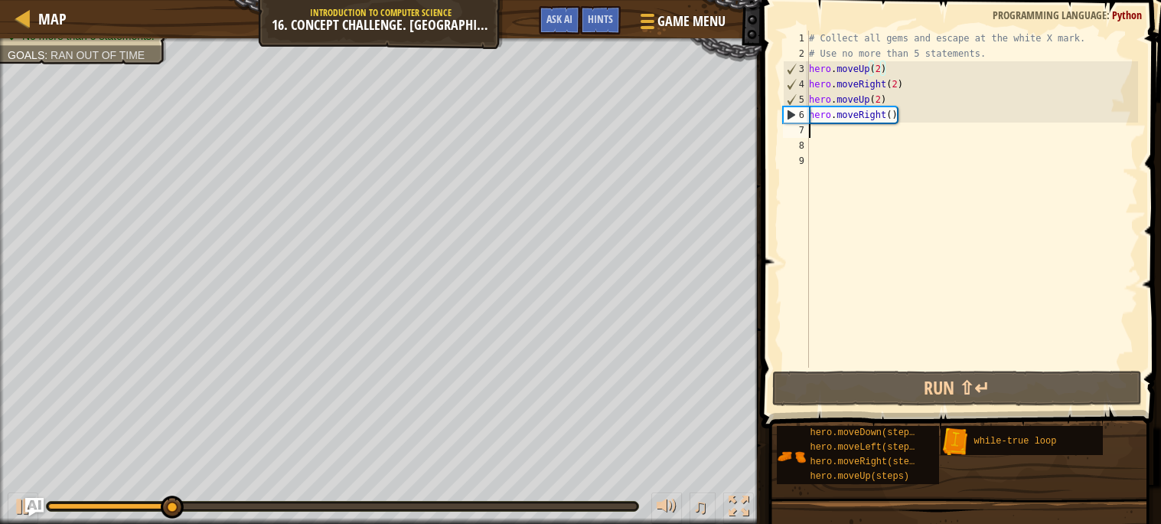
click at [829, 136] on div "# Collect all gems and escape at the white X mark. # Use no more than 5 stateme…" at bounding box center [972, 214] width 332 height 367
type textarea "h"
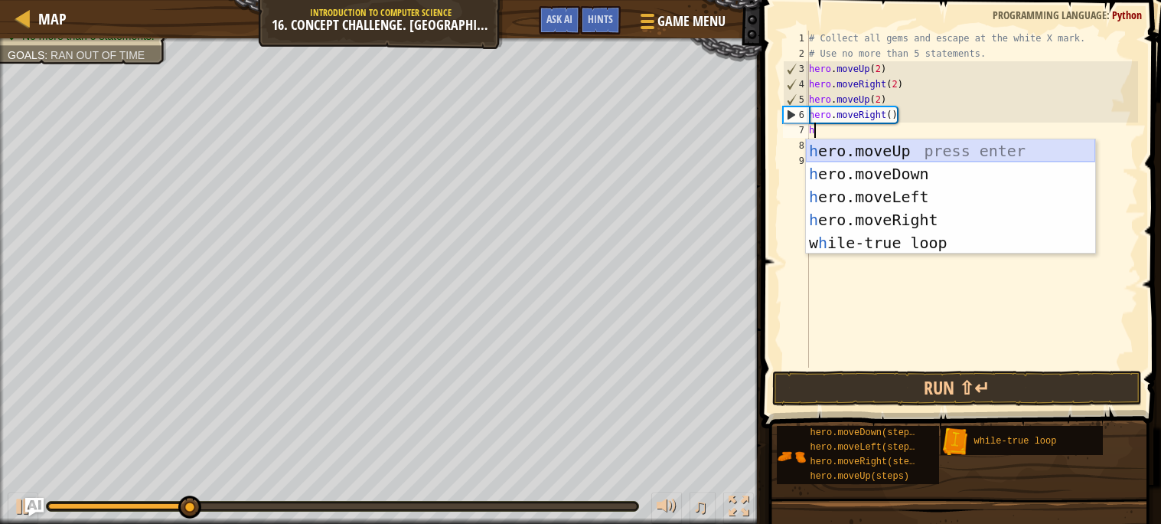
click at [872, 147] on div "h ero.moveUp press enter h ero.moveDown press enter h ero.moveLeft press enter …" at bounding box center [950, 219] width 289 height 161
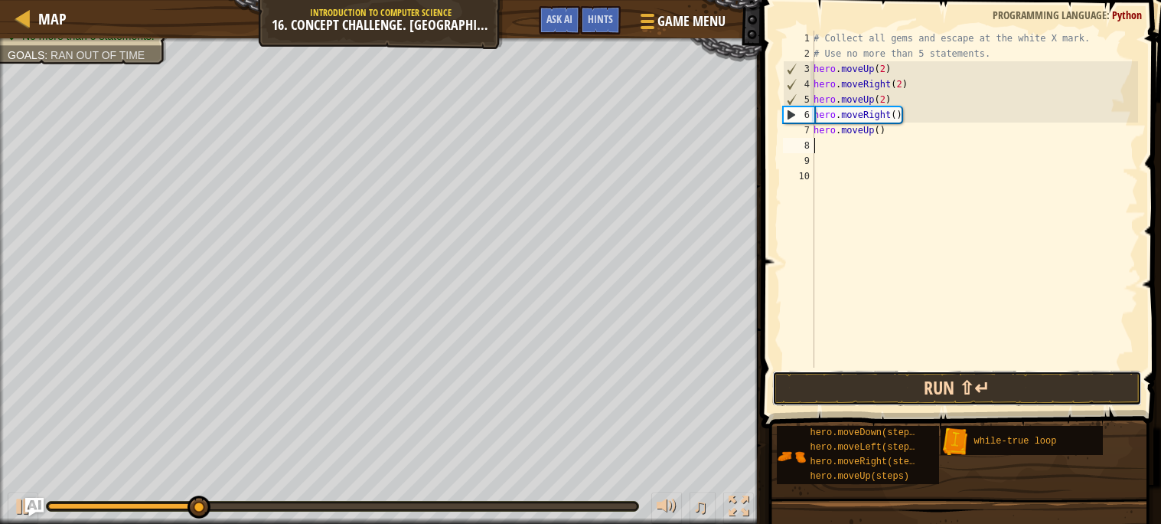
click at [908, 380] on button "Run ⇧↵" at bounding box center [957, 387] width 370 height 35
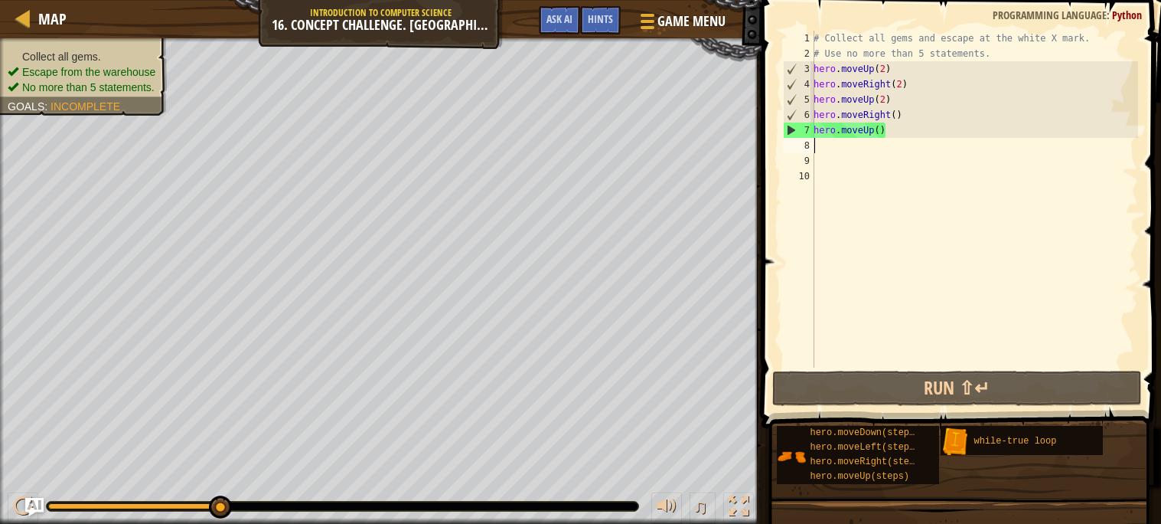
click at [85, 14] on div "Map Introduction to Computer Science 16. Concept Challenge. Loop Warehouse Game…" at bounding box center [381, 19] width 762 height 38
click at [73, 15] on div "Map Introduction to Computer Science 16. Concept Challenge. Loop Warehouse Game…" at bounding box center [381, 19] width 762 height 38
click at [61, 19] on span "Map" at bounding box center [52, 18] width 28 height 21
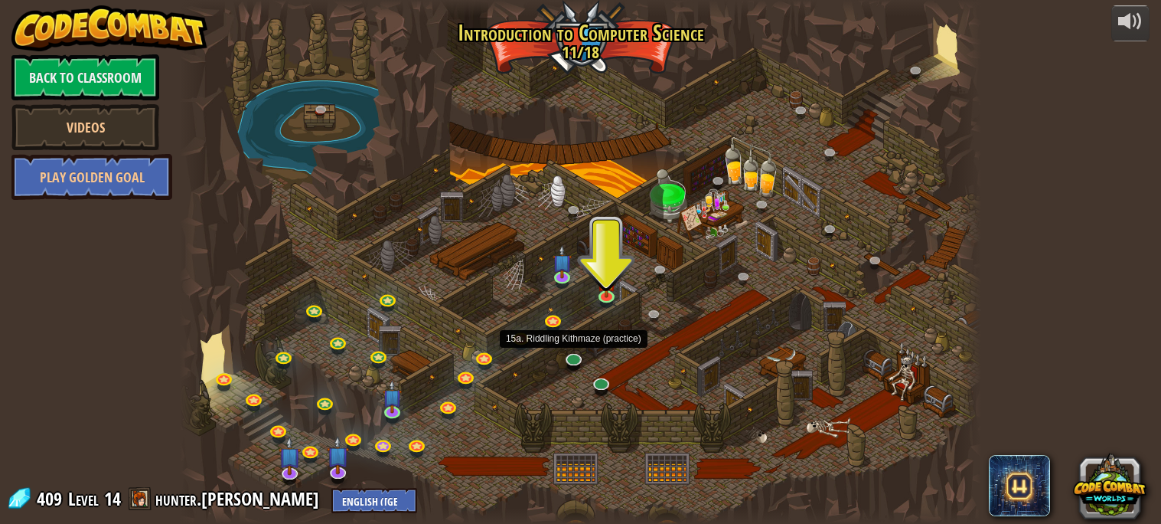
click at [564, 398] on div at bounding box center [580, 262] width 801 height 524
click at [572, 364] on link at bounding box center [574, 357] width 31 height 31
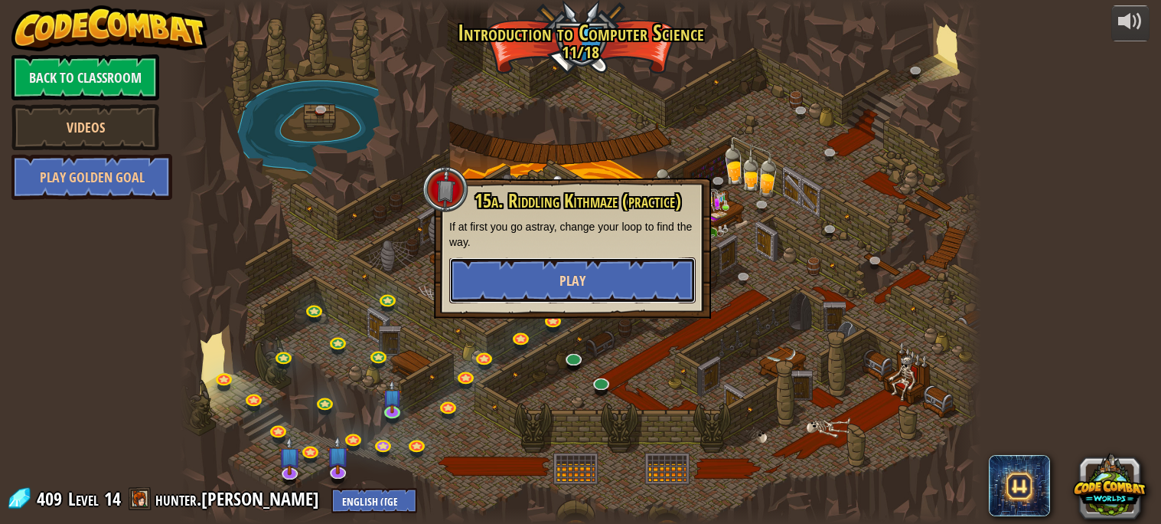
click at [535, 270] on button "Play" at bounding box center [572, 280] width 246 height 46
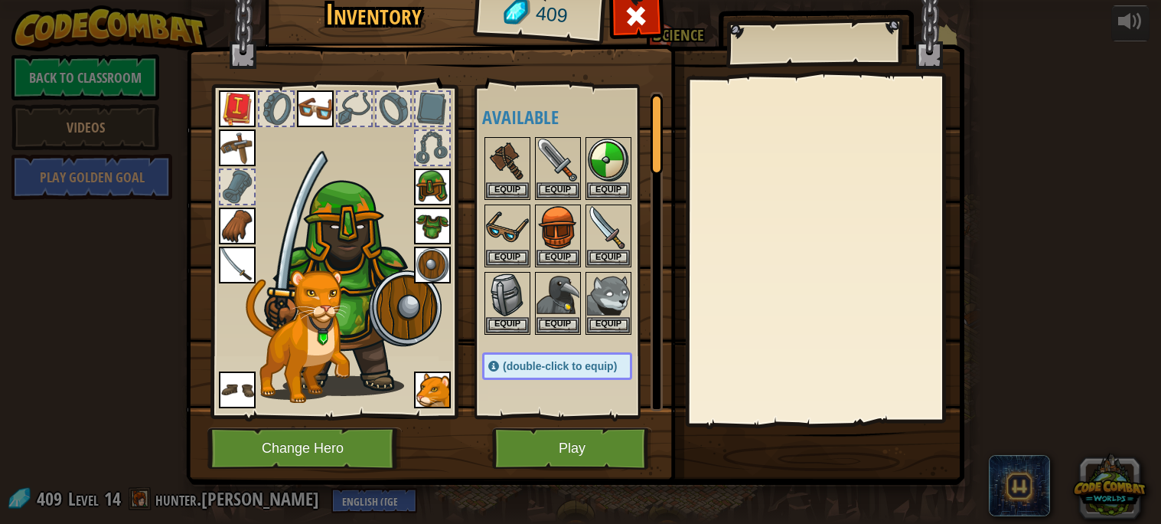
click at [586, 469] on img at bounding box center [575, 207] width 778 height 556
click at [589, 442] on button "Play" at bounding box center [572, 448] width 160 height 42
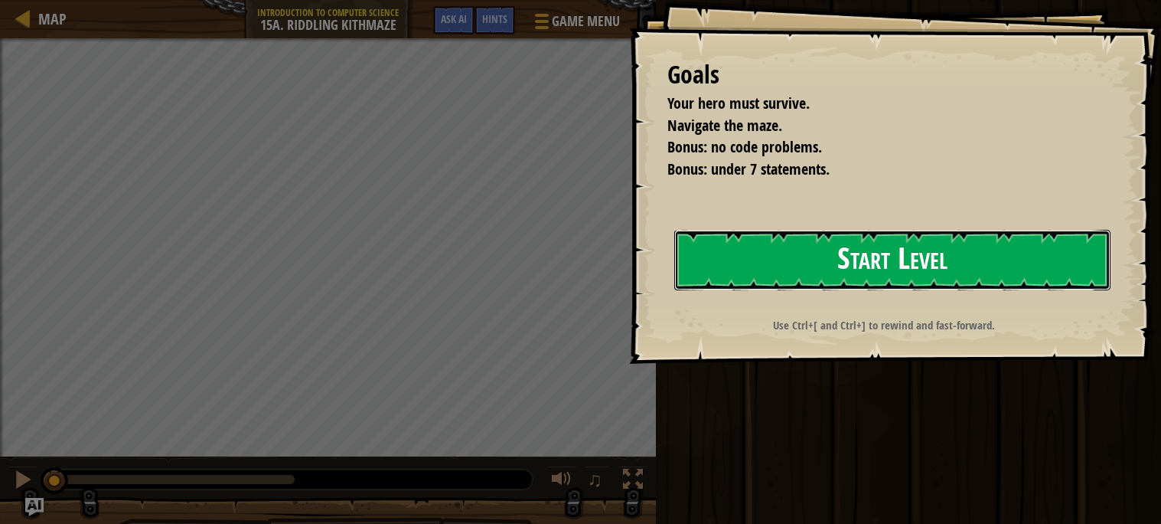
click at [722, 276] on button "Start Level" at bounding box center [892, 260] width 436 height 60
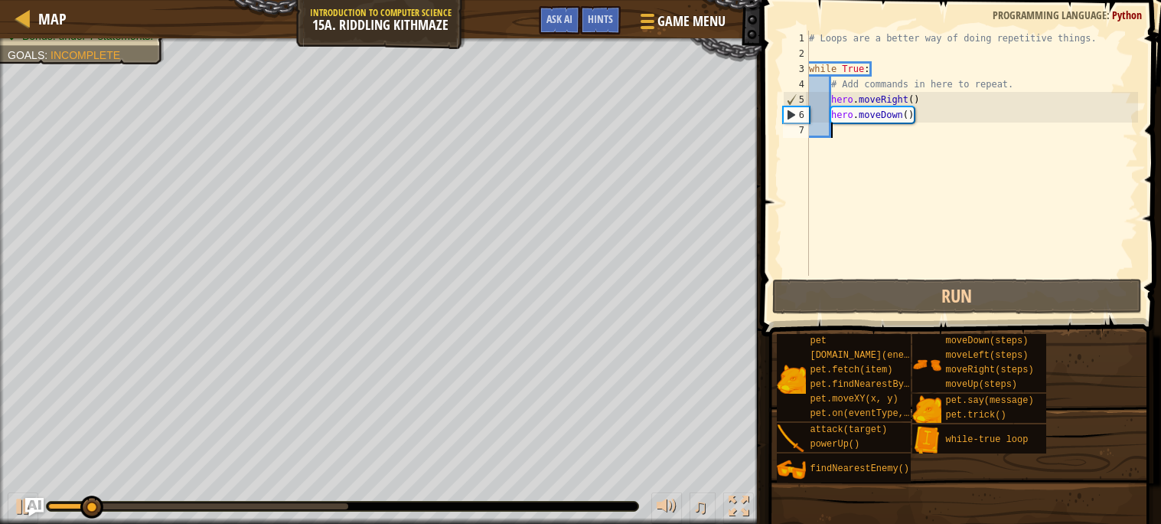
click at [914, 116] on div "# Loops are a better way of doing repetitive things. while True : # Add command…" at bounding box center [972, 169] width 332 height 276
click at [915, 116] on div "# Loops are a better way of doing repetitive things. while True : # Add command…" at bounding box center [972, 169] width 332 height 276
click at [932, 116] on div "# Loops are a better way of doing repetitive things. while True : # Add command…" at bounding box center [972, 169] width 332 height 276
drag, startPoint x: 923, startPoint y: 117, endPoint x: 834, endPoint y: 117, distance: 88.8
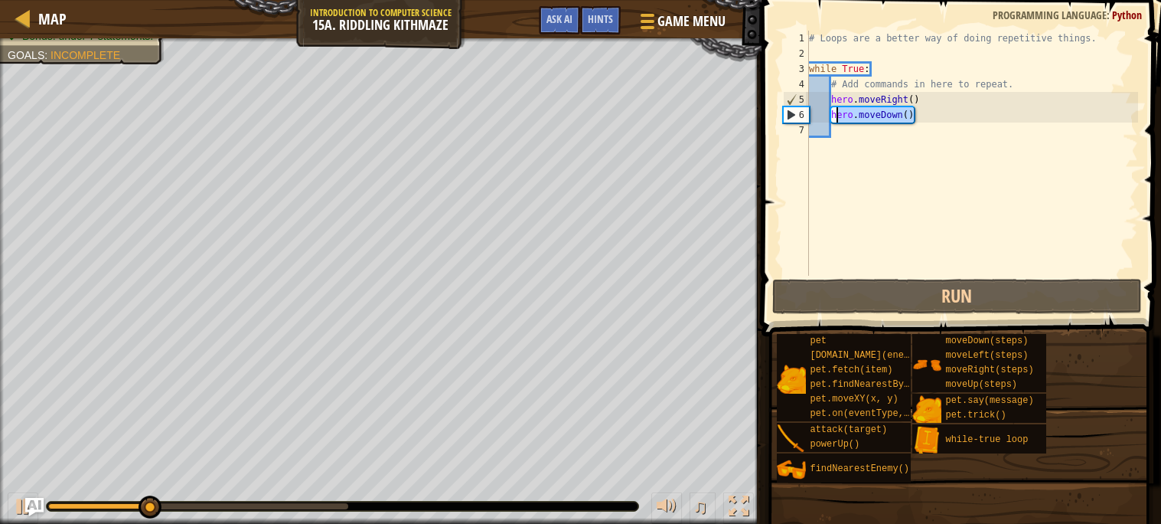
click at [834, 117] on div "# Loops are a better way of doing repetitive things. while True : # Add command…" at bounding box center [972, 169] width 332 height 276
click at [834, 117] on div "# Loops are a better way of doing repetitive things. while True : # Add command…" at bounding box center [972, 153] width 332 height 245
click at [834, 117] on div "# Loops are a better way of doing repetitive things. while True : # Add command…" at bounding box center [972, 169] width 332 height 276
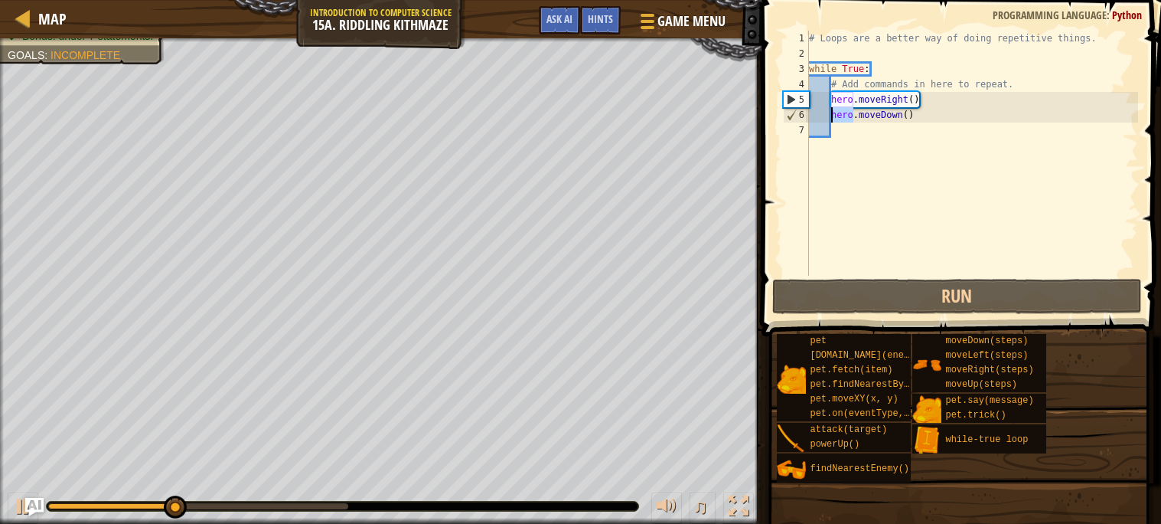
type textarea "hero.moveDown()"
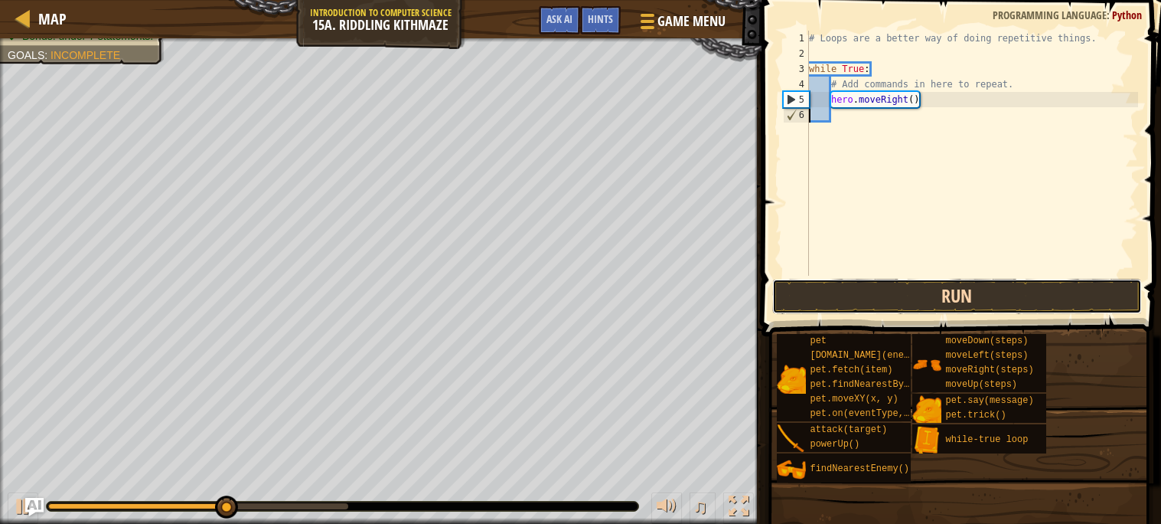
click at [872, 289] on button "Run" at bounding box center [957, 296] width 370 height 35
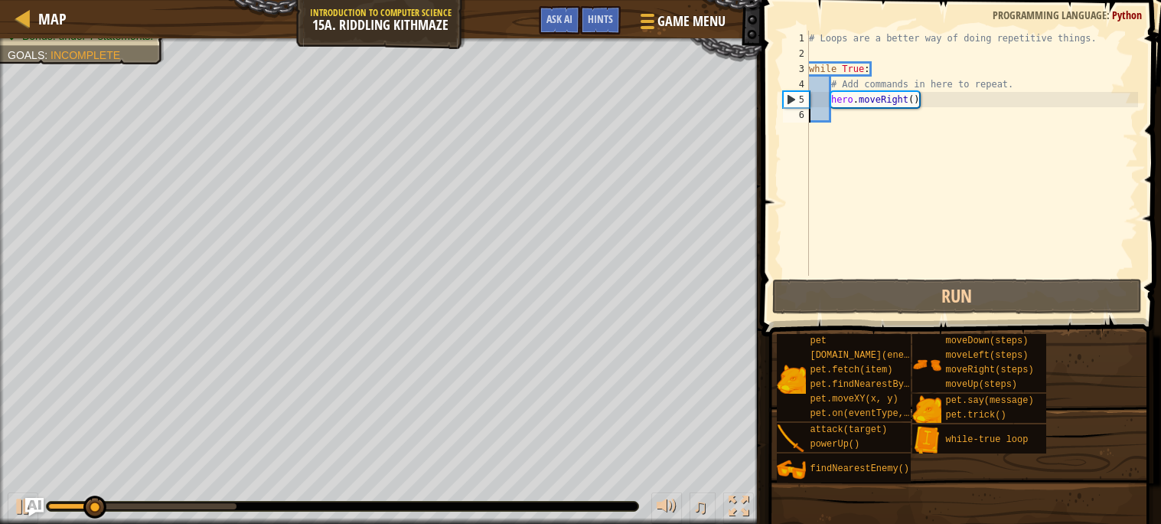
click at [863, 127] on div "# Loops are a better way of doing repetitive things. while True : # Add command…" at bounding box center [972, 169] width 332 height 276
type textarea "h"
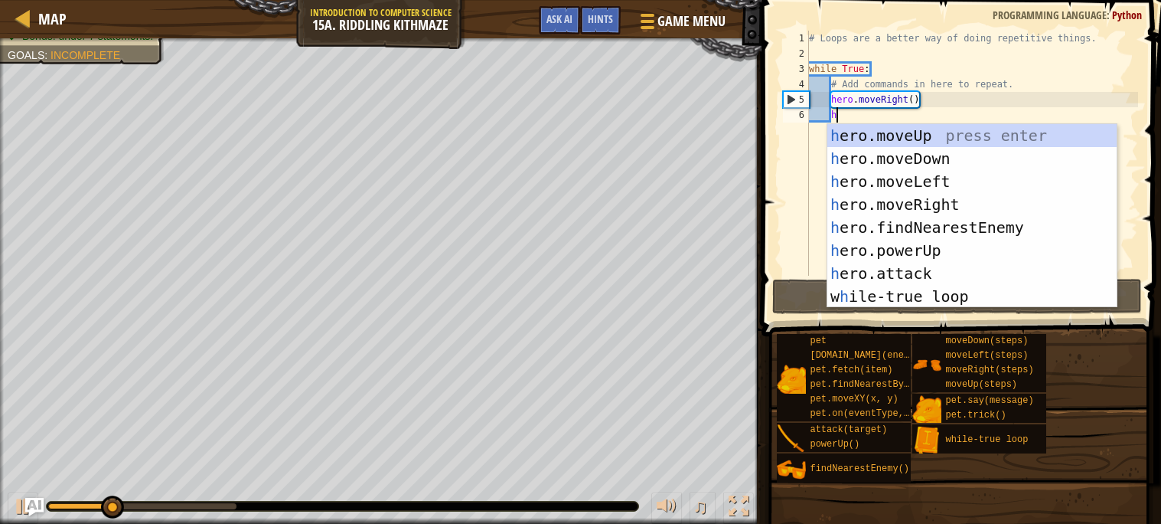
scroll to position [6, 1]
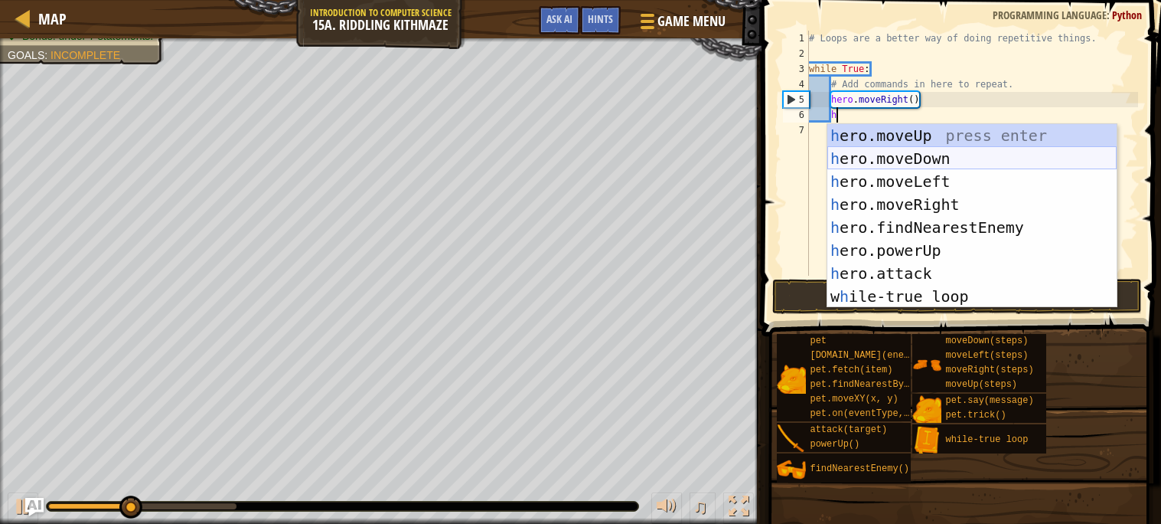
click at [912, 167] on div "h ero.moveUp press enter h ero.moveDown press enter h ero.moveLeft press enter …" at bounding box center [971, 239] width 289 height 230
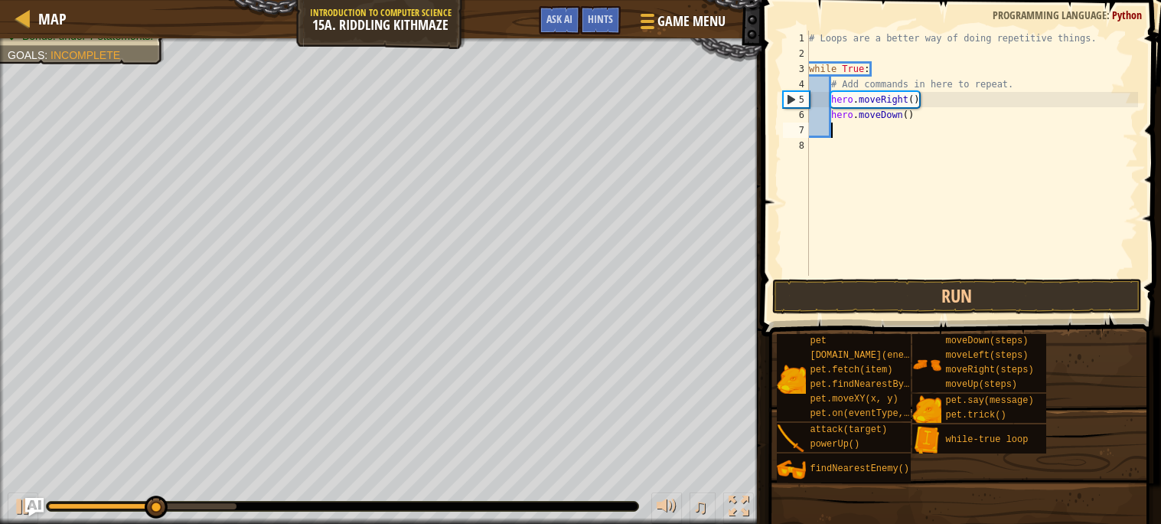
type textarea "h"
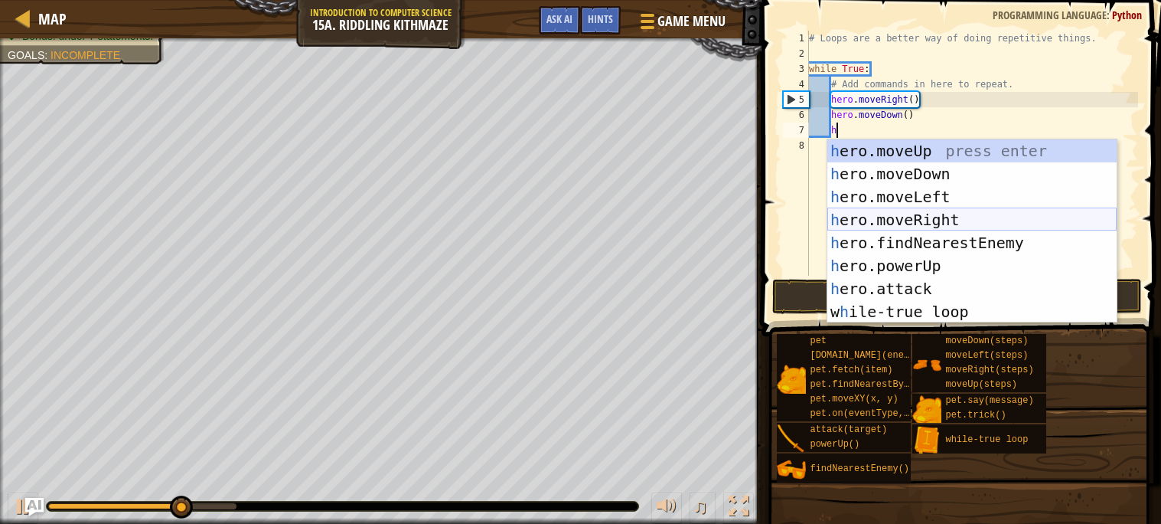
click at [915, 215] on div "h ero.moveUp press enter h ero.moveDown press enter h ero.moveLeft press enter …" at bounding box center [971, 254] width 289 height 230
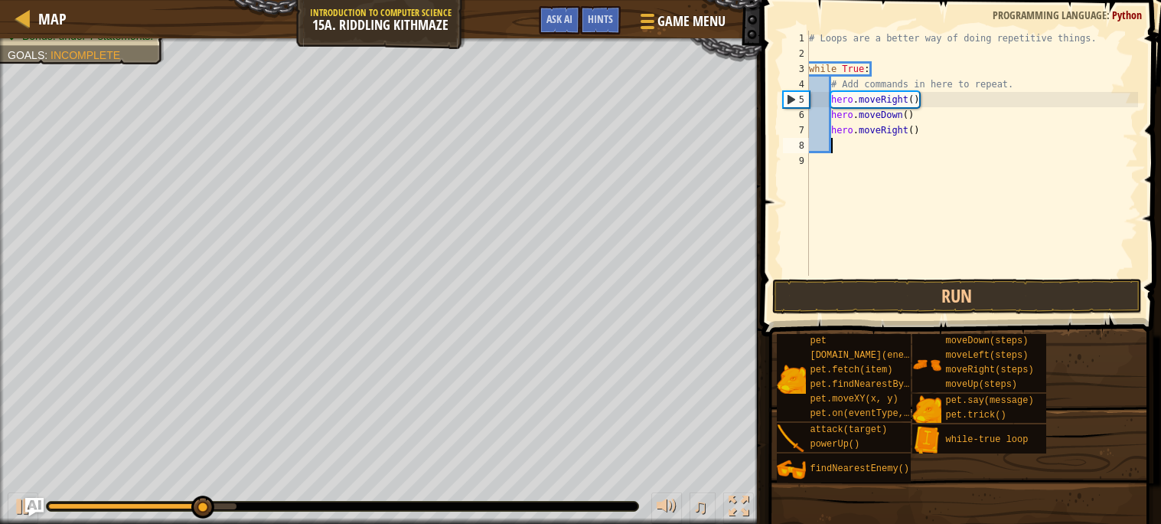
click at [912, 138] on div "# Loops are a better way of doing repetitive things. while True : # Add command…" at bounding box center [972, 169] width 332 height 276
click at [915, 135] on div "# Loops are a better way of doing repetitive things. while True : # Add command…" at bounding box center [972, 169] width 332 height 276
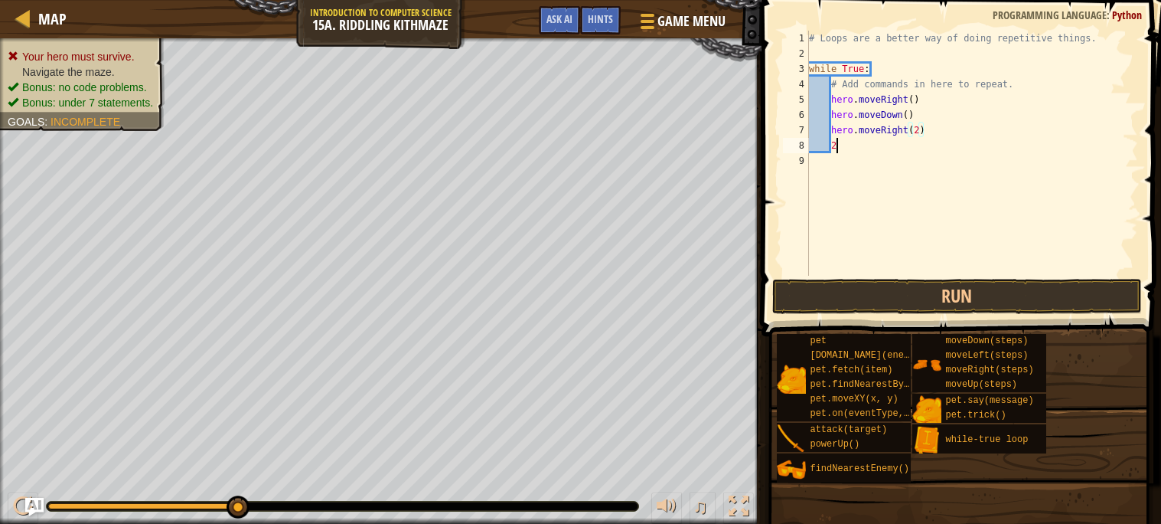
click at [852, 152] on div "# Loops are a better way of doing repetitive things. while True : # Add command…" at bounding box center [972, 169] width 332 height 276
type textarea "2"
type textarea "h"
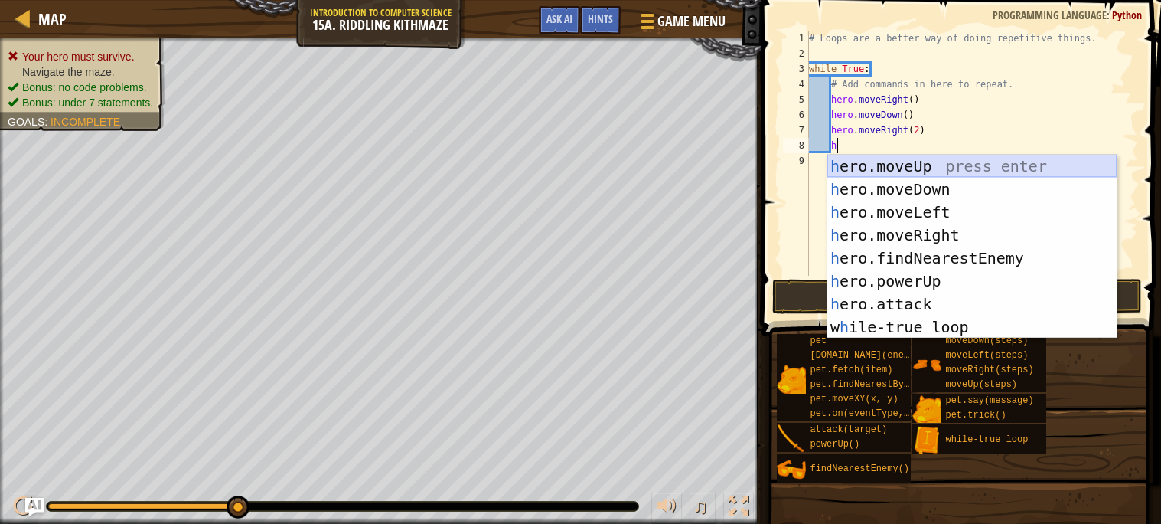
click at [898, 174] on div "h ero.moveUp press enter h ero.moveDown press enter h ero.moveLeft press enter …" at bounding box center [971, 270] width 289 height 230
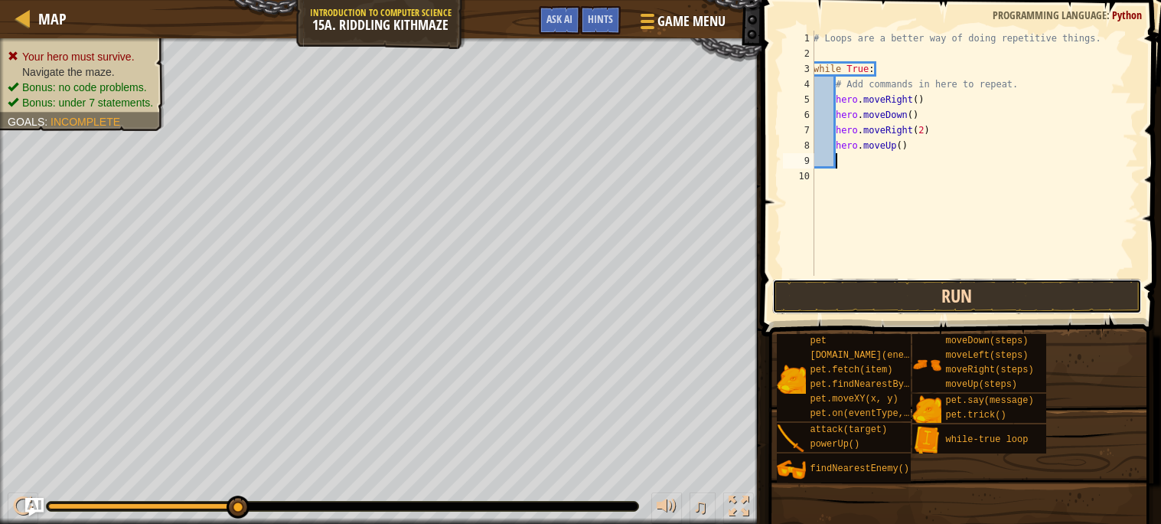
click at [935, 313] on button "Run" at bounding box center [957, 296] width 370 height 35
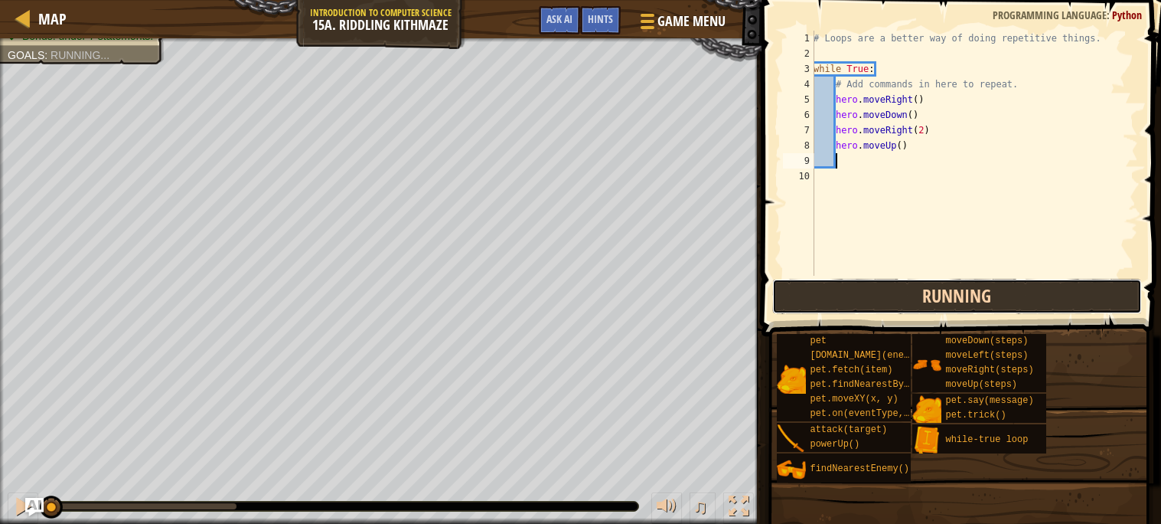
click at [923, 294] on button "Running" at bounding box center [957, 296] width 370 height 35
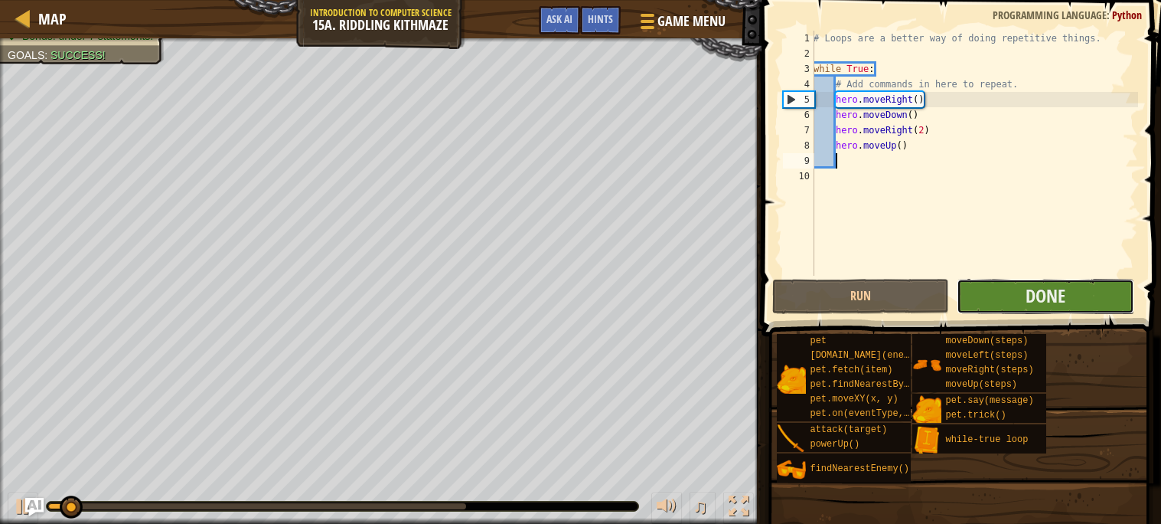
click at [990, 287] on button "Done" at bounding box center [1046, 296] width 178 height 35
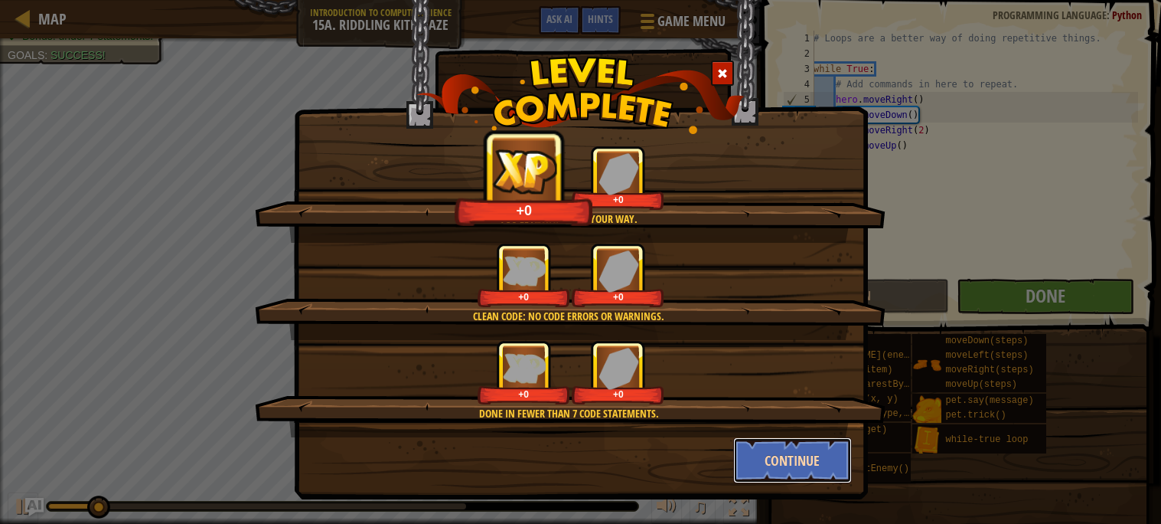
click at [785, 452] on button "Continue" at bounding box center [792, 460] width 119 height 46
click at [785, 454] on div "You'll always find your way. +0 +0 Clean code: no code errors or warnings. +0 +…" at bounding box center [580, 262] width 1161 height 524
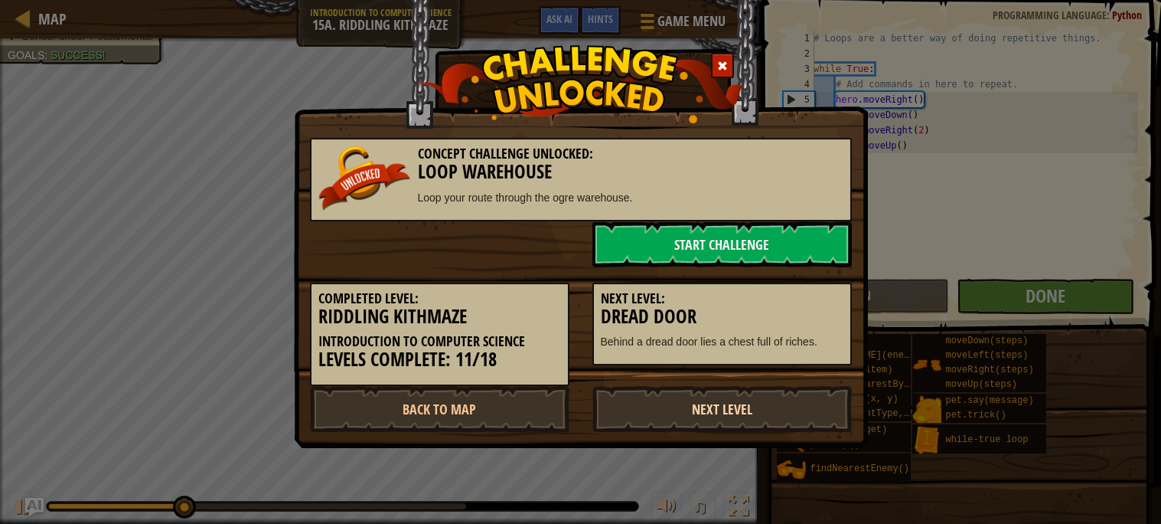
click at [723, 396] on link "Next Level" at bounding box center [721, 409] width 259 height 46
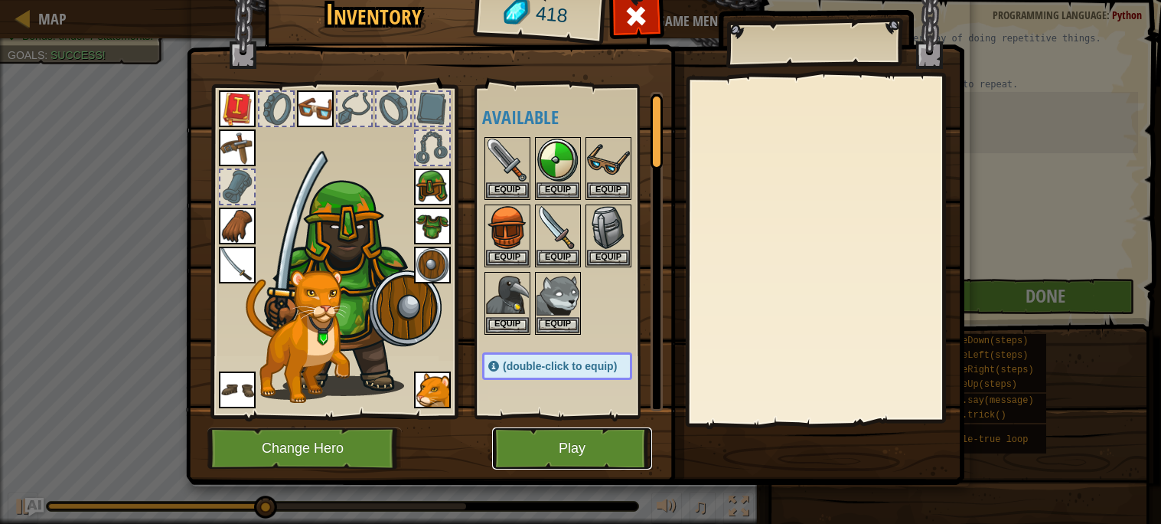
click at [602, 451] on button "Play" at bounding box center [572, 448] width 160 height 42
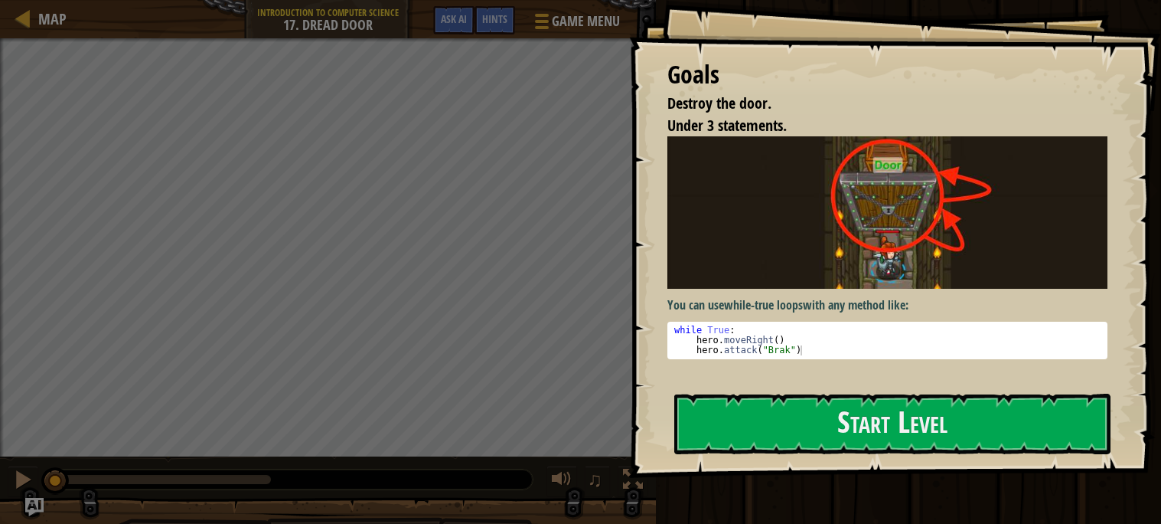
click at [862, 374] on div "You can use while-true loops with any method like: 1 2 3 while True : hero . mo…" at bounding box center [887, 257] width 440 height 242
click at [871, 392] on div "Goals Destroy the door. Under 3 statements. You can use while-true loops with a…" at bounding box center [895, 239] width 532 height 478
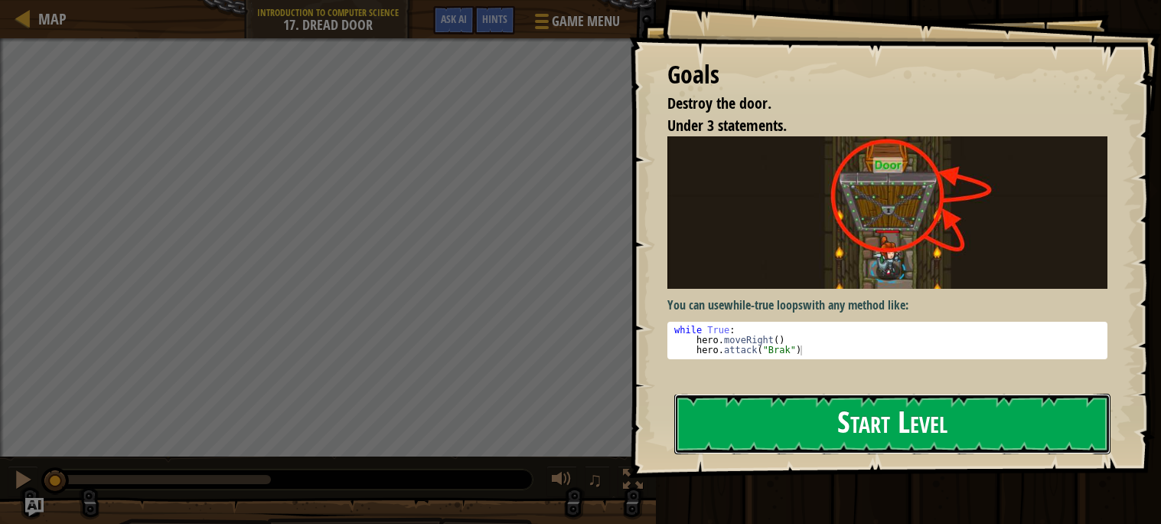
click at [828, 435] on button "Start Level" at bounding box center [892, 423] width 436 height 60
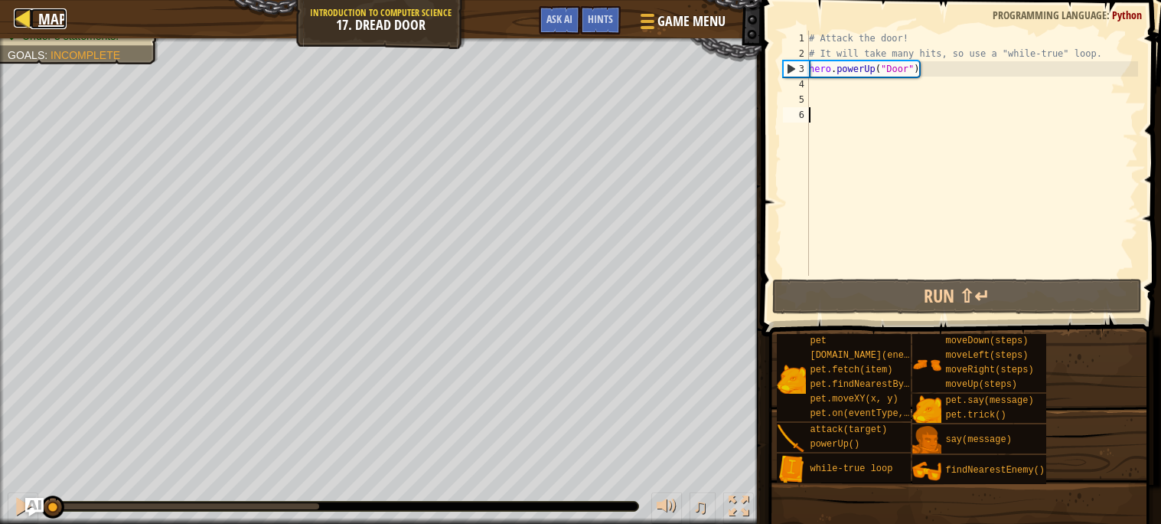
click at [54, 23] on span "Map" at bounding box center [52, 18] width 28 height 21
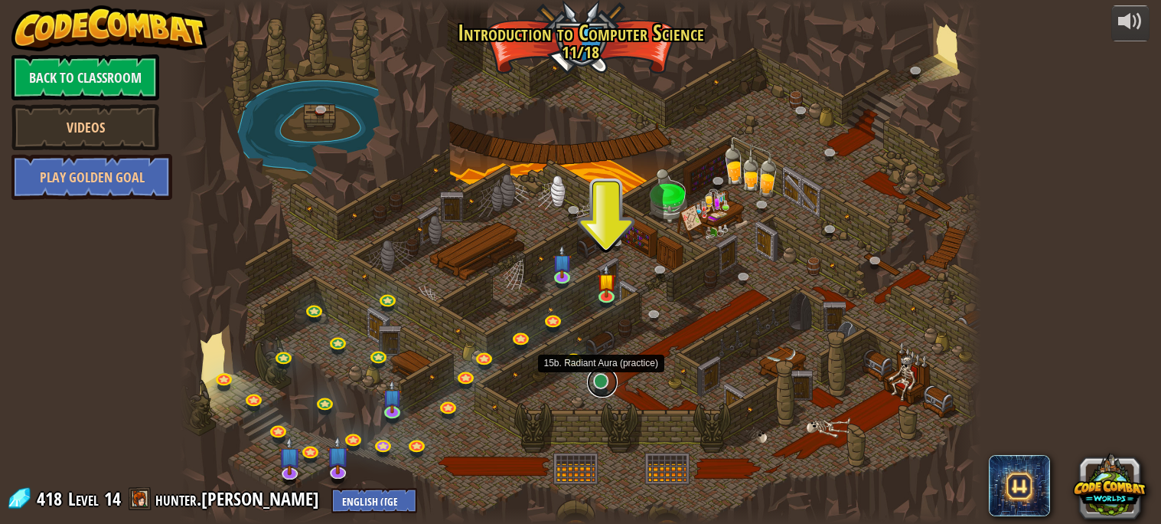
click at [606, 383] on link at bounding box center [602, 382] width 31 height 31
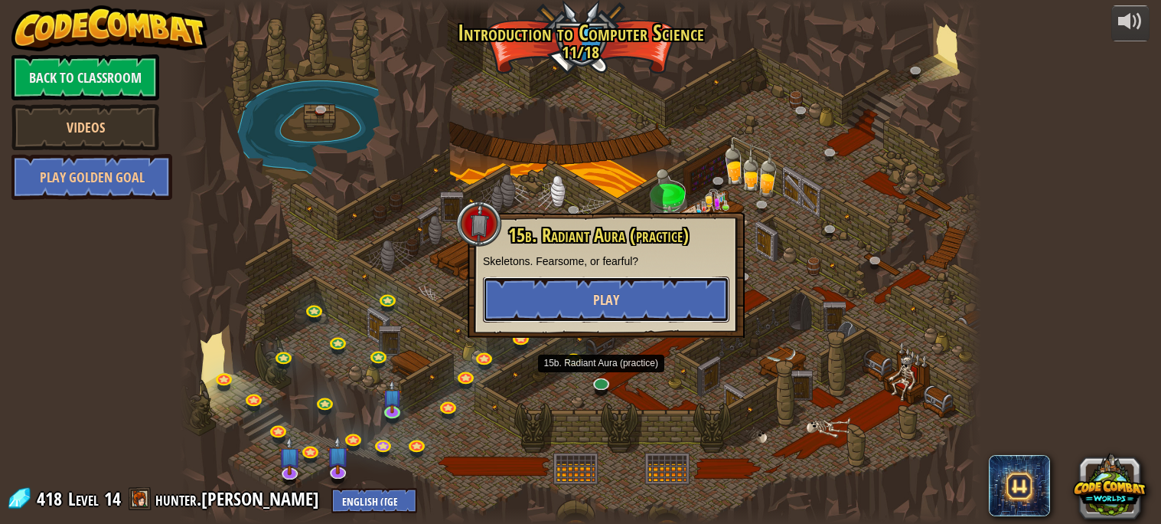
click at [581, 285] on button "Play" at bounding box center [606, 299] width 246 height 46
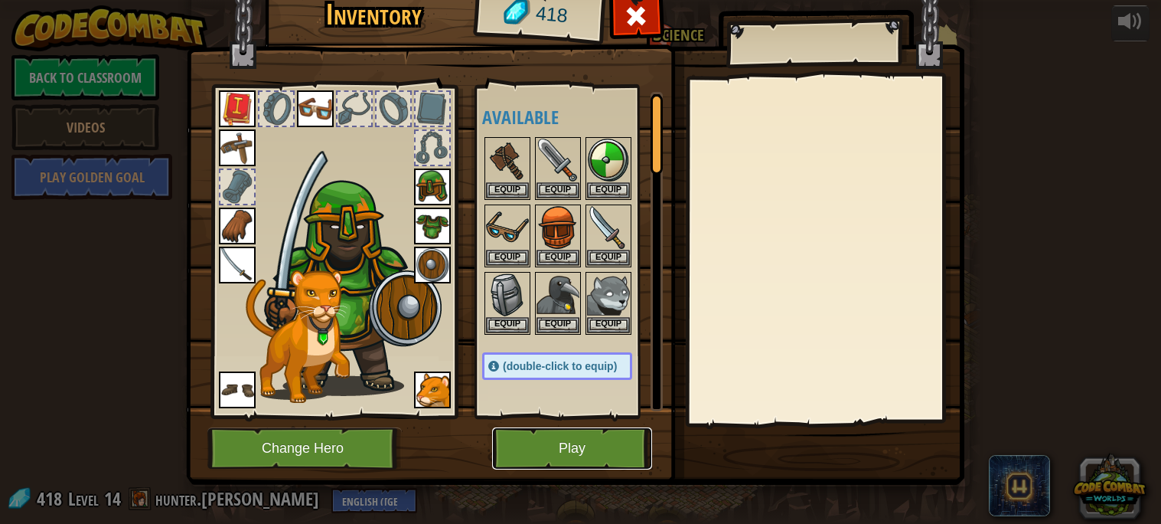
click at [537, 444] on button "Play" at bounding box center [572, 448] width 160 height 42
